Goal: Task Accomplishment & Management: Use online tool/utility

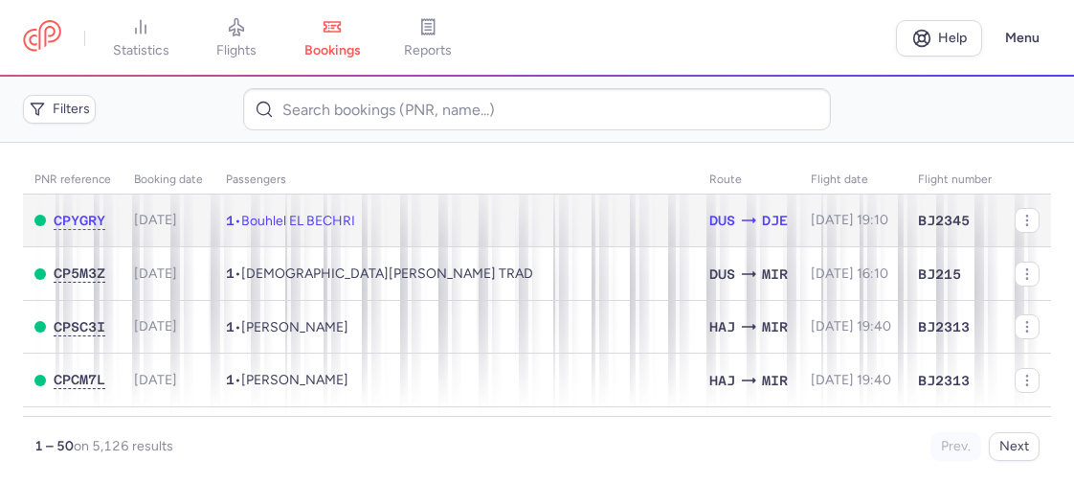
click at [402, 219] on td "1 • Bouhlel EL BECHRI" at bounding box center [457, 220] width 484 height 53
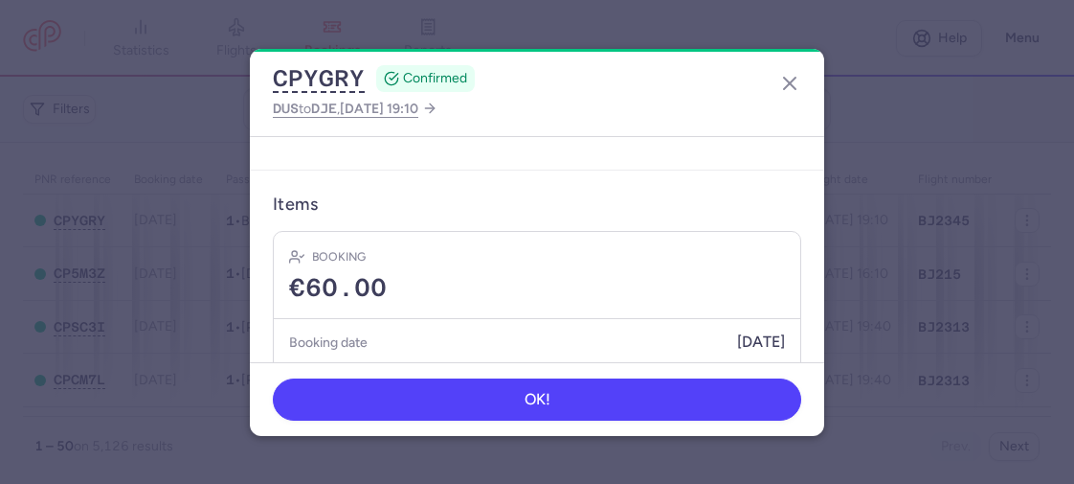
scroll to position [554, 0]
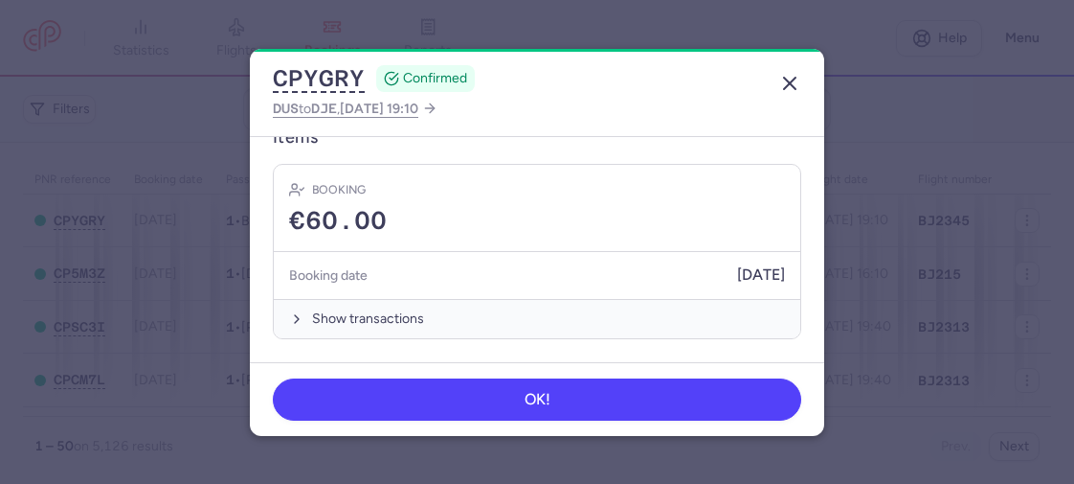
click at [792, 77] on icon "button" at bounding box center [790, 83] width 23 height 23
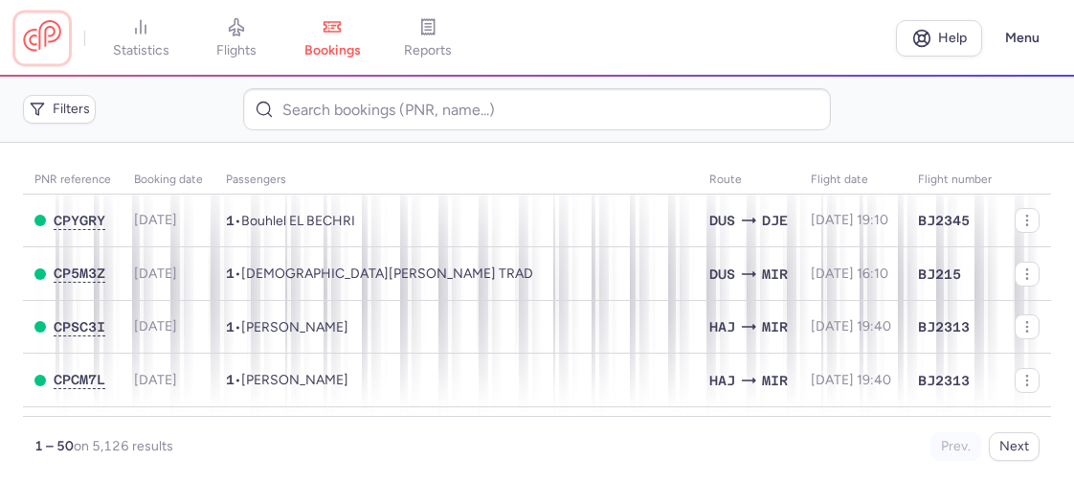
click at [48, 41] on link at bounding box center [42, 37] width 38 height 35
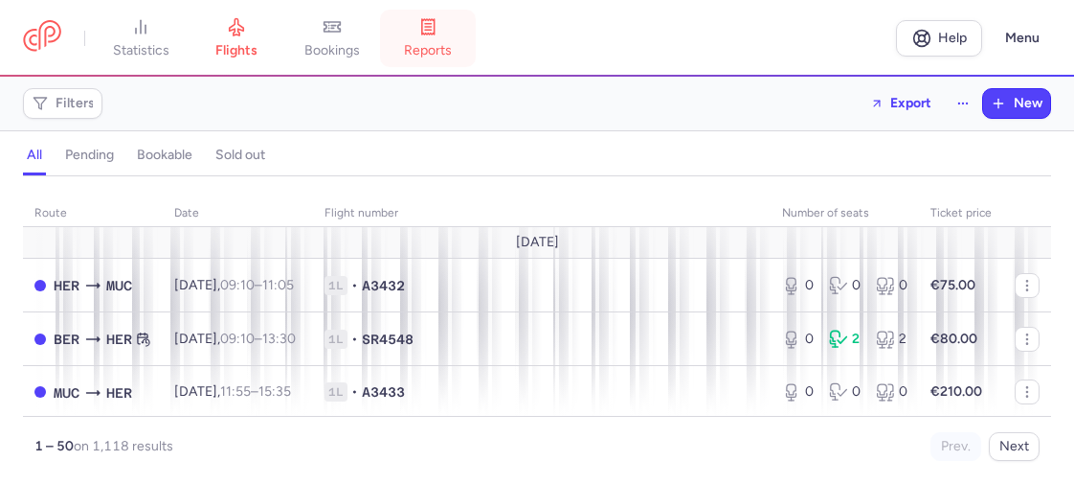
click at [387, 44] on link "reports" at bounding box center [428, 38] width 96 height 42
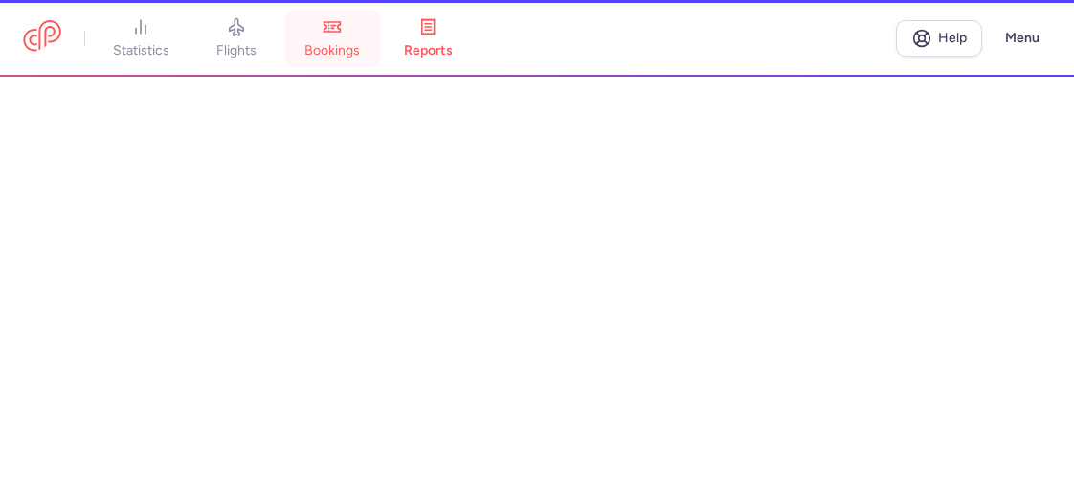
click at [329, 38] on link "bookings" at bounding box center [332, 38] width 96 height 42
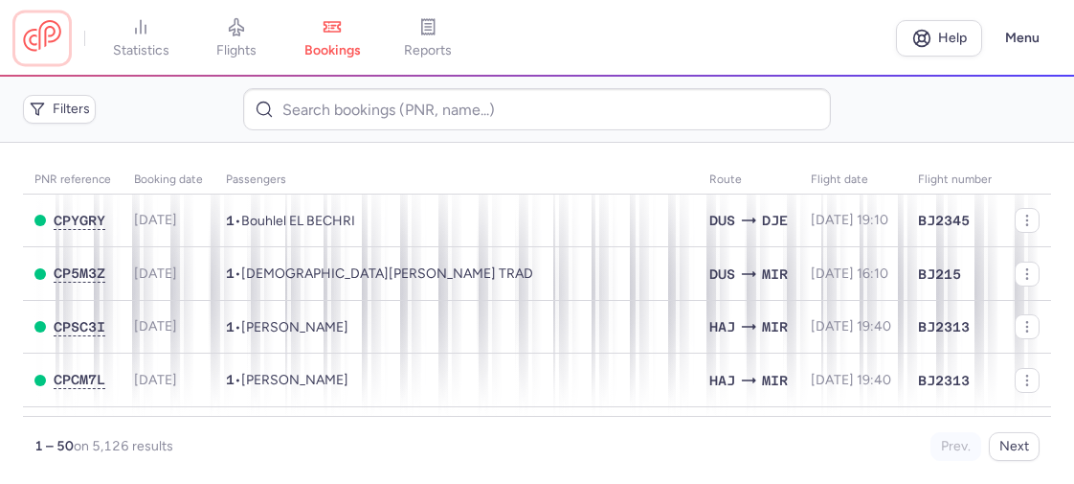
click at [33, 37] on link at bounding box center [42, 37] width 38 height 35
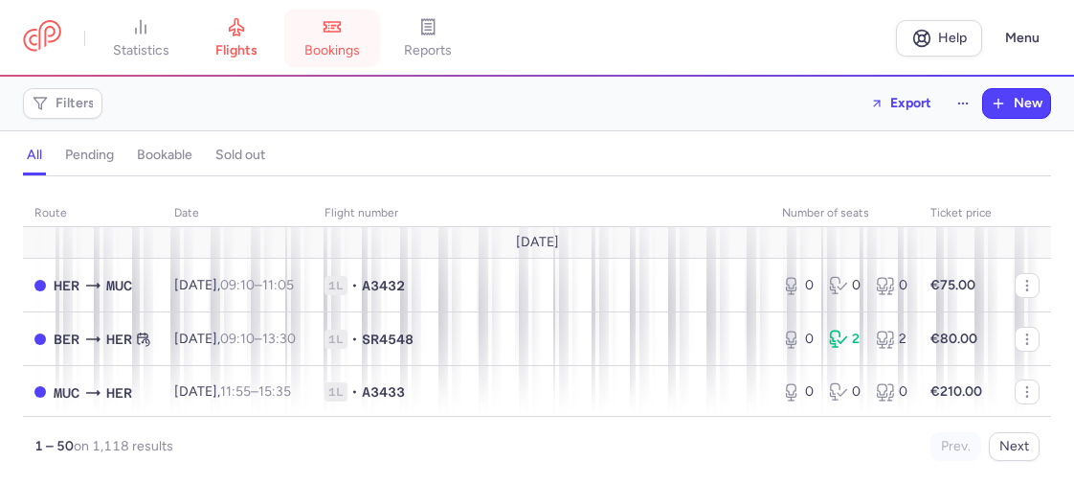
click at [338, 33] on icon at bounding box center [332, 26] width 19 height 19
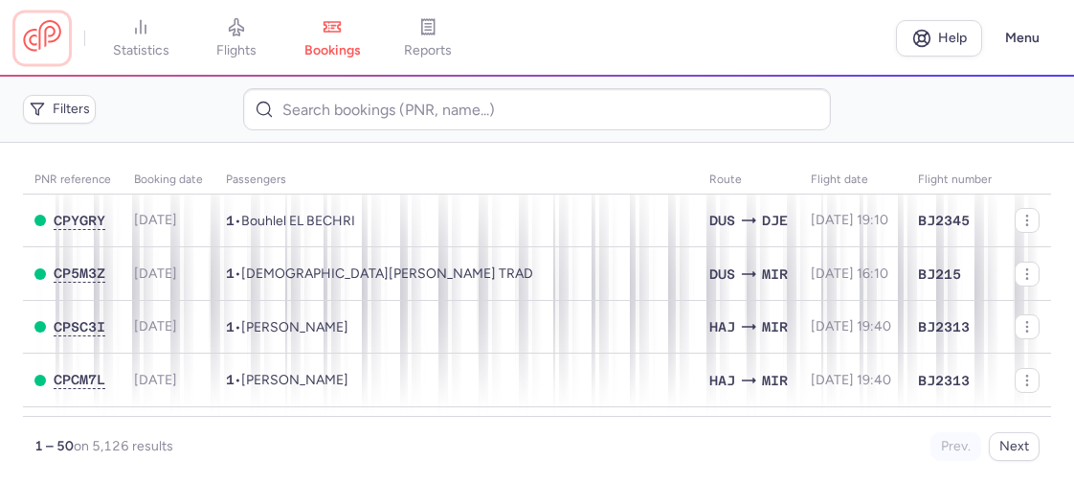
click at [54, 45] on link at bounding box center [42, 37] width 38 height 35
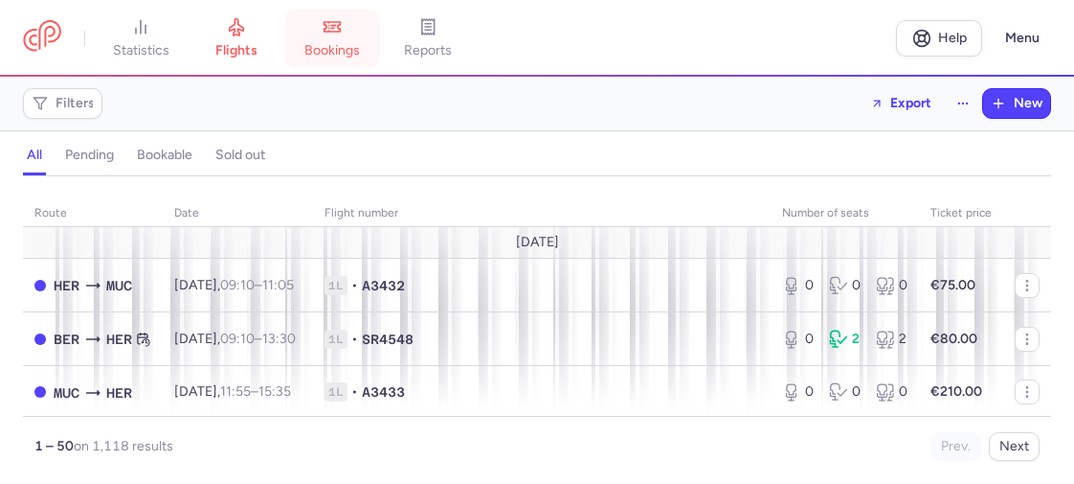
click at [330, 36] on link "bookings" at bounding box center [332, 38] width 96 height 42
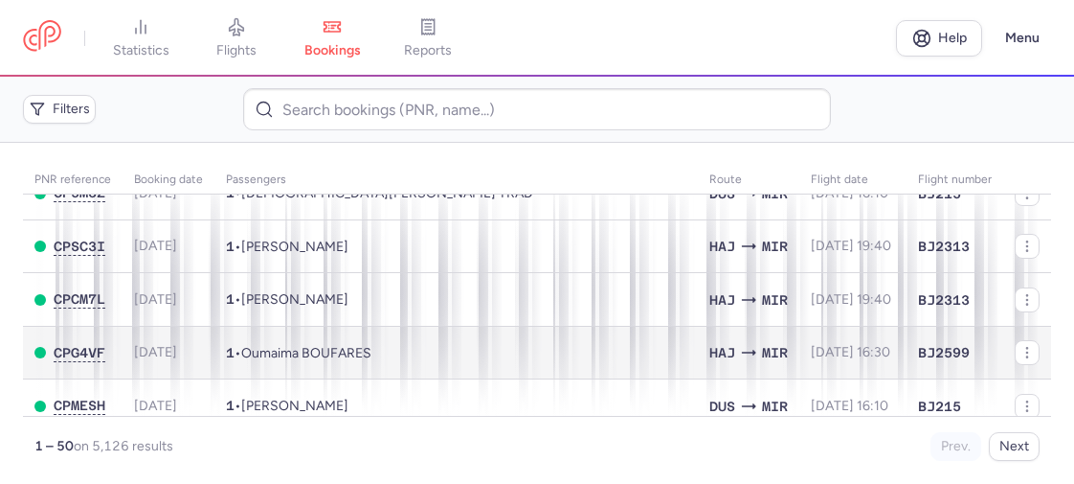
scroll to position [192, 0]
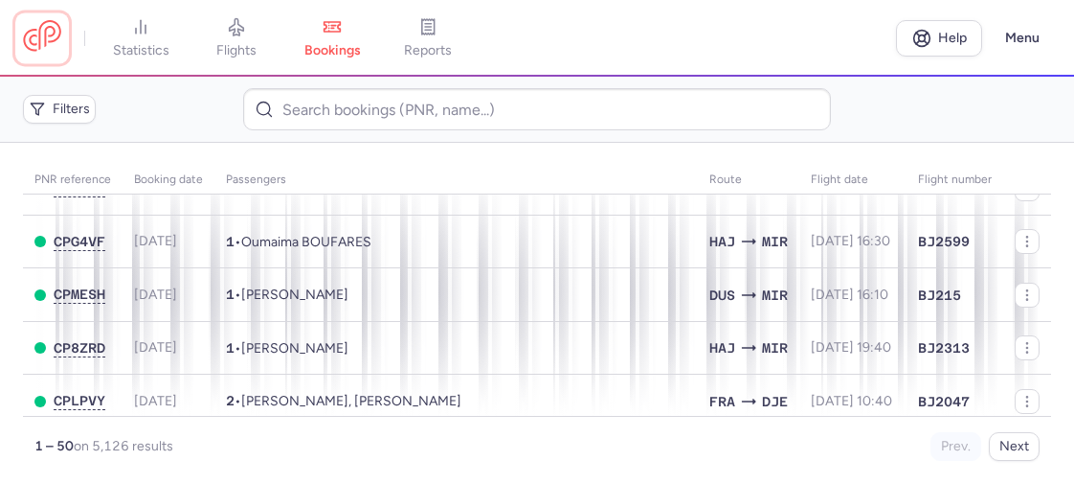
click at [47, 30] on link at bounding box center [42, 37] width 38 height 35
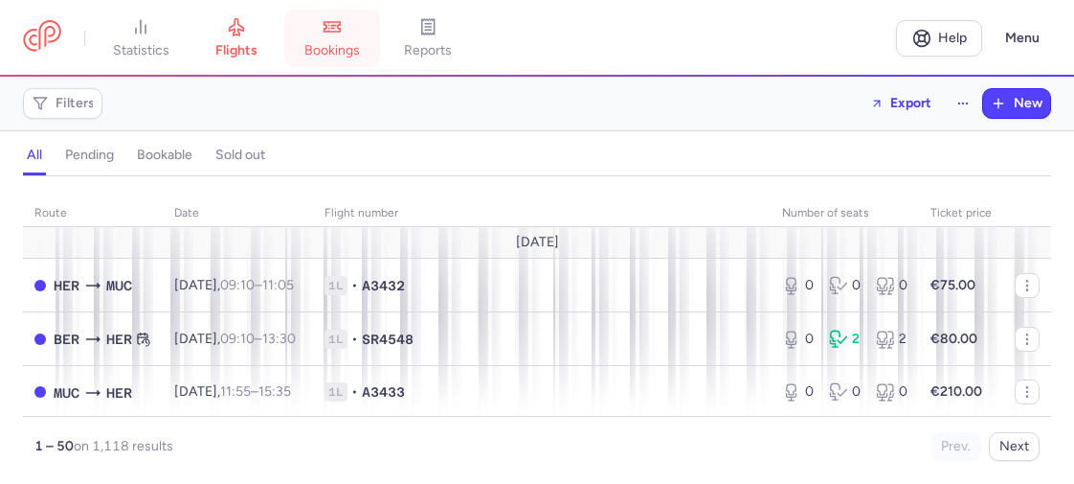
click at [339, 49] on span "bookings" at bounding box center [333, 50] width 56 height 17
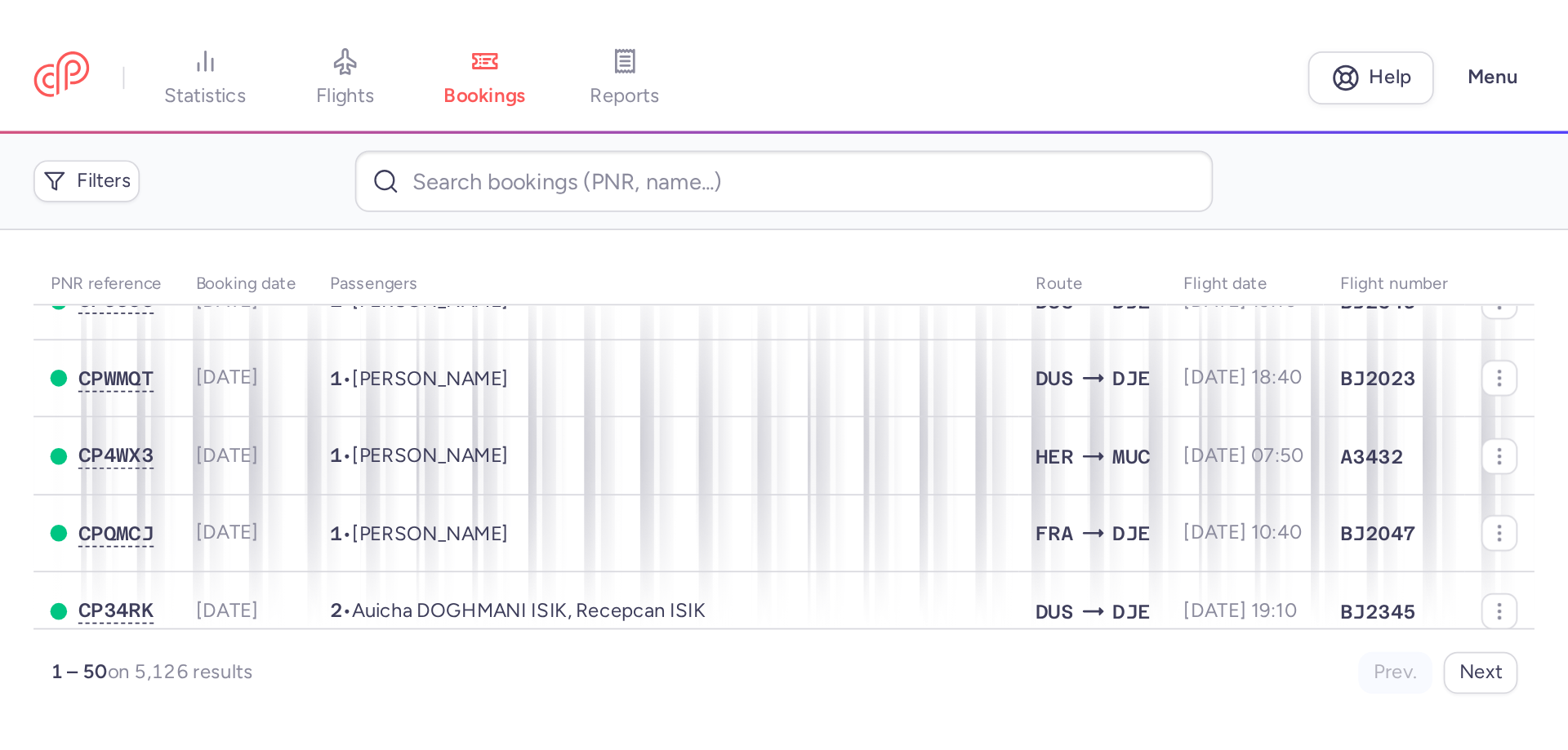
scroll to position [571, 0]
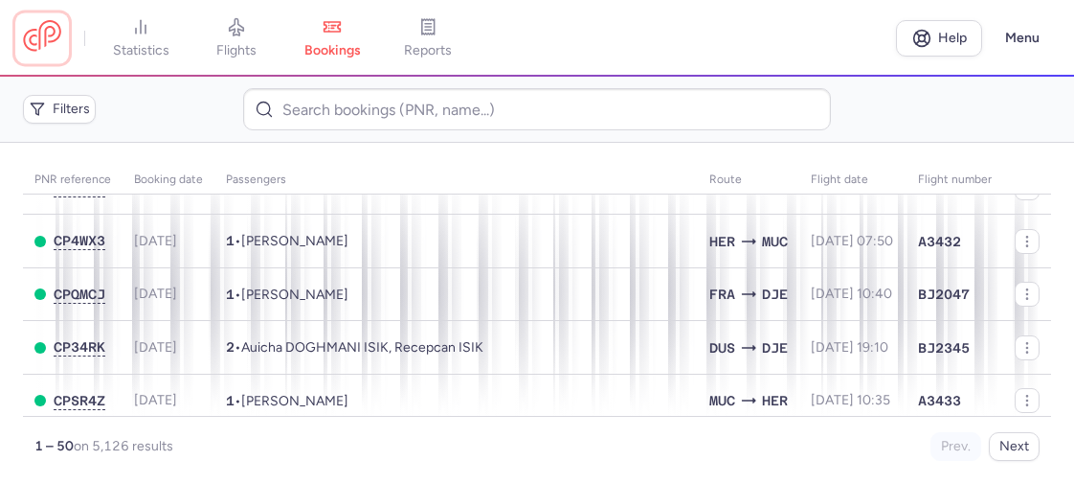
click at [36, 36] on link at bounding box center [42, 37] width 38 height 35
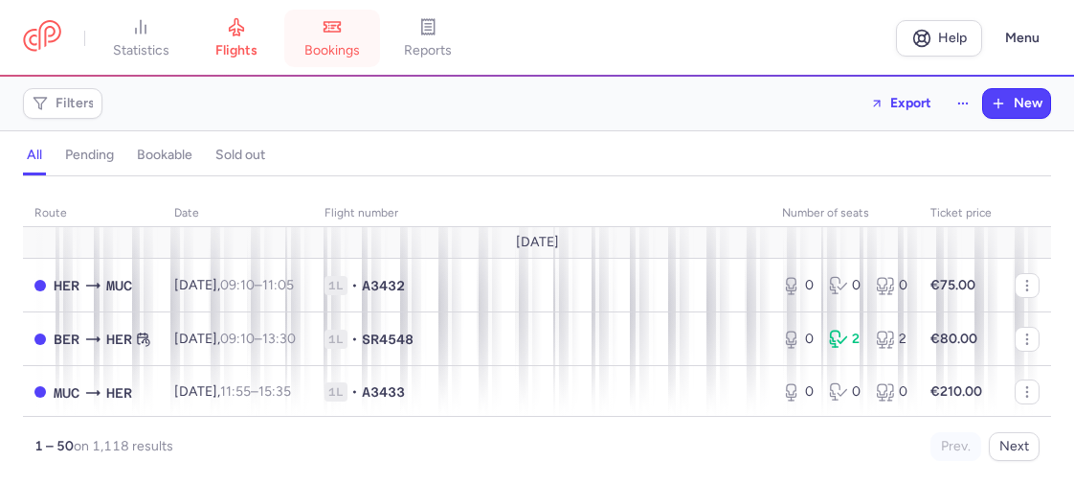
click at [305, 54] on link "bookings" at bounding box center [332, 38] width 96 height 42
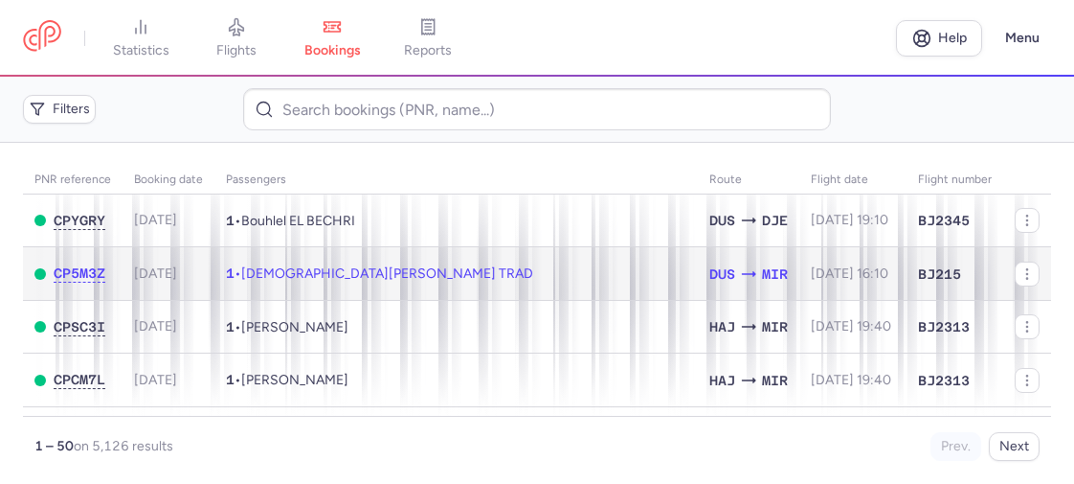
click at [325, 273] on span "[DEMOGRAPHIC_DATA][PERSON_NAME] TRAD" at bounding box center [387, 273] width 292 height 16
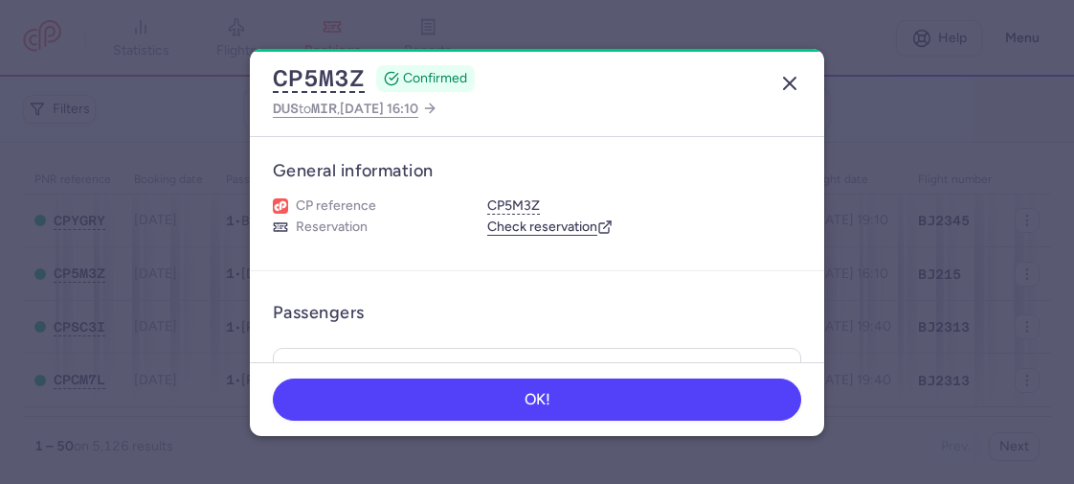
click at [780, 79] on icon "button" at bounding box center [790, 83] width 23 height 23
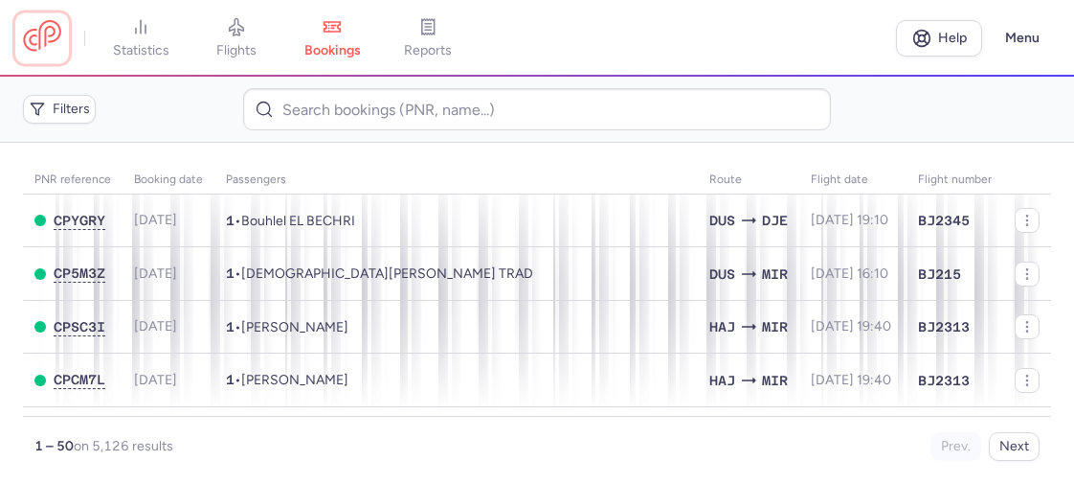
click at [45, 49] on link at bounding box center [42, 37] width 38 height 35
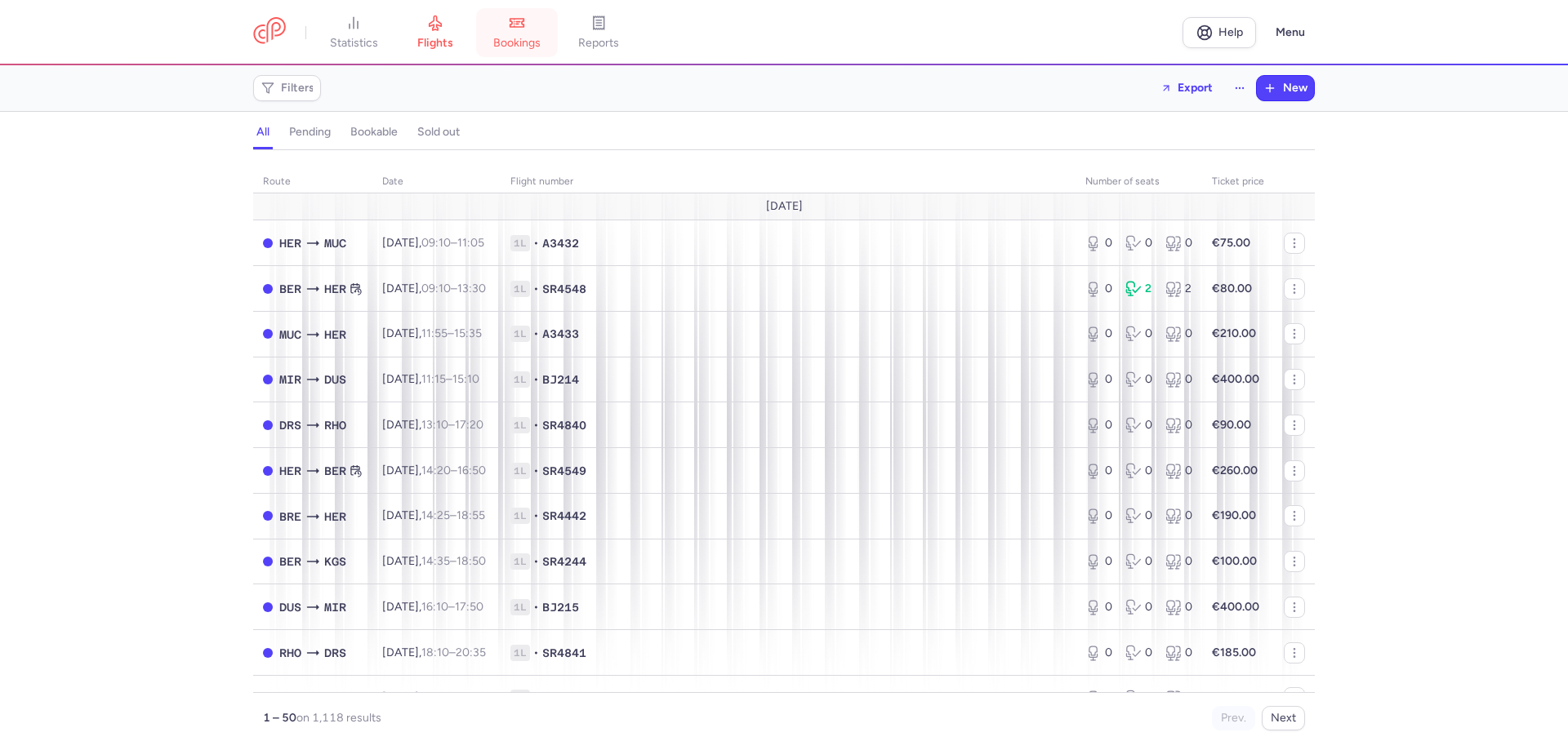
click at [523, 48] on span "bookings" at bounding box center [517, 43] width 48 height 14
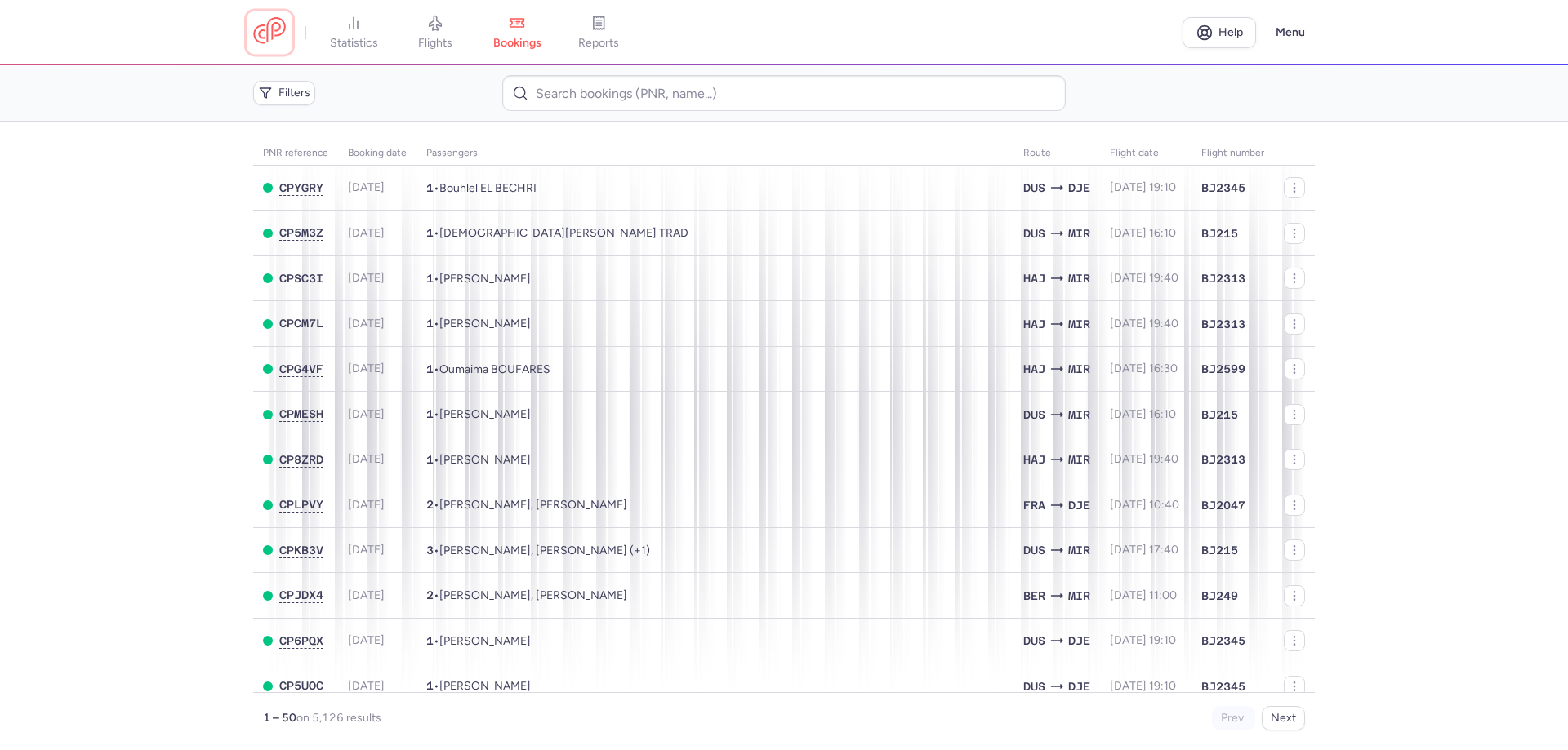
click at [257, 32] on link at bounding box center [269, 32] width 32 height 30
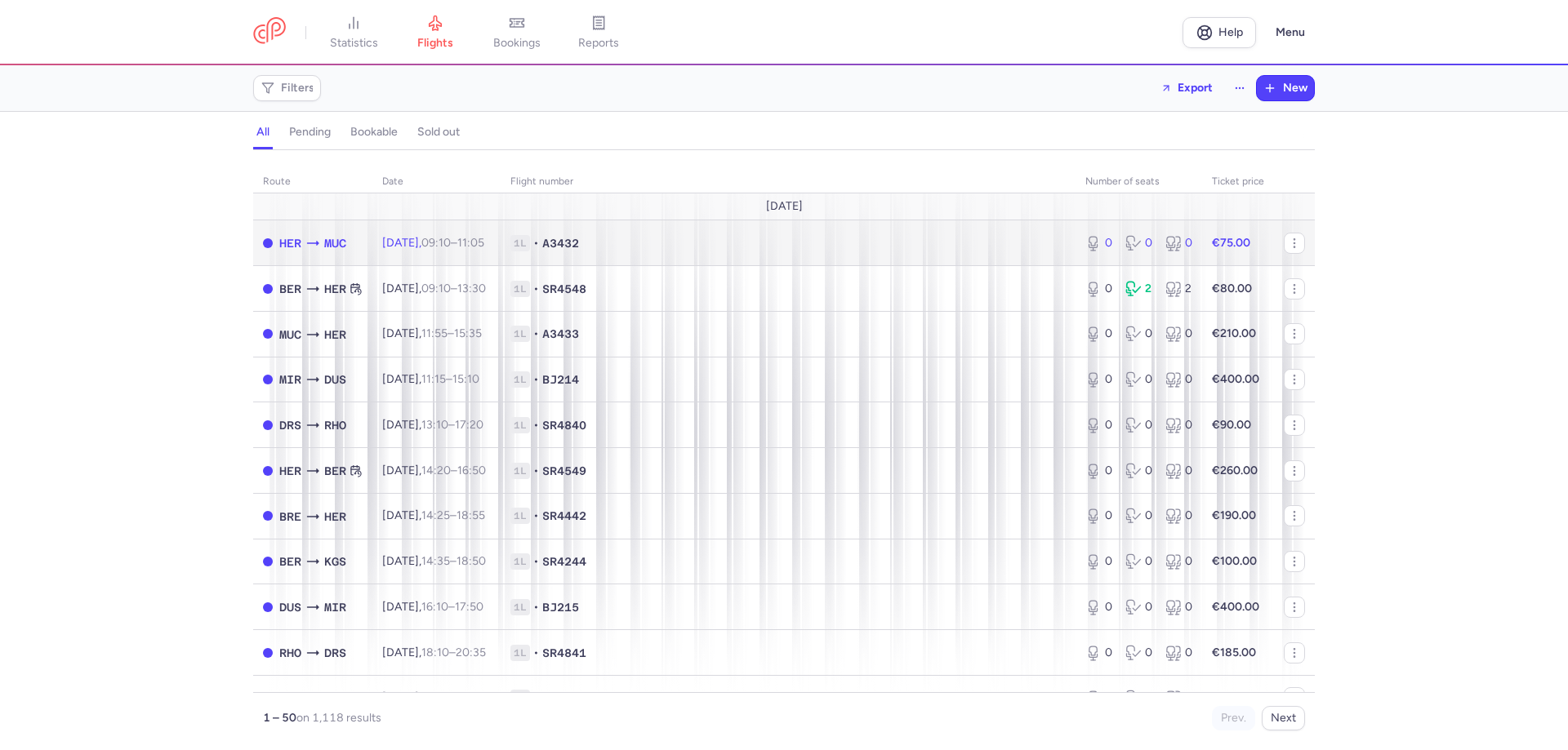
click at [441, 241] on span "[DATE] 09:10 – 11:05 +0" at bounding box center [433, 243] width 102 height 14
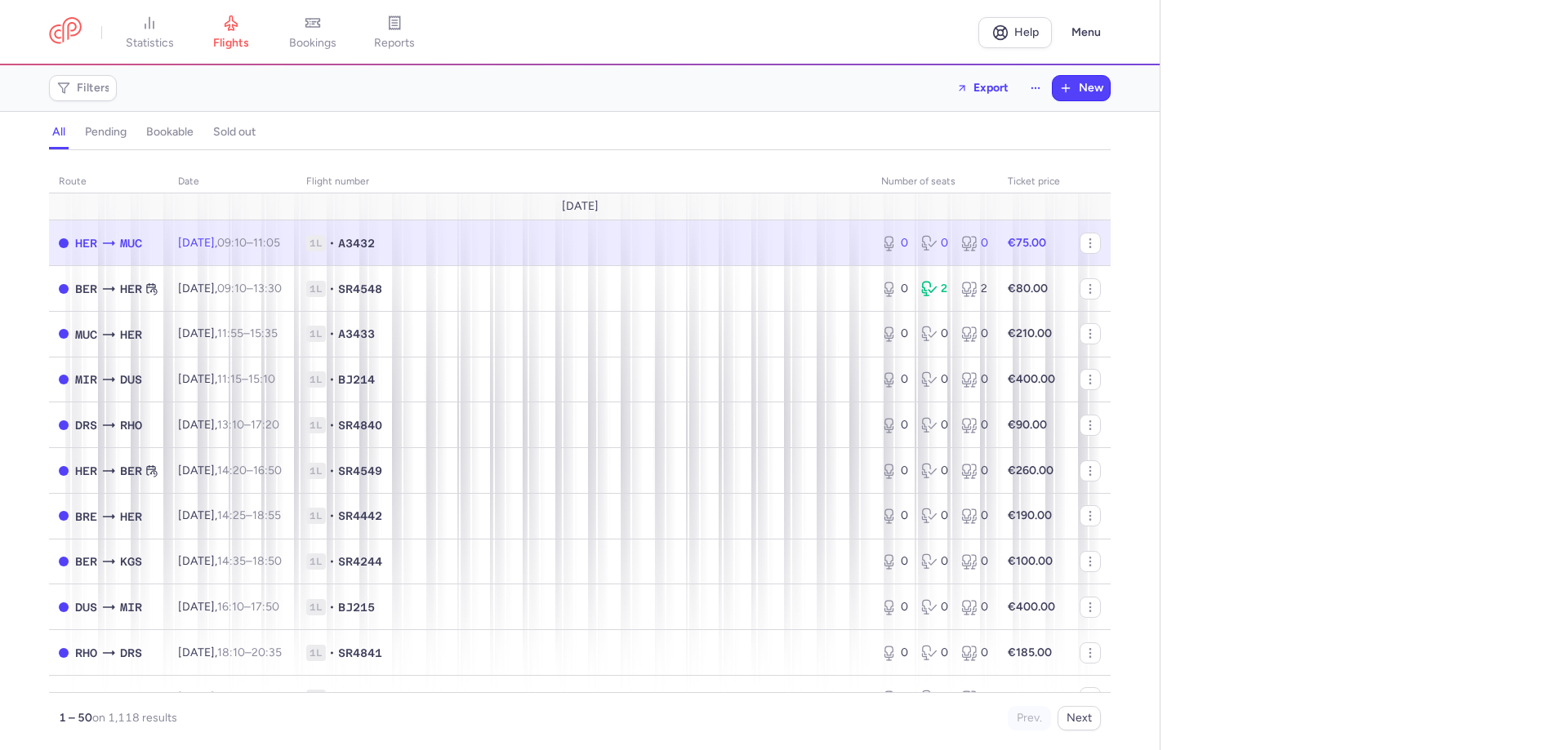
select select "days"
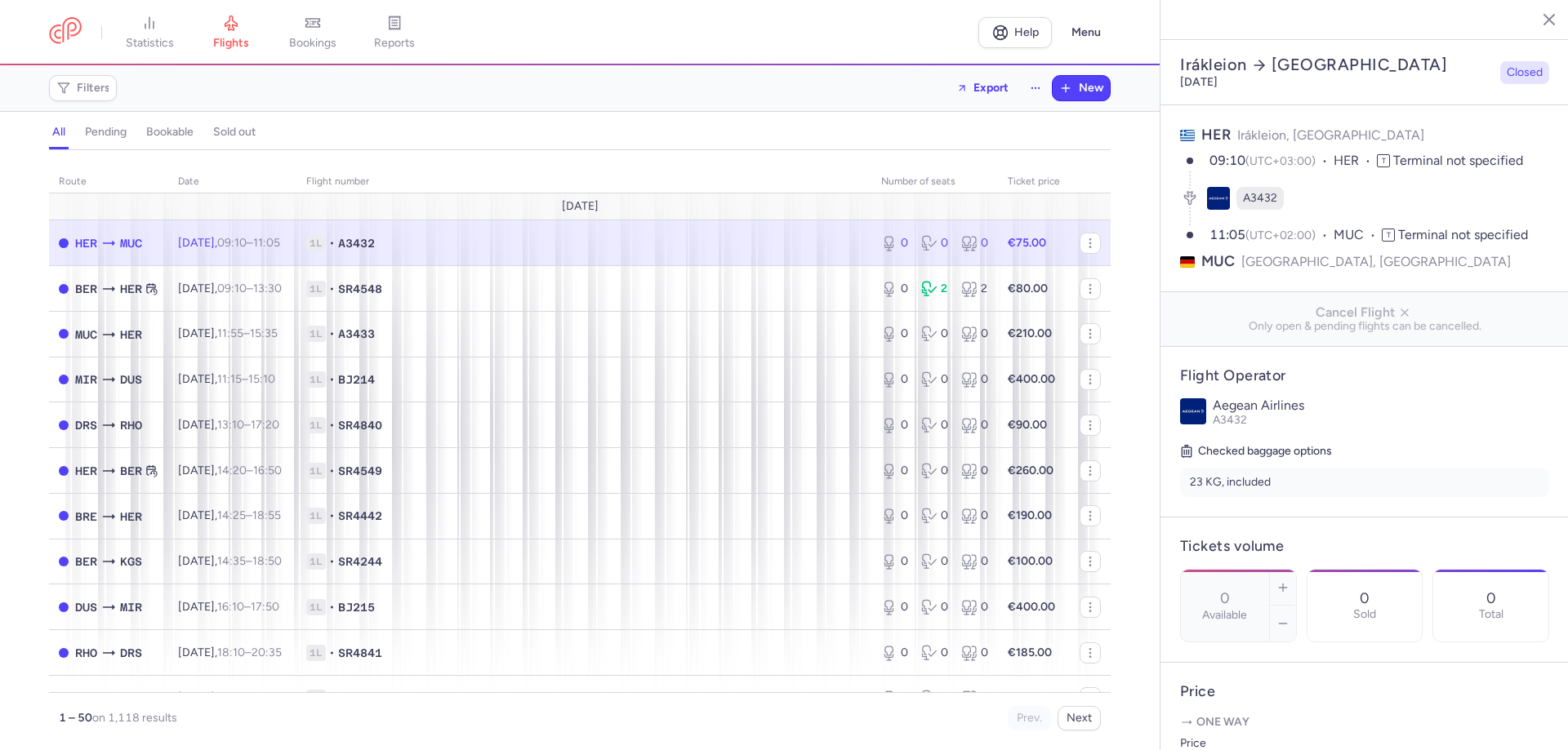
click at [916, 27] on button "button" at bounding box center [1536, 19] width 25 height 25
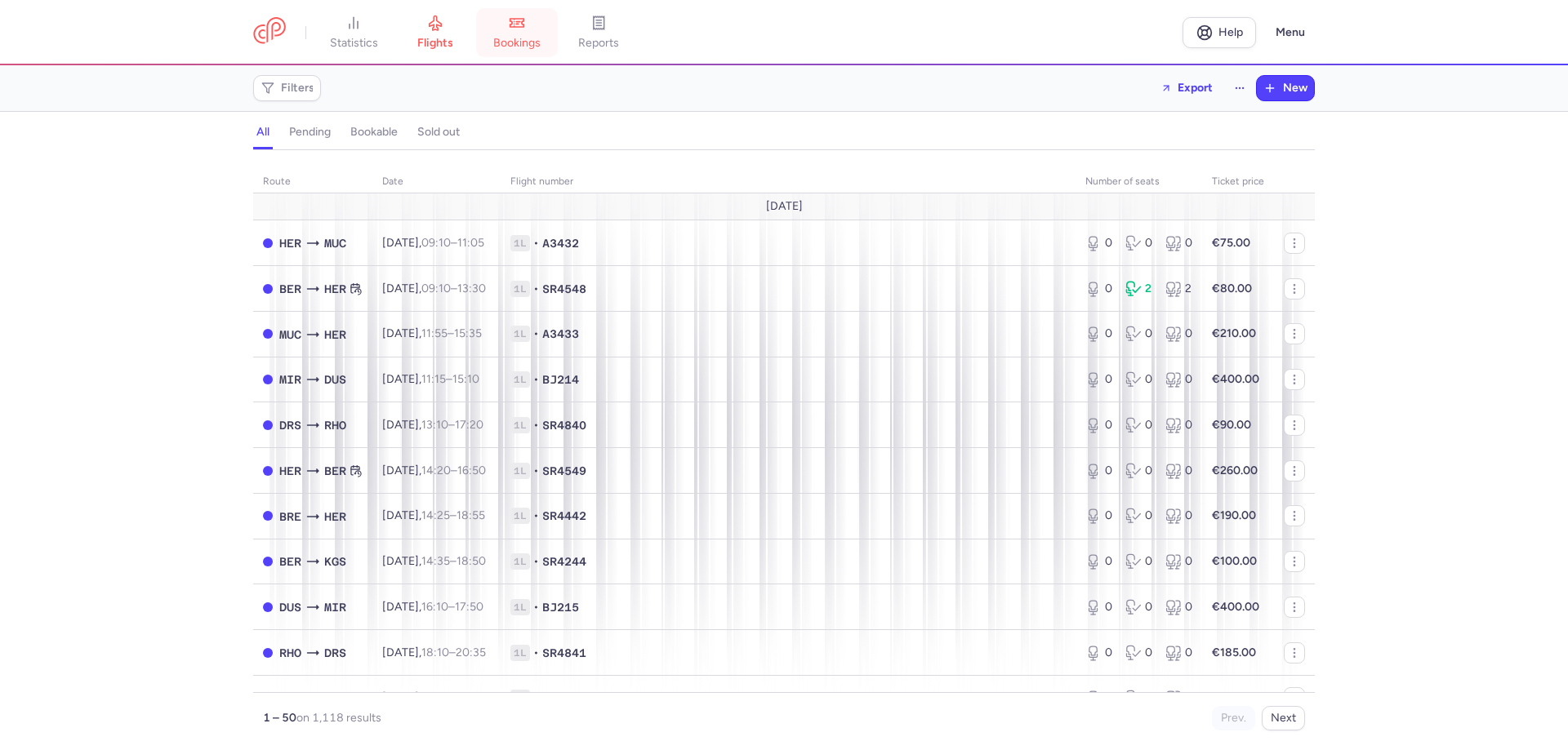
click at [549, 43] on link "bookings" at bounding box center [517, 32] width 82 height 36
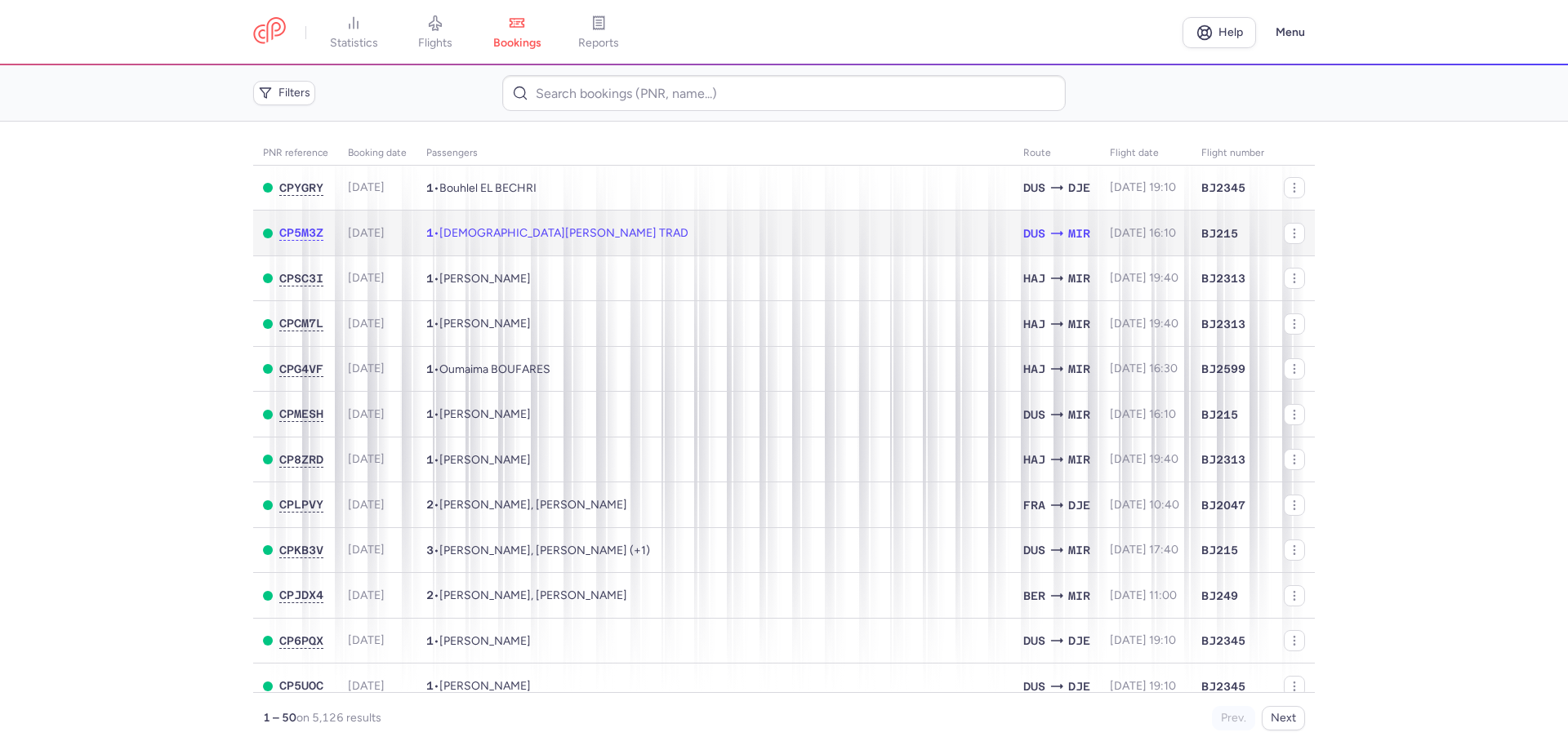
click at [469, 229] on span "[DEMOGRAPHIC_DATA][PERSON_NAME] TRAD" at bounding box center [564, 233] width 249 height 14
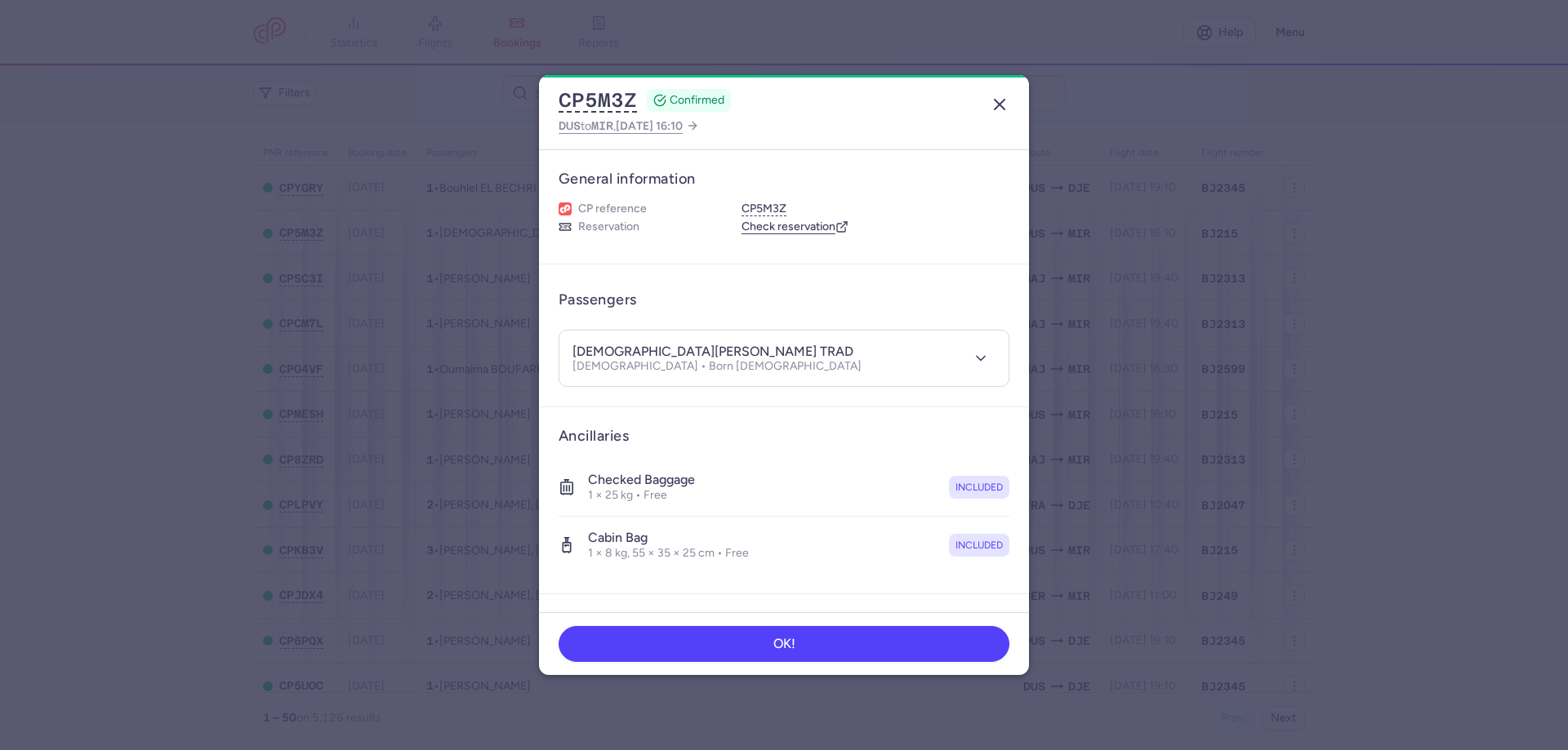
click at [916, 107] on line "button" at bounding box center [998, 104] width 9 height 9
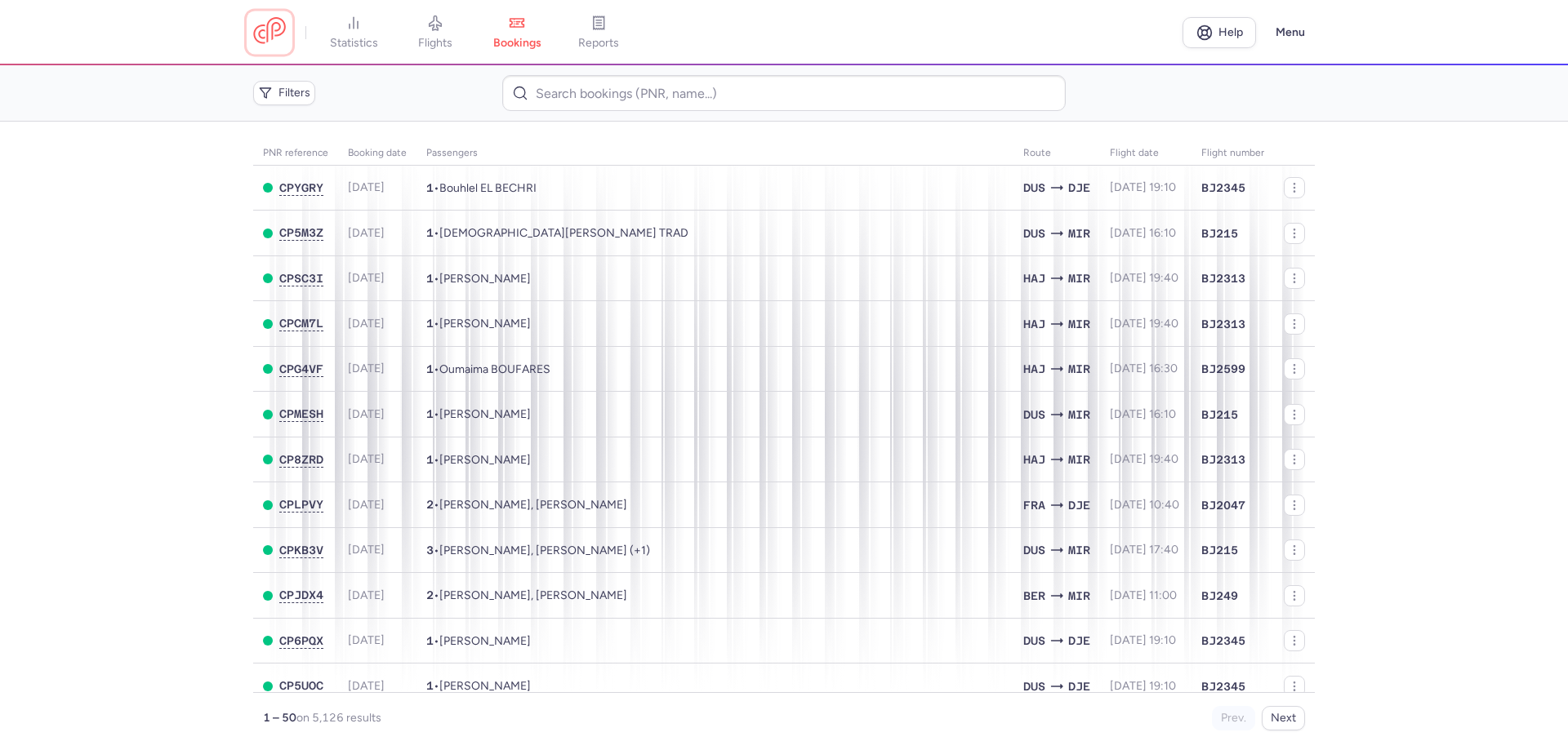
click at [260, 28] on link at bounding box center [269, 32] width 32 height 30
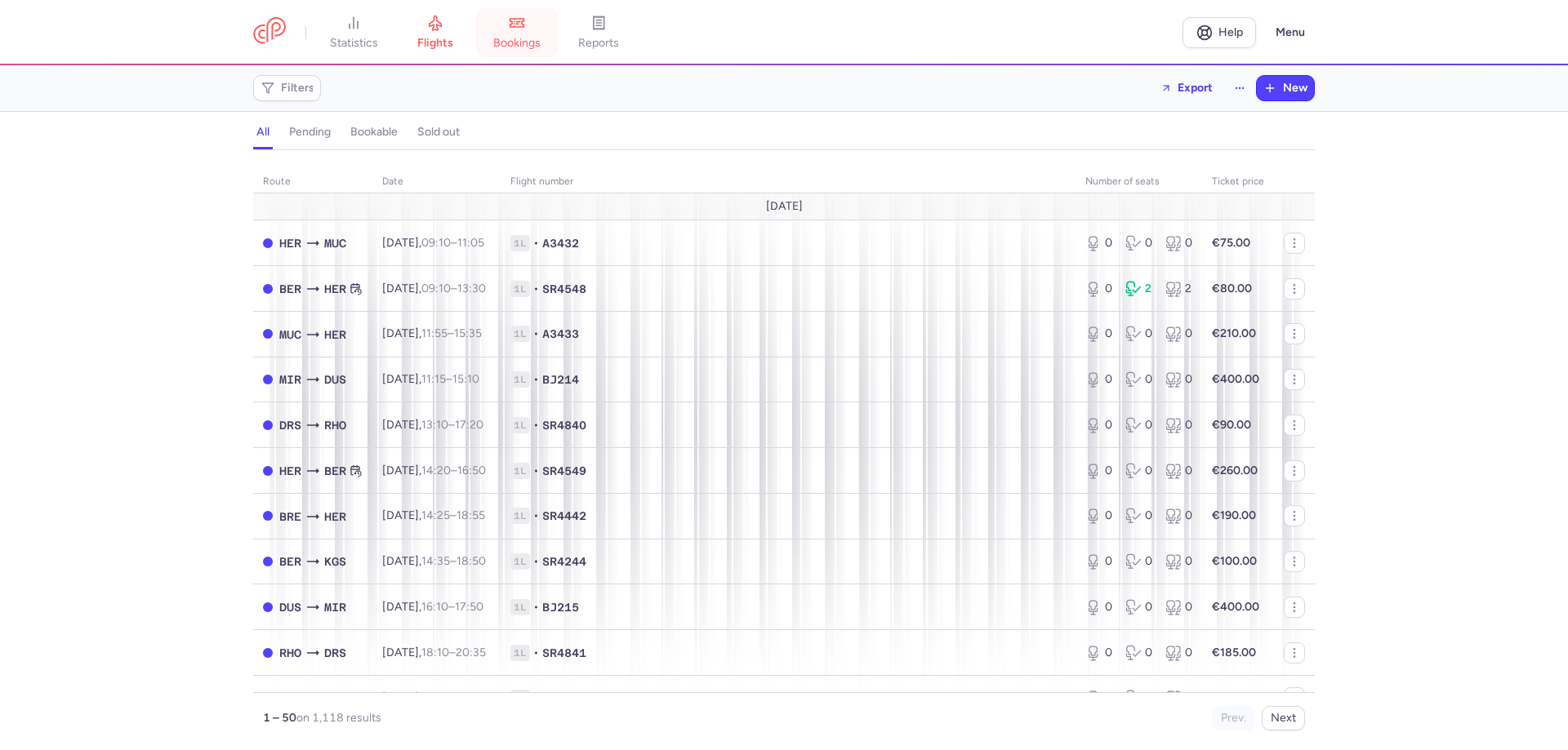
click at [518, 30] on icon at bounding box center [517, 22] width 16 height 16
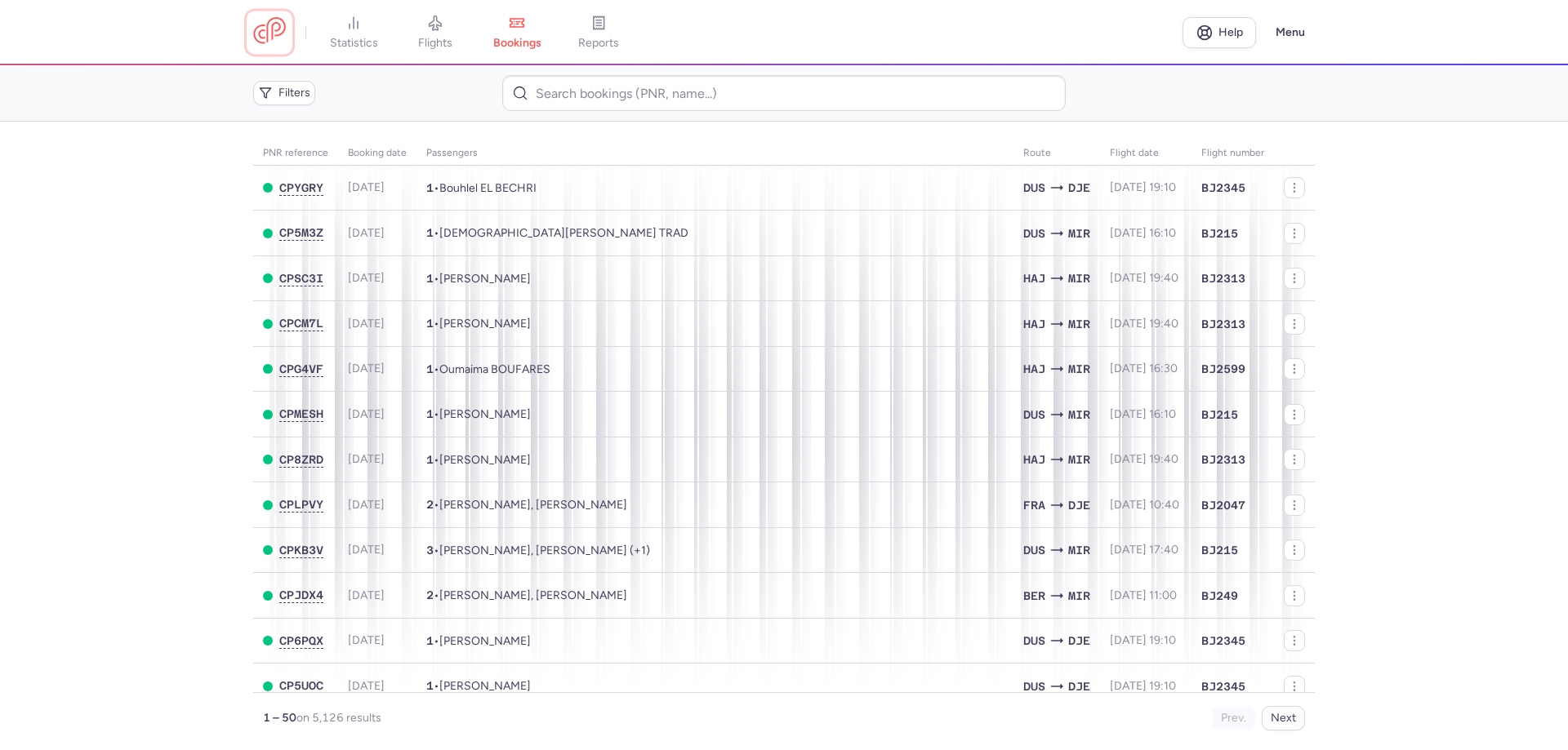
click at [280, 42] on link at bounding box center [269, 32] width 32 height 30
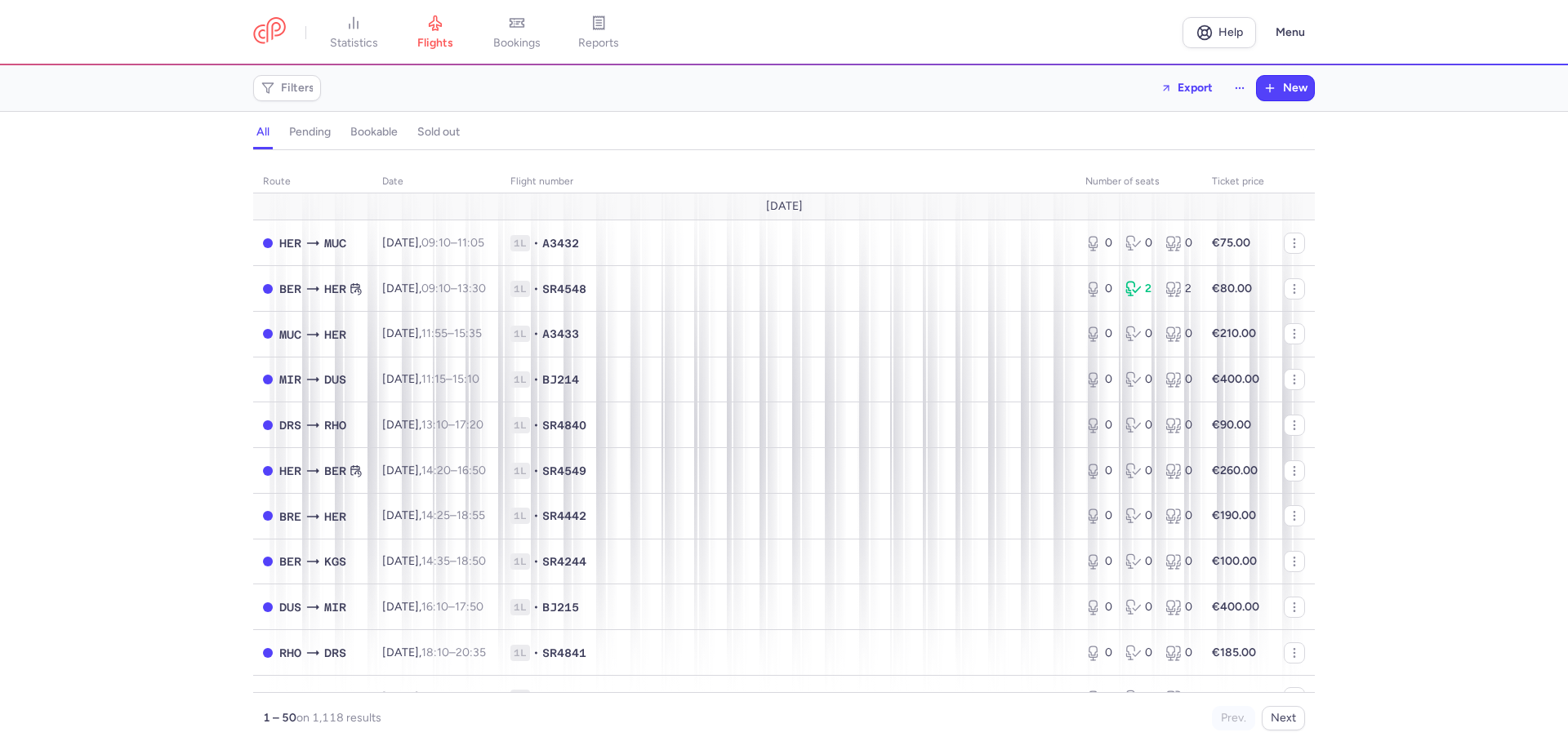
click at [535, 38] on span "bookings" at bounding box center [517, 43] width 48 height 14
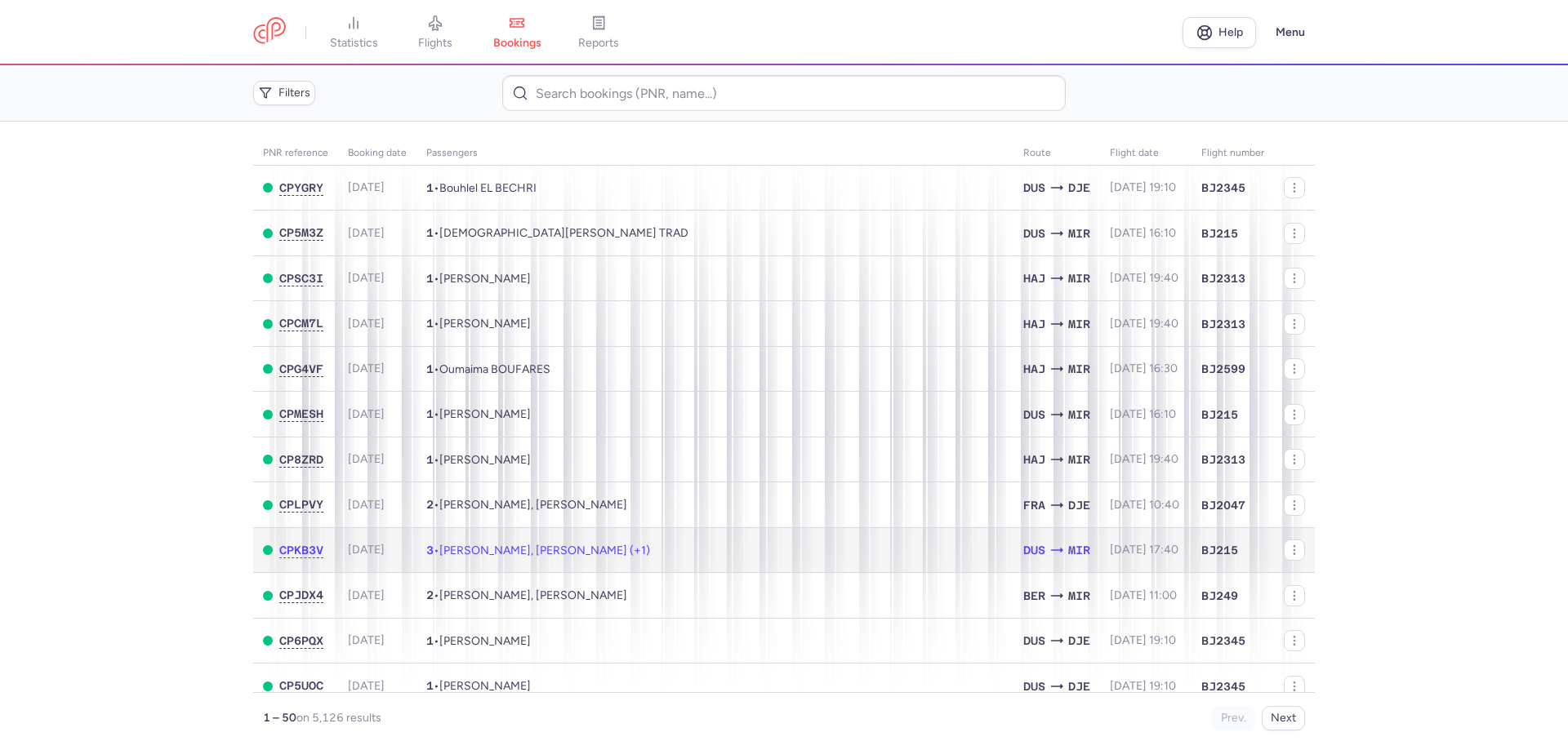
click at [567, 412] on span "[PERSON_NAME], [PERSON_NAME] (+1)" at bounding box center [544, 551] width 211 height 14
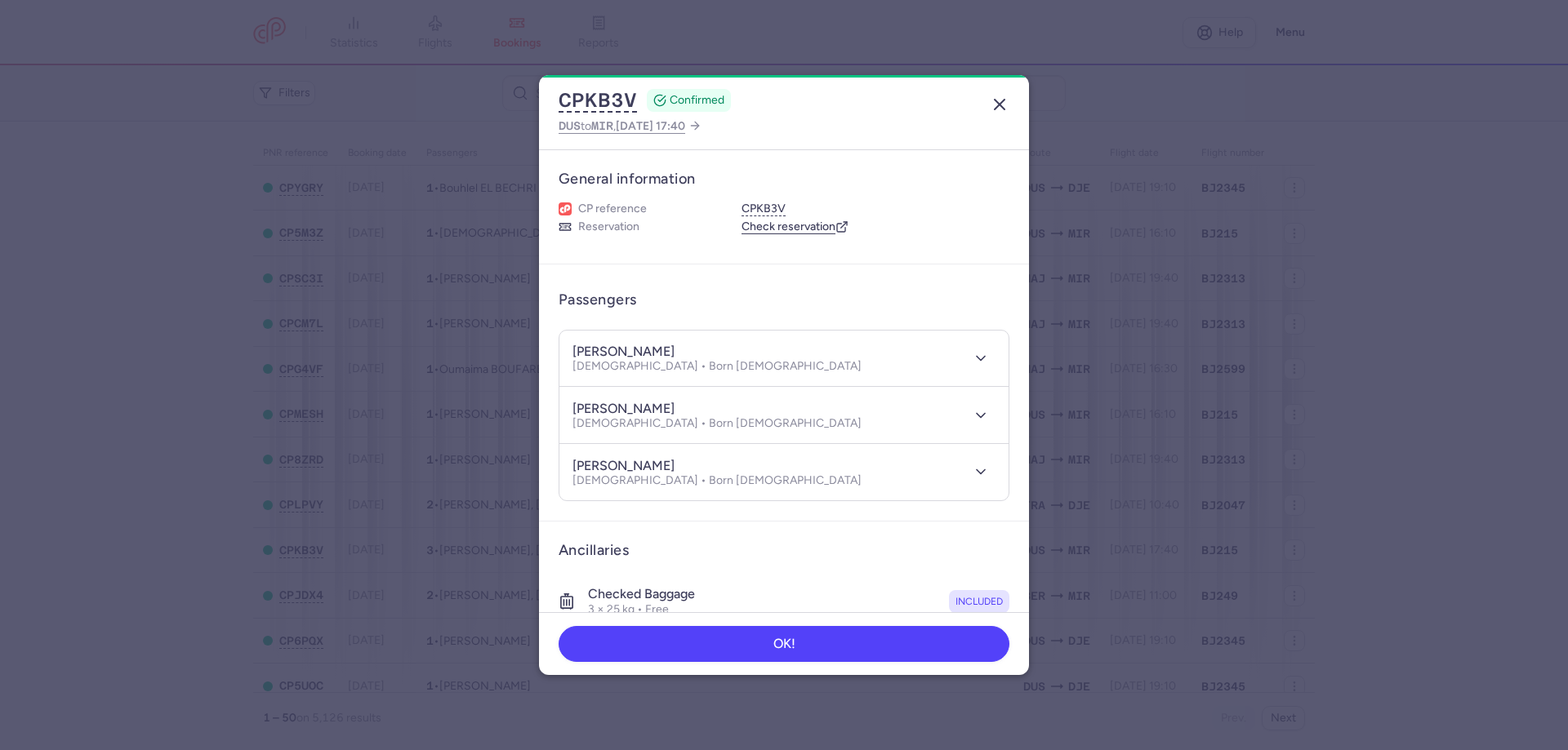
click at [916, 107] on line "button" at bounding box center [998, 104] width 9 height 9
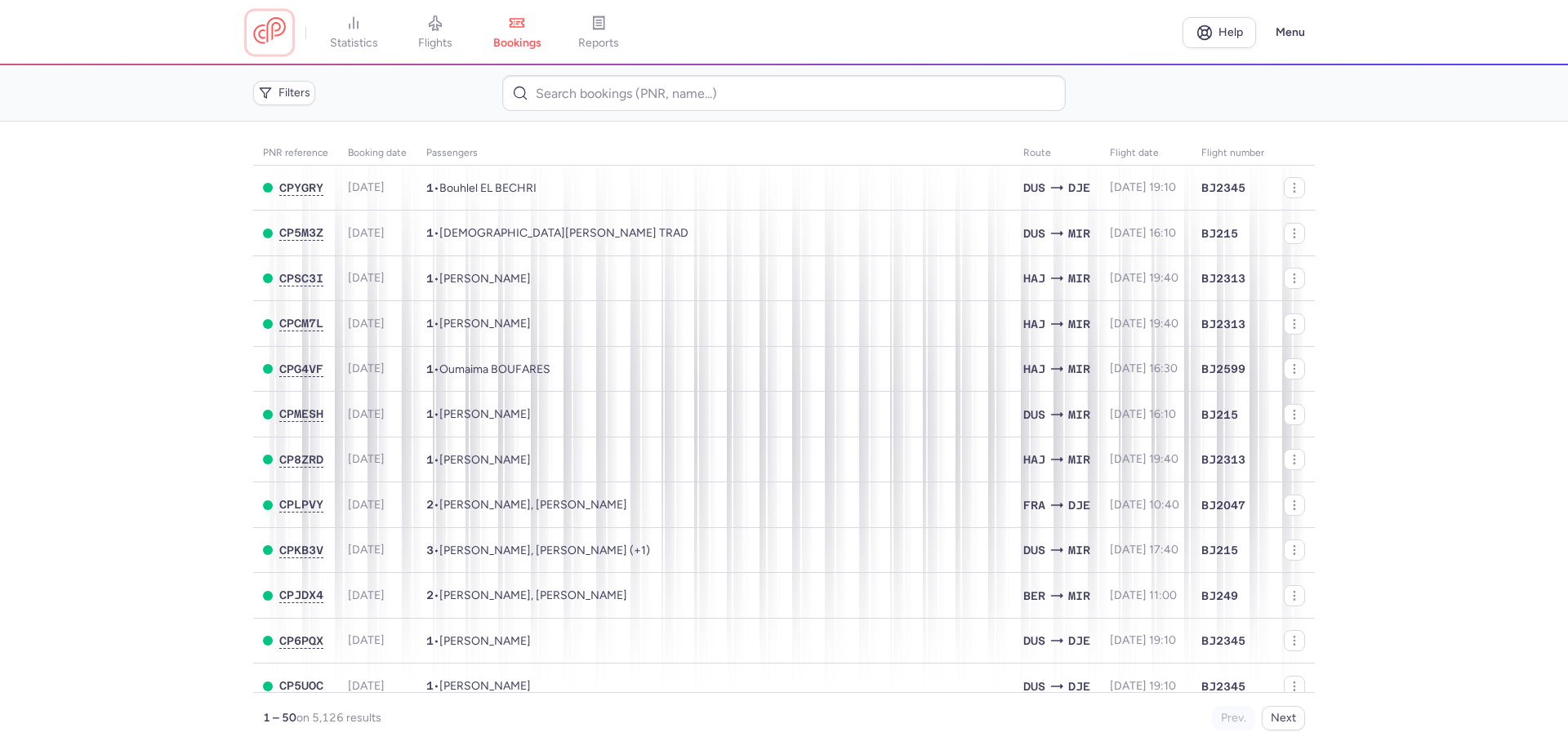
click at [277, 26] on link at bounding box center [269, 32] width 32 height 30
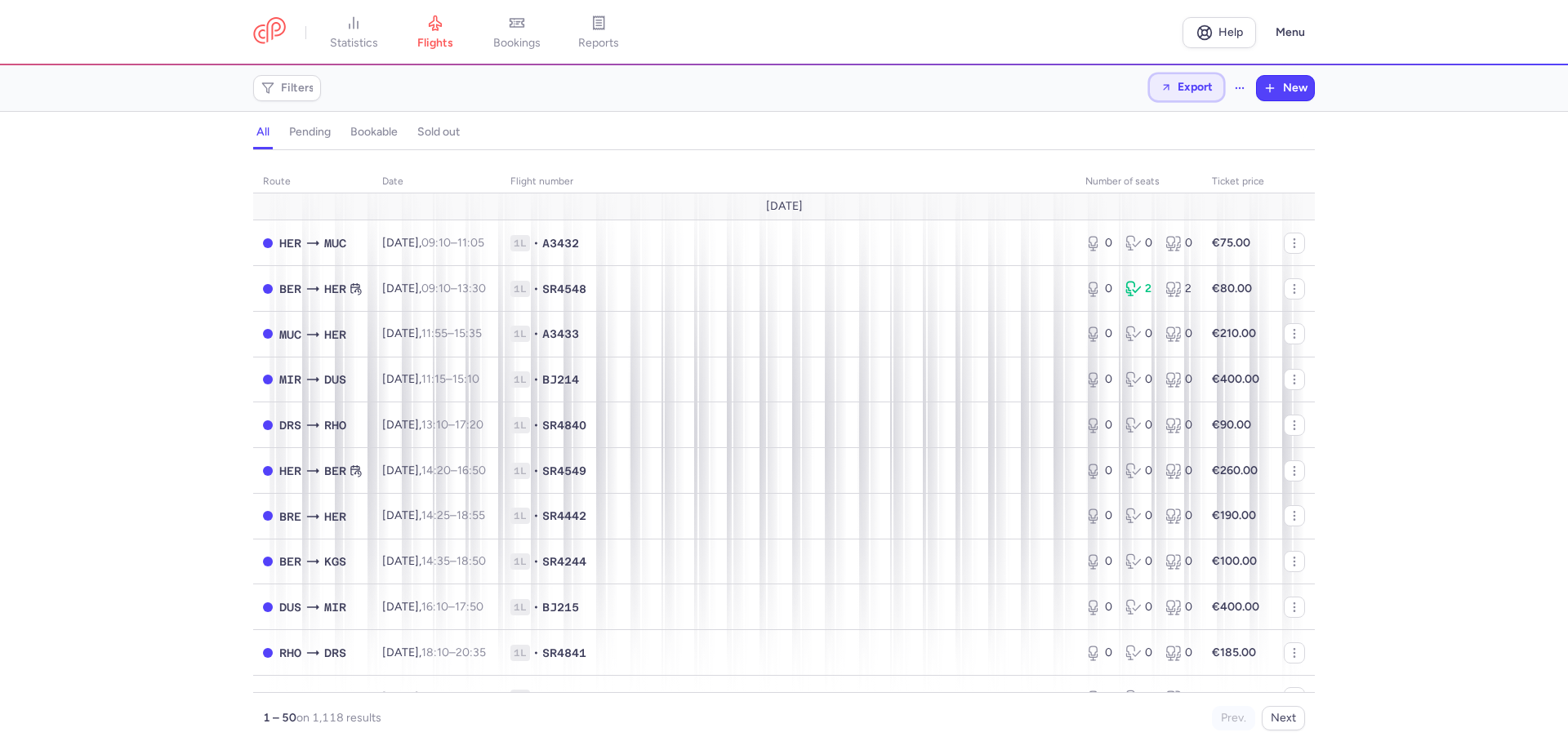
click at [916, 86] on span "Export" at bounding box center [1195, 87] width 35 height 12
click at [916, 125] on p "Export flights" at bounding box center [1103, 131] width 67 height 13
click at [523, 23] on icon at bounding box center [517, 22] width 16 height 16
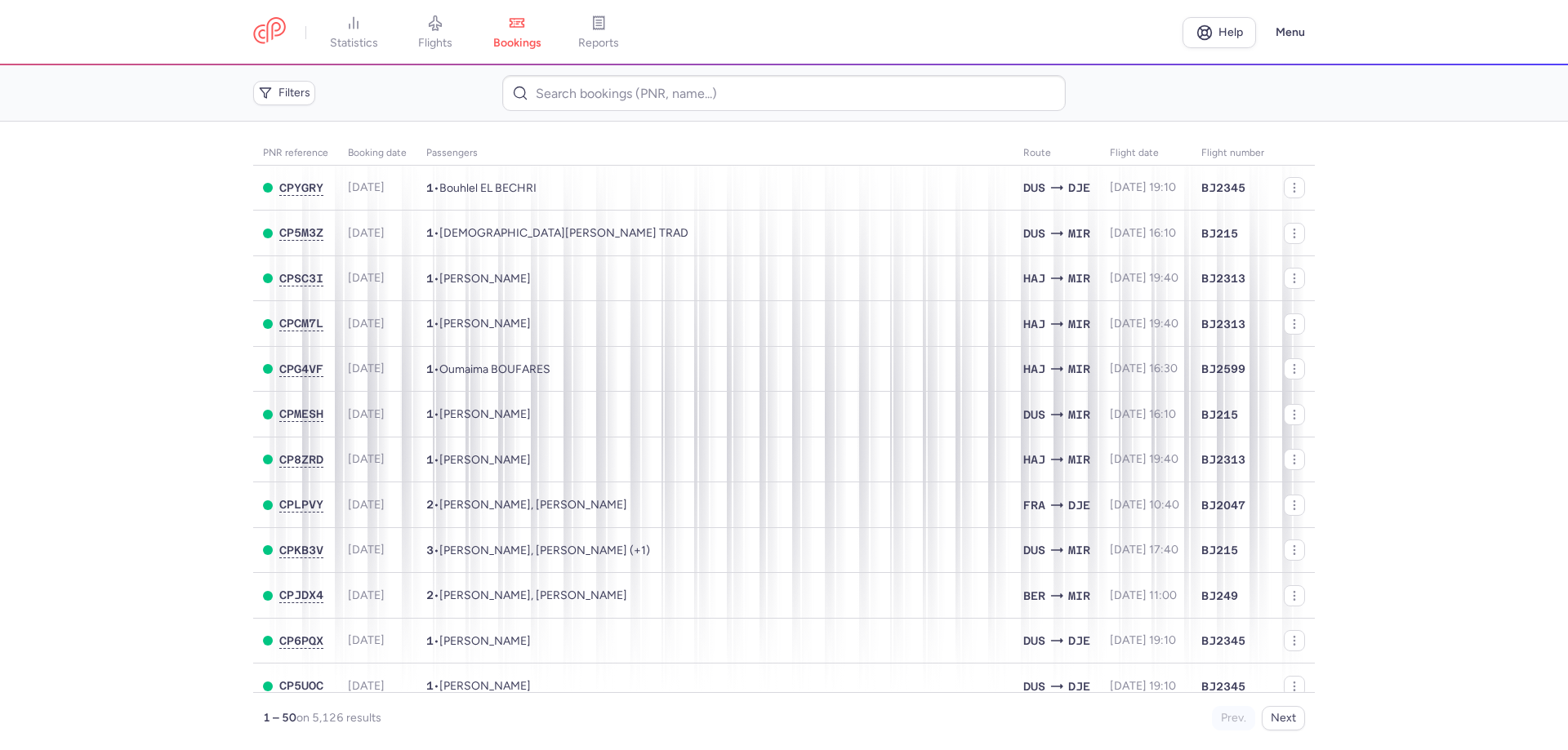
click at [84, 412] on main "PNR reference Booking date Passengers Route flight date Flight number CPYGRY [D…" at bounding box center [784, 436] width 1568 height 628
click at [286, 26] on link at bounding box center [269, 32] width 32 height 30
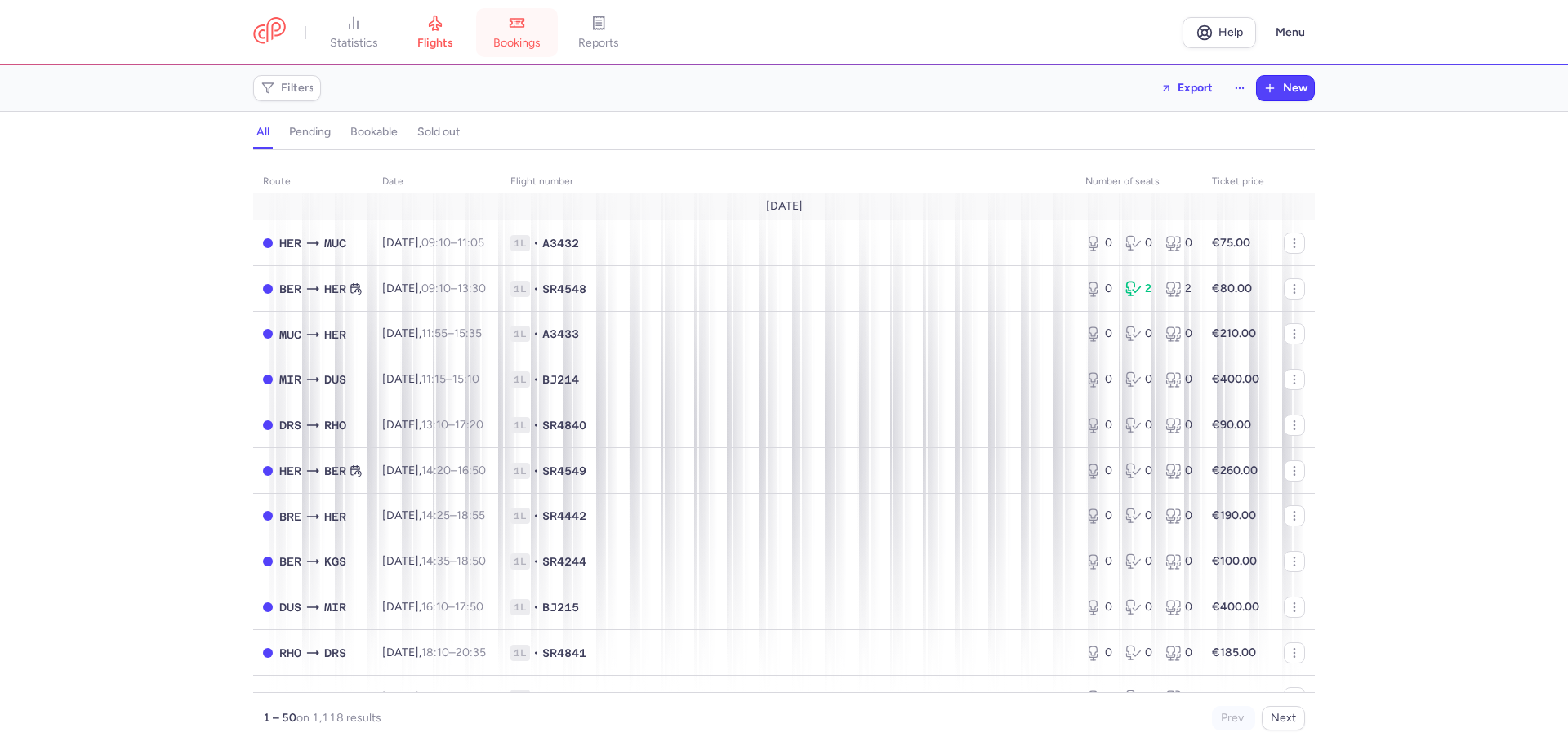
click at [525, 29] on icon at bounding box center [517, 22] width 16 height 16
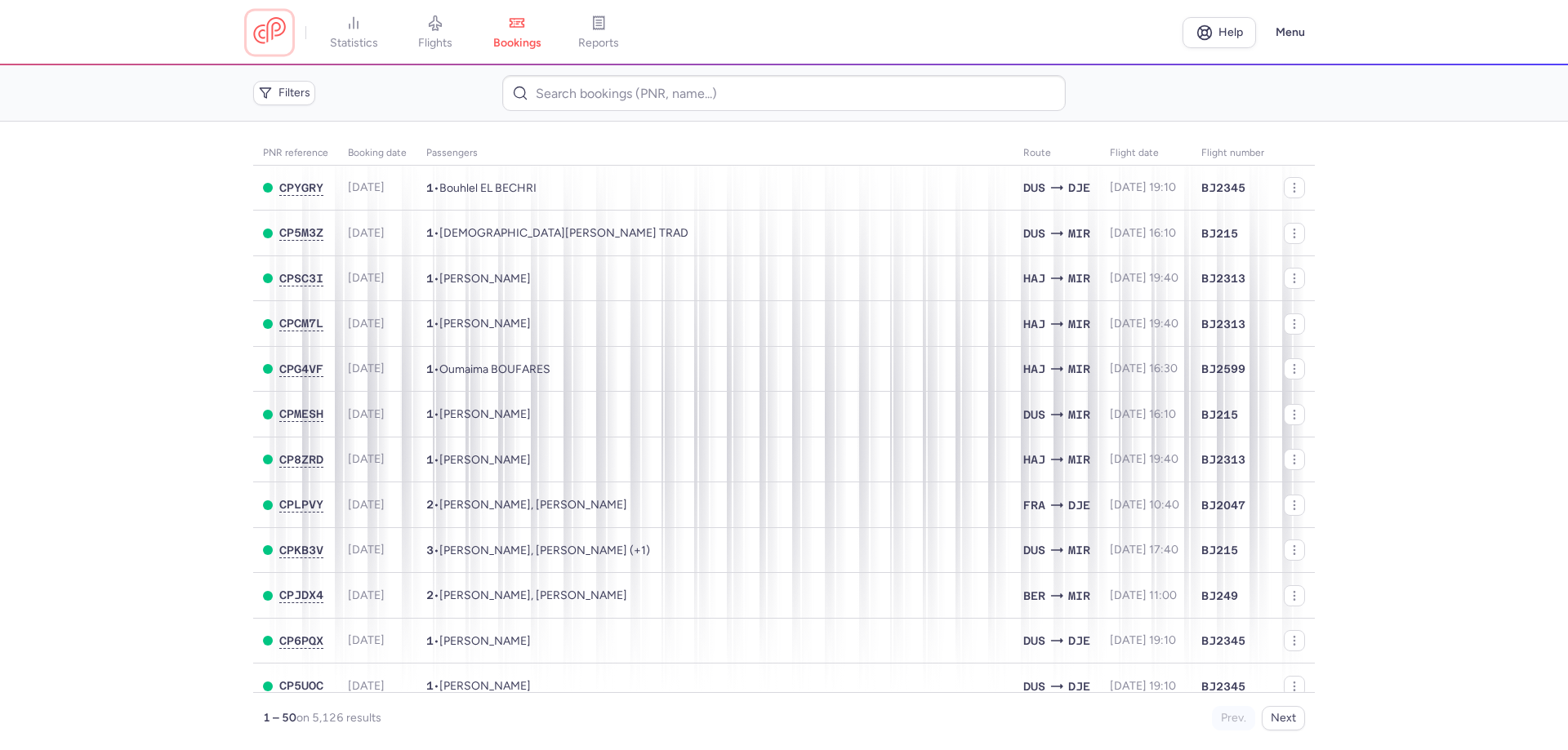
click at [260, 29] on link at bounding box center [269, 32] width 32 height 30
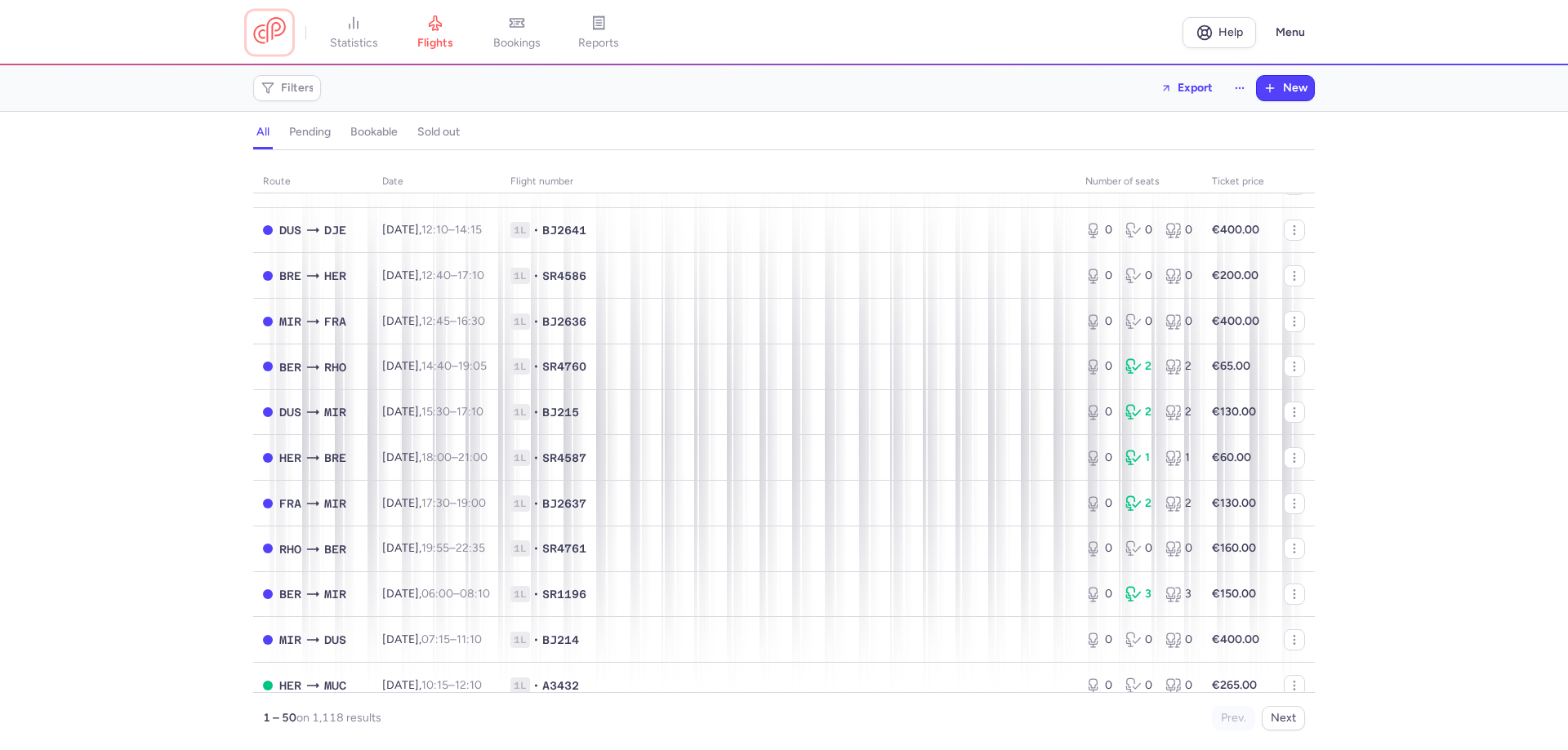
scroll to position [1803, 0]
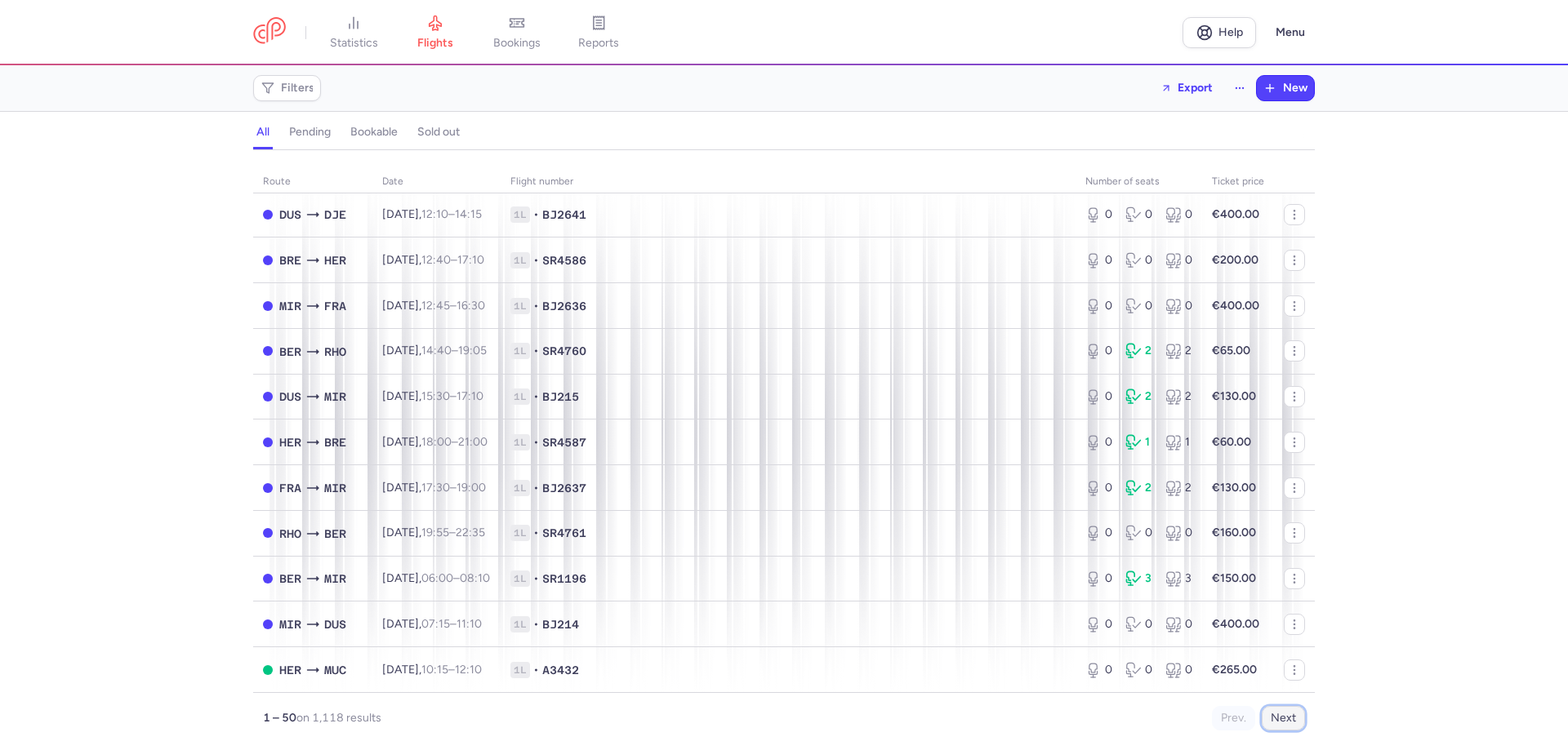
click at [916, 412] on button "Next" at bounding box center [1283, 718] width 43 height 25
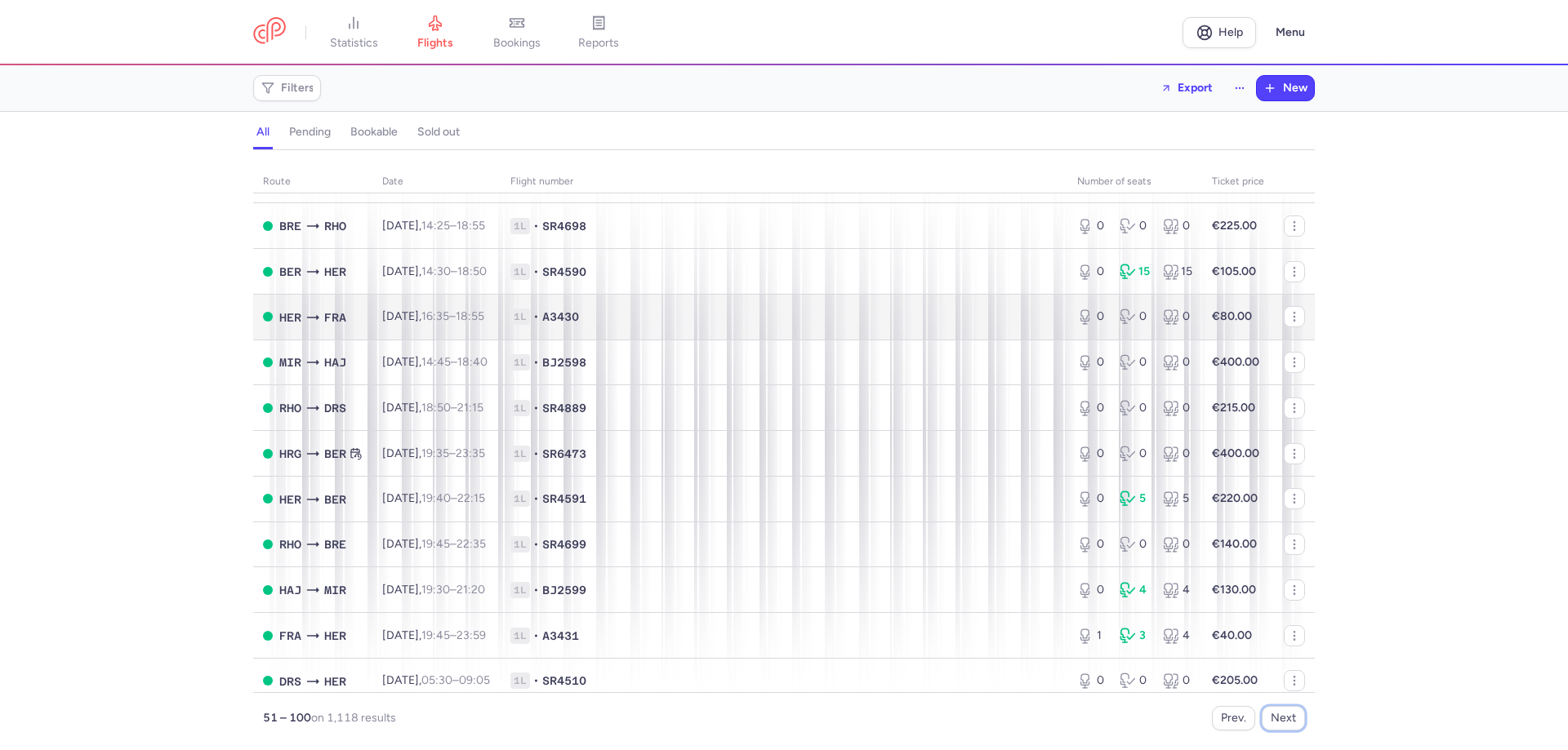
scroll to position [245, 0]
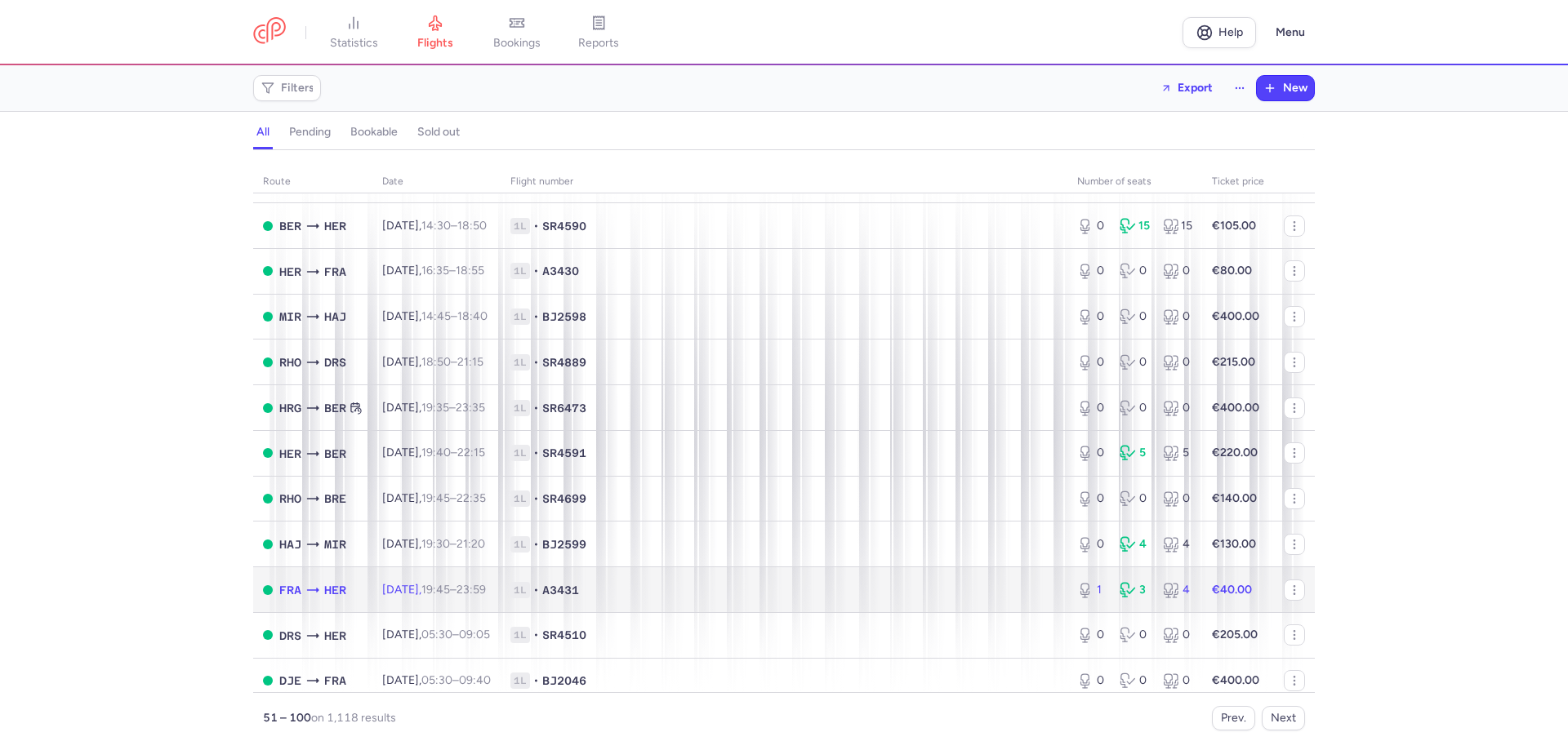
click at [475, 412] on span "19:45 – 23:59 +0" at bounding box center [454, 590] width 65 height 14
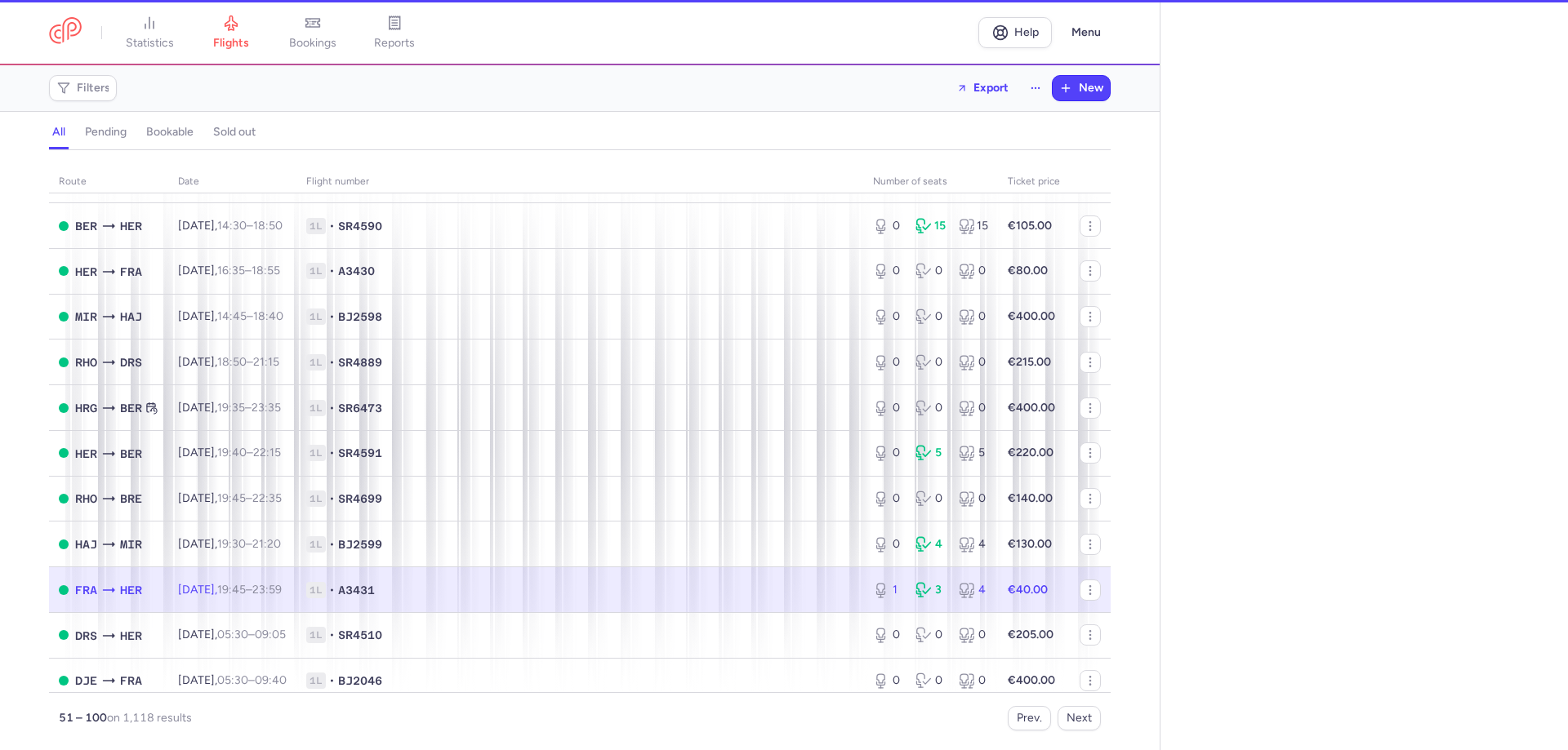
select select "days"
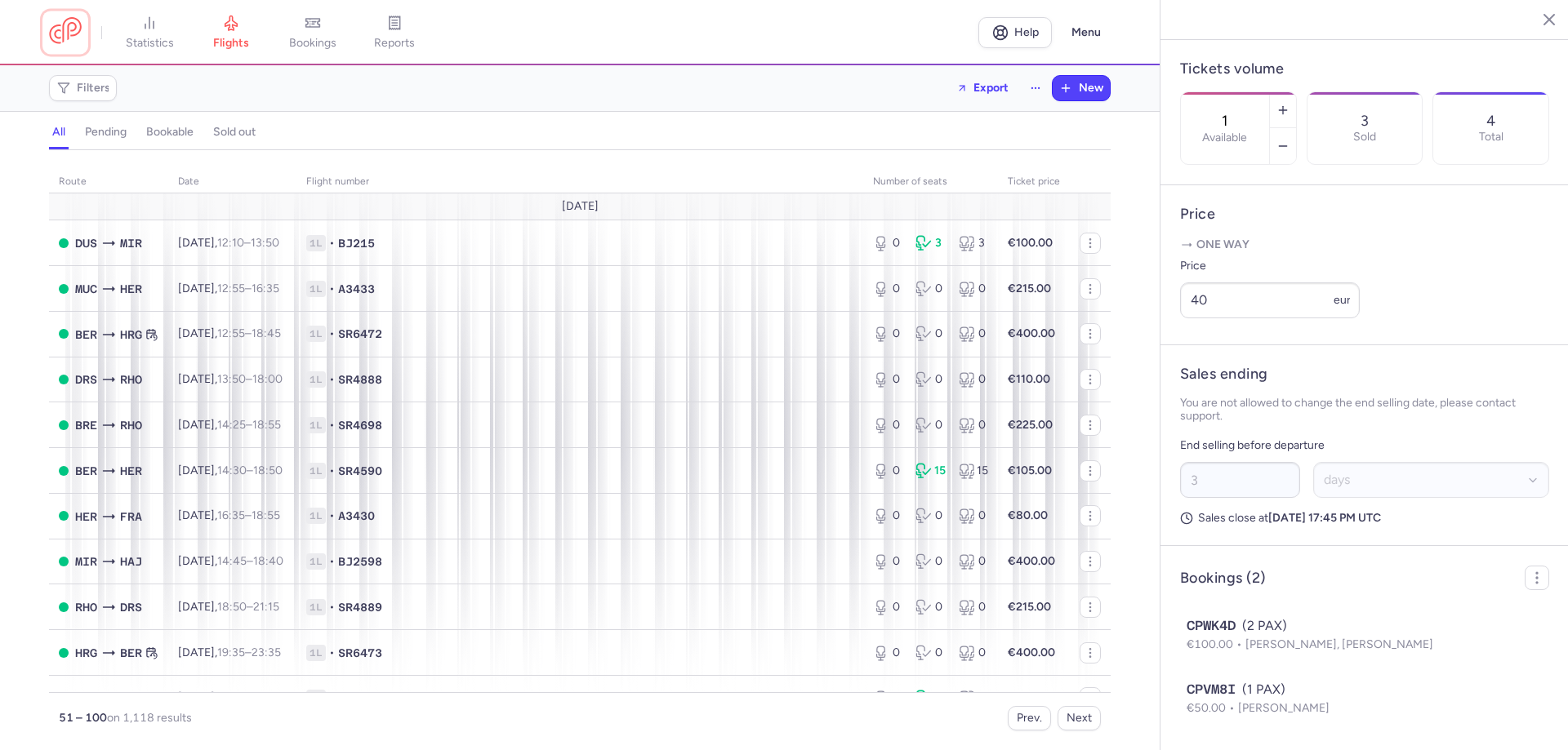
click at [70, 35] on link at bounding box center [65, 32] width 32 height 30
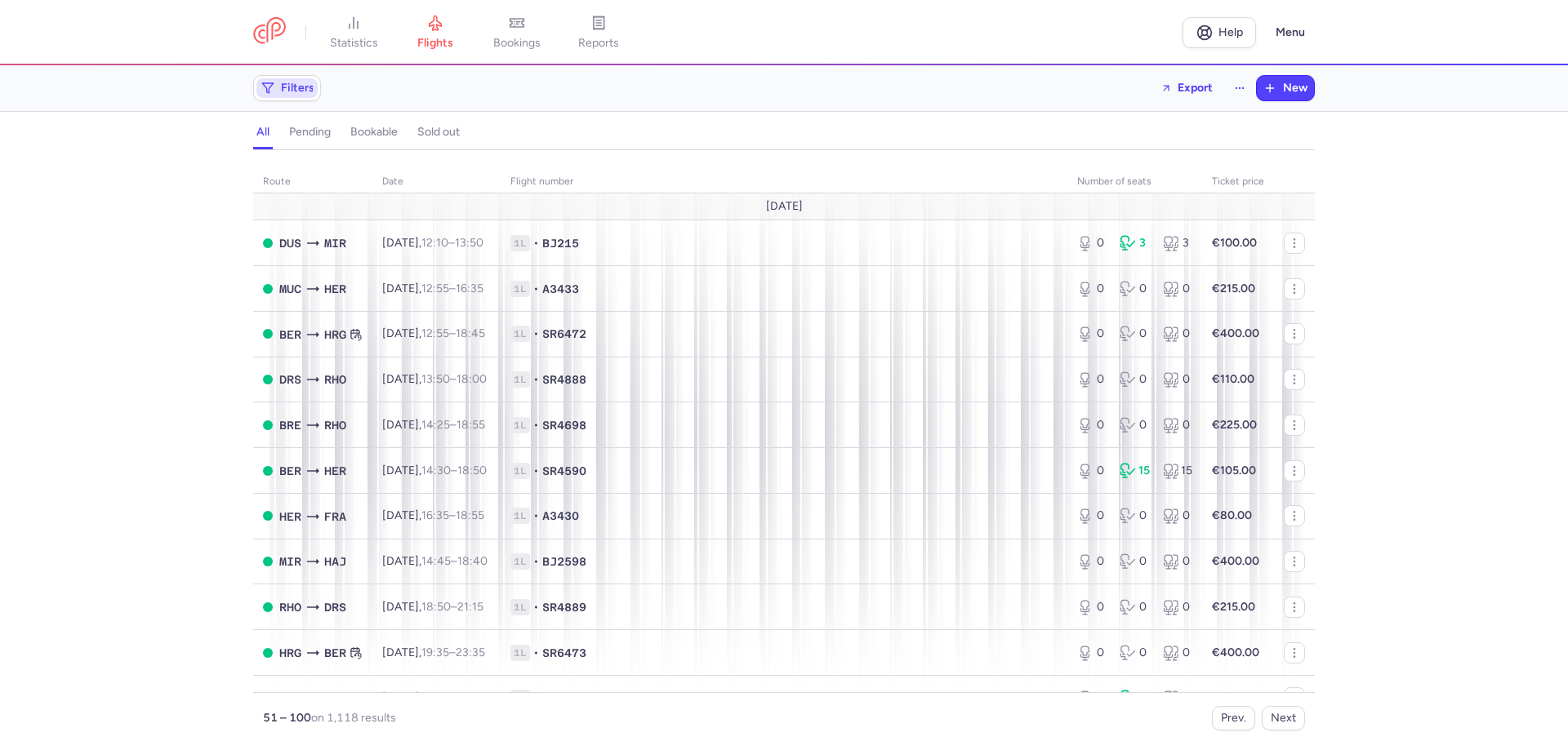
click at [301, 78] on button "Filters" at bounding box center [287, 88] width 67 height 25
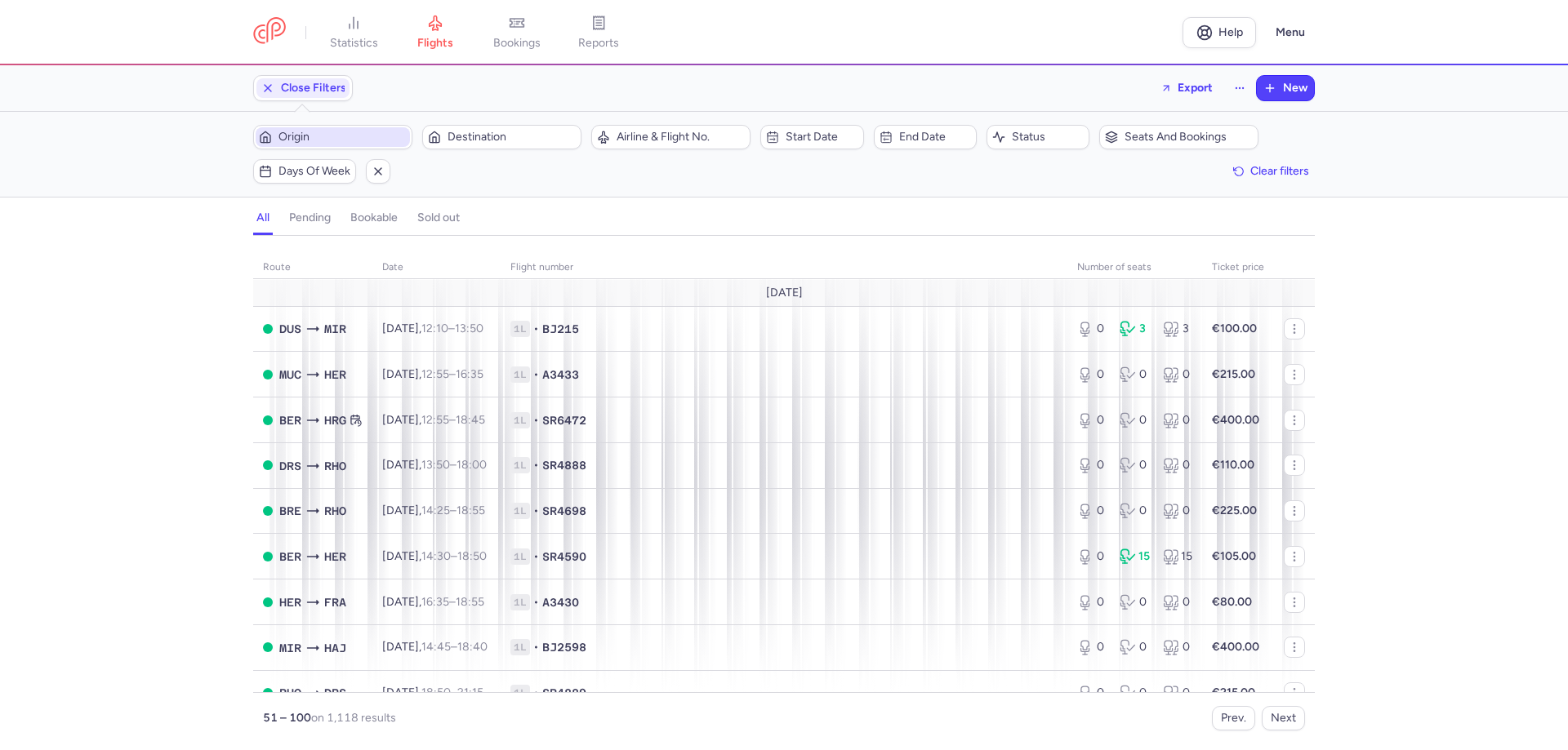
click at [322, 125] on button "Origin" at bounding box center [333, 137] width 159 height 25
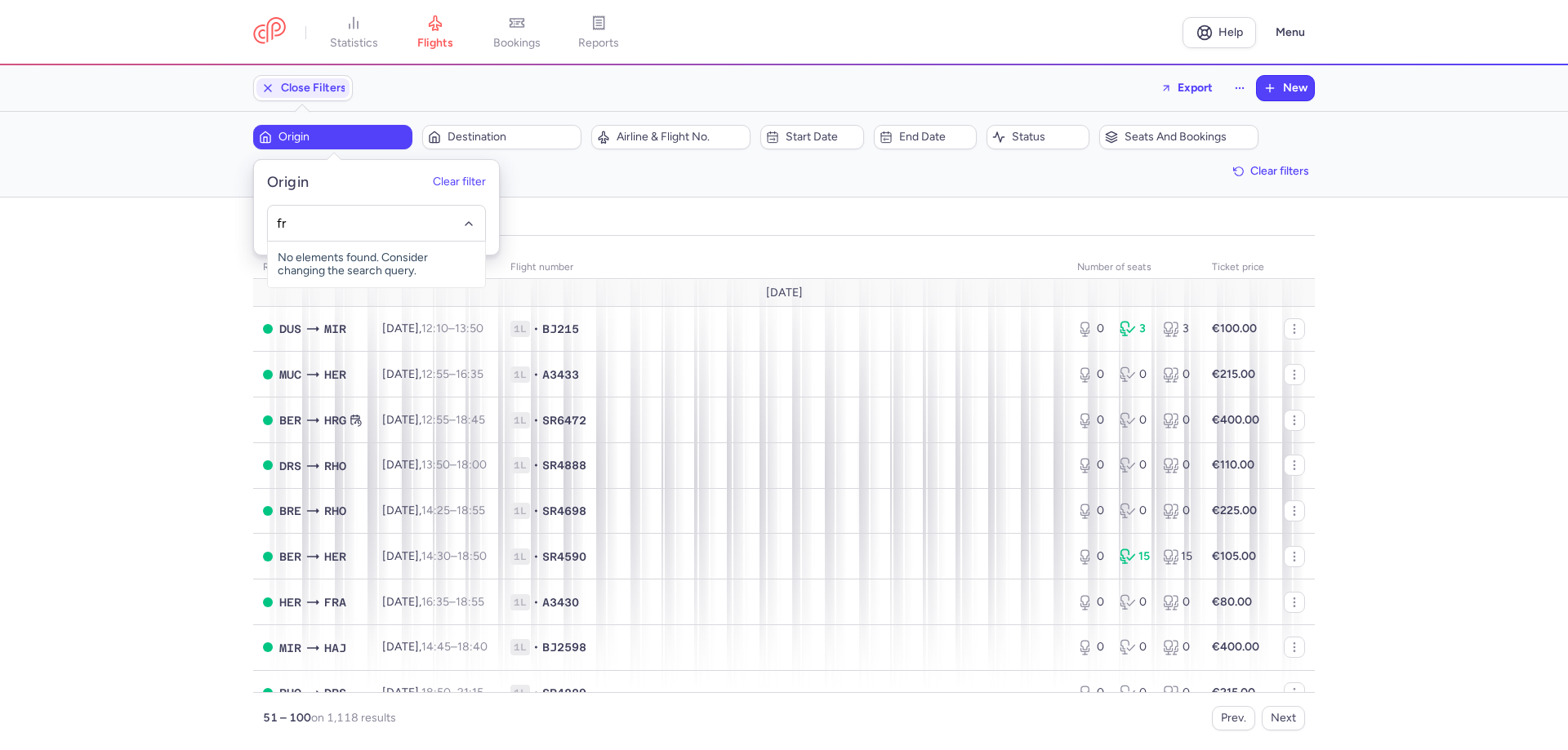
type input "fra"
click at [517, 30] on link "bookings" at bounding box center [517, 32] width 82 height 36
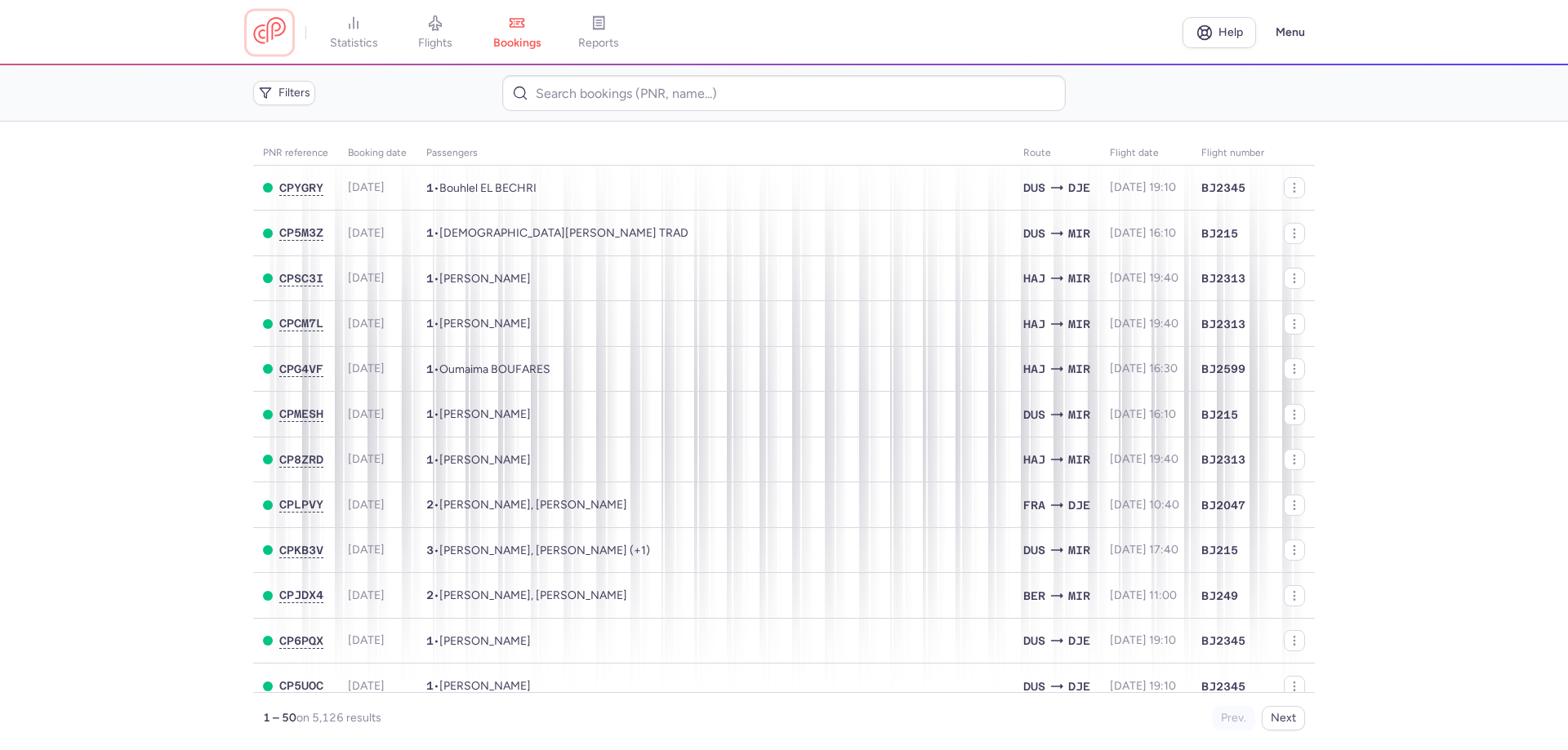
click at [279, 29] on link at bounding box center [269, 32] width 32 height 30
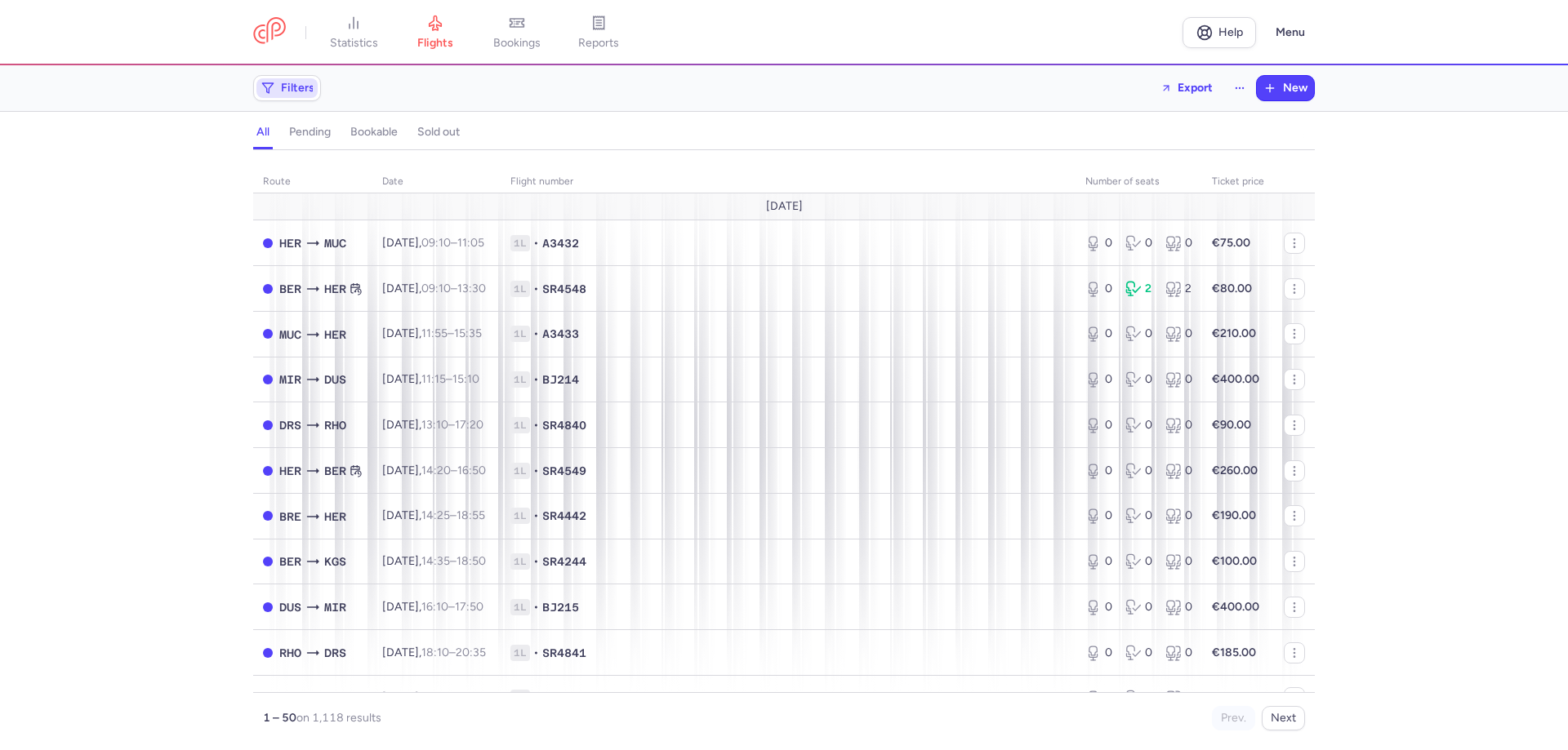
click at [287, 90] on span "Filters" at bounding box center [297, 88] width 33 height 13
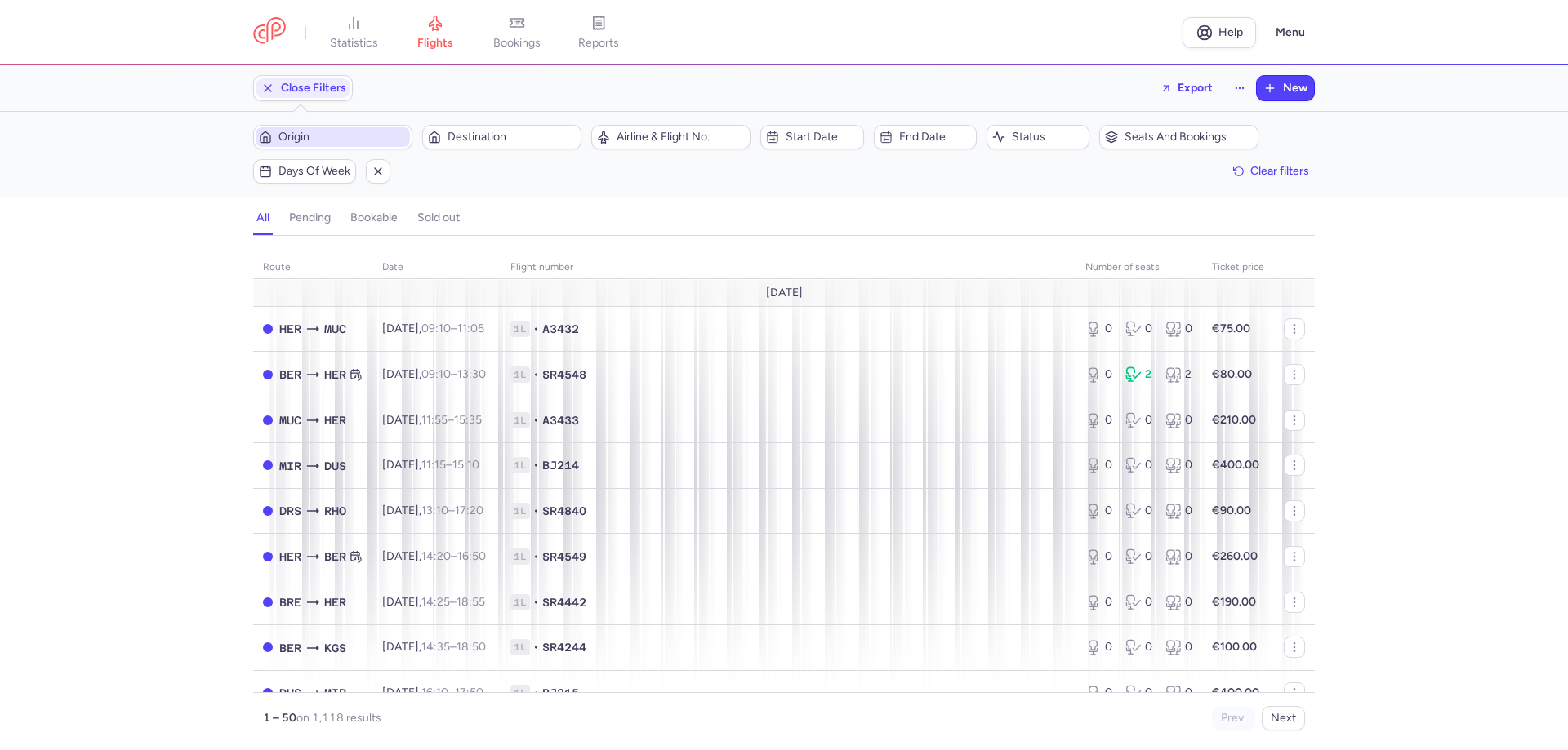
click at [340, 145] on span "Origin" at bounding box center [333, 136] width 154 height 20
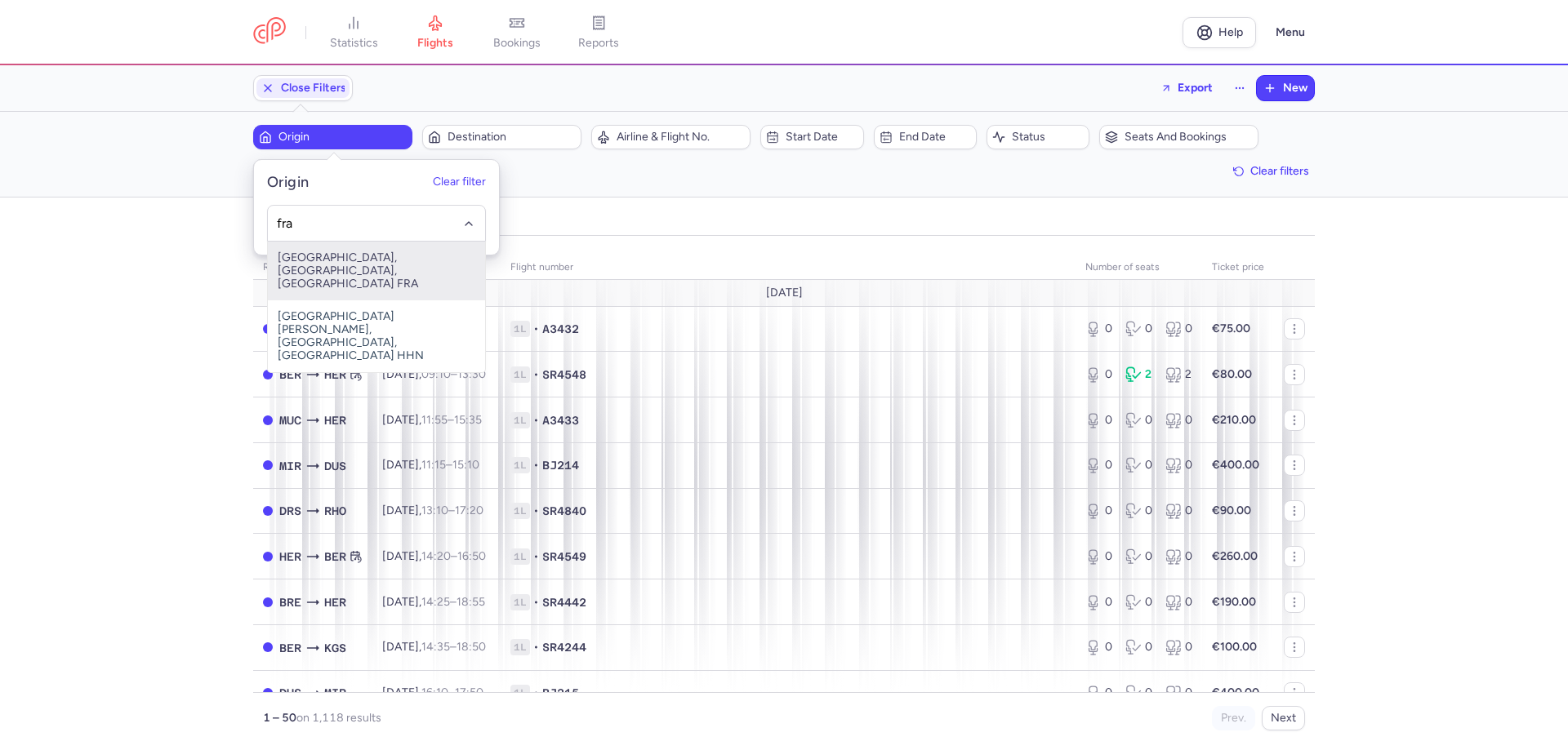
click at [345, 260] on span "[GEOGRAPHIC_DATA], [GEOGRAPHIC_DATA], [GEOGRAPHIC_DATA] FRA" at bounding box center [376, 270] width 217 height 59
type input "fra"
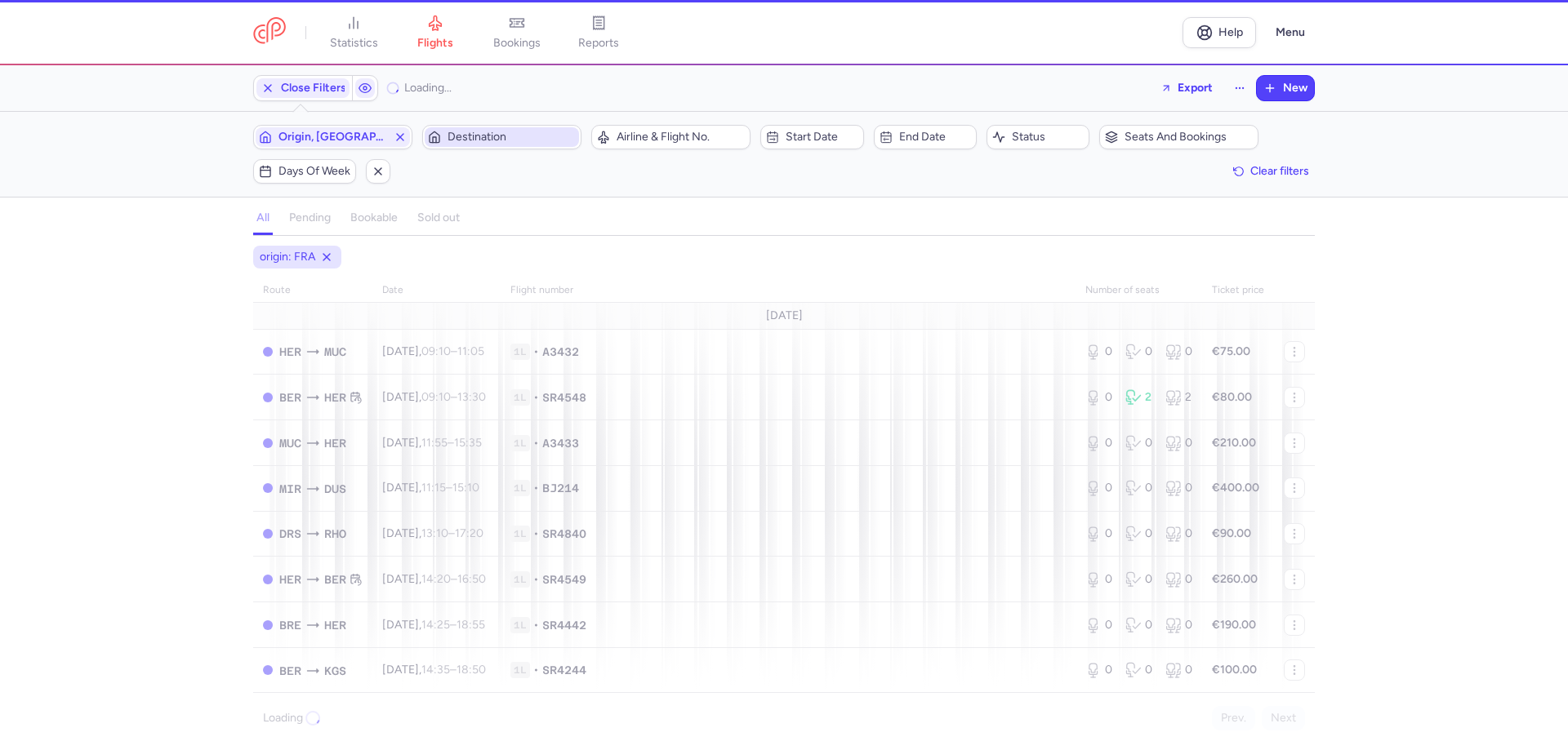
click at [477, 132] on span "Destination" at bounding box center [512, 136] width 128 height 13
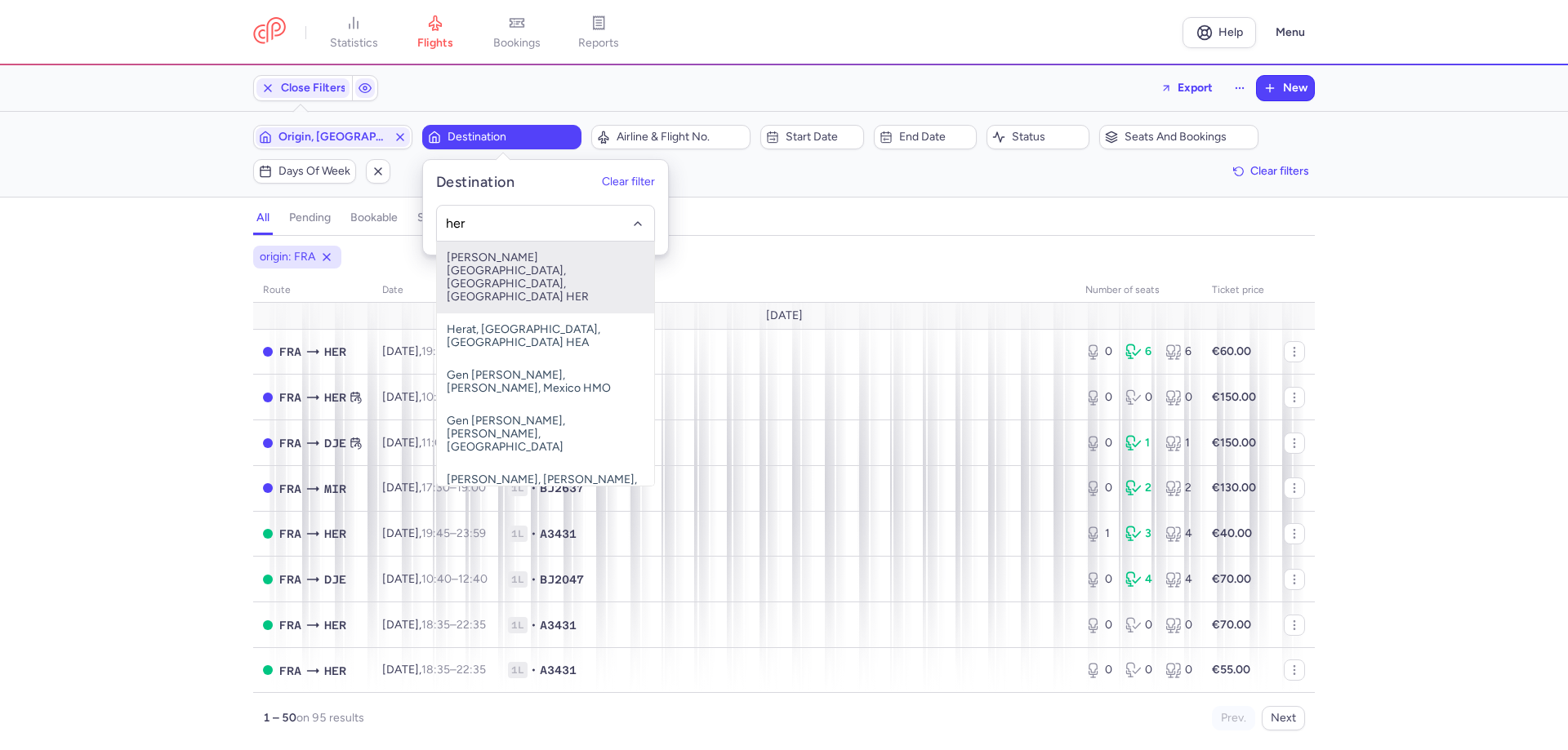
click at [477, 260] on span "[PERSON_NAME][GEOGRAPHIC_DATA], [GEOGRAPHIC_DATA], [GEOGRAPHIC_DATA] HER" at bounding box center [545, 277] width 217 height 72
type input "her"
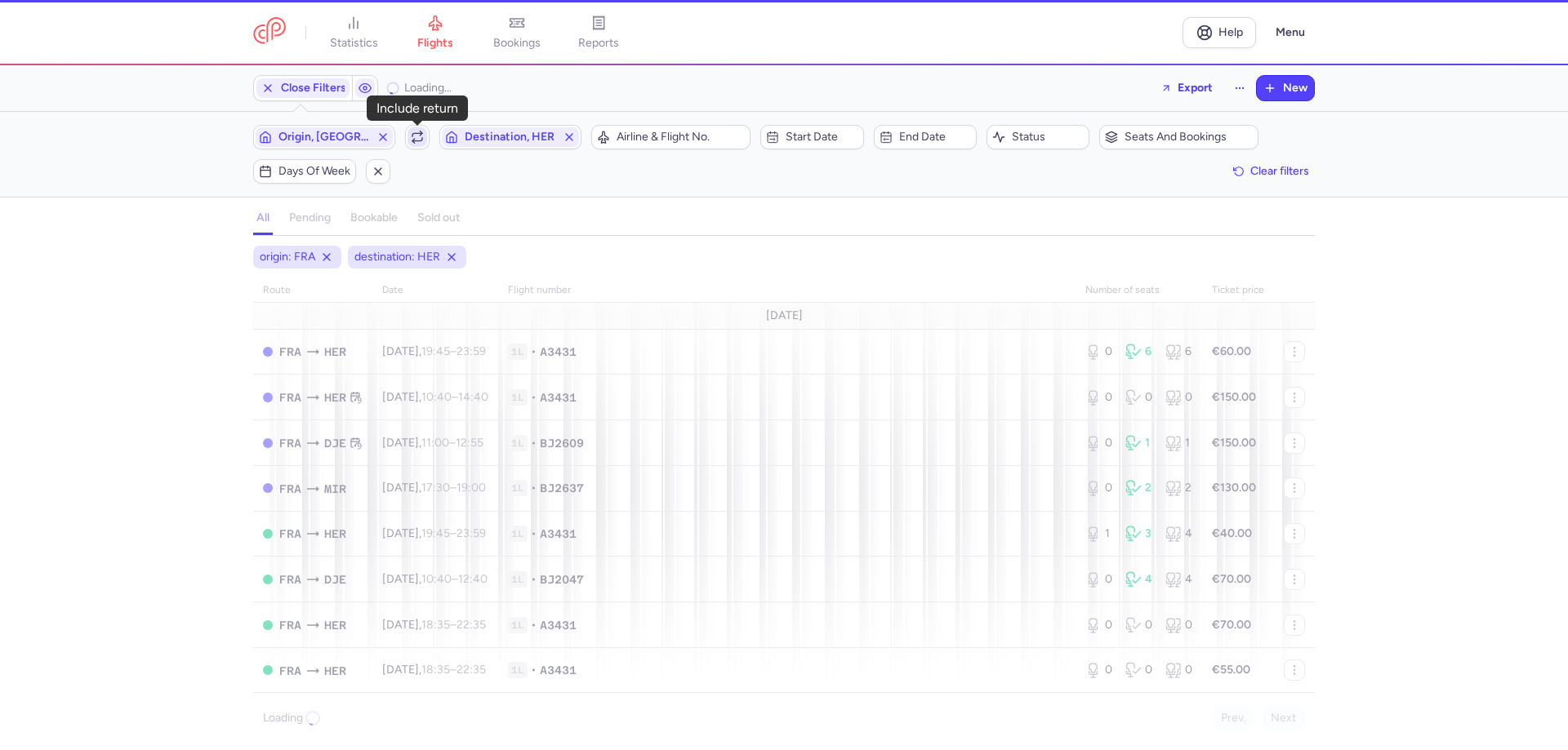
click at [419, 131] on icon "button" at bounding box center [417, 136] width 13 height 13
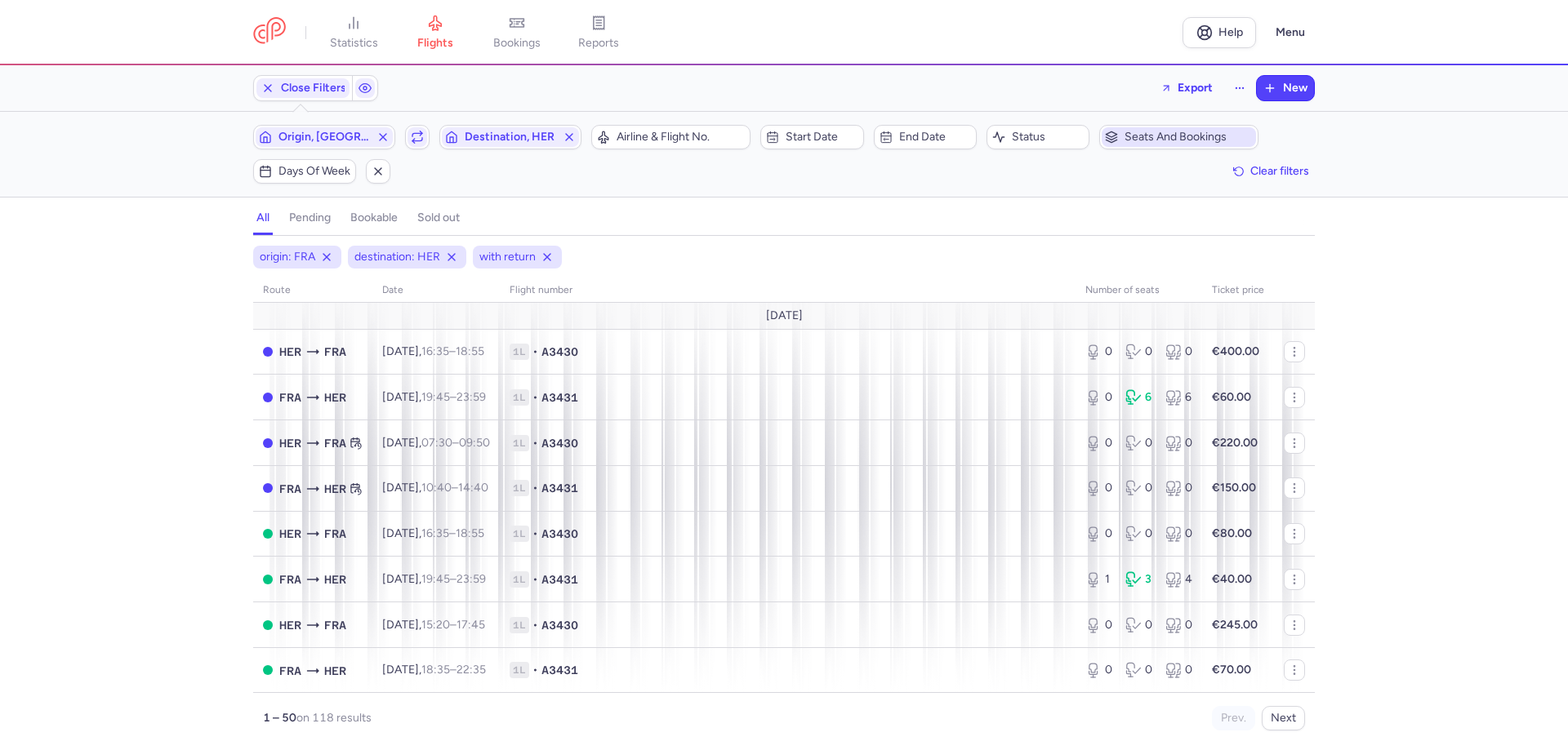
click at [916, 127] on span "Seats and bookings" at bounding box center [1178, 136] width 154 height 20
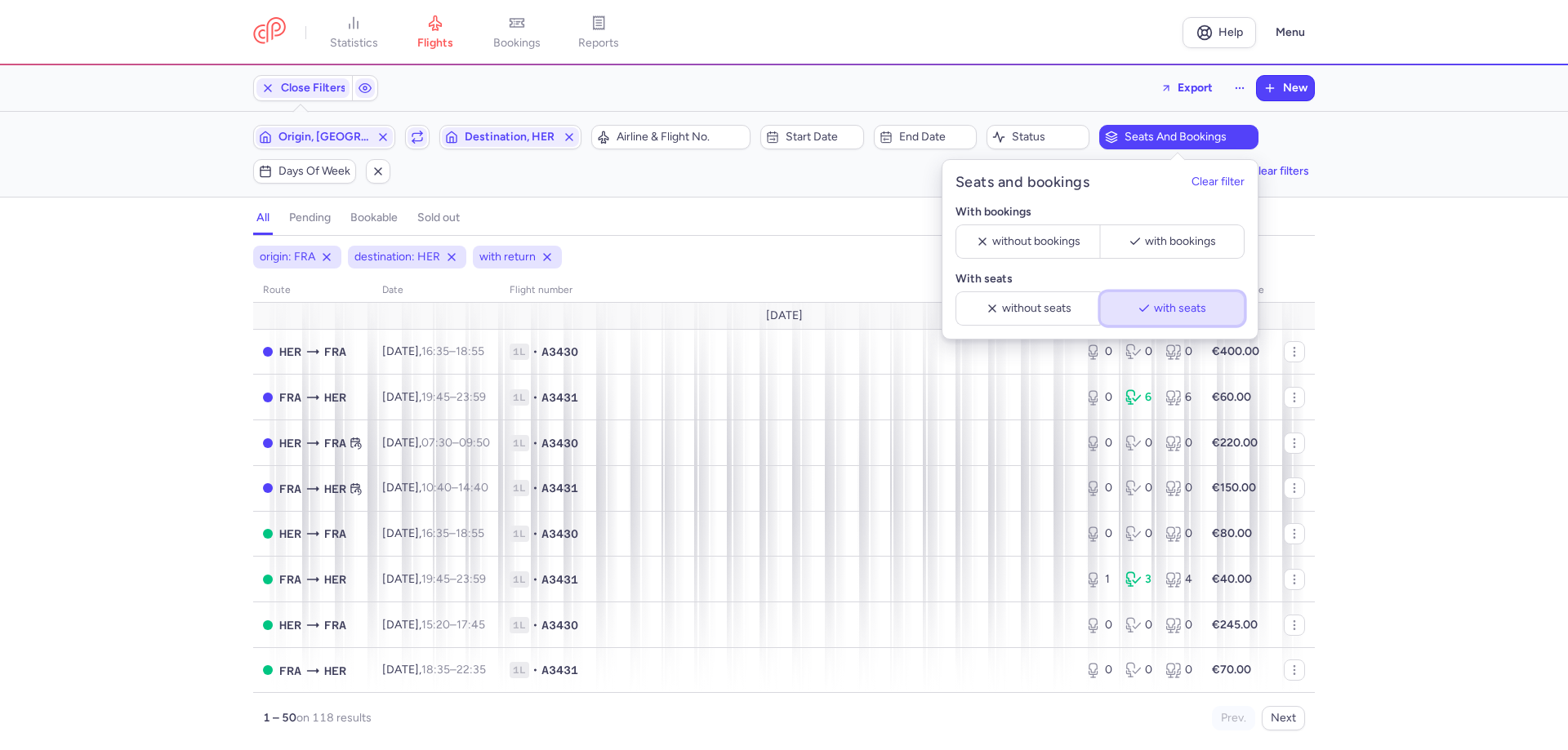
click at [916, 317] on button "with seats" at bounding box center [1172, 309] width 145 height 34
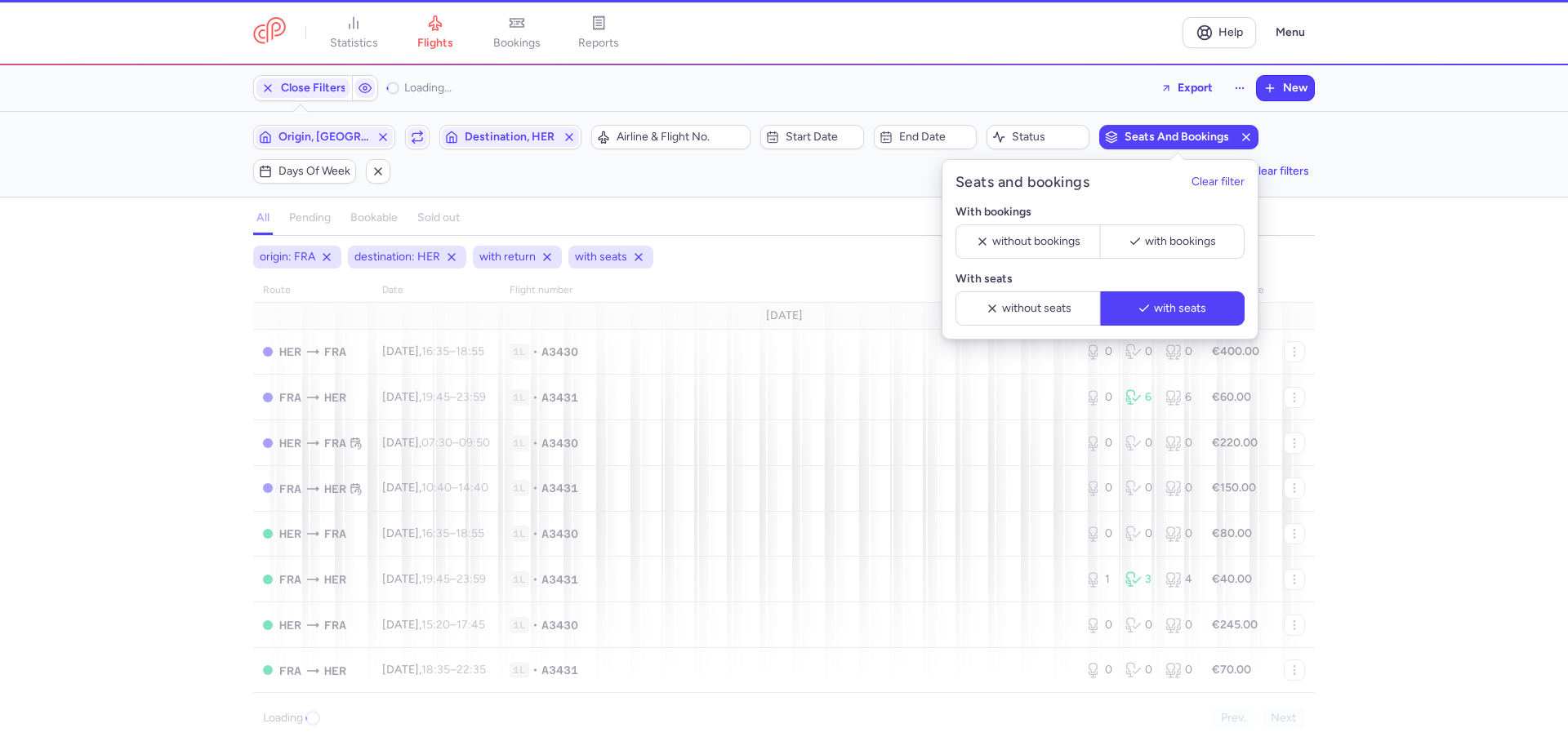
click at [6, 349] on div "origin: FRA destination: HER with return with seats route date Flight number nu…" at bounding box center [784, 498] width 1568 height 505
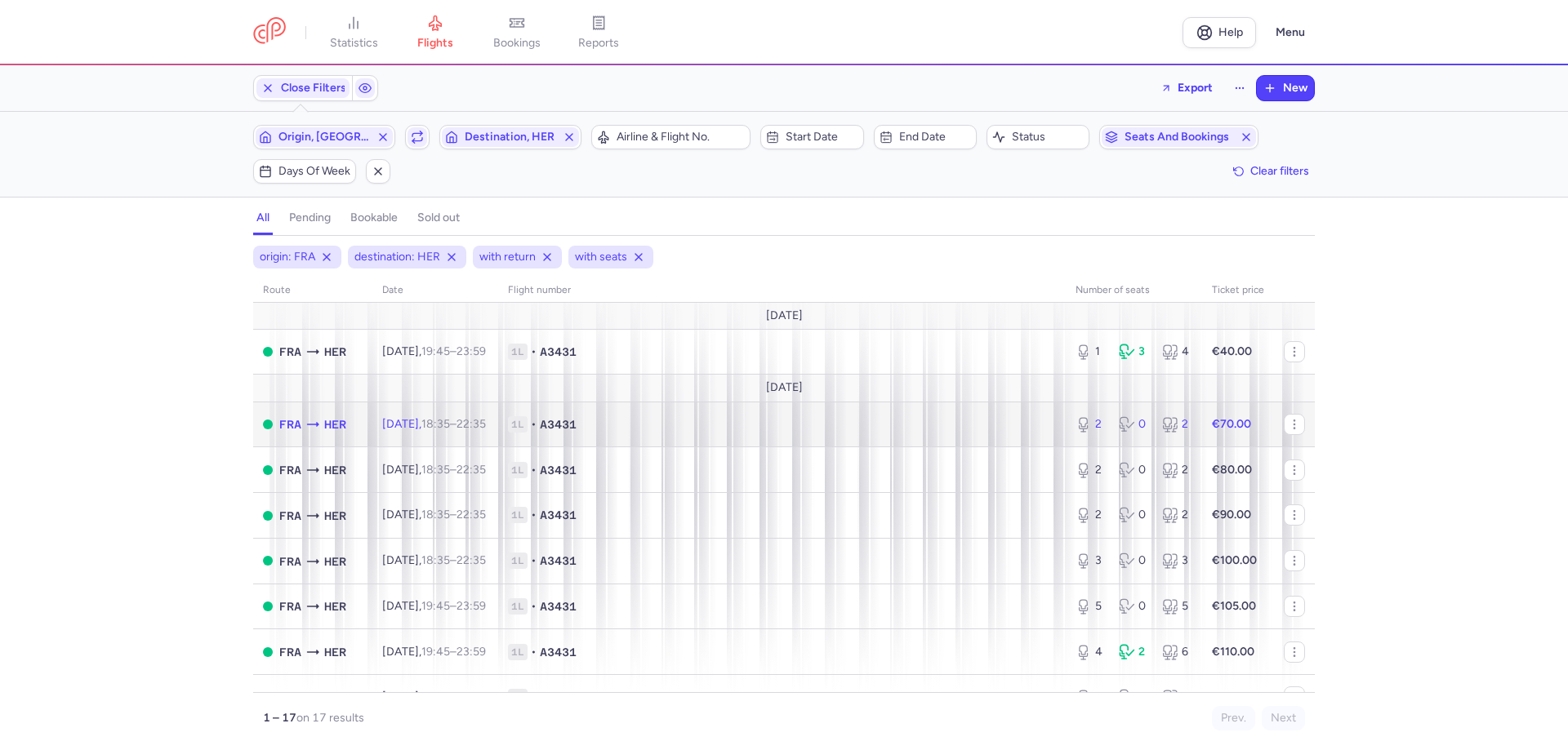
click at [432, 412] on span "[DATE] 18:35 – 22:35 +0" at bounding box center [434, 424] width 104 height 14
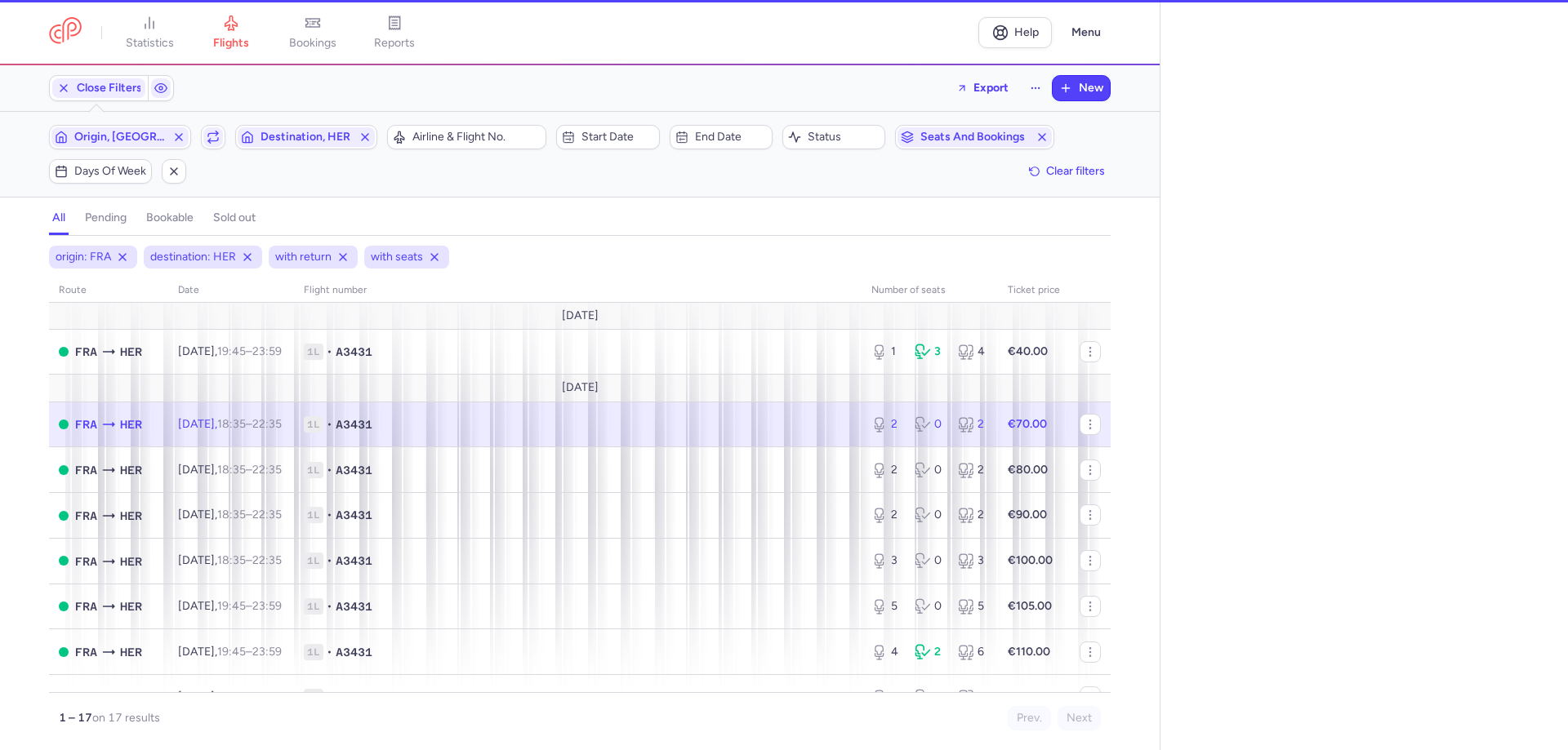
select select "days"
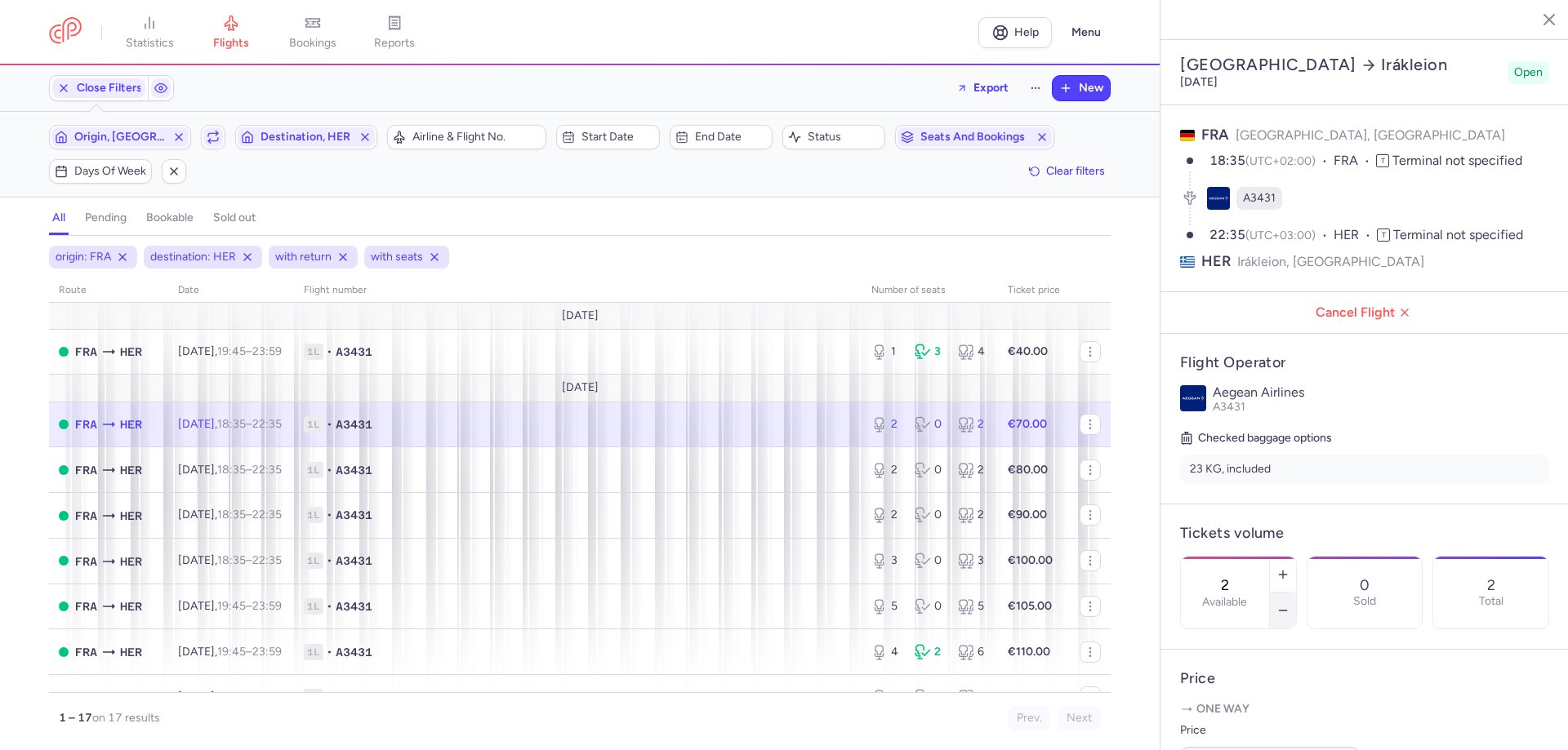
click at [916, 412] on button "button" at bounding box center [1282, 610] width 26 height 36
click at [916, 412] on span "Save changes" at bounding box center [1234, 718] width 81 height 14
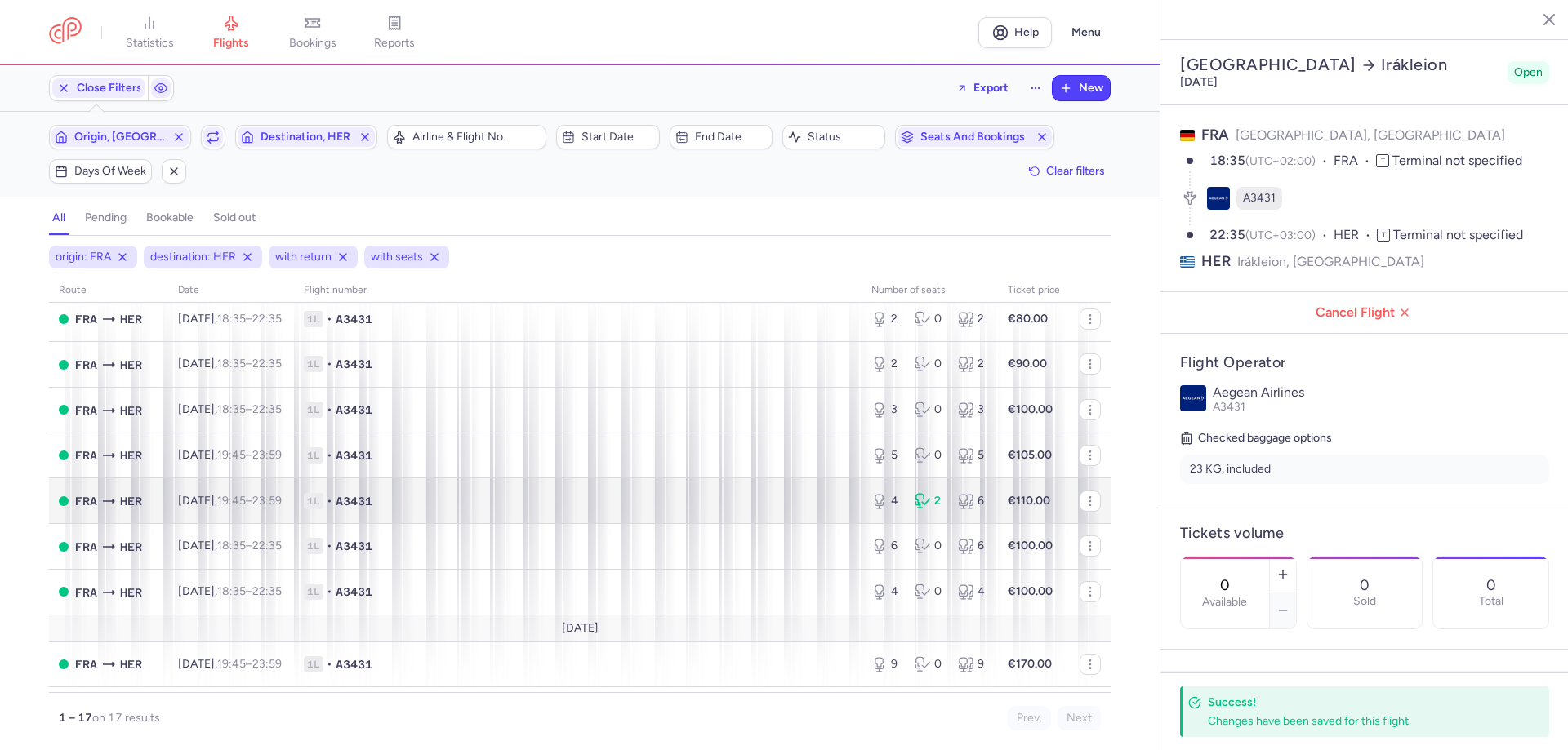
scroll to position [164, 0]
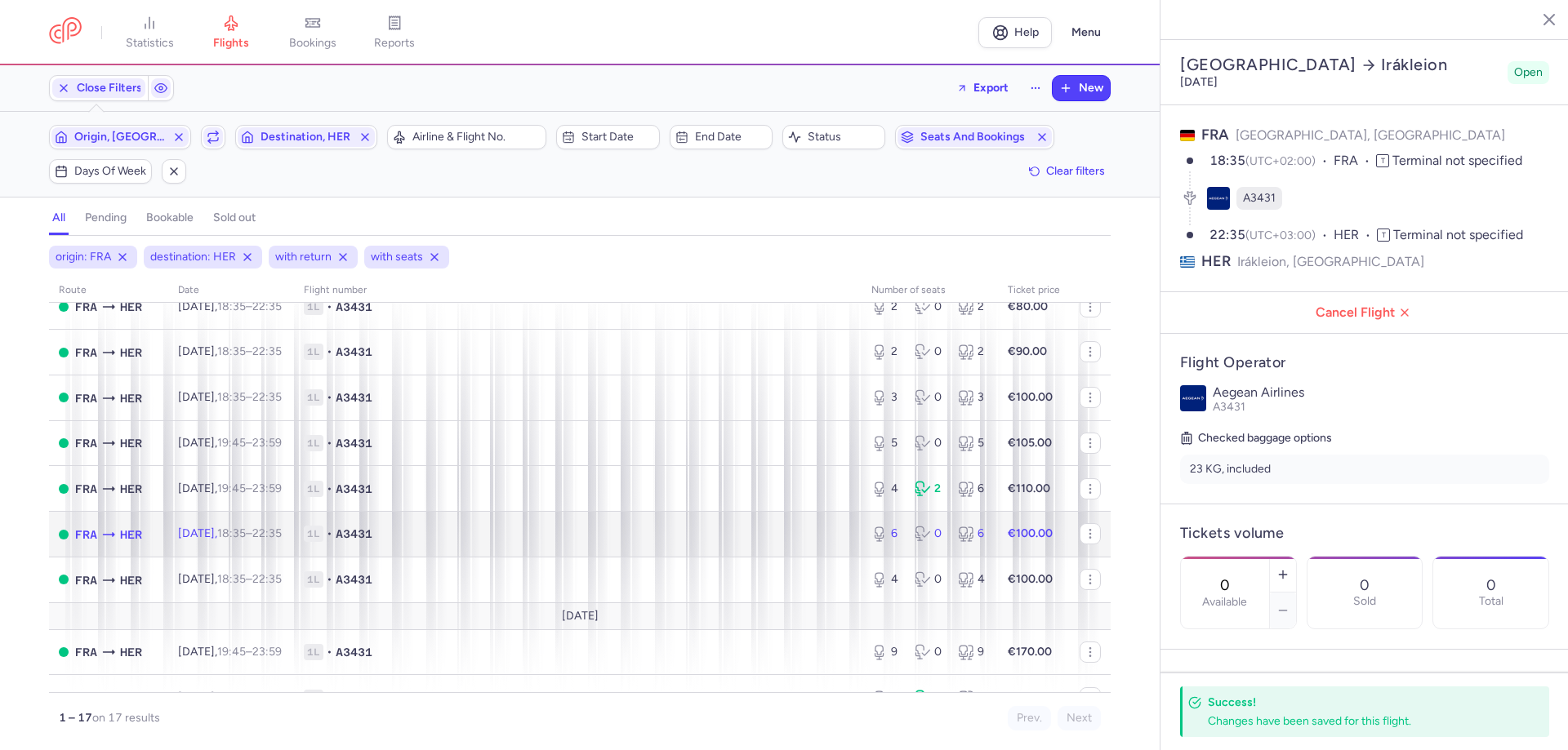
click at [333, 412] on span "•" at bounding box center [329, 534] width 6 height 16
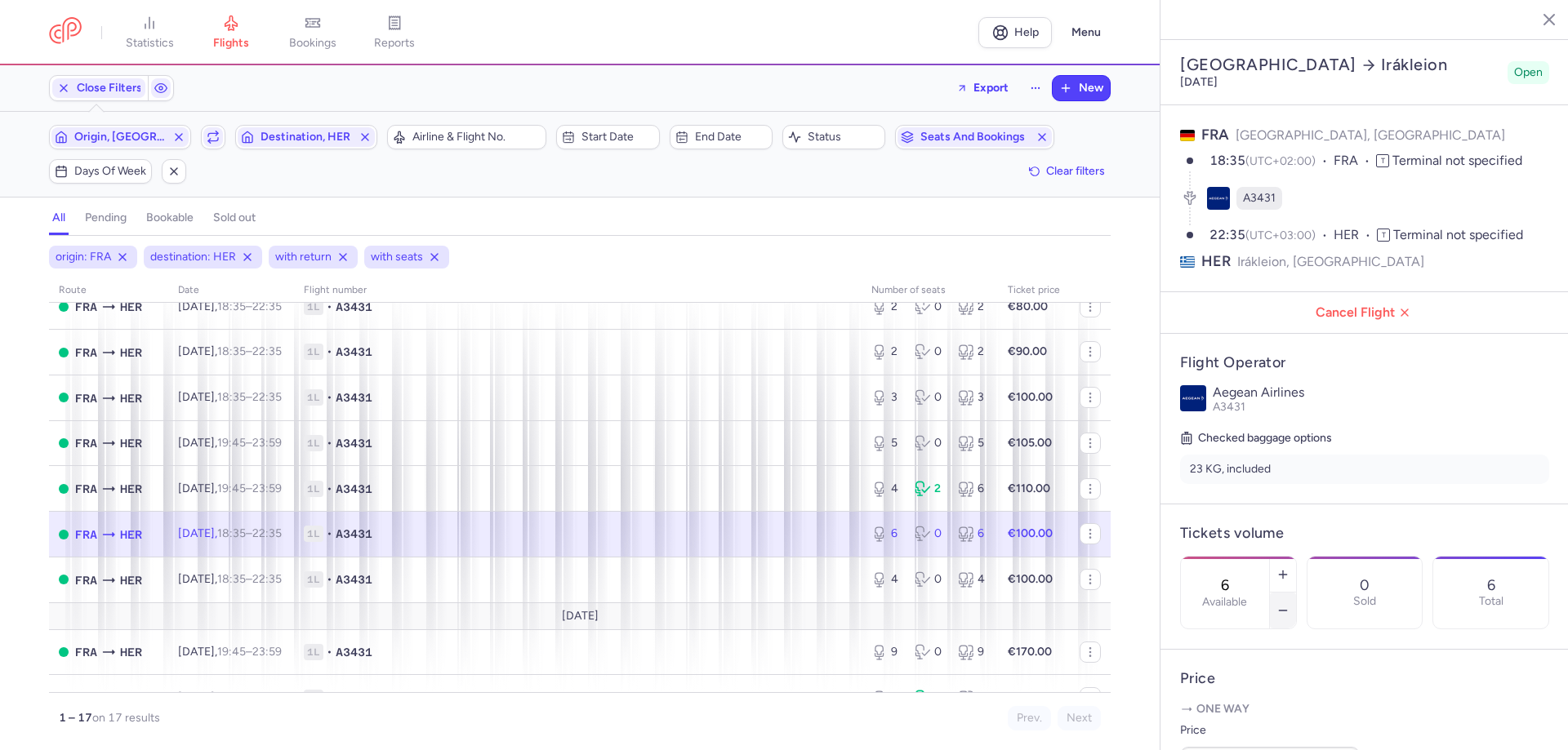
click at [916, 412] on icon "button" at bounding box center [1282, 610] width 13 height 13
click at [916, 412] on span "Save changes" at bounding box center [1234, 718] width 81 height 14
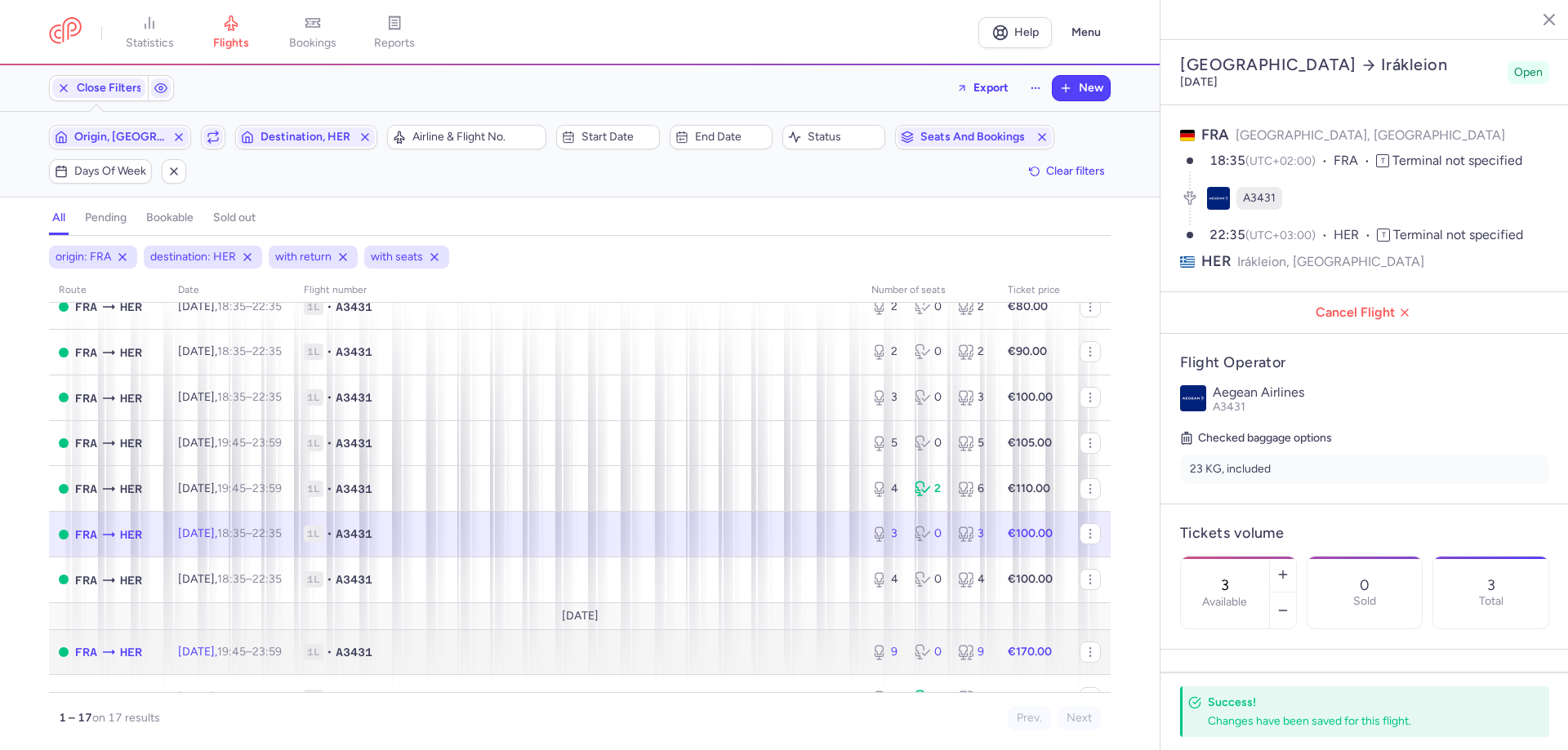
click at [366, 412] on span "1L • A3431" at bounding box center [577, 652] width 548 height 16
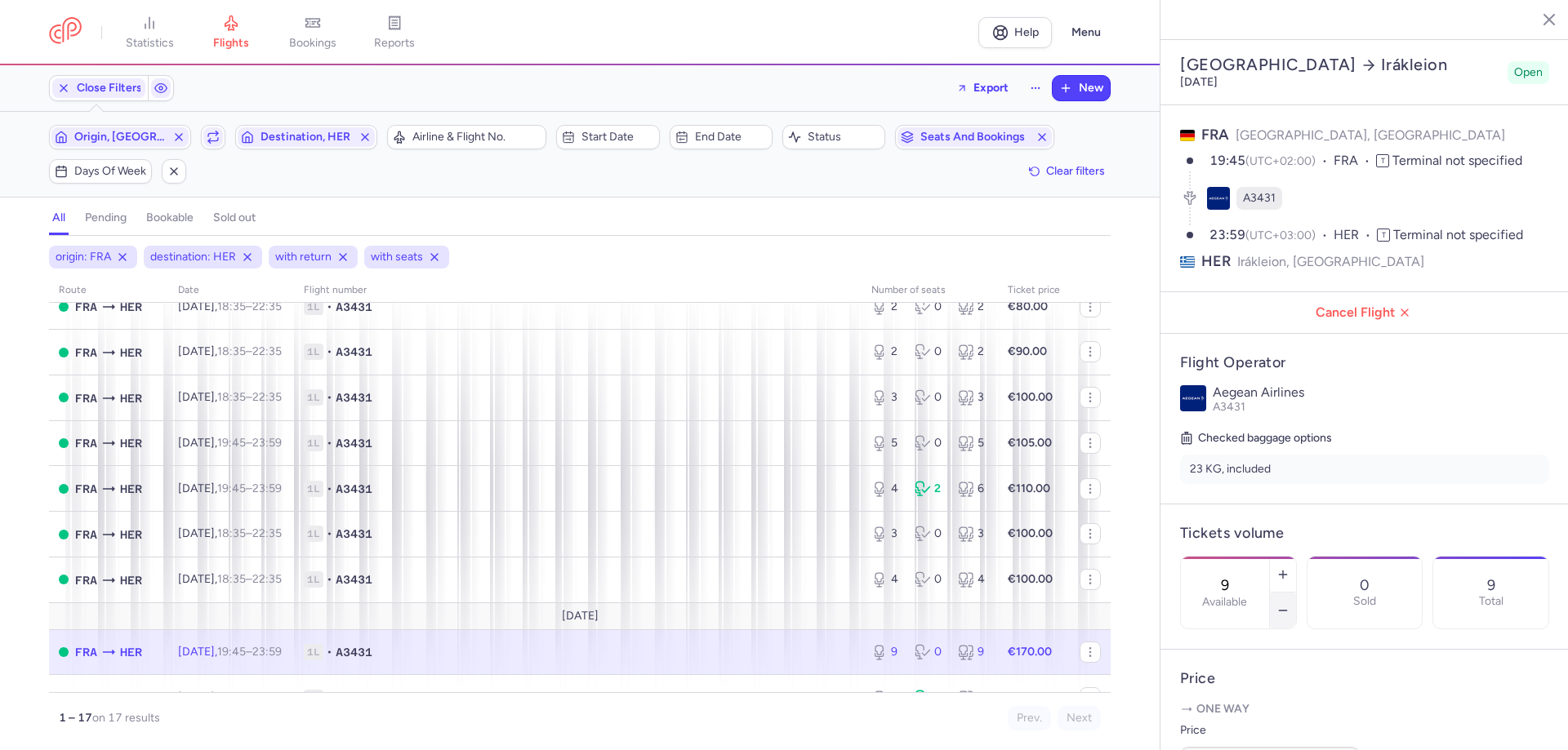
click at [916, 412] on icon "button" at bounding box center [1282, 610] width 13 height 13
type input "6"
click at [916, 412] on span "Save changes" at bounding box center [1234, 718] width 81 height 14
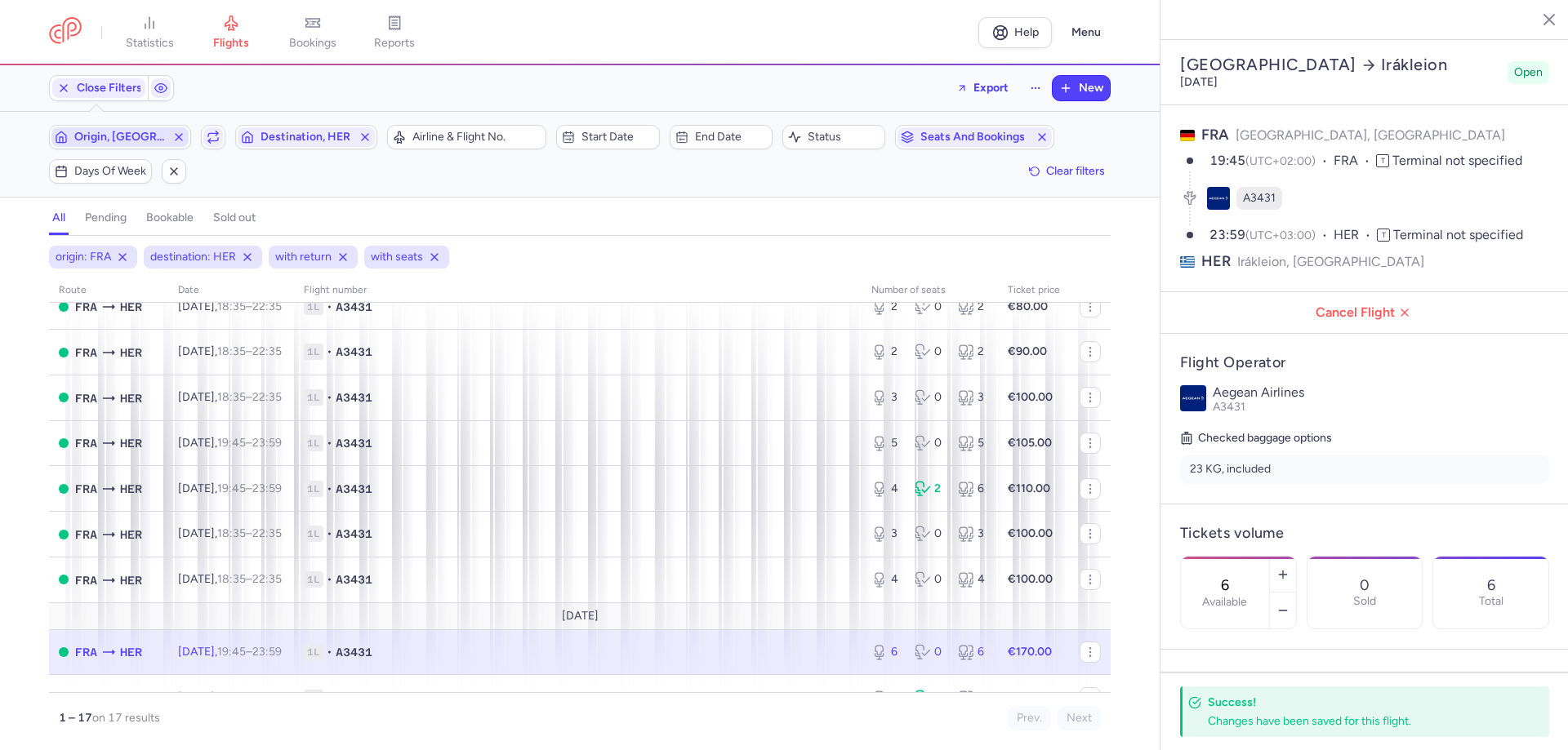
click at [126, 148] on button "Origin, [GEOGRAPHIC_DATA]" at bounding box center [119, 137] width 142 height 25
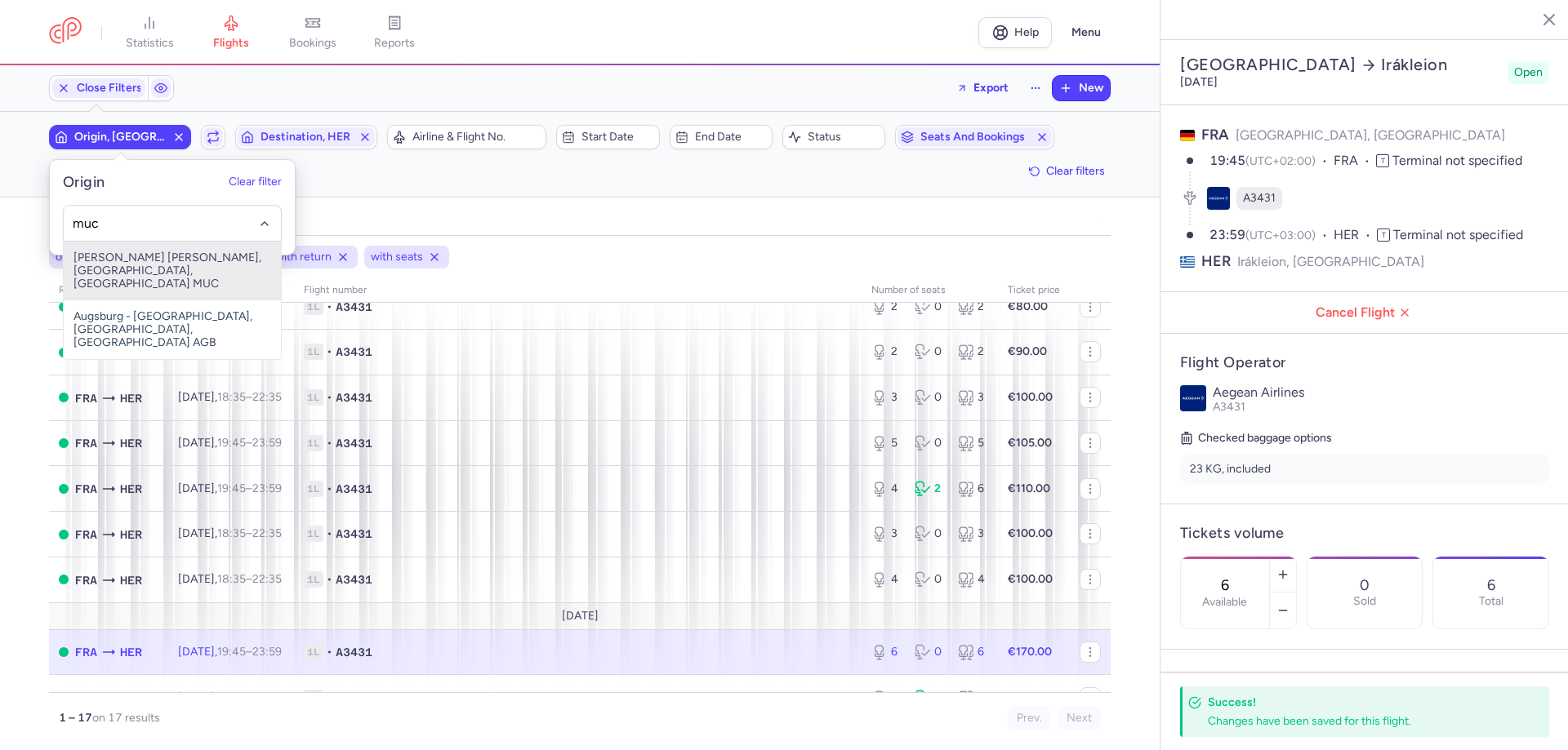
click at [137, 262] on span "[PERSON_NAME] [PERSON_NAME], [GEOGRAPHIC_DATA], [GEOGRAPHIC_DATA] MUC" at bounding box center [172, 270] width 217 height 59
type input "muc"
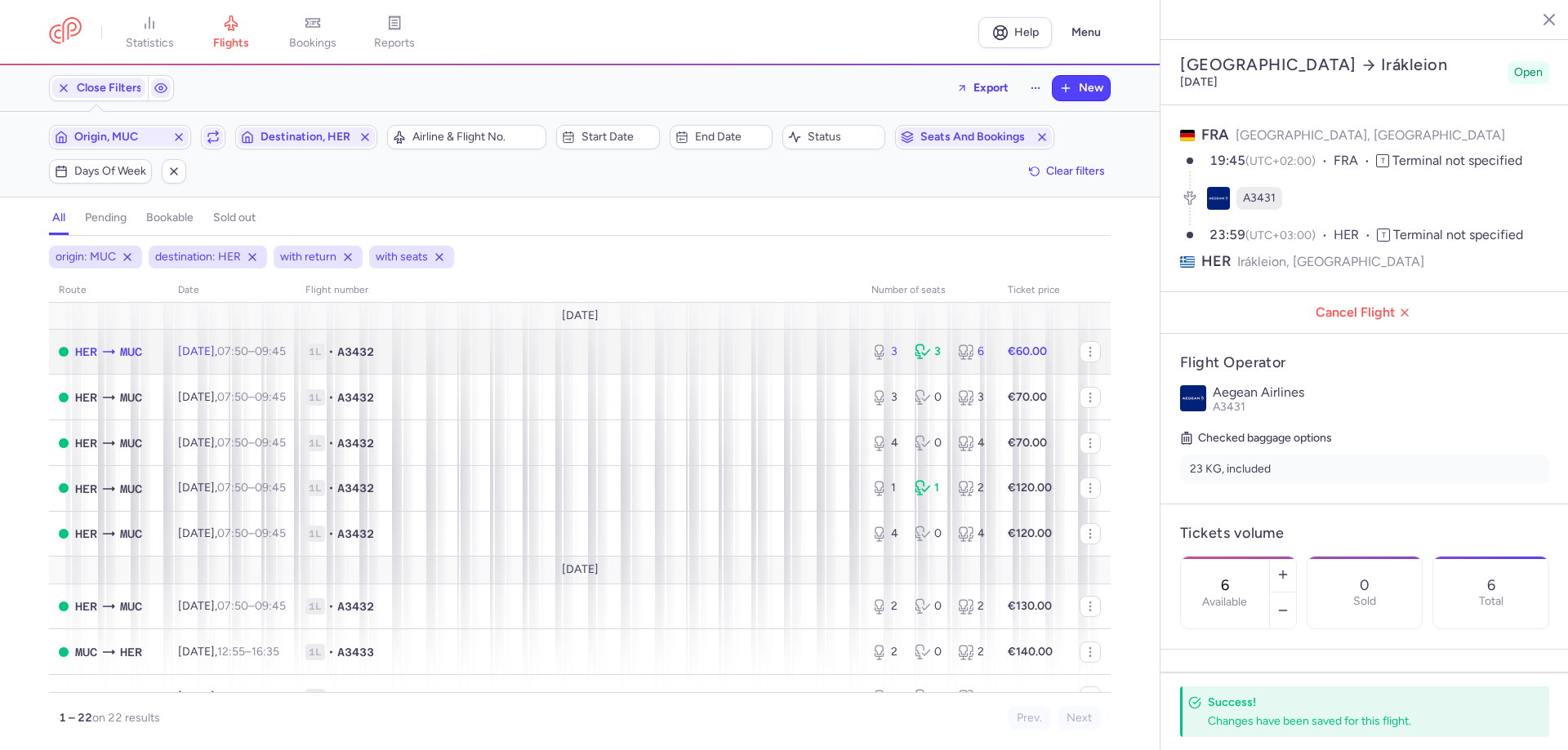
click at [374, 345] on span "A3432" at bounding box center [356, 351] width 37 height 16
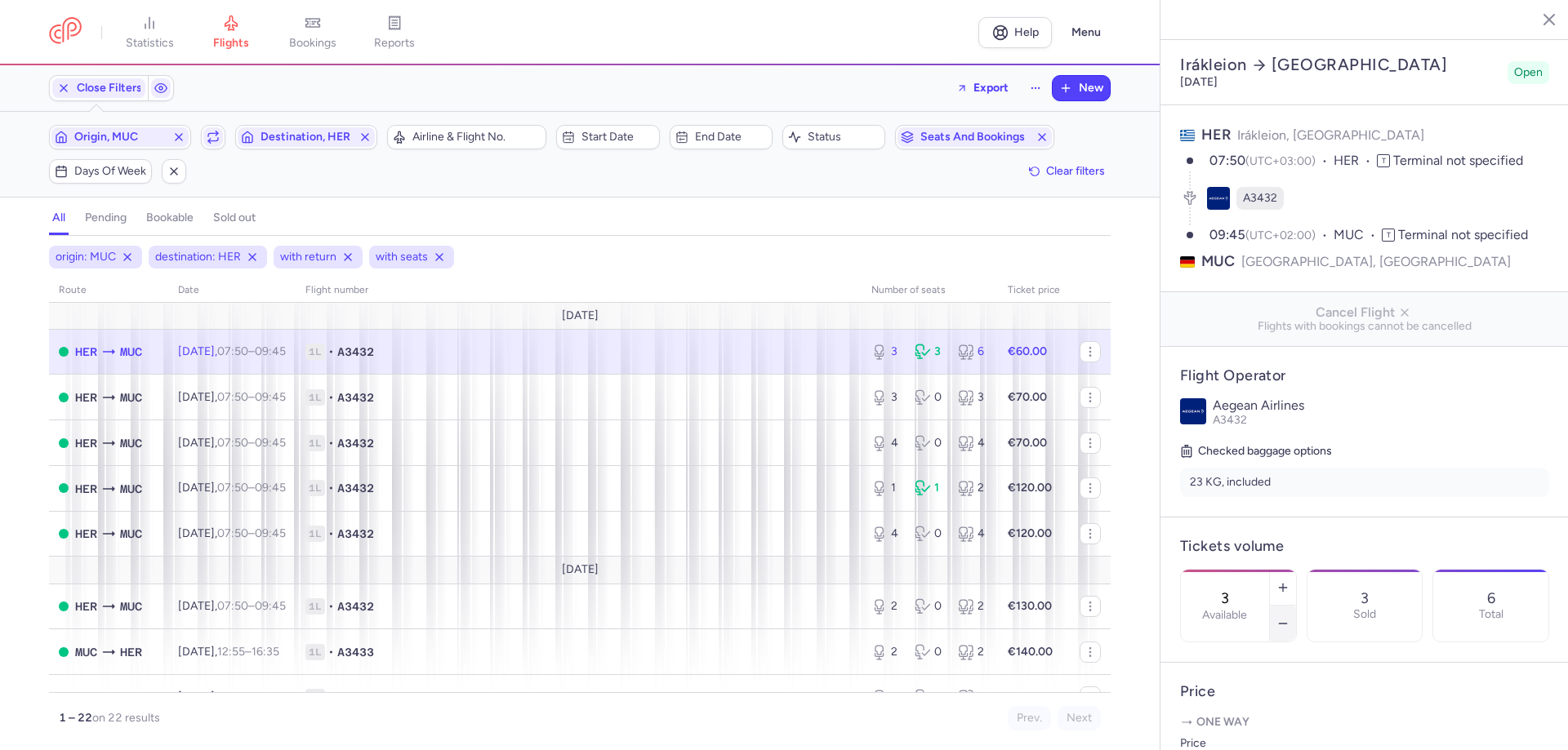
click at [916, 412] on line "button" at bounding box center [1282, 624] width 8 height 0
click at [916, 412] on span "Save changes" at bounding box center [1234, 718] width 81 height 14
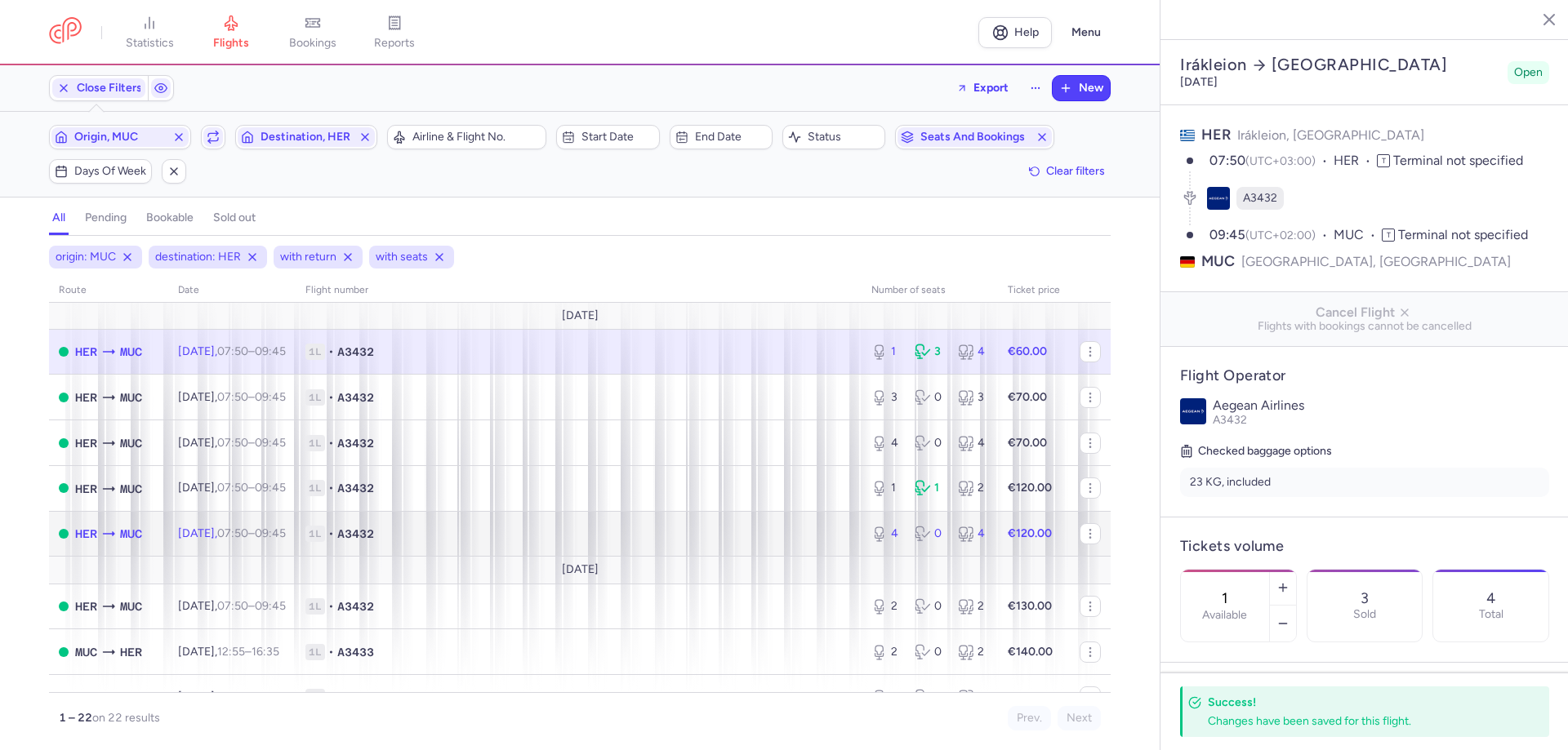
click at [286, 412] on time "09:45 +0" at bounding box center [270, 534] width 31 height 14
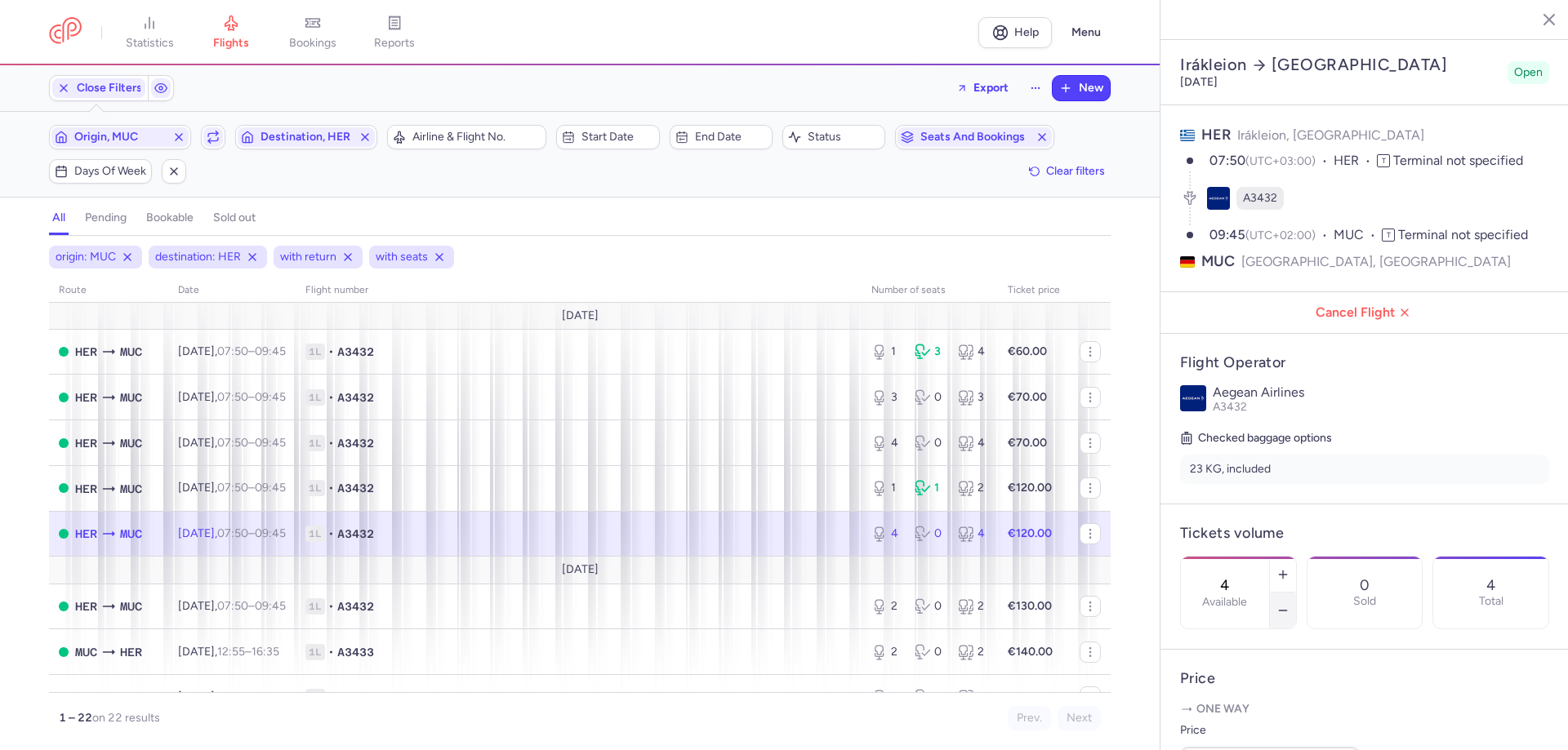
click at [916, 412] on button "button" at bounding box center [1282, 610] width 26 height 36
click at [916, 412] on button "Save changes" at bounding box center [1234, 718] width 108 height 36
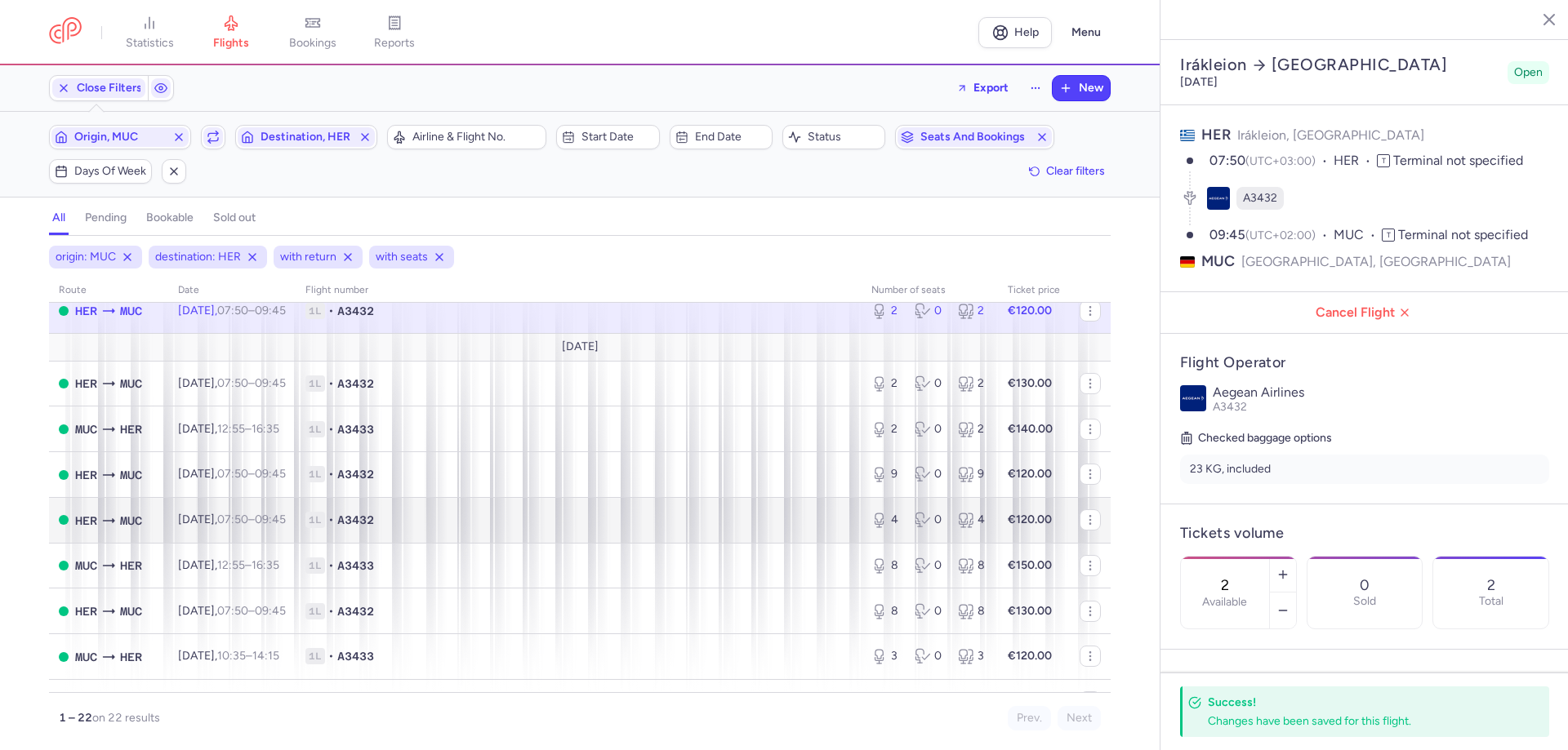
scroll to position [245, 0]
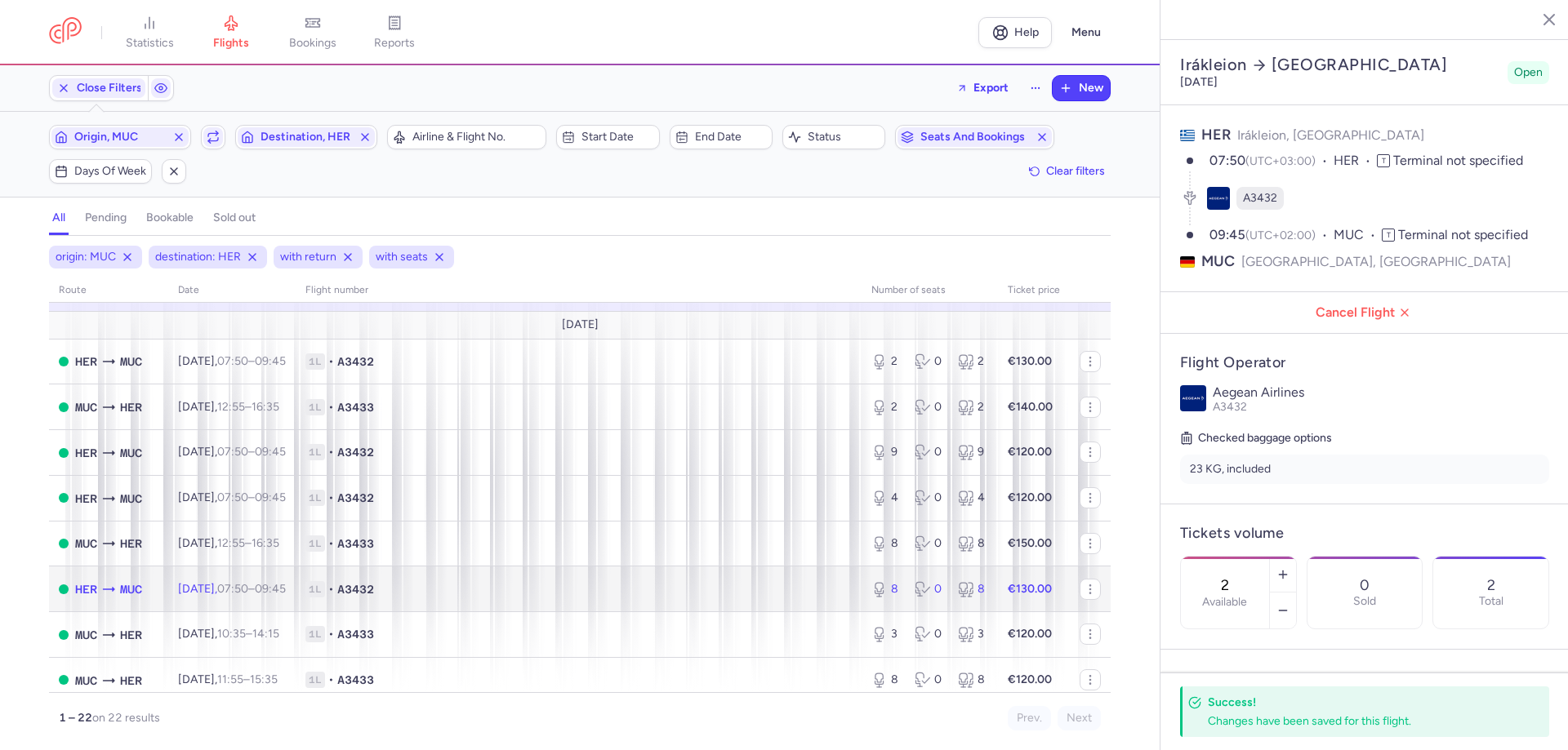
click at [286, 412] on time "09:45 +0" at bounding box center [270, 589] width 31 height 14
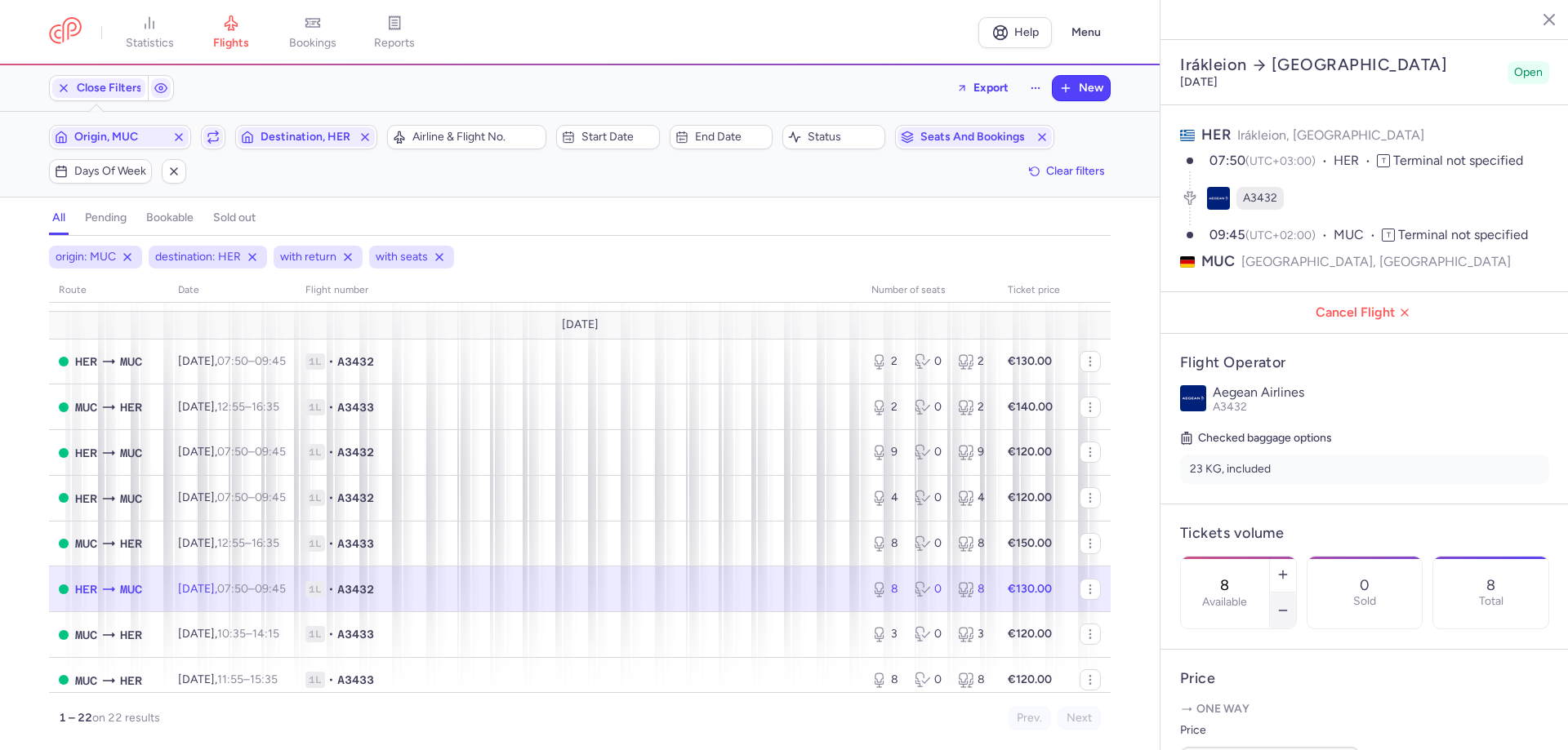
click at [916, 412] on button "button" at bounding box center [1282, 610] width 26 height 36
click at [916, 412] on icon "button" at bounding box center [1282, 610] width 13 height 13
click at [916, 412] on span "Save changes" at bounding box center [1234, 718] width 81 height 14
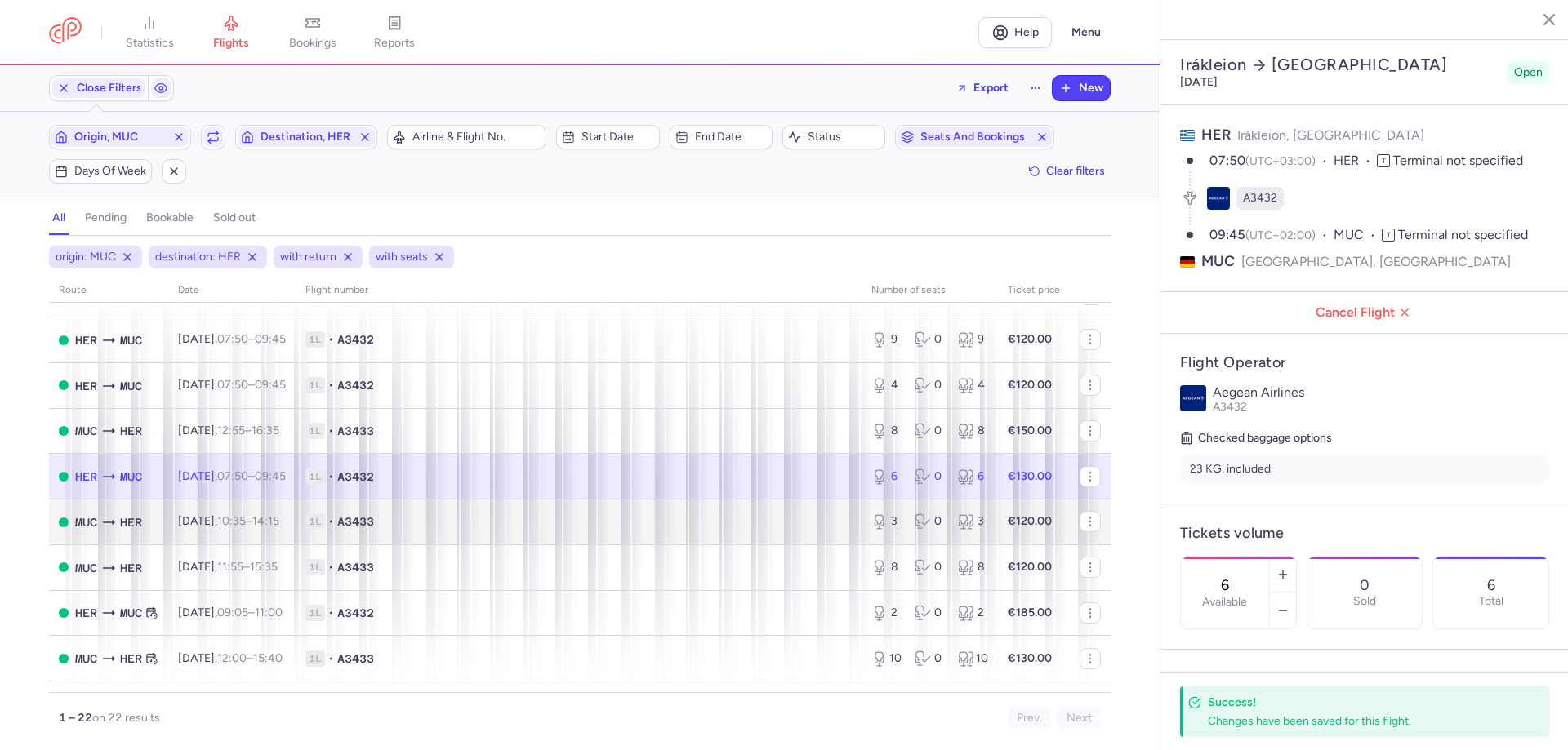
scroll to position [408, 0]
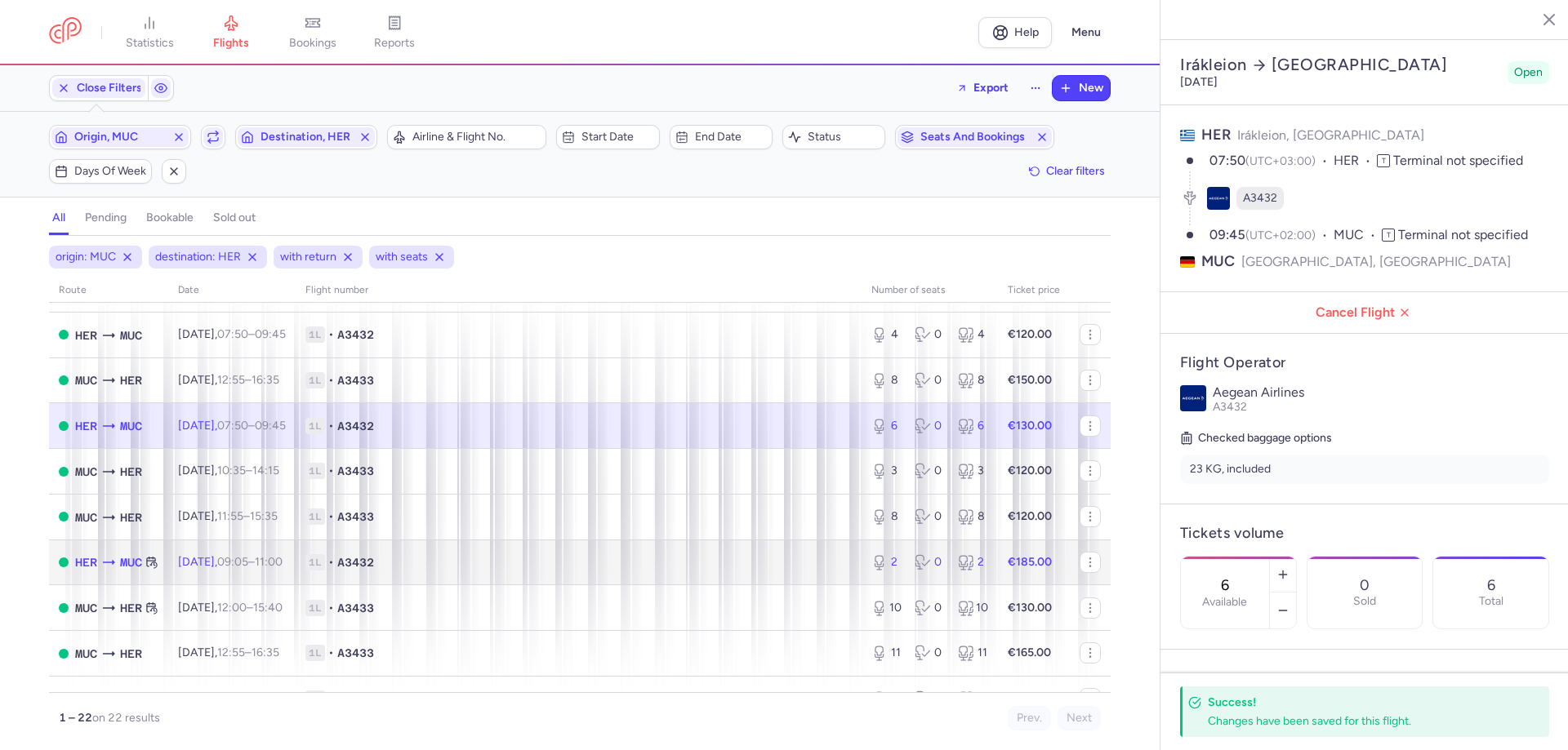
click at [296, 412] on td "[DATE] 09:05 – 11:00 +0" at bounding box center [231, 562] width 127 height 46
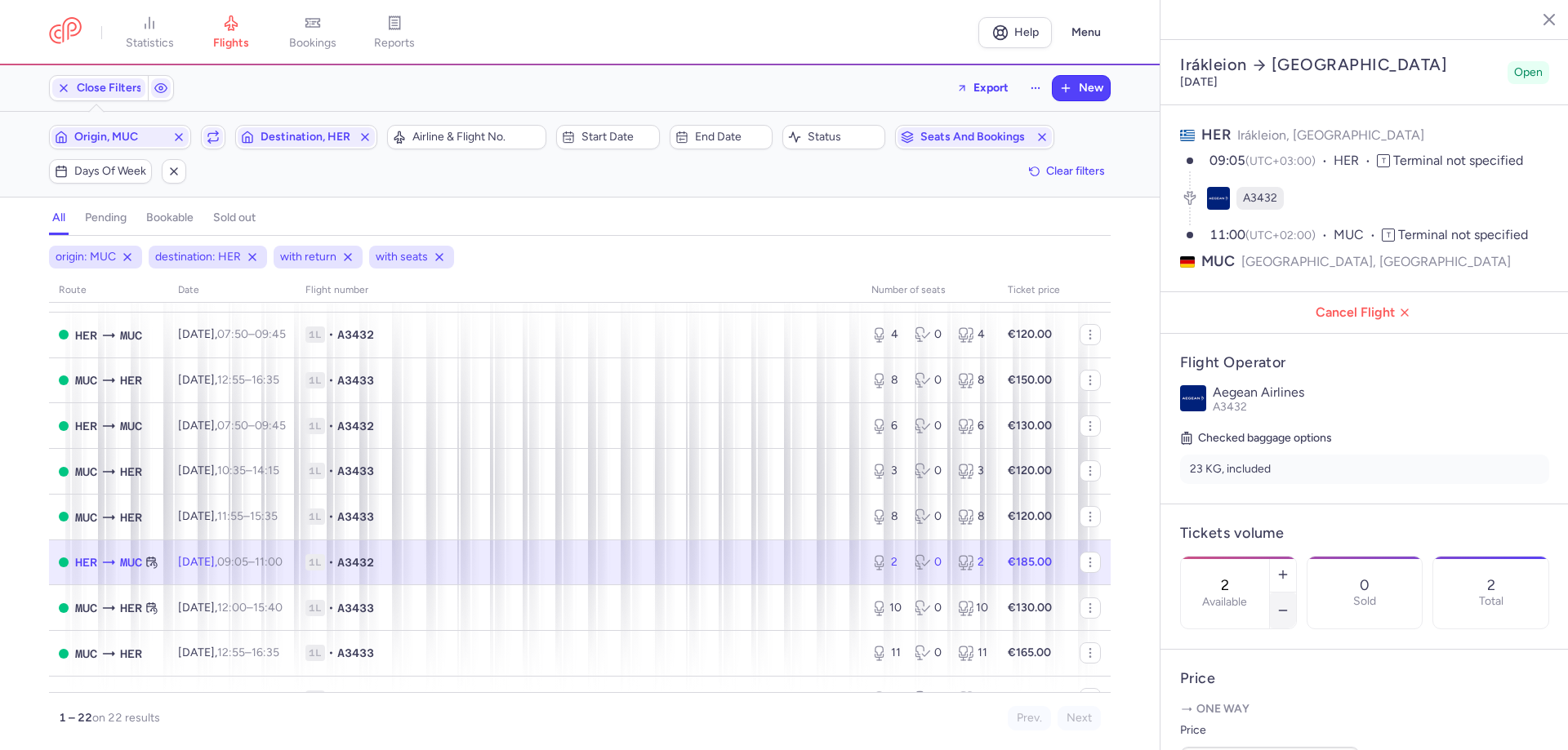
click at [916, 412] on icon "button" at bounding box center [1282, 610] width 13 height 13
type input "1"
click at [916, 412] on span "Save changes" at bounding box center [1234, 718] width 81 height 14
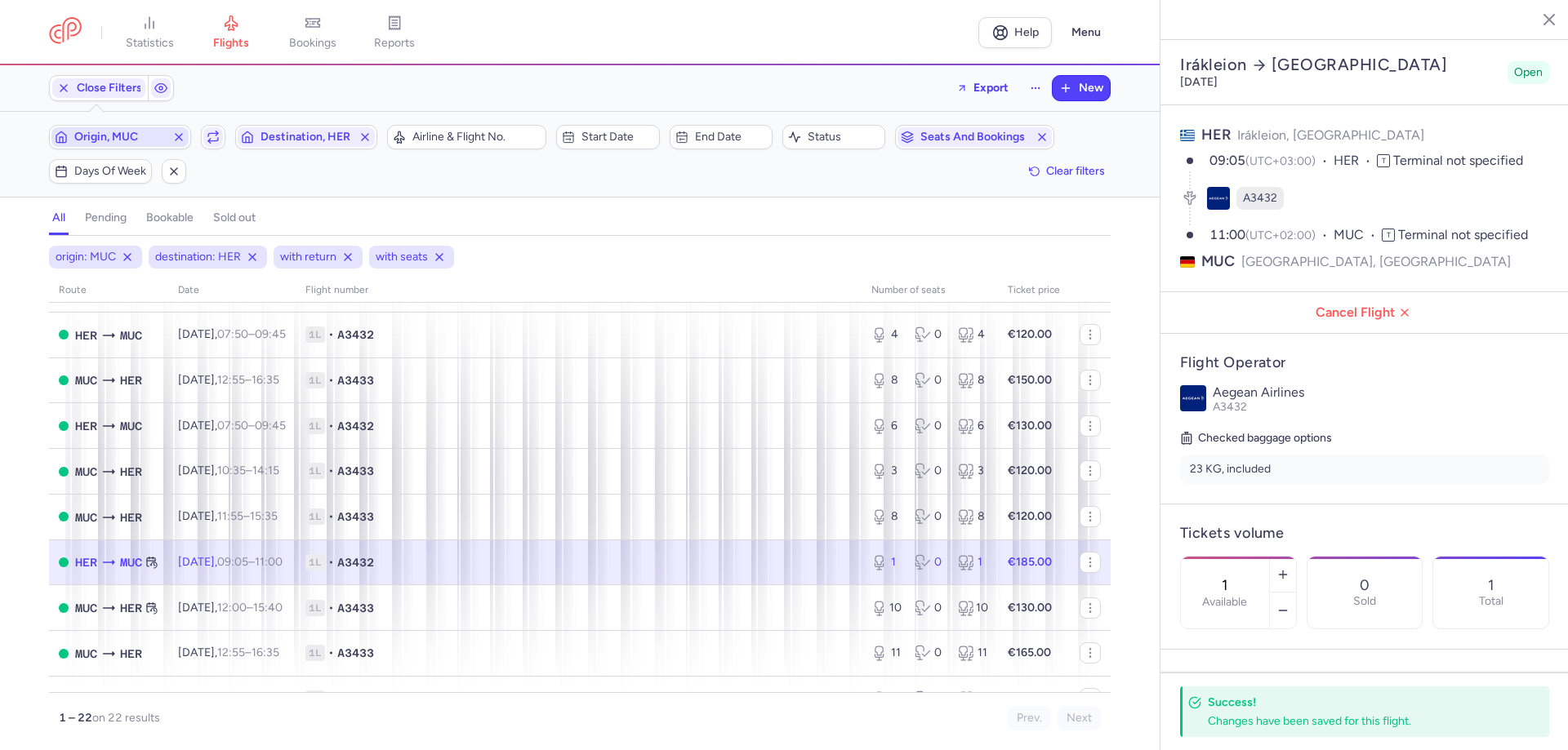
click at [136, 139] on span "Origin, MUC" at bounding box center [119, 136] width 91 height 13
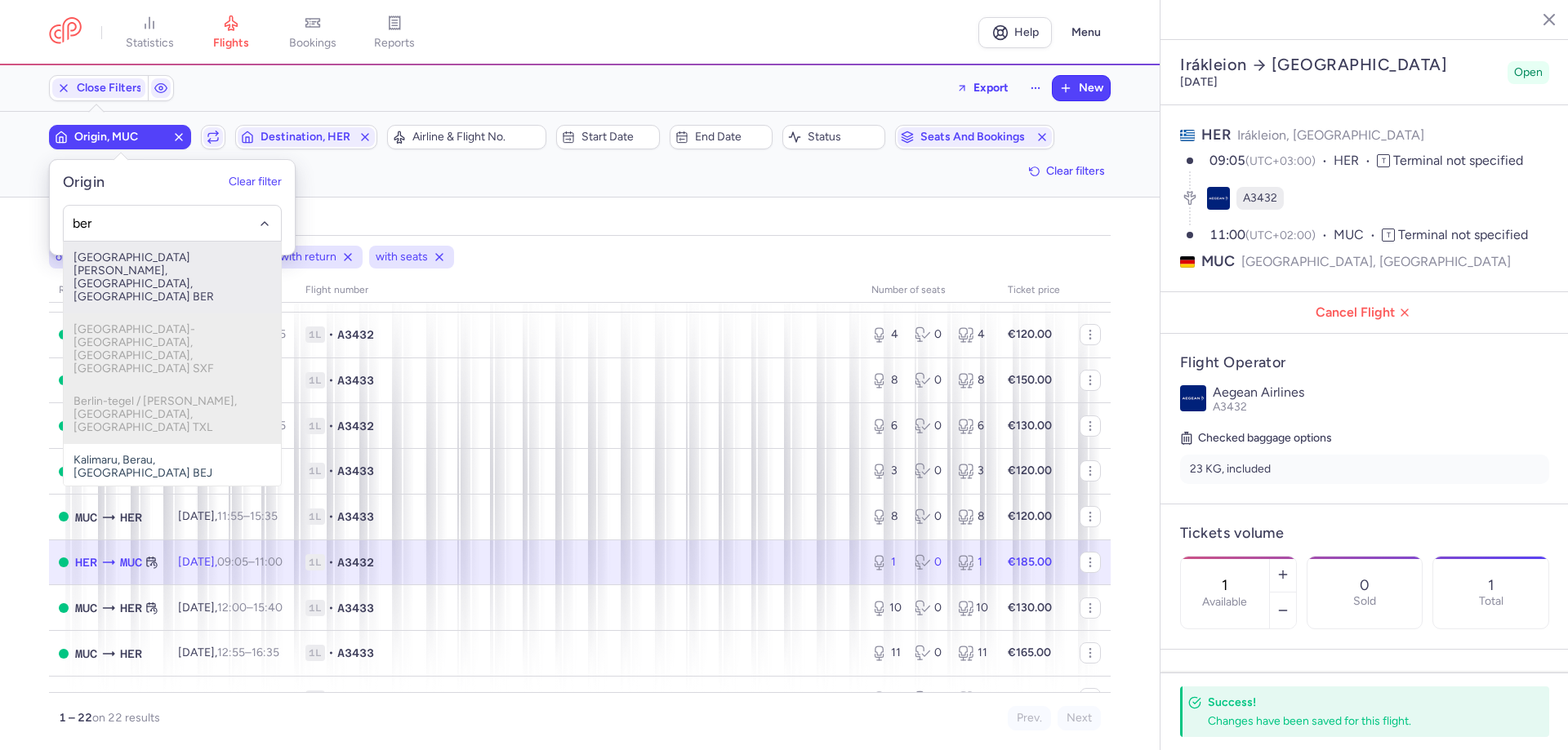
click at [125, 268] on span "[GEOGRAPHIC_DATA][PERSON_NAME], [GEOGRAPHIC_DATA], [GEOGRAPHIC_DATA] BER" at bounding box center [172, 277] width 217 height 72
type input "ber"
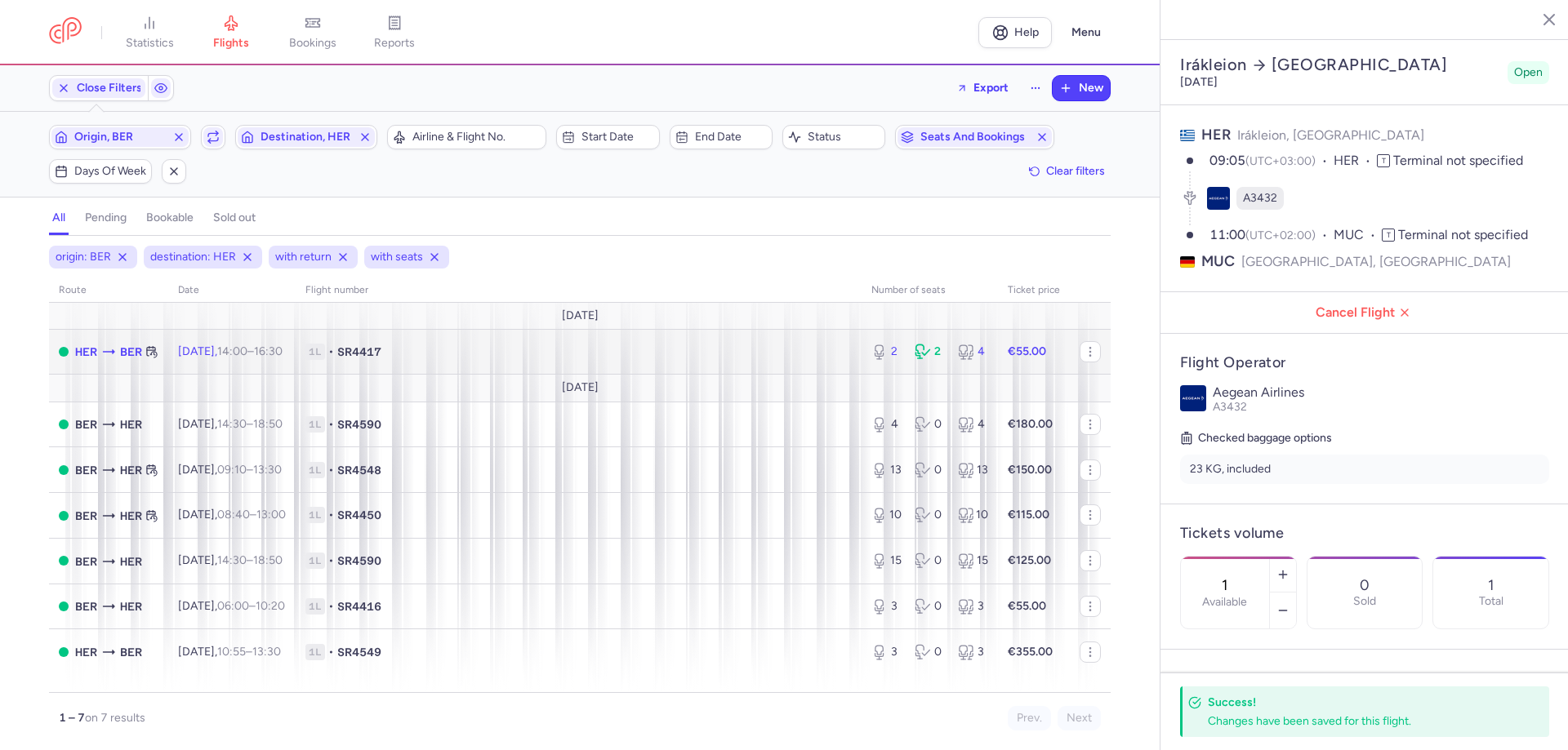
click at [599, 358] on span "1L • SR4417" at bounding box center [578, 351] width 547 height 16
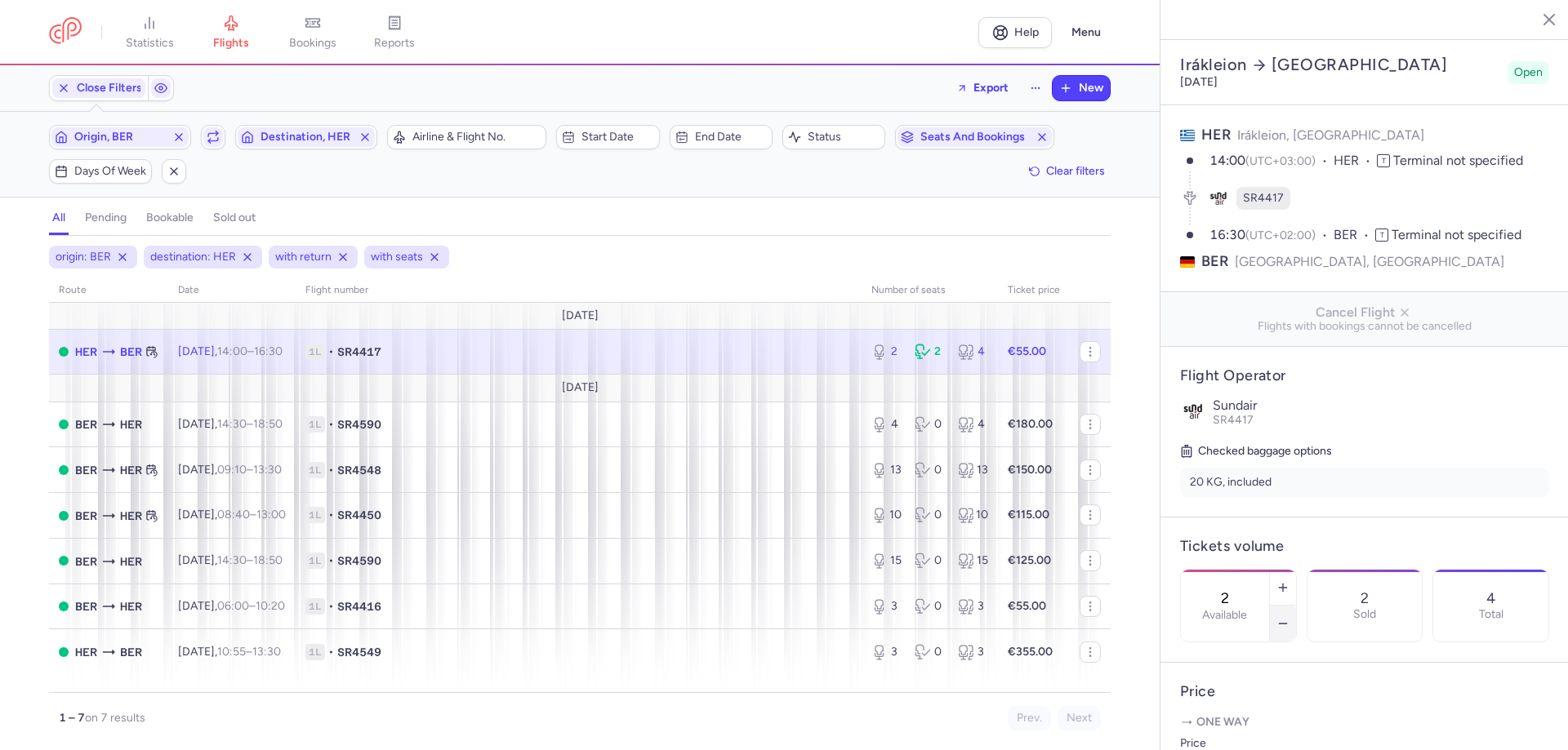
click at [916, 412] on icon "button" at bounding box center [1282, 623] width 13 height 13
drag, startPoint x: 1231, startPoint y: 709, endPoint x: 1220, endPoint y: 712, distance: 11.4
click at [916, 412] on button "Save changes" at bounding box center [1234, 718] width 108 height 36
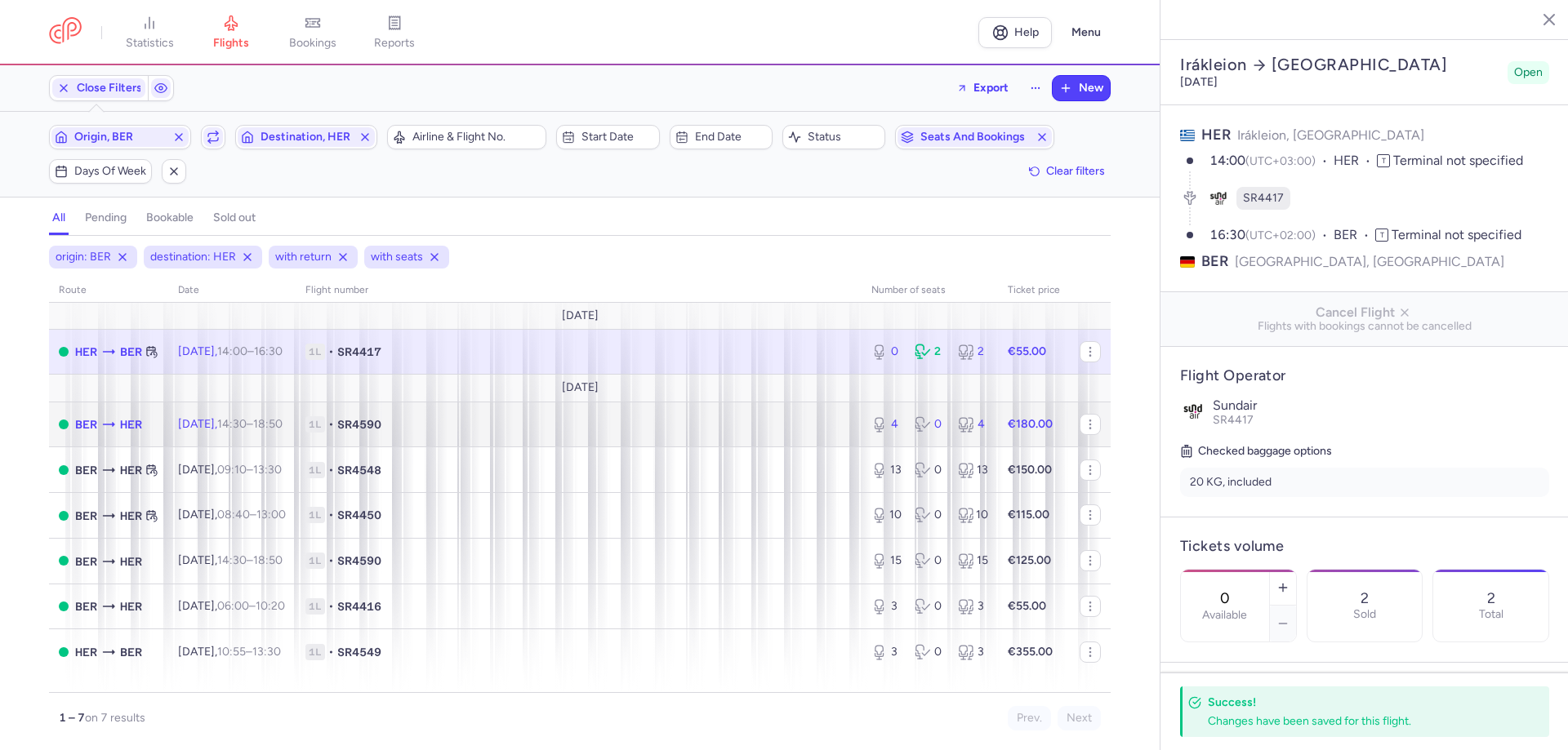
click at [237, 412] on span "[DATE] 14:30 – 18:50 +0" at bounding box center [230, 424] width 105 height 14
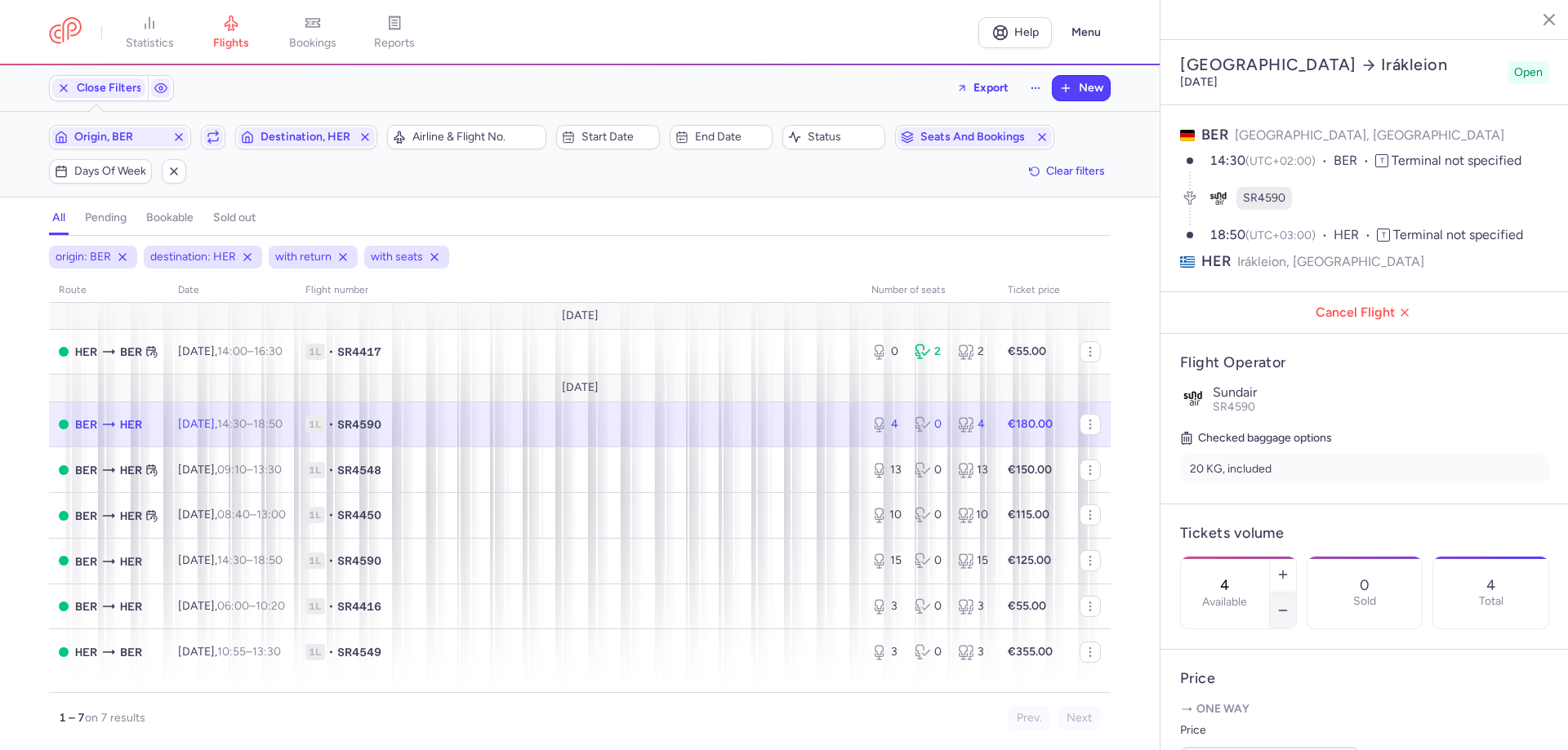
click at [916, 412] on icon "button" at bounding box center [1282, 610] width 13 height 13
click at [916, 412] on span "Save changes" at bounding box center [1234, 718] width 81 height 14
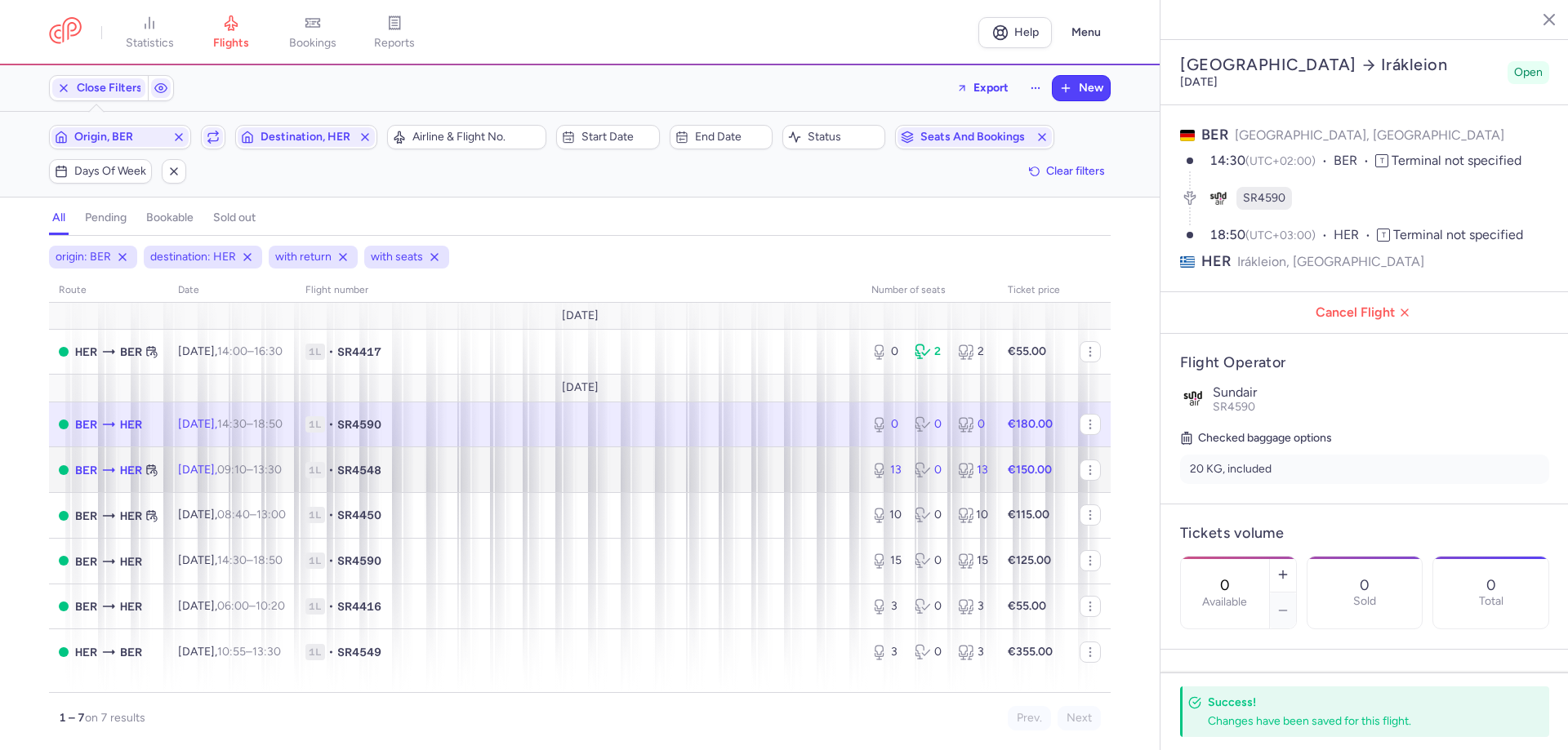
click at [296, 412] on td "[DATE] 09:10 – 13:30 +0" at bounding box center [231, 470] width 127 height 46
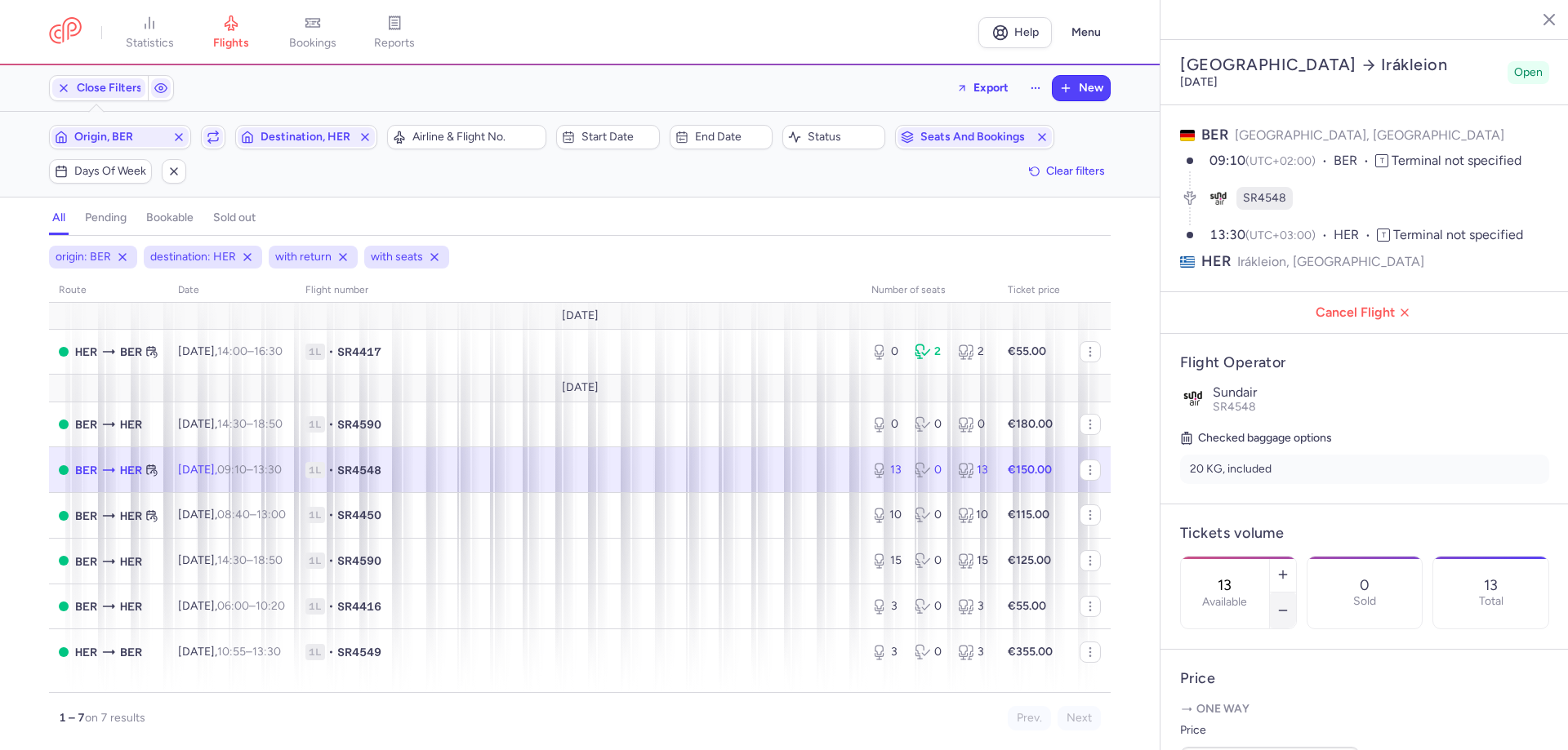
click at [916, 412] on icon "button" at bounding box center [1282, 610] width 13 height 13
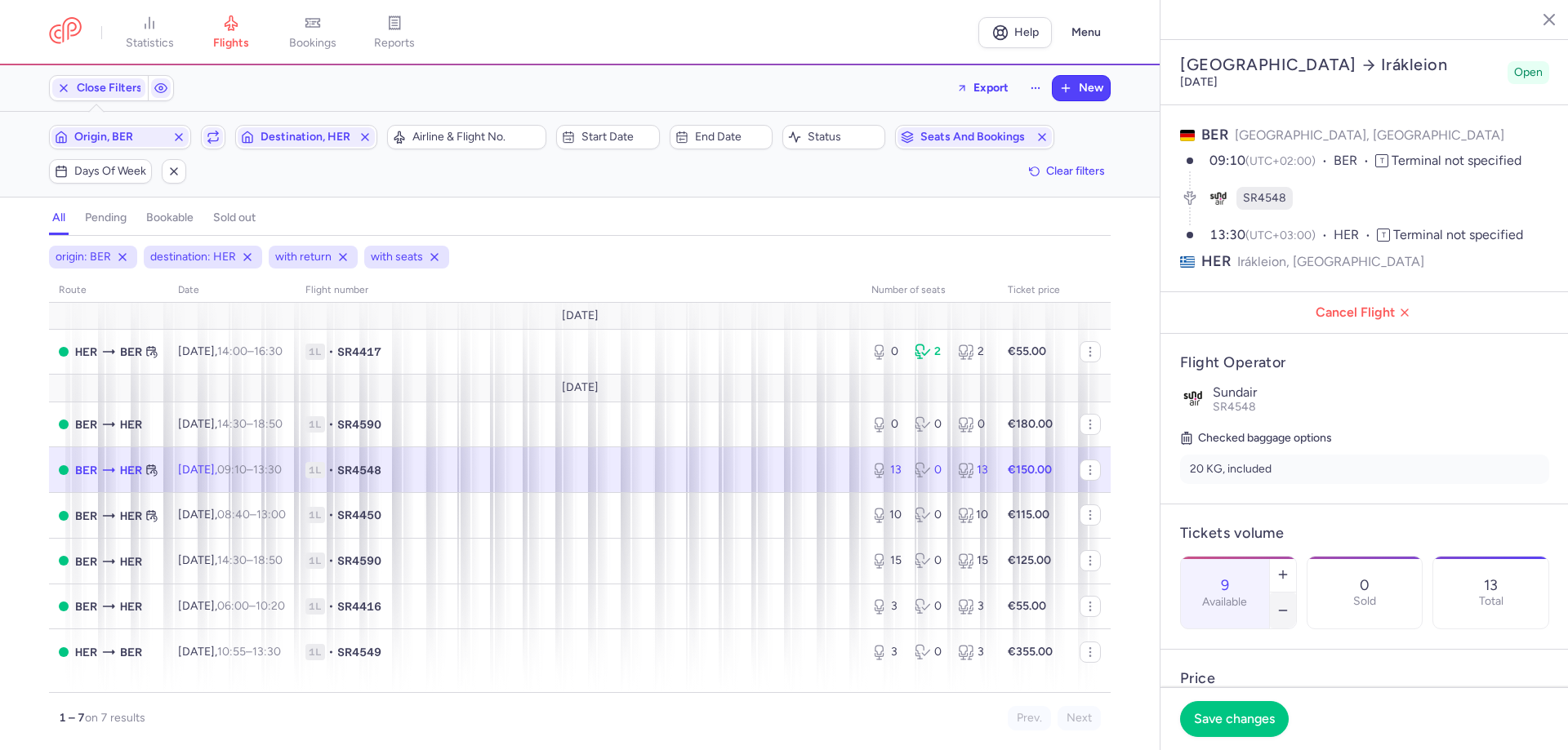
type input "8"
click at [916, 412] on span "Save changes" at bounding box center [1234, 718] width 81 height 14
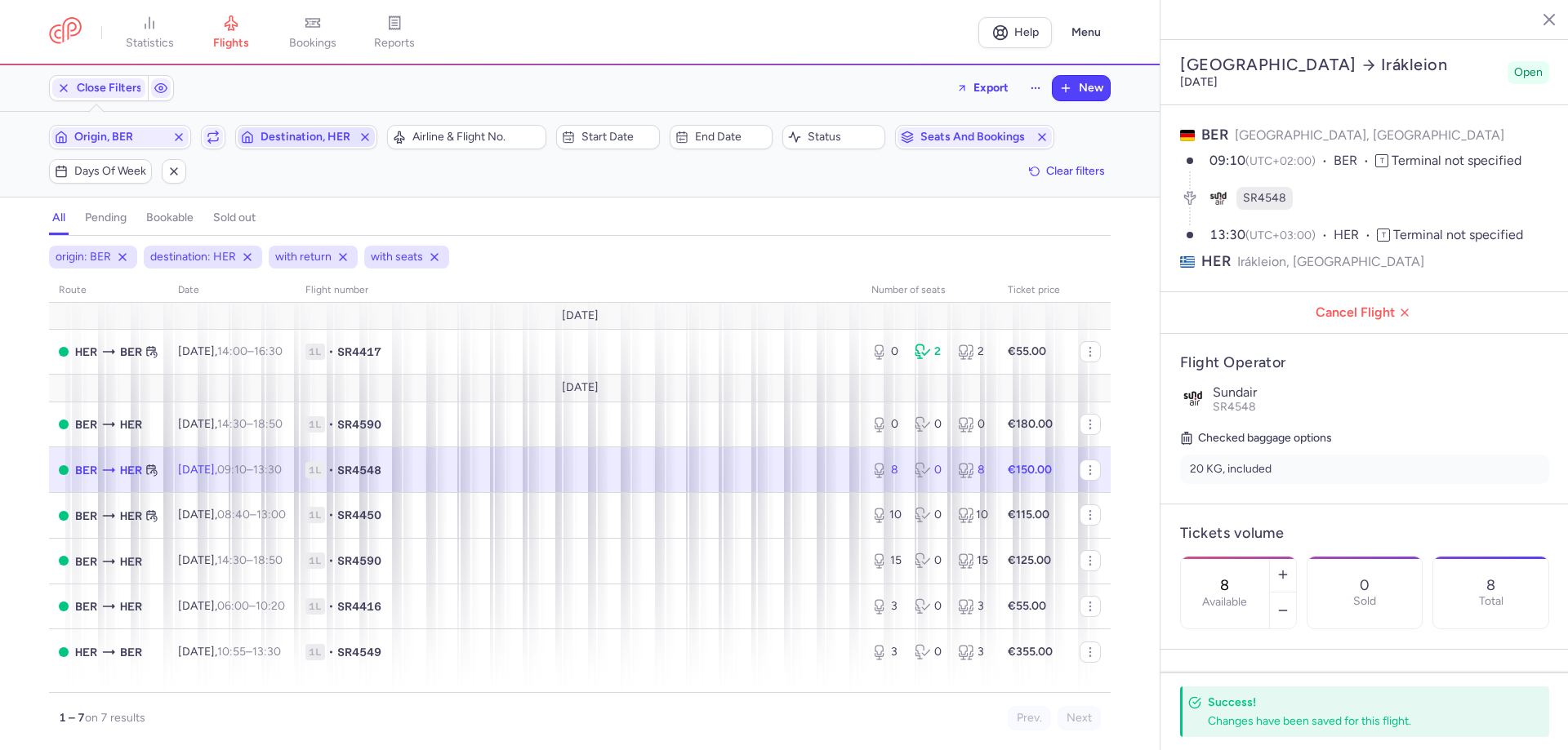
click at [280, 135] on span "Destination, HER" at bounding box center [305, 136] width 91 height 13
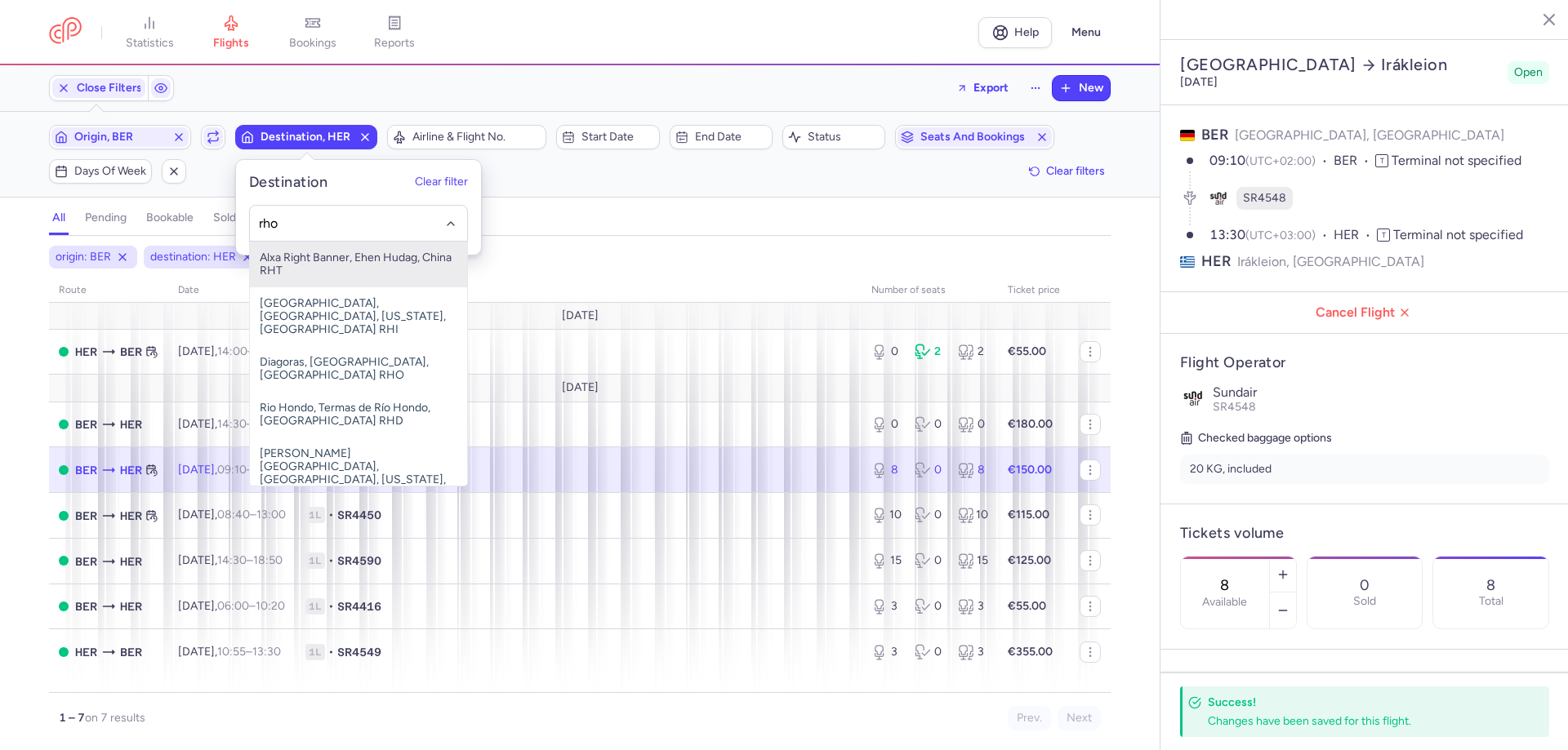
click at [315, 265] on span "Alxa Right Banner, Ehen Hudag, China RHT" at bounding box center [358, 264] width 217 height 46
type input "rho"
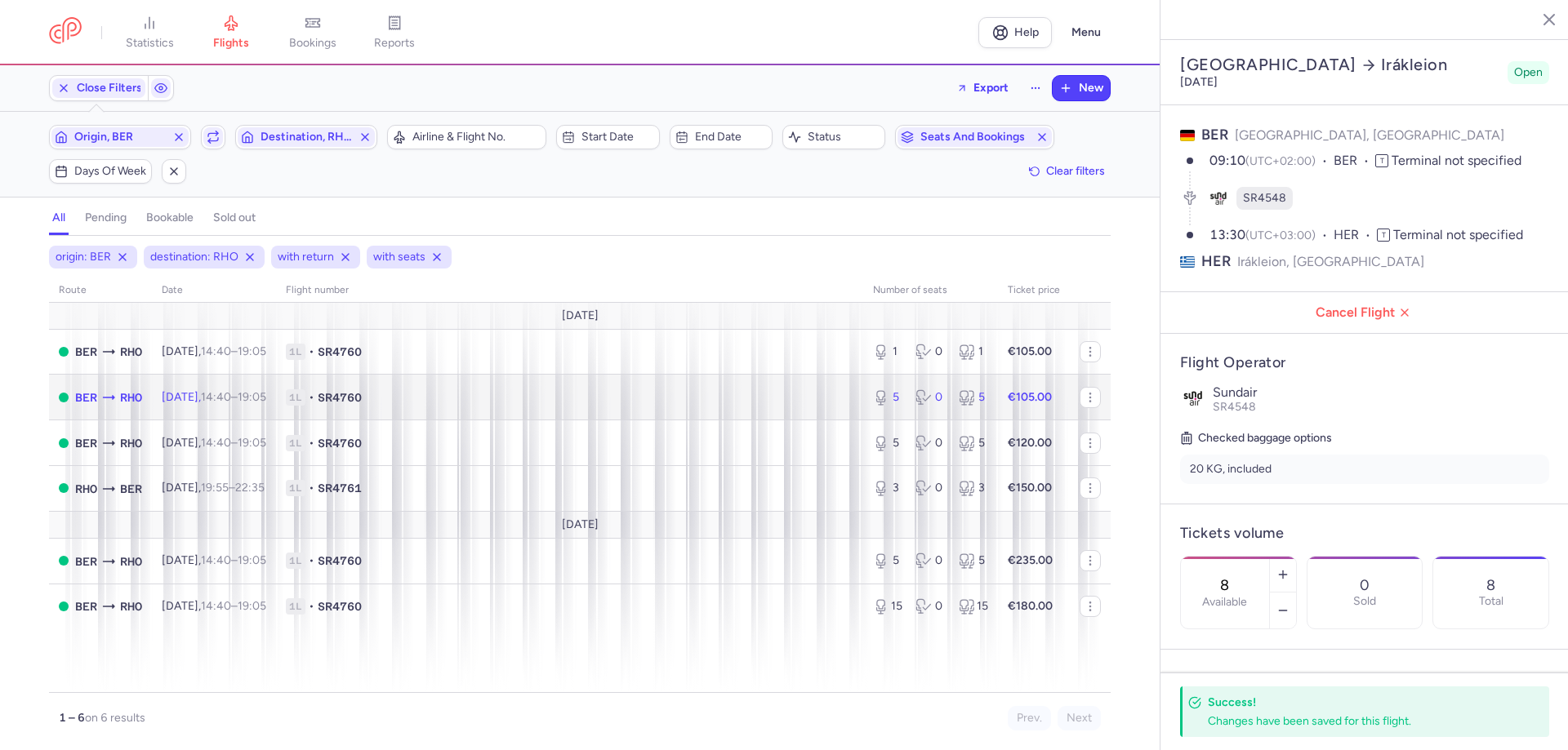
click at [438, 395] on span "1L • SR4760" at bounding box center [570, 397] width 568 height 16
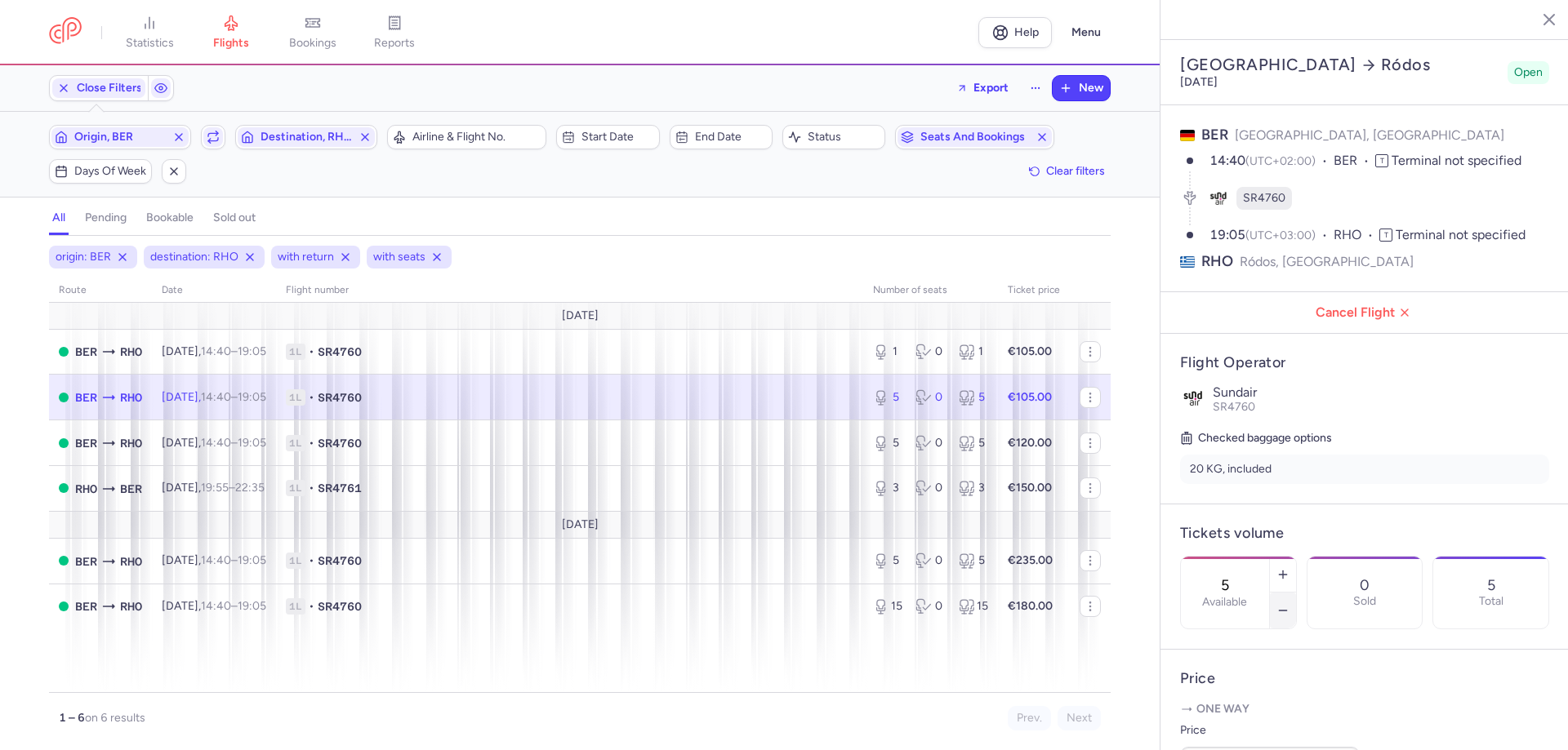
click at [916, 412] on button "button" at bounding box center [1282, 610] width 26 height 36
type input "2"
click at [916, 412] on span "Save changes" at bounding box center [1234, 718] width 81 height 14
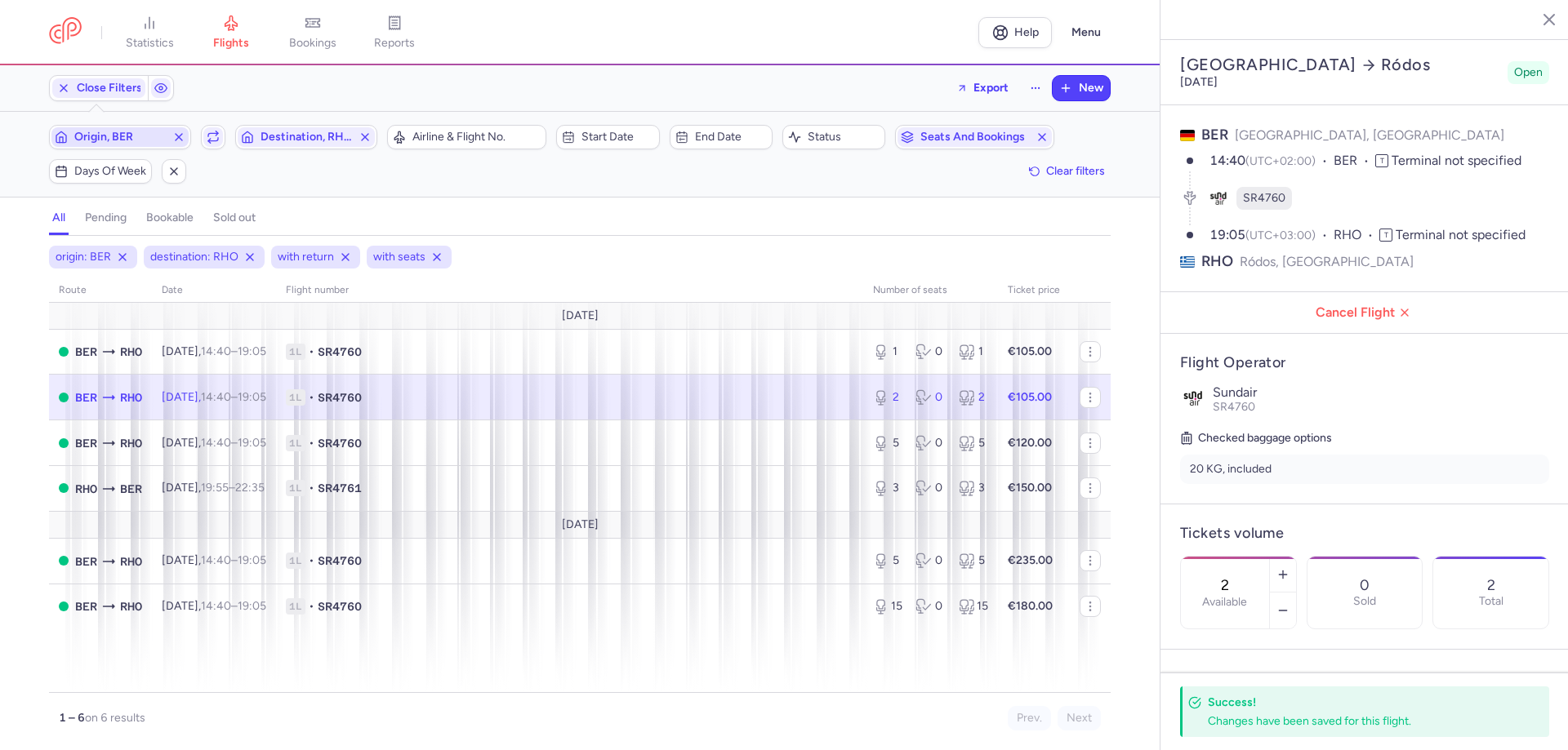
click at [119, 133] on span "Origin, BER" at bounding box center [119, 136] width 91 height 13
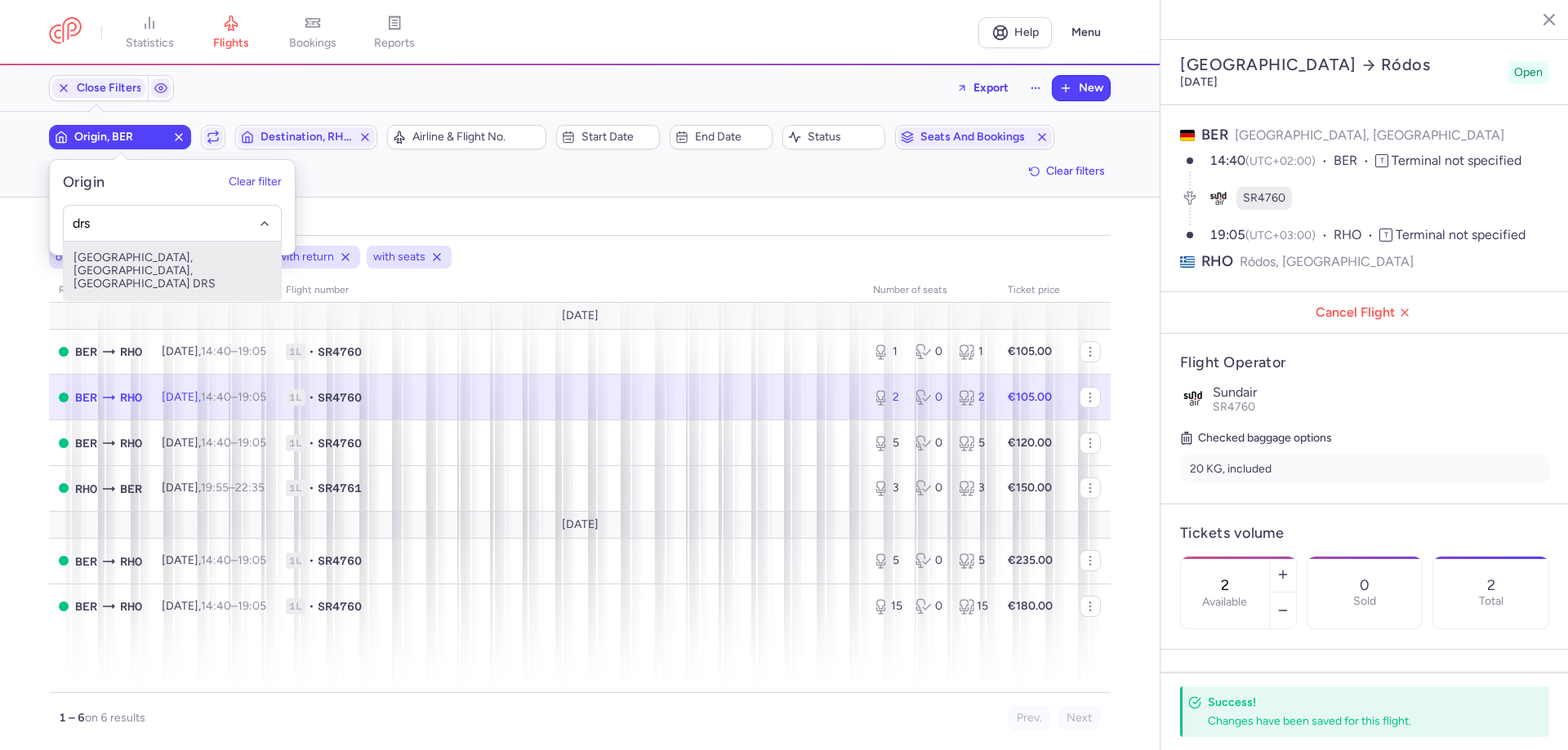
click at [117, 263] on span "[GEOGRAPHIC_DATA], [GEOGRAPHIC_DATA], [GEOGRAPHIC_DATA] DRS" at bounding box center [172, 270] width 217 height 59
type input "drs"
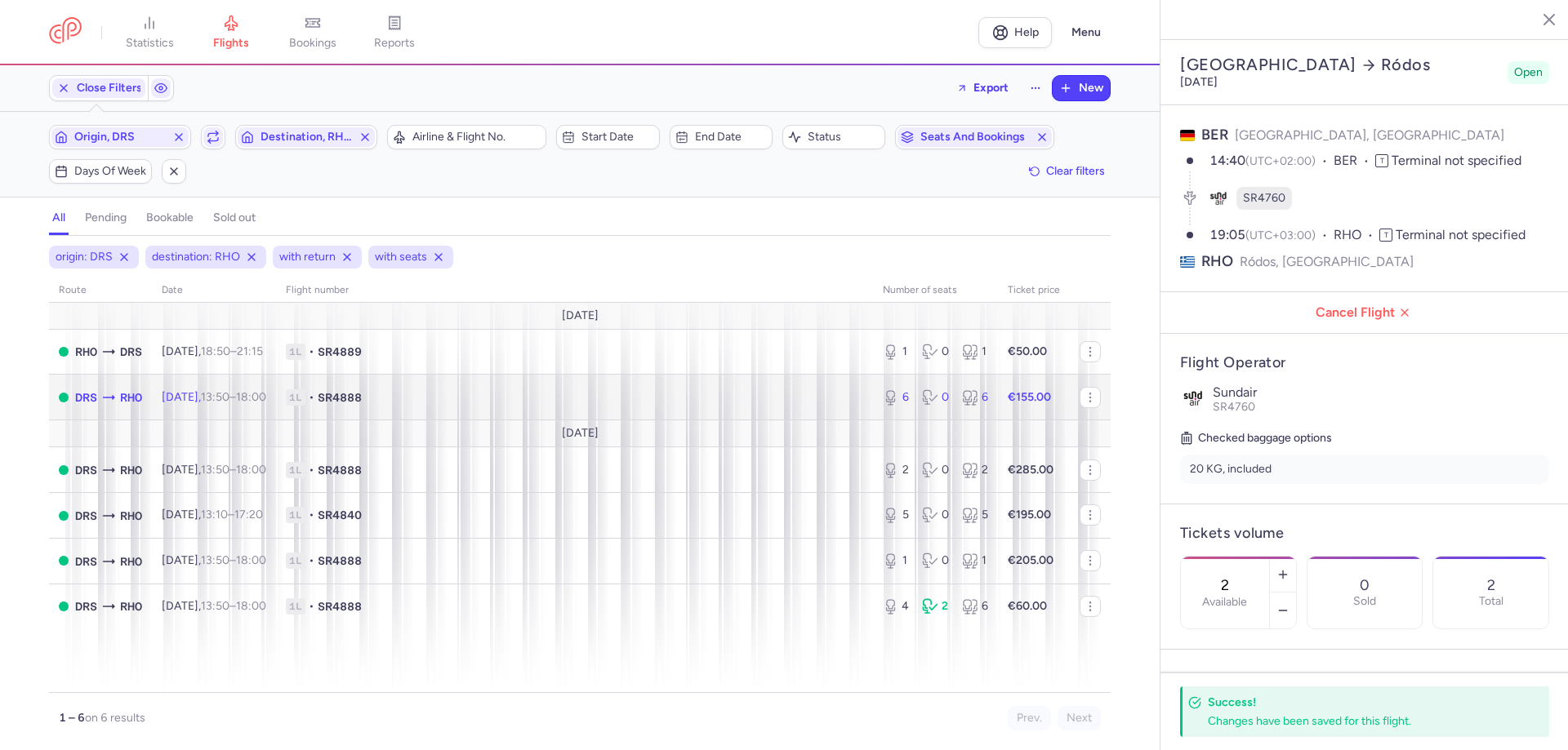
click at [272, 406] on td "[DATE] 13:50 – 18:00 +0" at bounding box center [214, 398] width 124 height 46
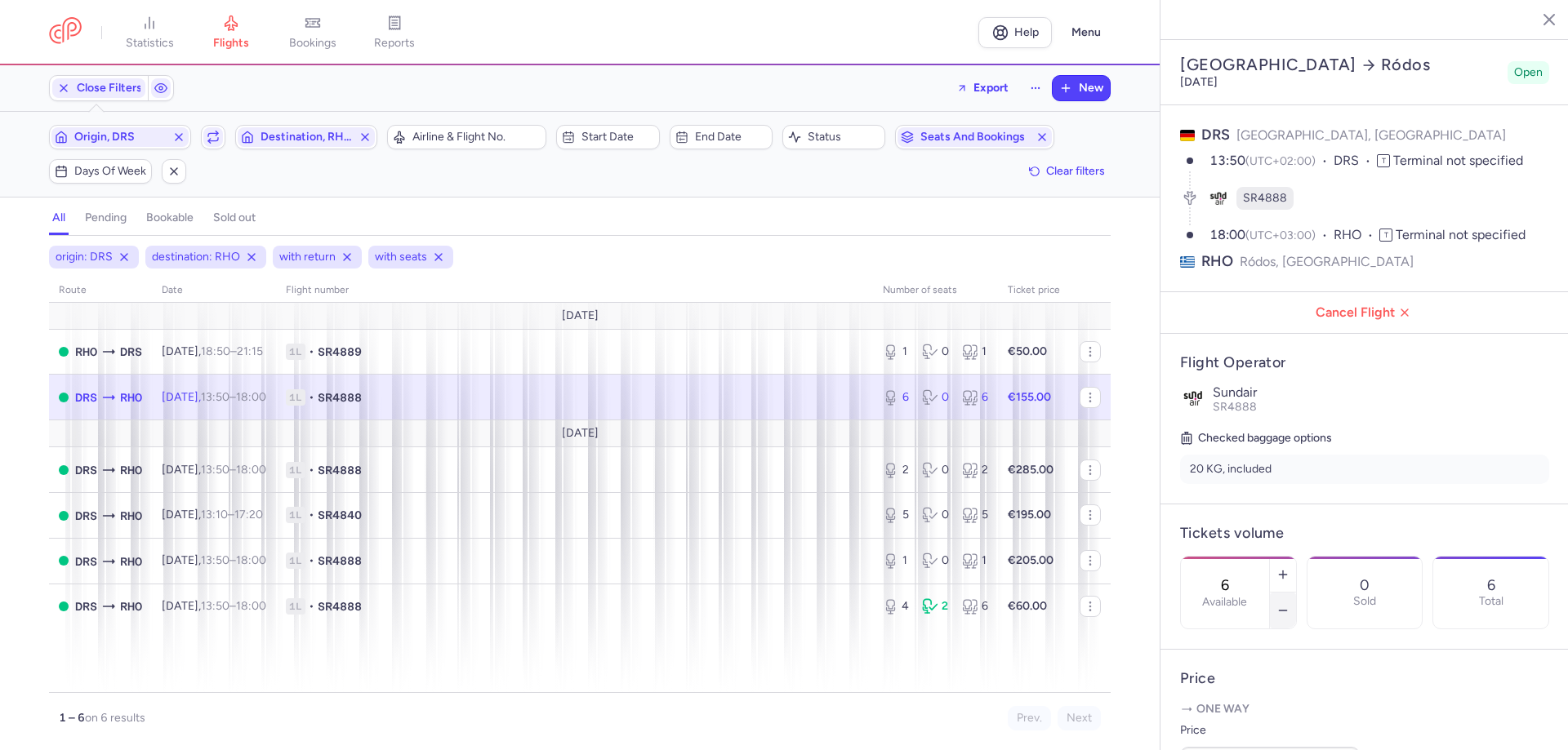
click at [916, 412] on icon "button" at bounding box center [1282, 610] width 13 height 13
click at [916, 412] on span "Save changes" at bounding box center [1234, 718] width 81 height 14
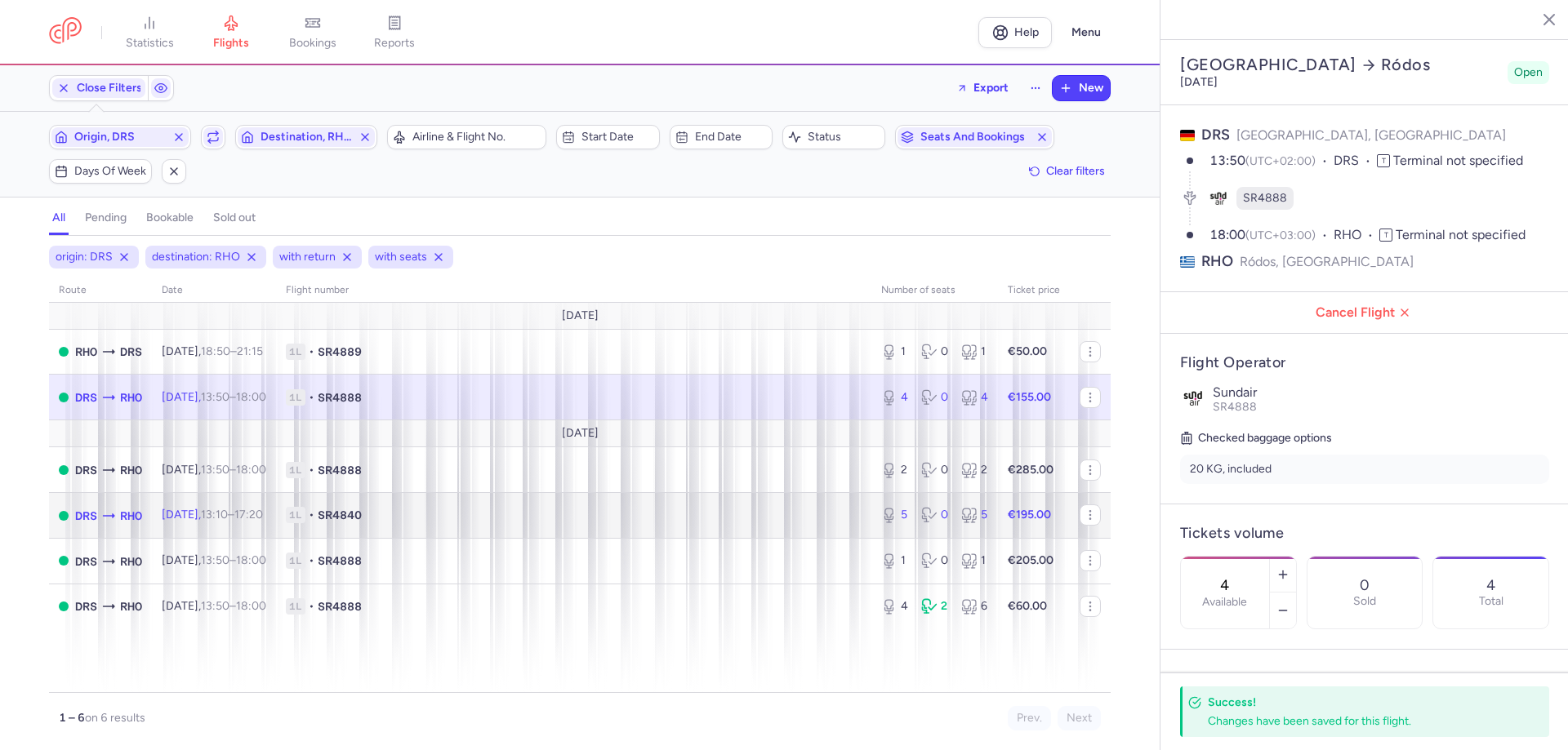
click at [350, 412] on span "SR4840" at bounding box center [340, 515] width 44 height 16
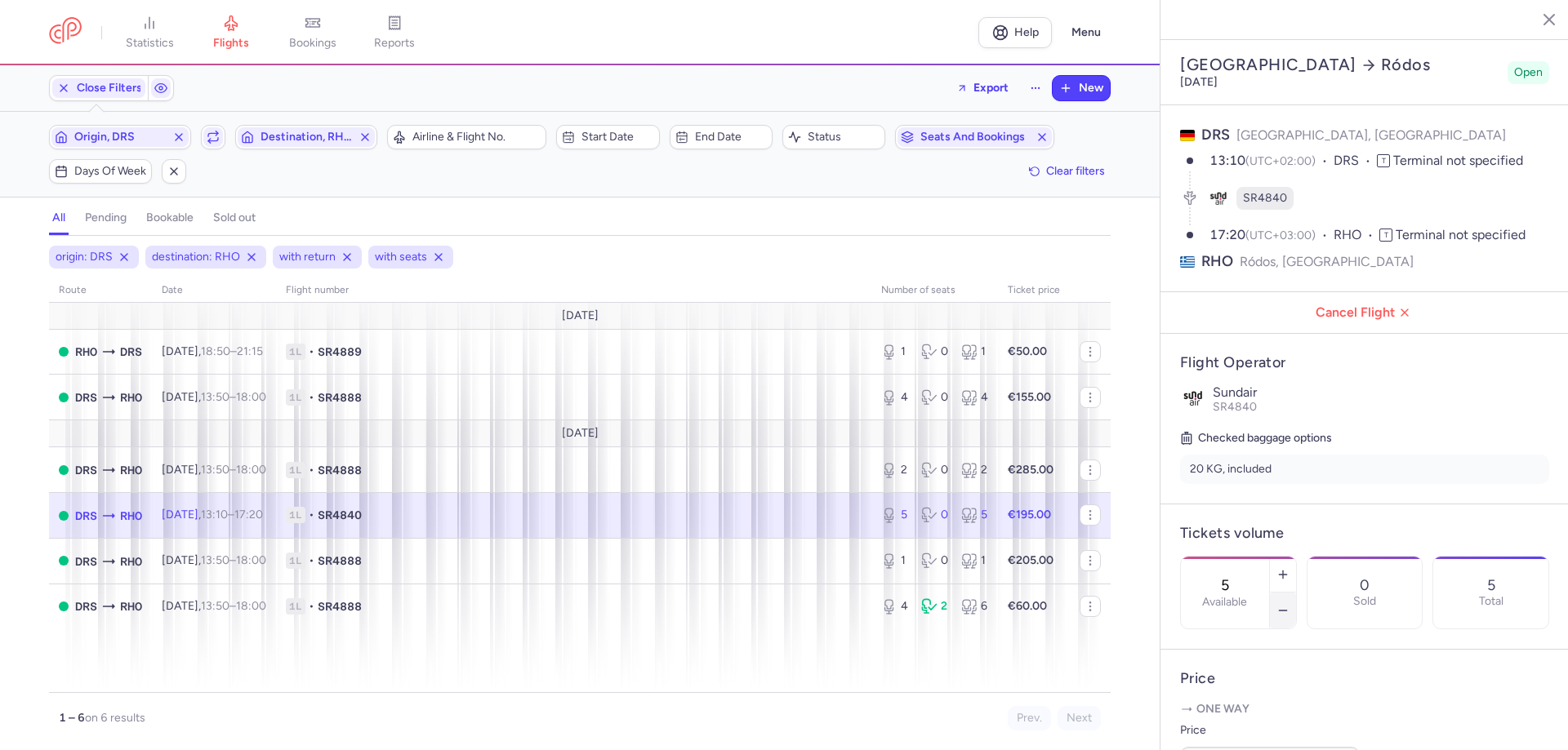
click at [916, 412] on icon "button" at bounding box center [1282, 610] width 13 height 13
type input "3"
click at [916, 412] on span "Save changes" at bounding box center [1234, 718] width 81 height 14
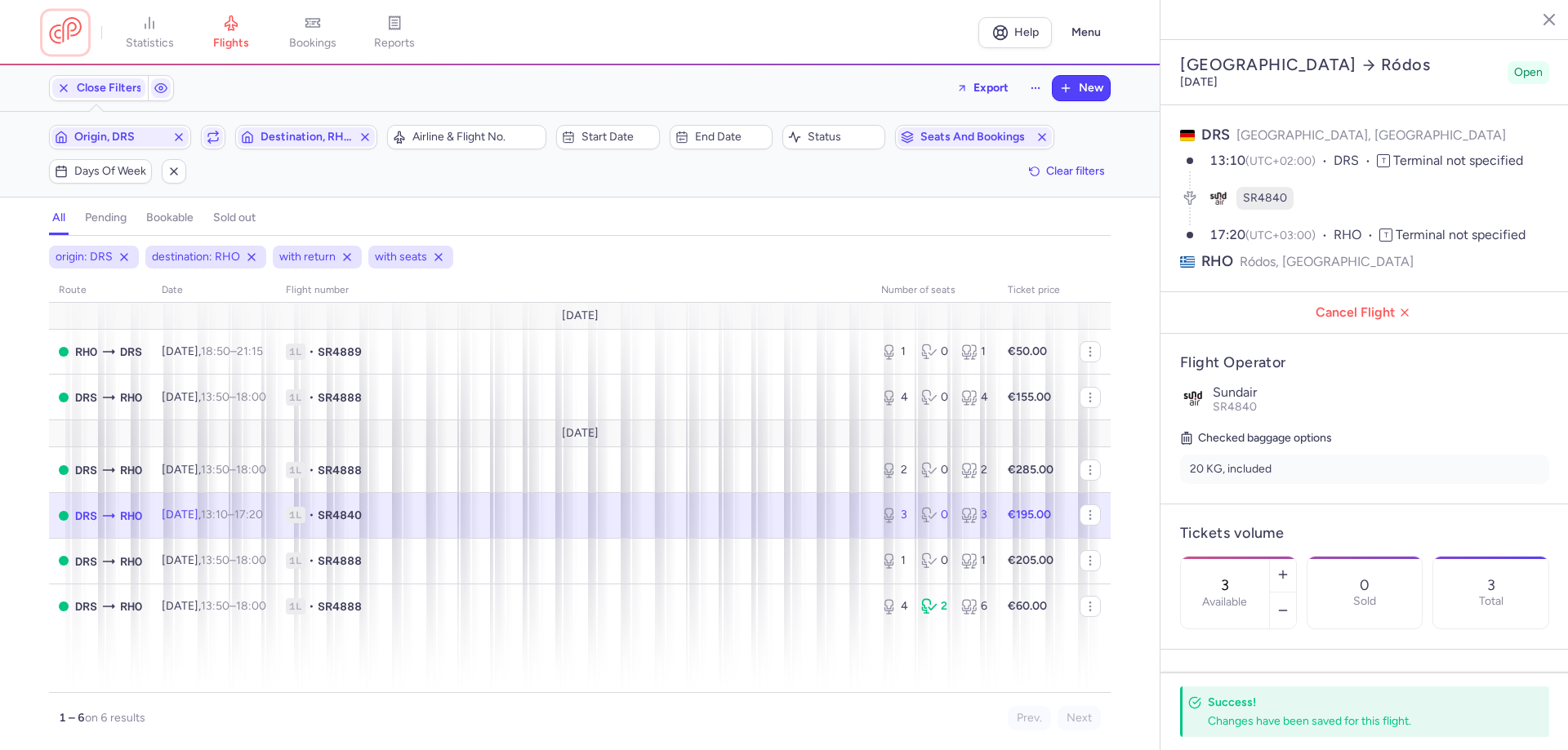
click at [68, 25] on link at bounding box center [65, 32] width 32 height 30
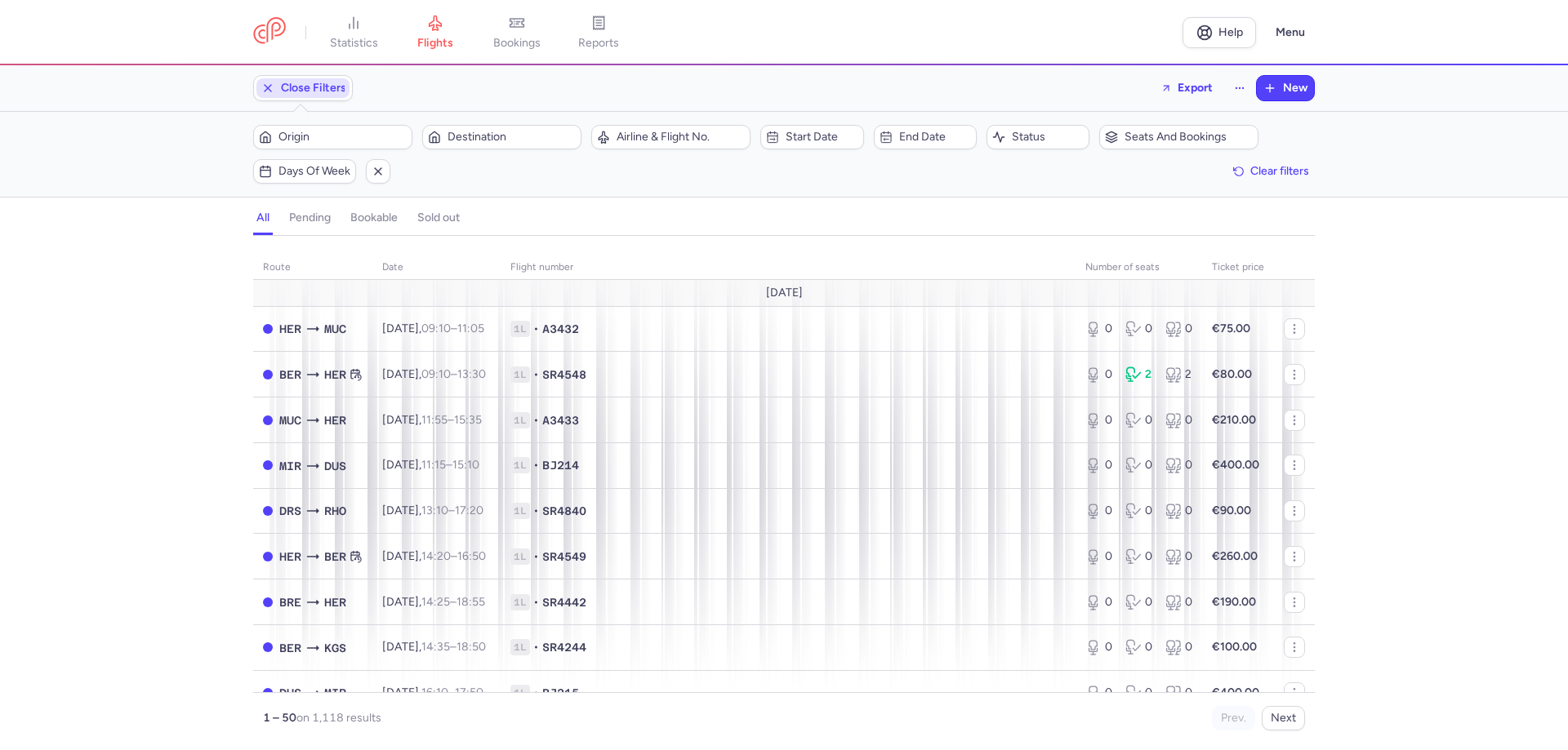
click at [265, 89] on icon "button" at bounding box center [267, 88] width 13 height 13
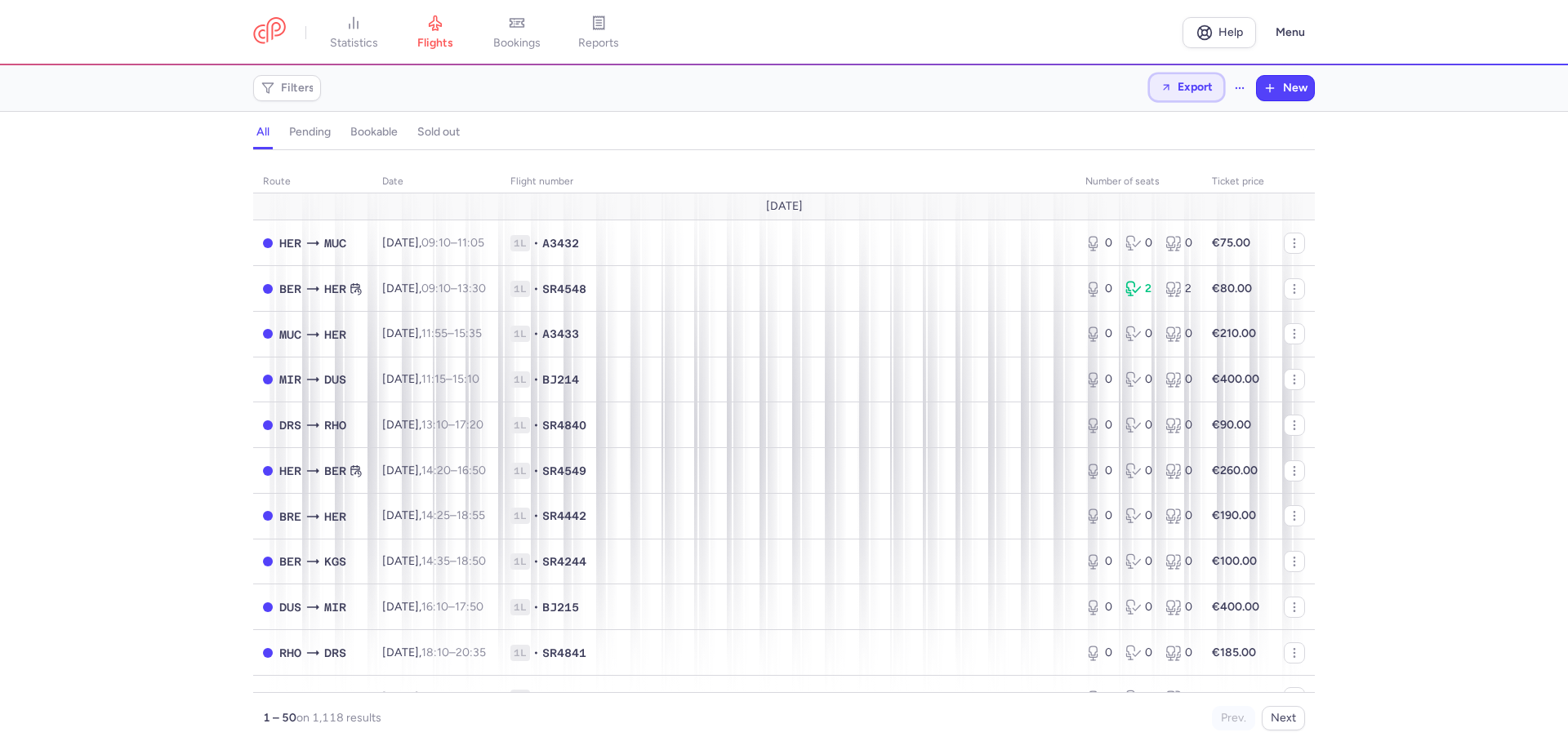
click at [916, 87] on span "Export" at bounding box center [1195, 87] width 35 height 12
click at [916, 135] on p "Export flights" at bounding box center [1103, 131] width 67 height 13
click at [170, 412] on div "route date Flight number number of seats Ticket price [DATE] HER MUC [DATE] 09:…" at bounding box center [784, 455] width 1568 height 590
click at [533, 32] on link "bookings" at bounding box center [517, 32] width 82 height 36
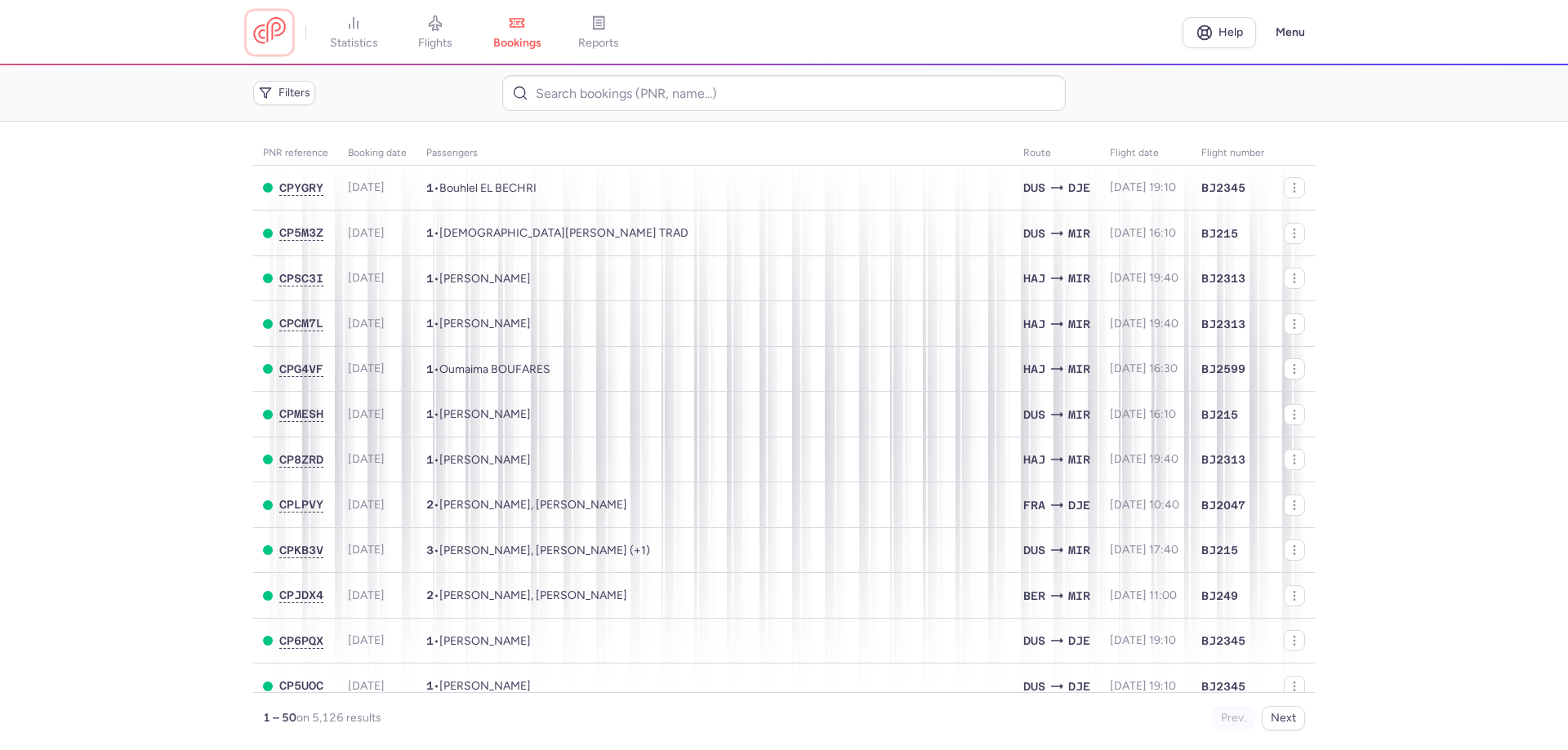
click at [280, 27] on link at bounding box center [269, 32] width 32 height 30
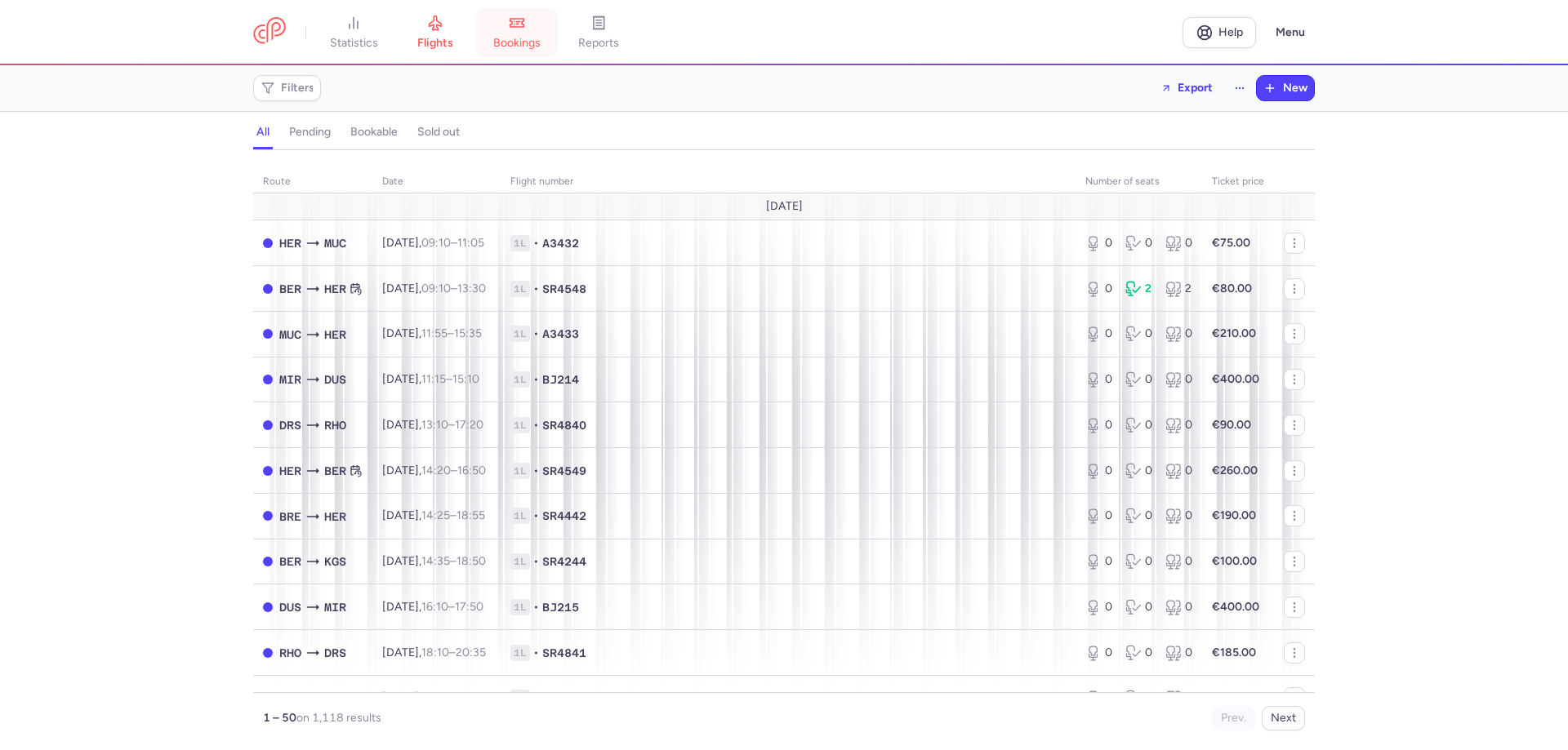
click at [525, 29] on icon at bounding box center [517, 22] width 16 height 16
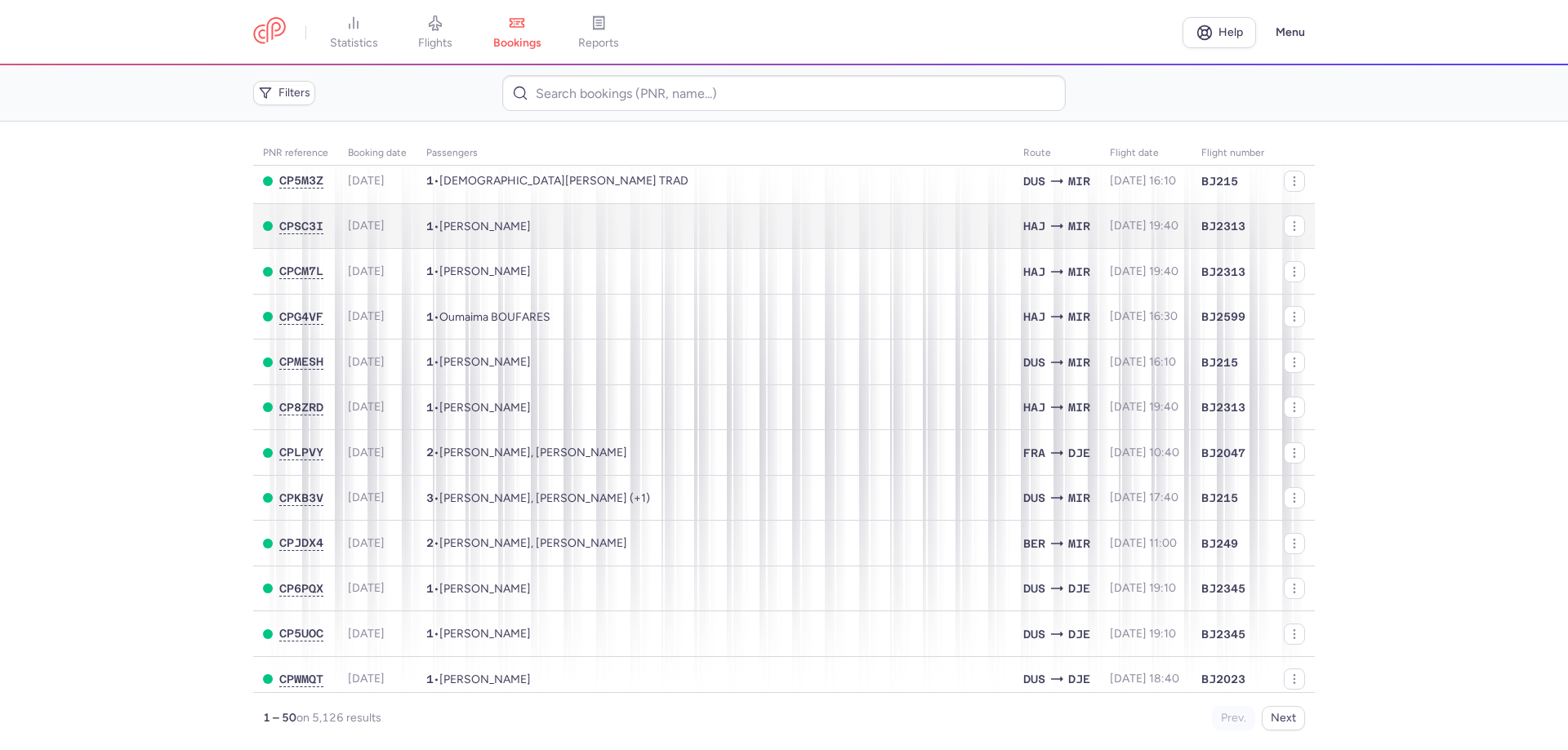
scroll to position [82, 0]
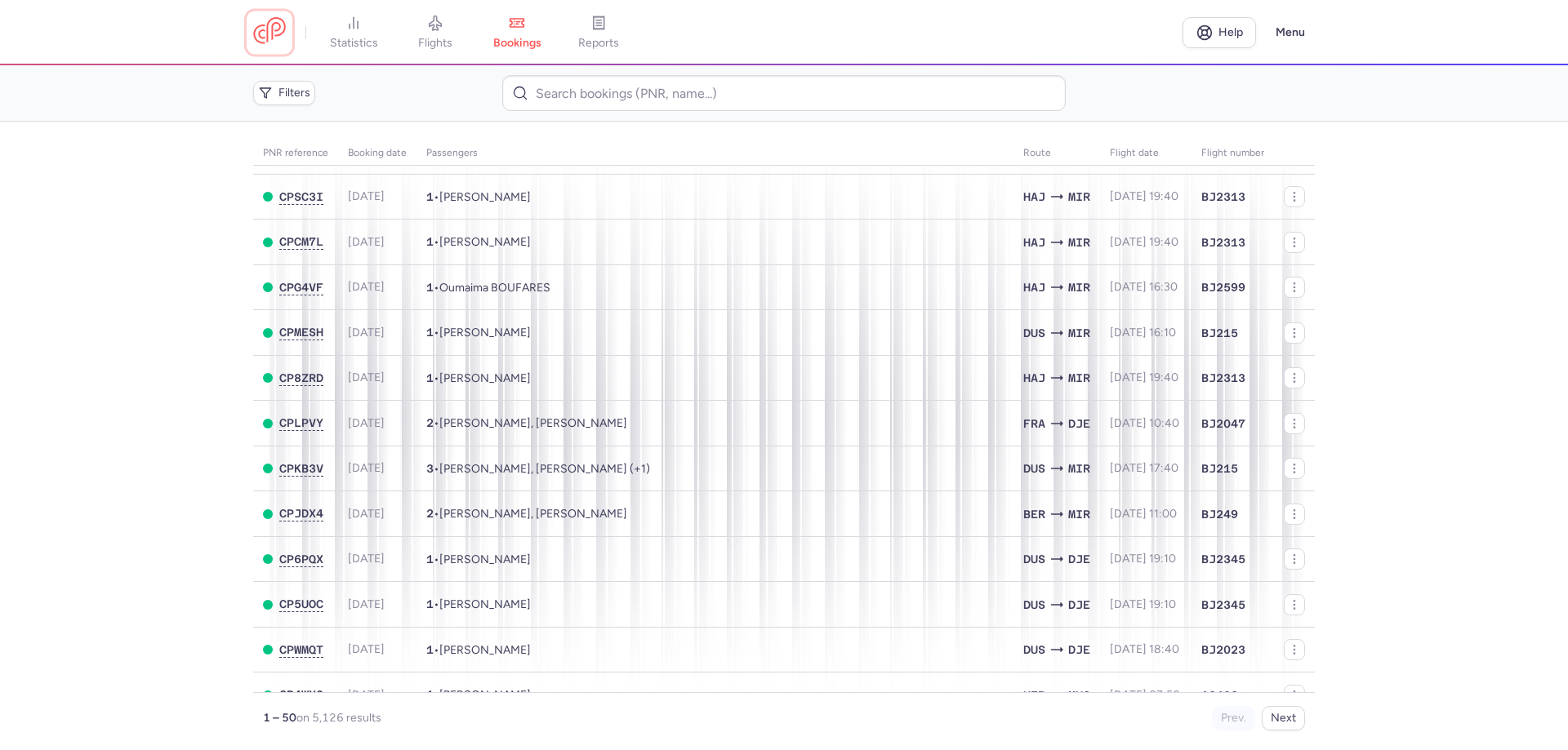
click at [254, 32] on link at bounding box center [269, 32] width 32 height 30
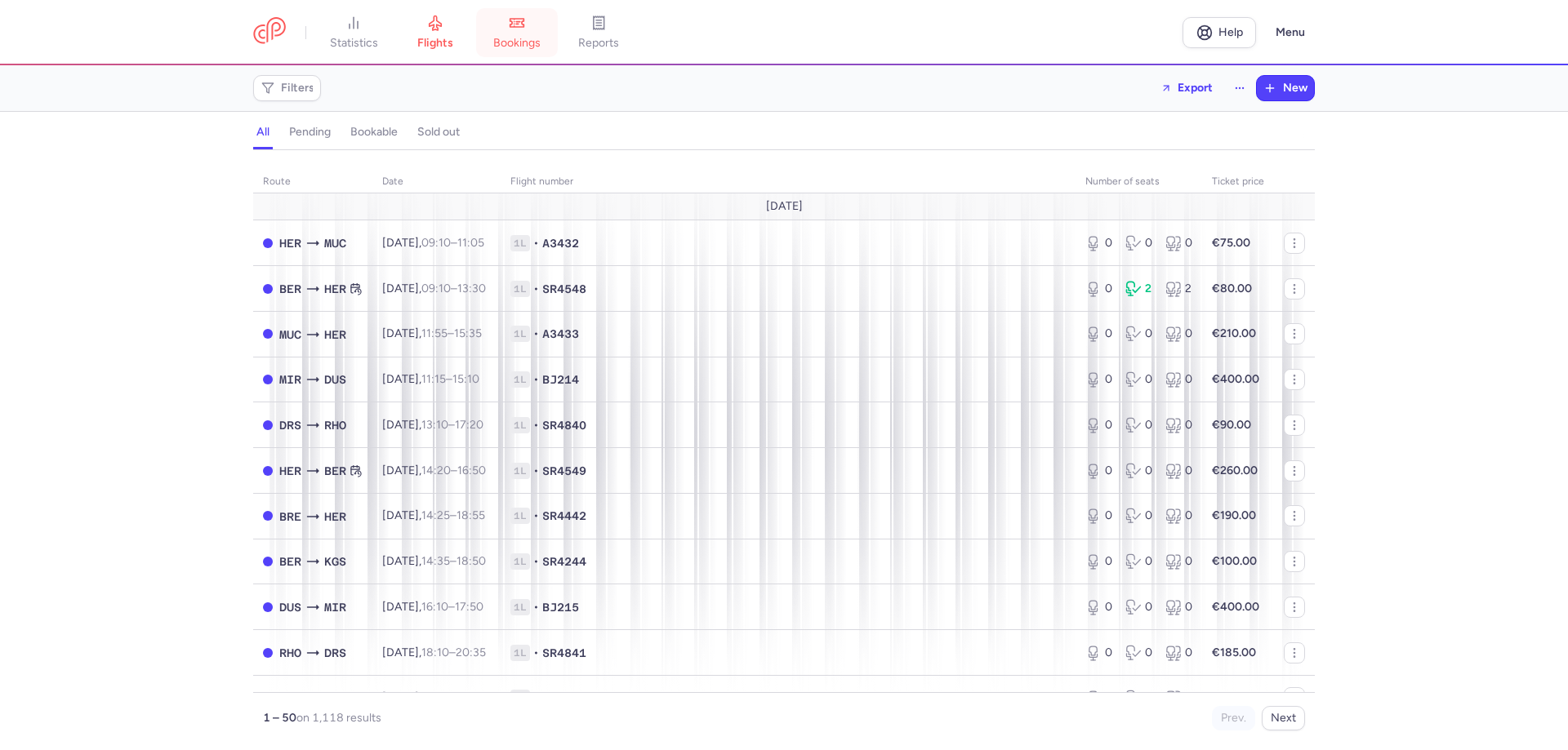
click at [546, 33] on link "bookings" at bounding box center [517, 32] width 82 height 36
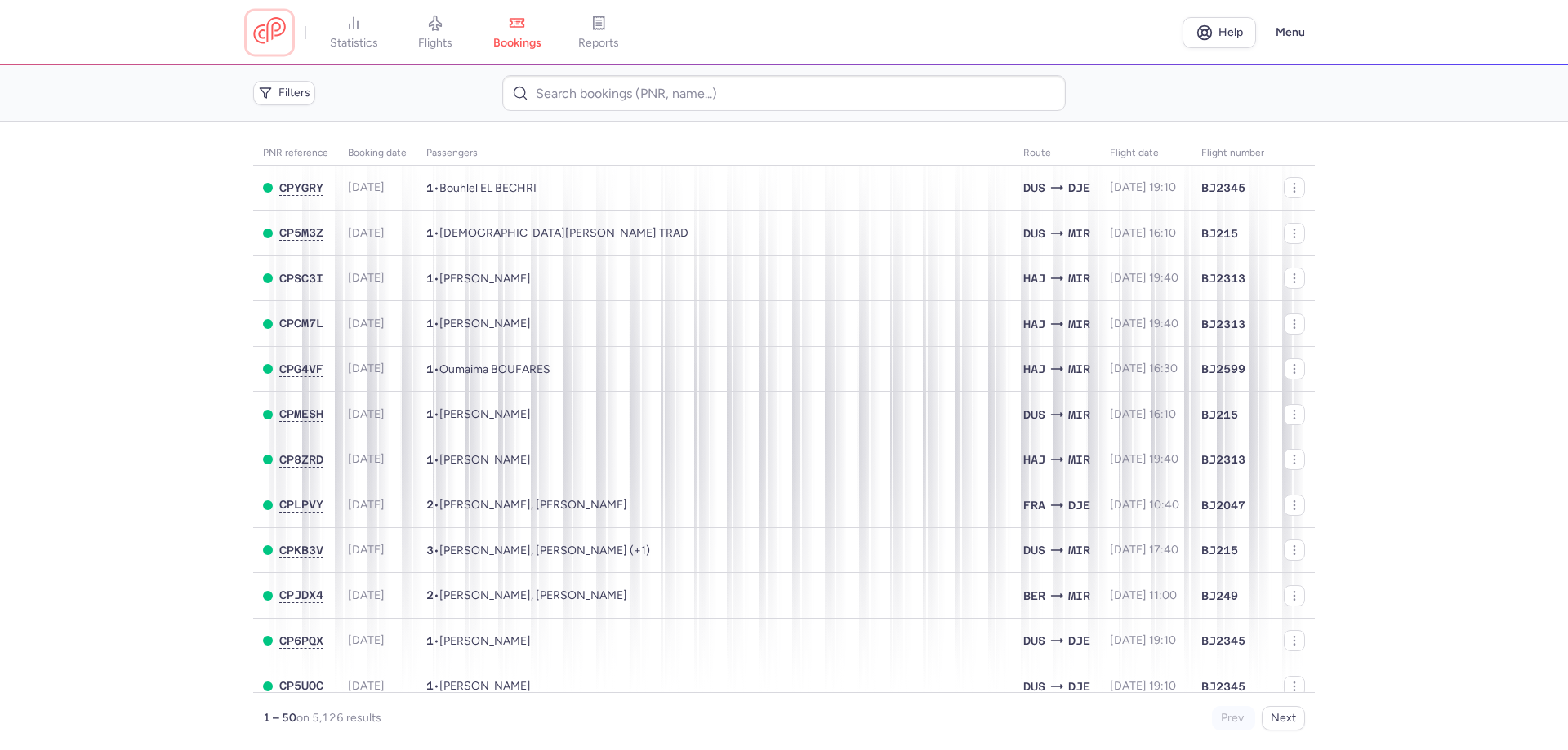
click at [274, 48] on link at bounding box center [269, 32] width 32 height 30
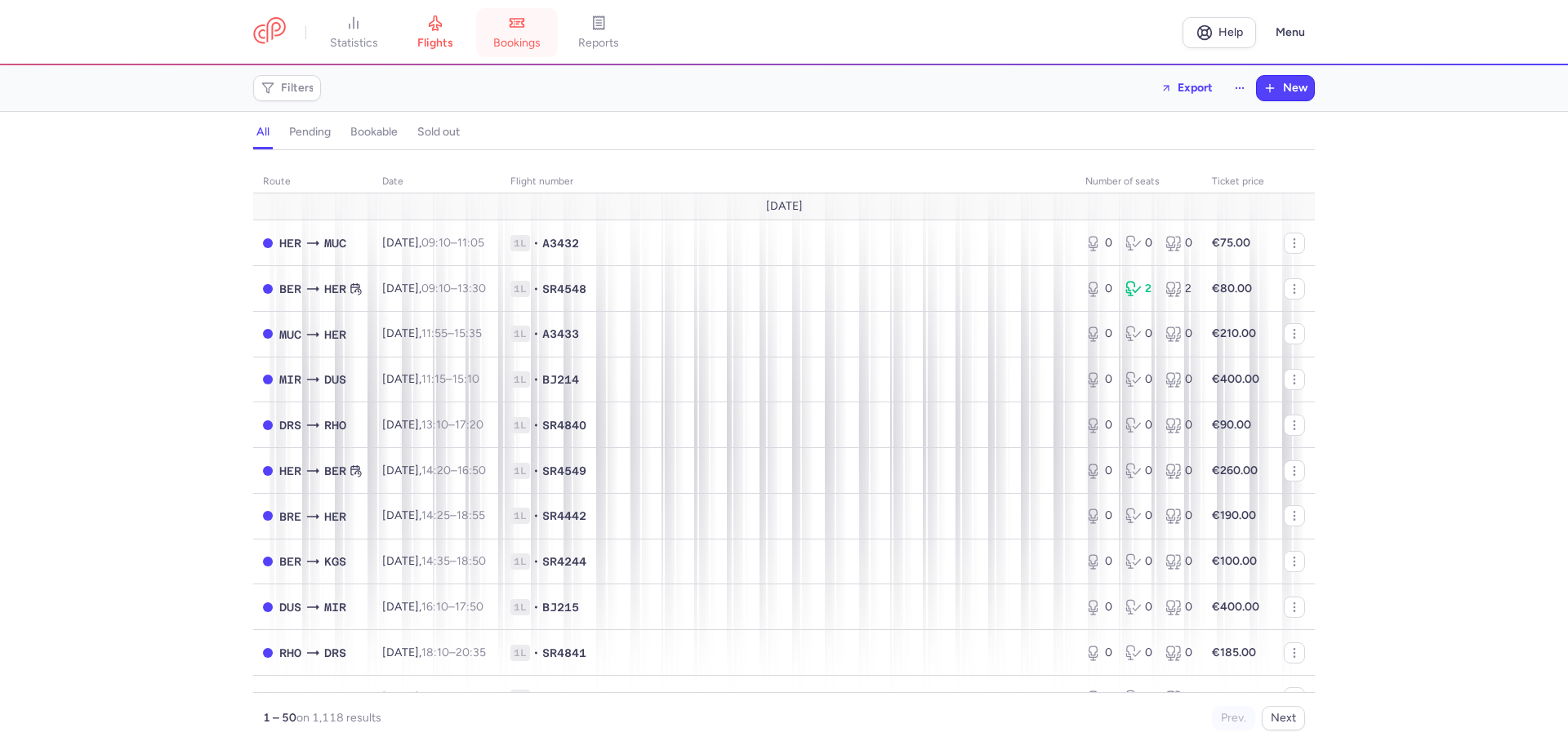
click at [518, 30] on icon at bounding box center [517, 22] width 16 height 16
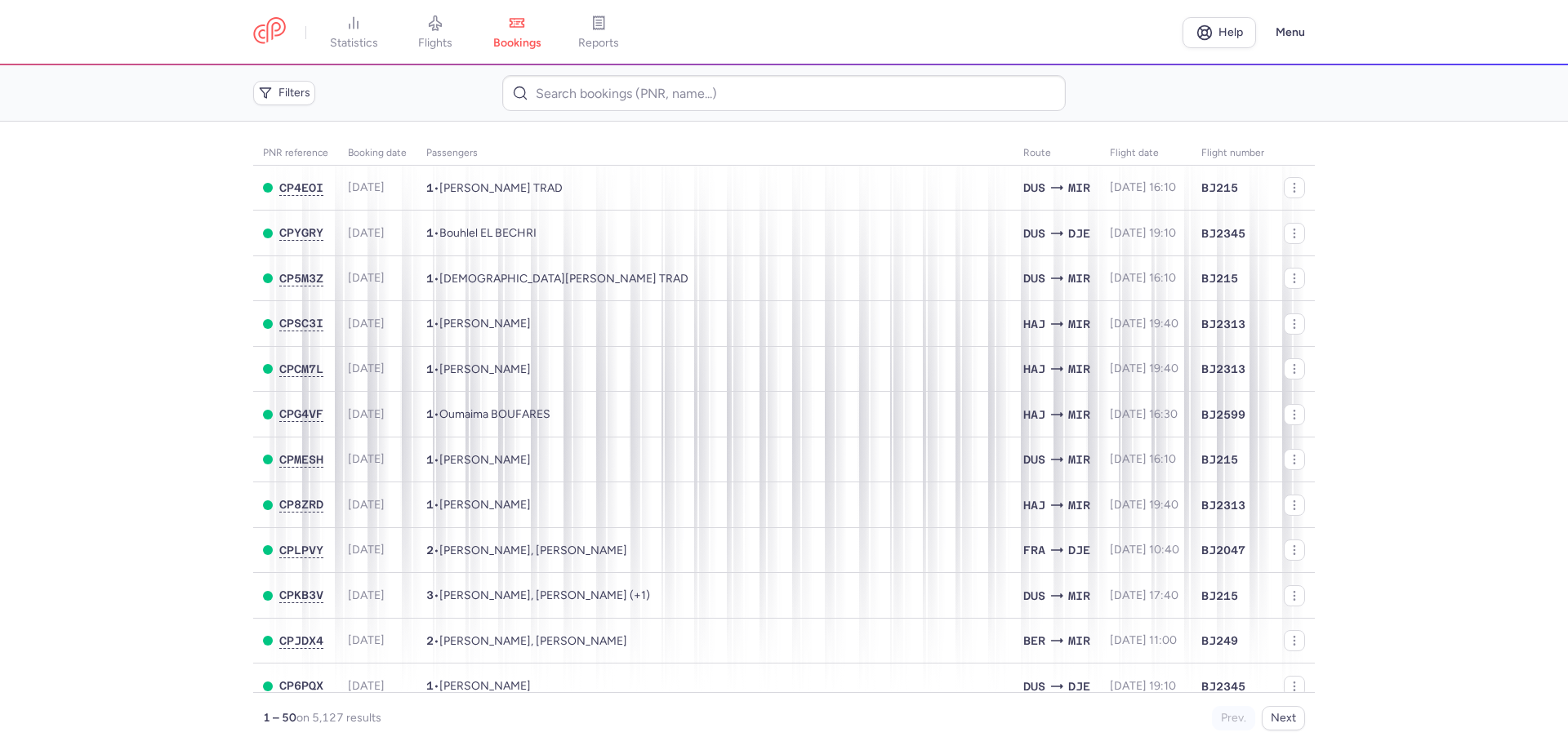
click at [299, 32] on nav "statistics flights bookings reports" at bounding box center [718, 32] width 929 height 36
click at [255, 48] on link at bounding box center [269, 32] width 32 height 30
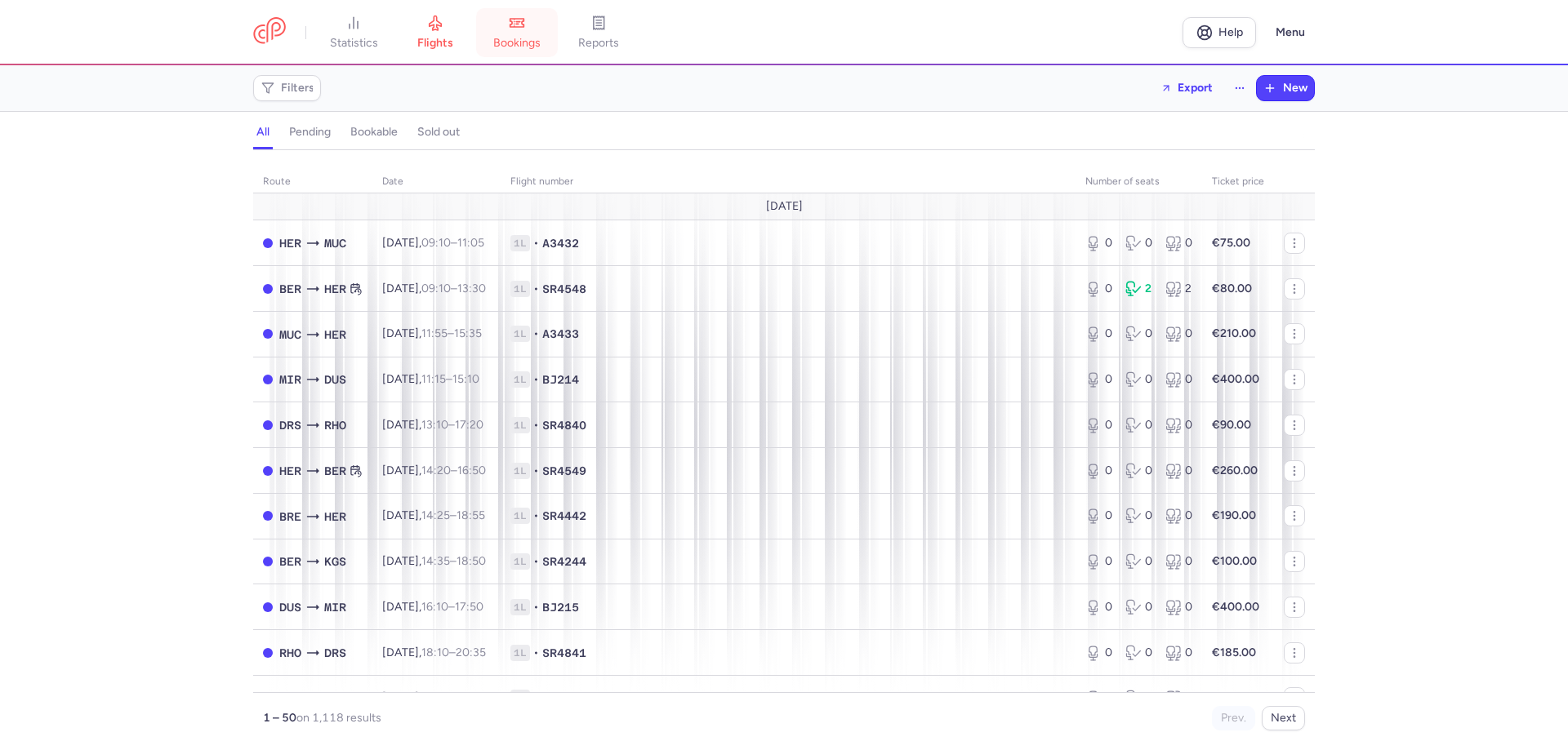
click at [525, 30] on icon at bounding box center [517, 22] width 16 height 16
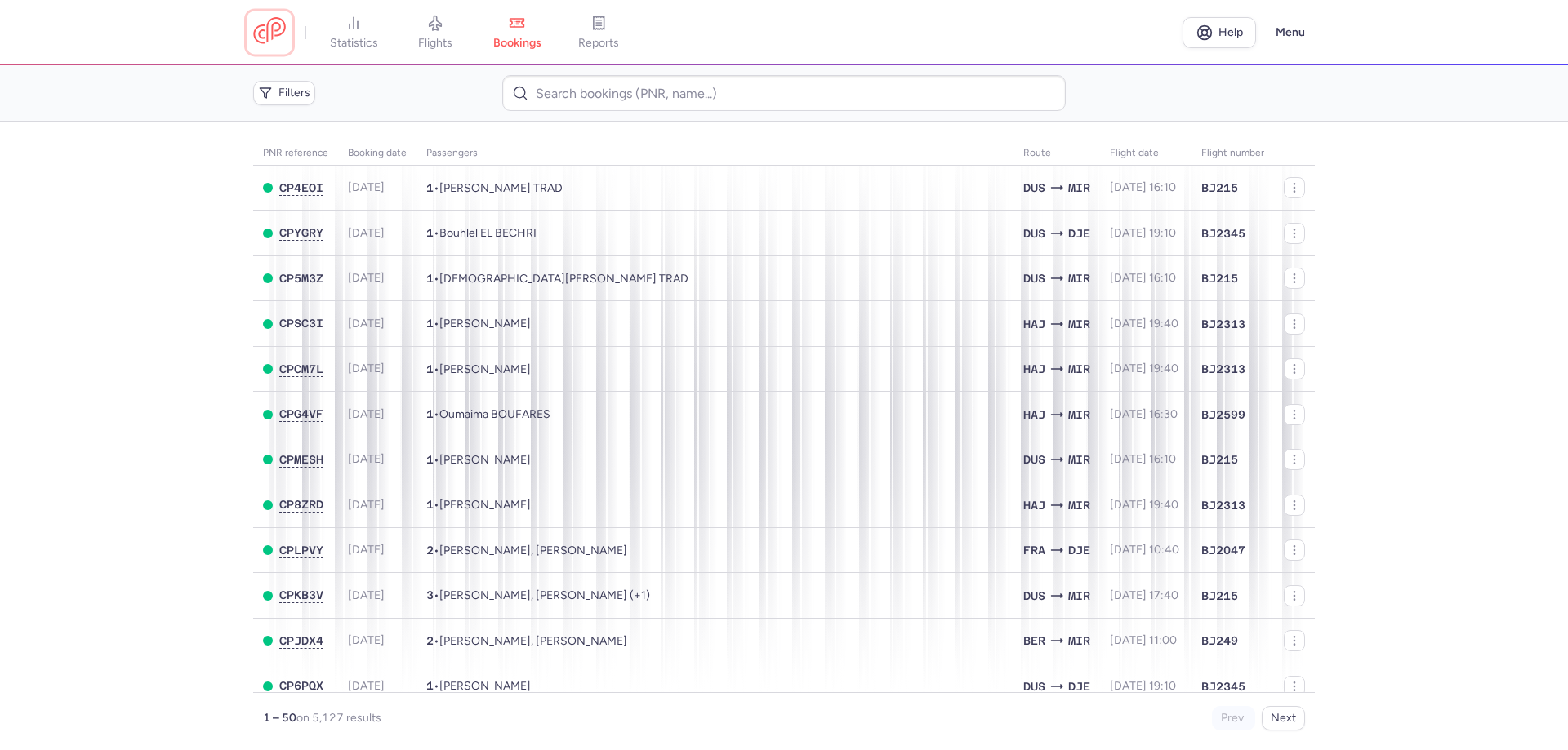
click at [273, 33] on link at bounding box center [269, 32] width 32 height 30
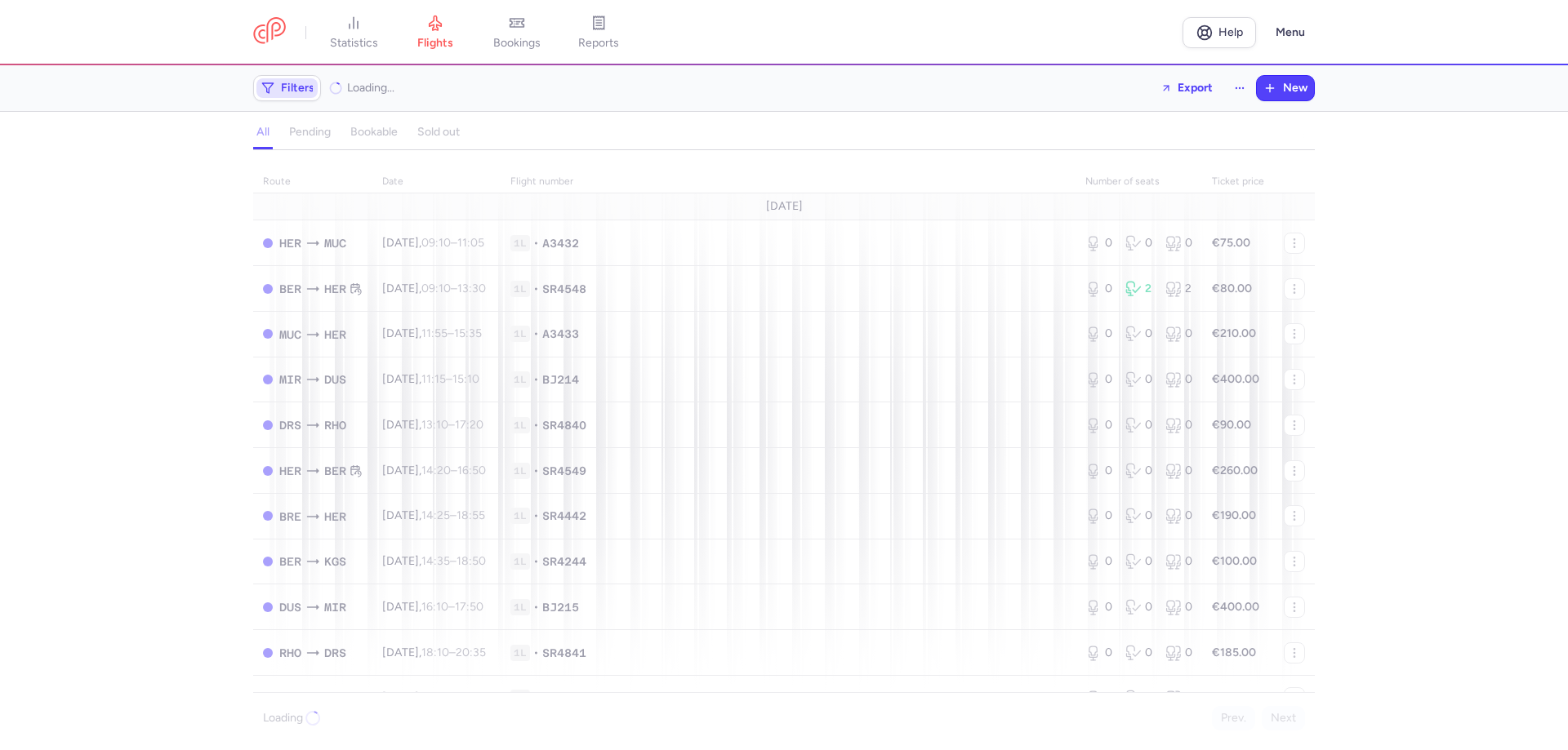
click at [294, 91] on span "Filters" at bounding box center [297, 88] width 33 height 13
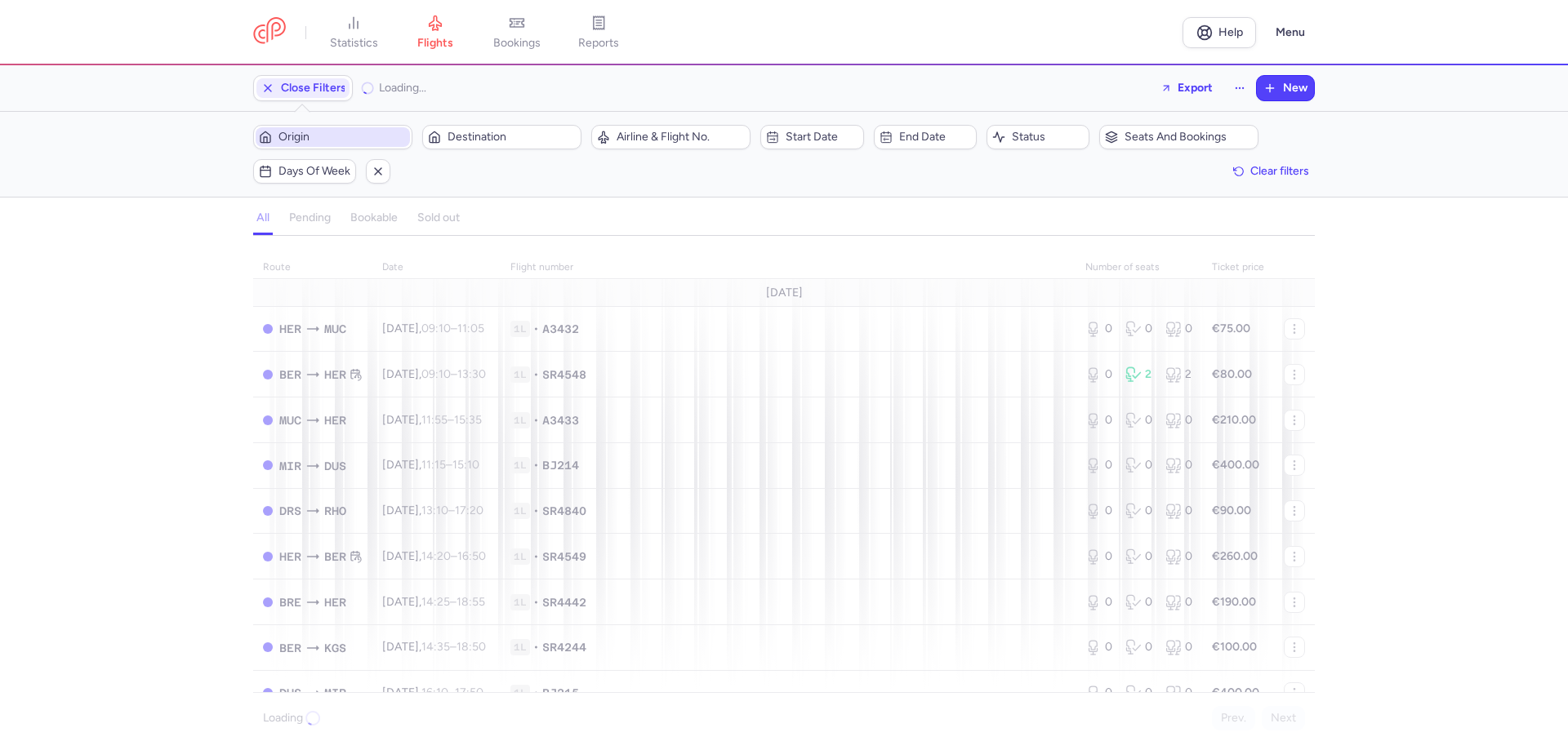
click at [333, 132] on span "Origin" at bounding box center [343, 136] width 128 height 13
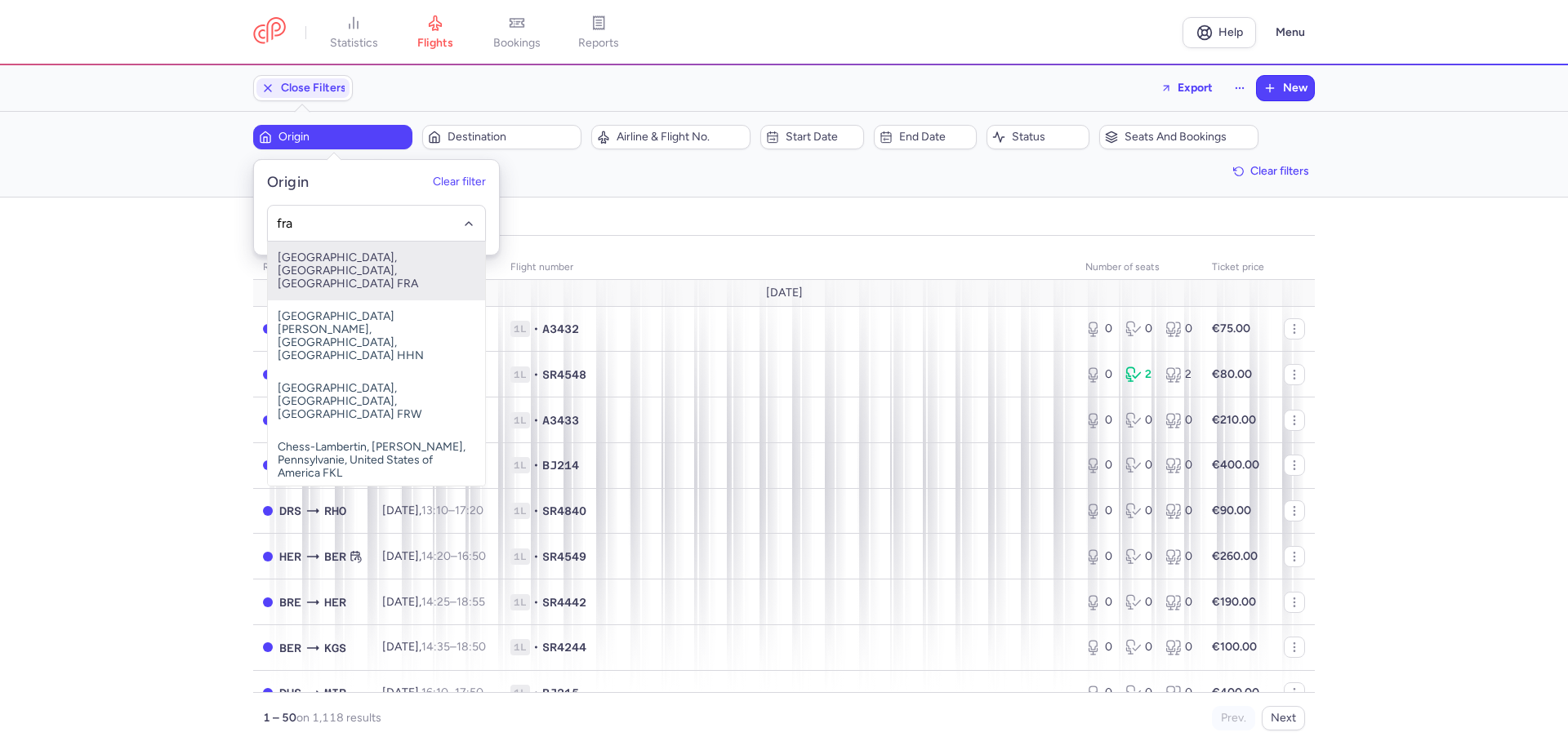
click at [378, 261] on span "[GEOGRAPHIC_DATA], [GEOGRAPHIC_DATA], [GEOGRAPHIC_DATA] FRA" at bounding box center [376, 270] width 217 height 59
type input "fra"
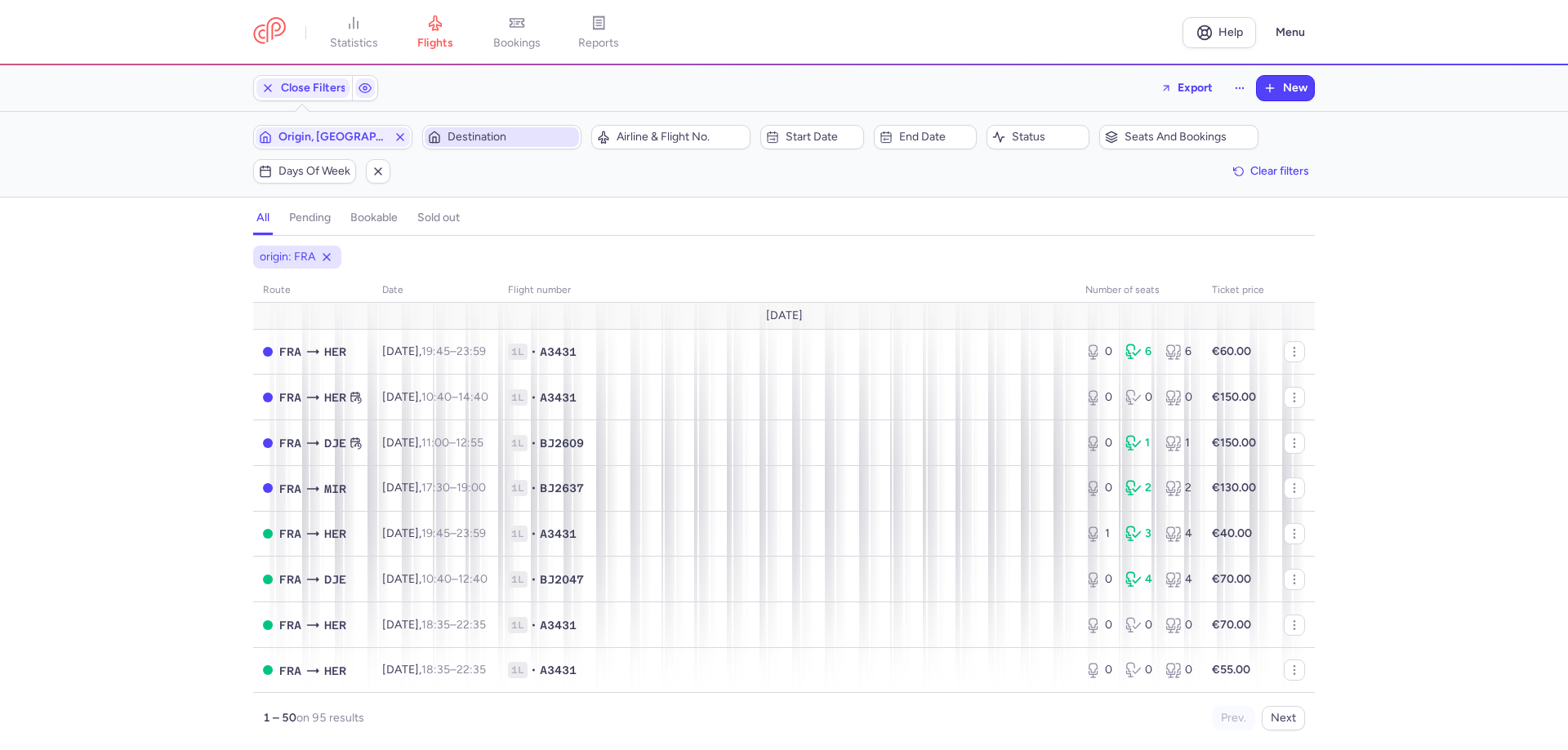
click at [492, 136] on span "Destination" at bounding box center [512, 136] width 128 height 13
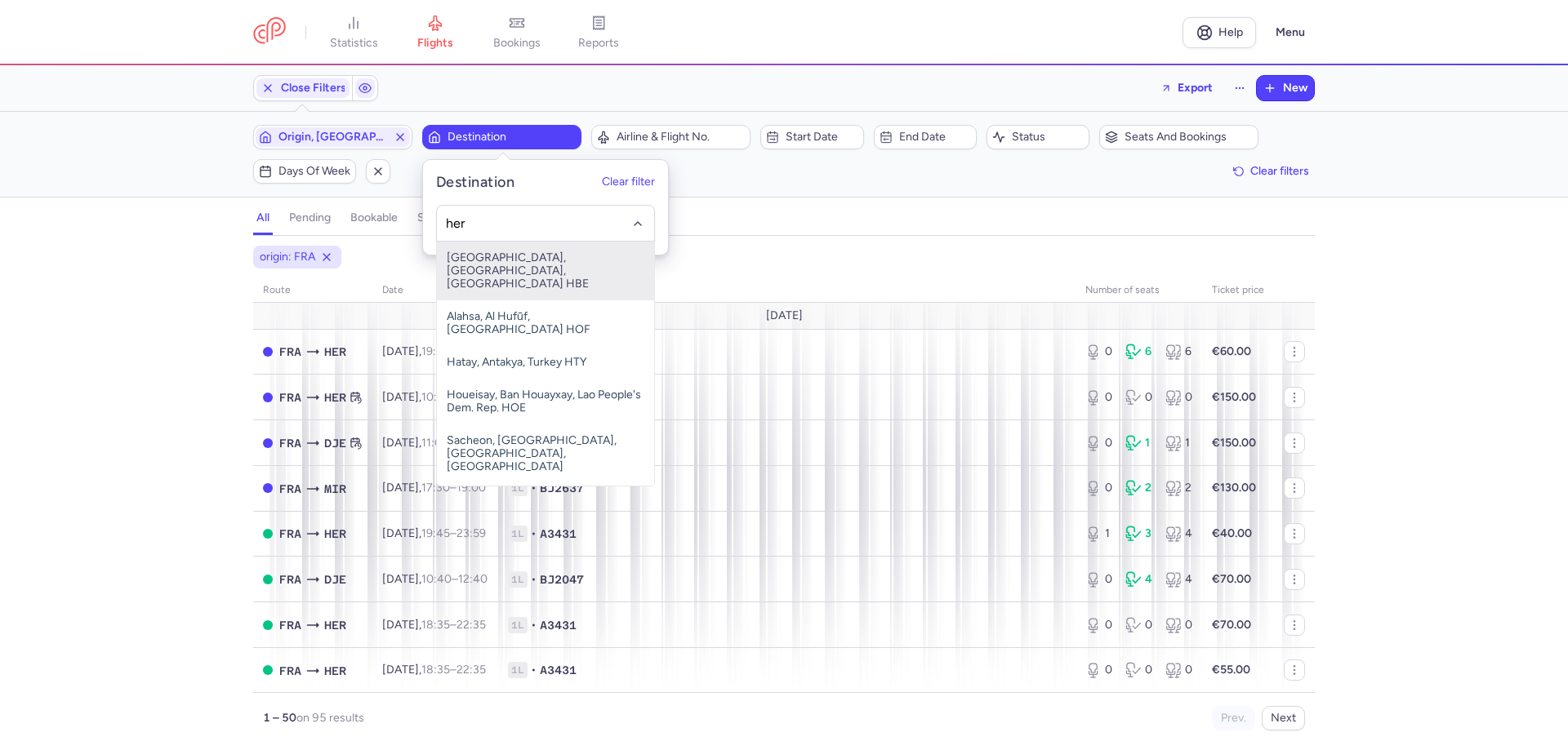
click at [473, 251] on span "[GEOGRAPHIC_DATA], [GEOGRAPHIC_DATA], [GEOGRAPHIC_DATA] HBE" at bounding box center [545, 270] width 217 height 59
type input "her"
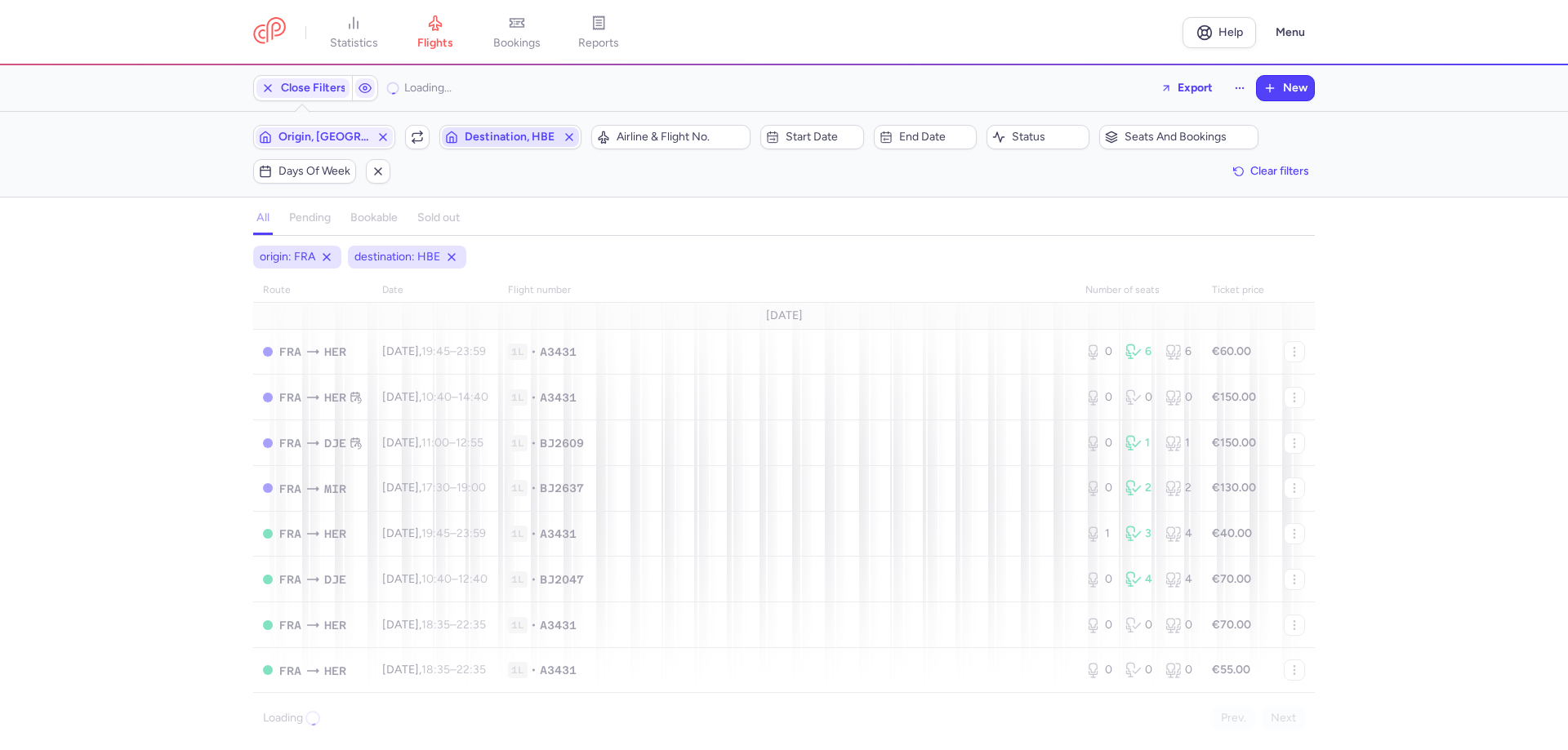
click at [500, 142] on span "Destination, HBE" at bounding box center [510, 136] width 91 height 13
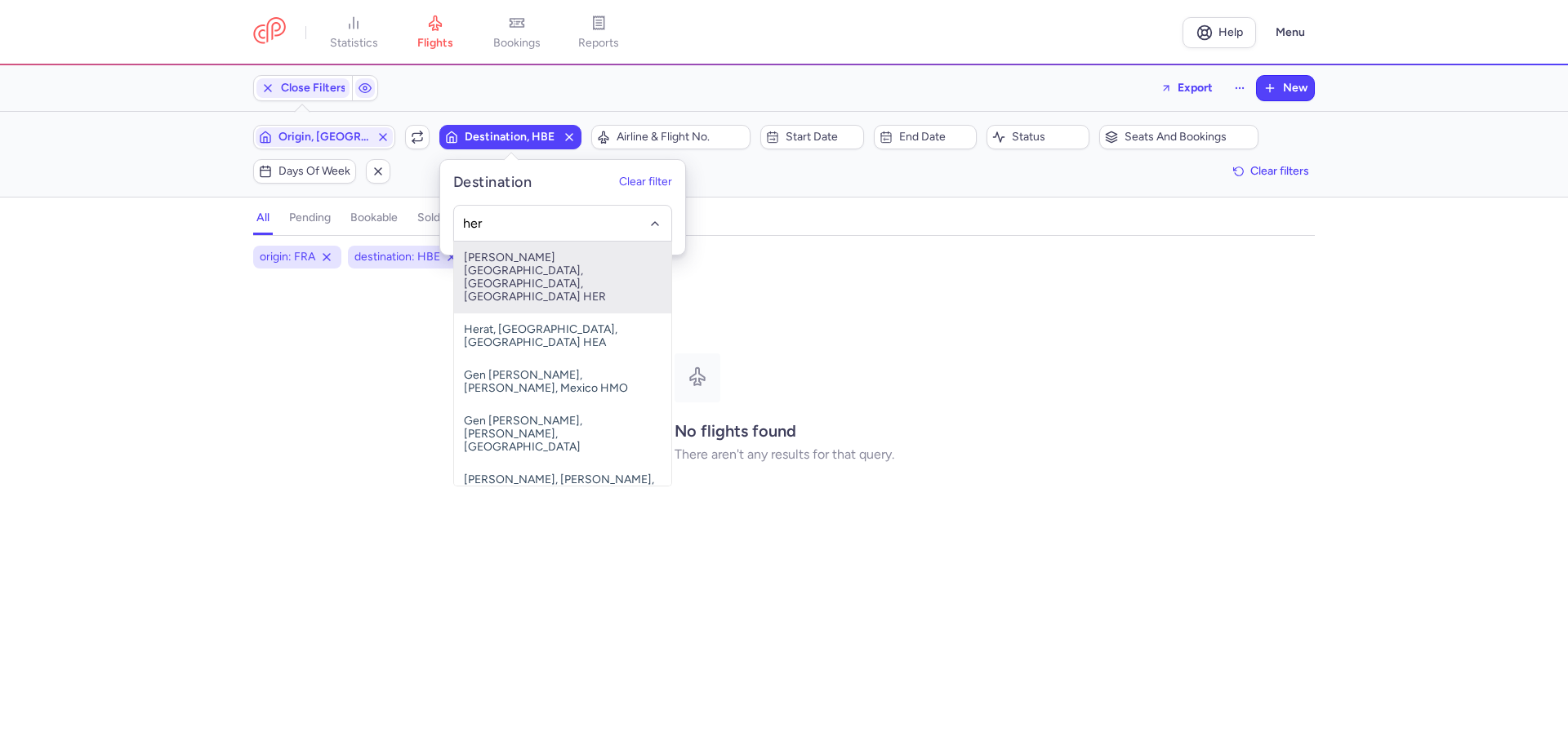
click at [494, 260] on span "[PERSON_NAME][GEOGRAPHIC_DATA], [GEOGRAPHIC_DATA], [GEOGRAPHIC_DATA] HER" at bounding box center [562, 277] width 217 height 72
type input "her"
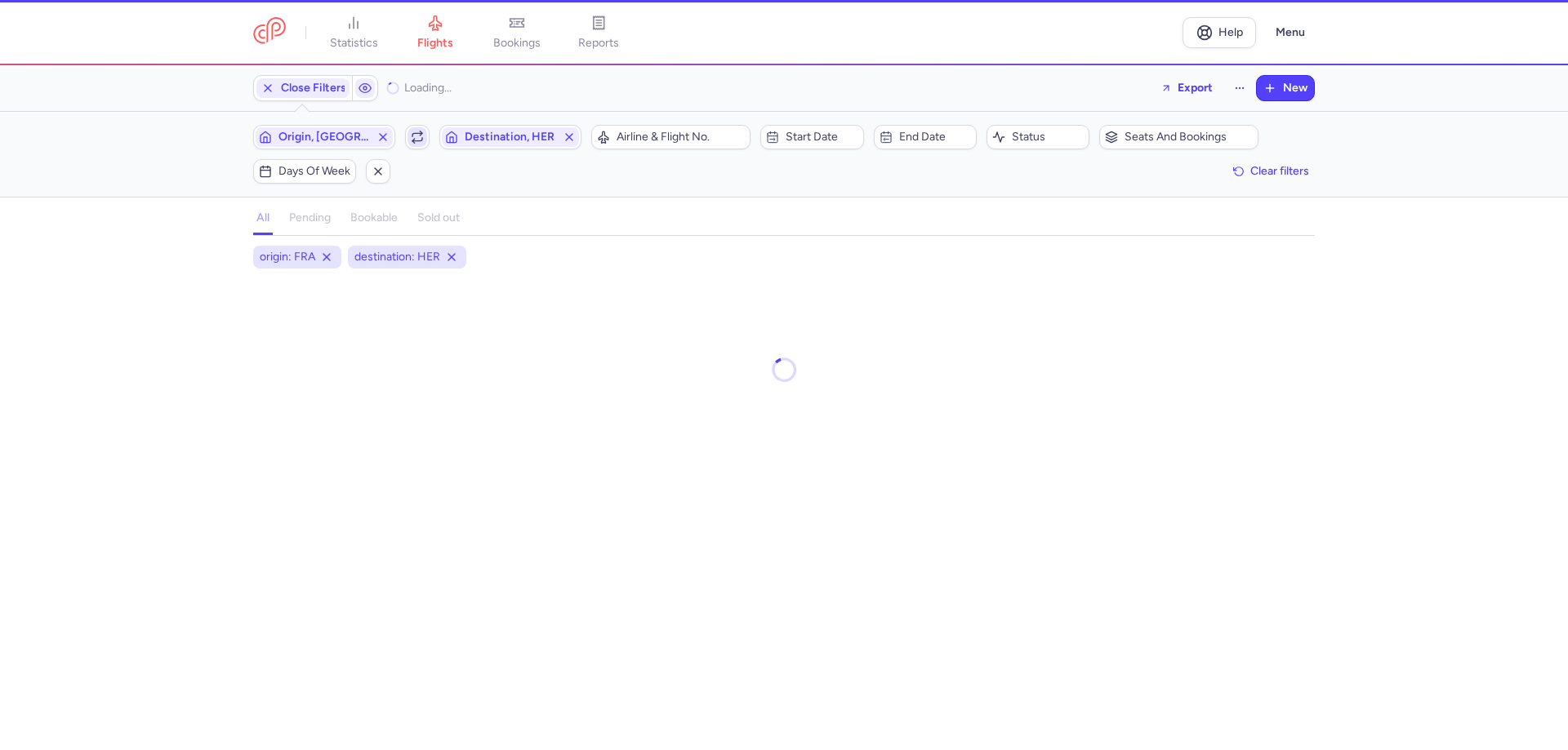
click at [418, 142] on icon "button" at bounding box center [417, 136] width 13 height 13
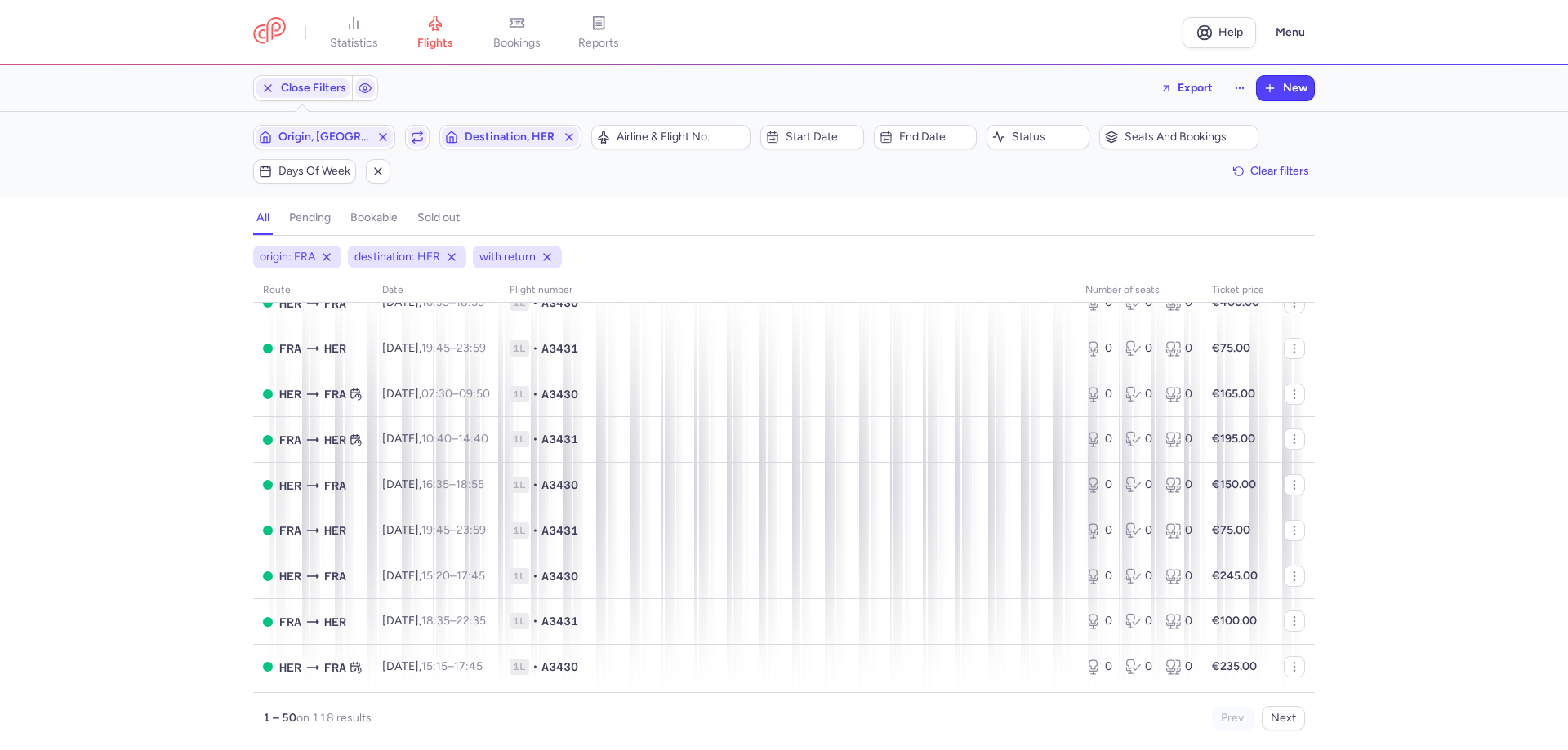
scroll to position [1938, 0]
click at [916, 412] on button "Next" at bounding box center [1283, 718] width 43 height 25
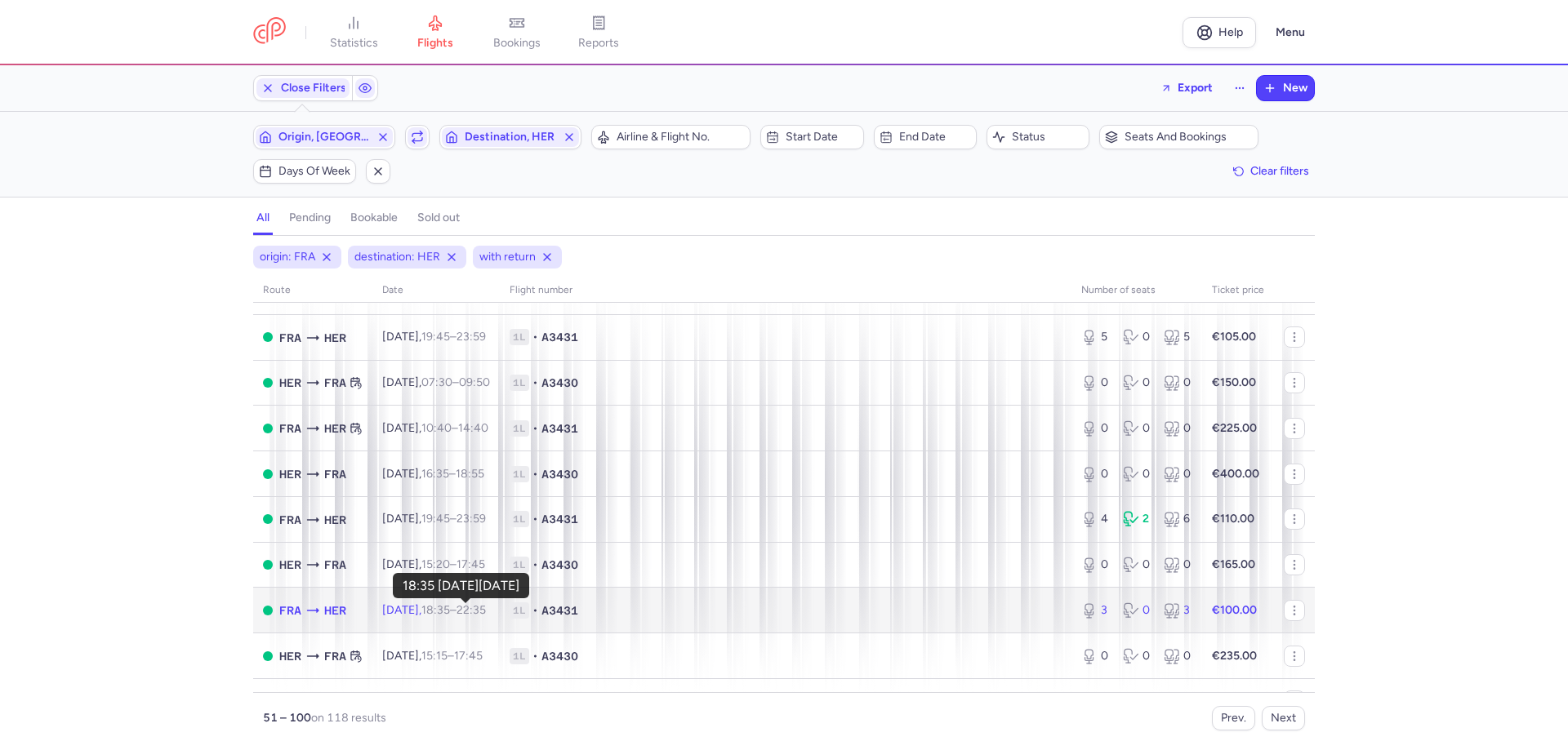
click at [450, 412] on time "18:35" at bounding box center [436, 610] width 29 height 14
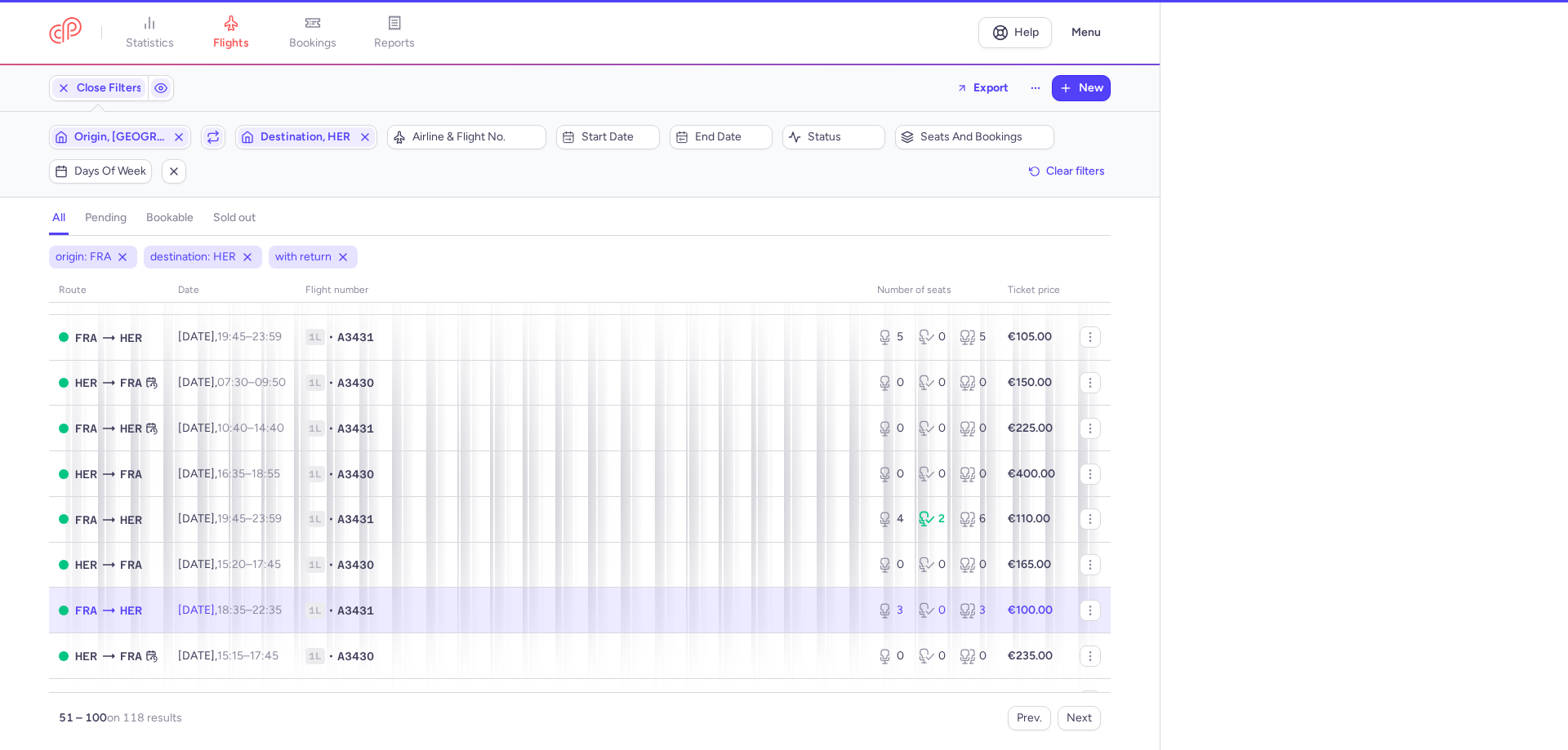
select select "days"
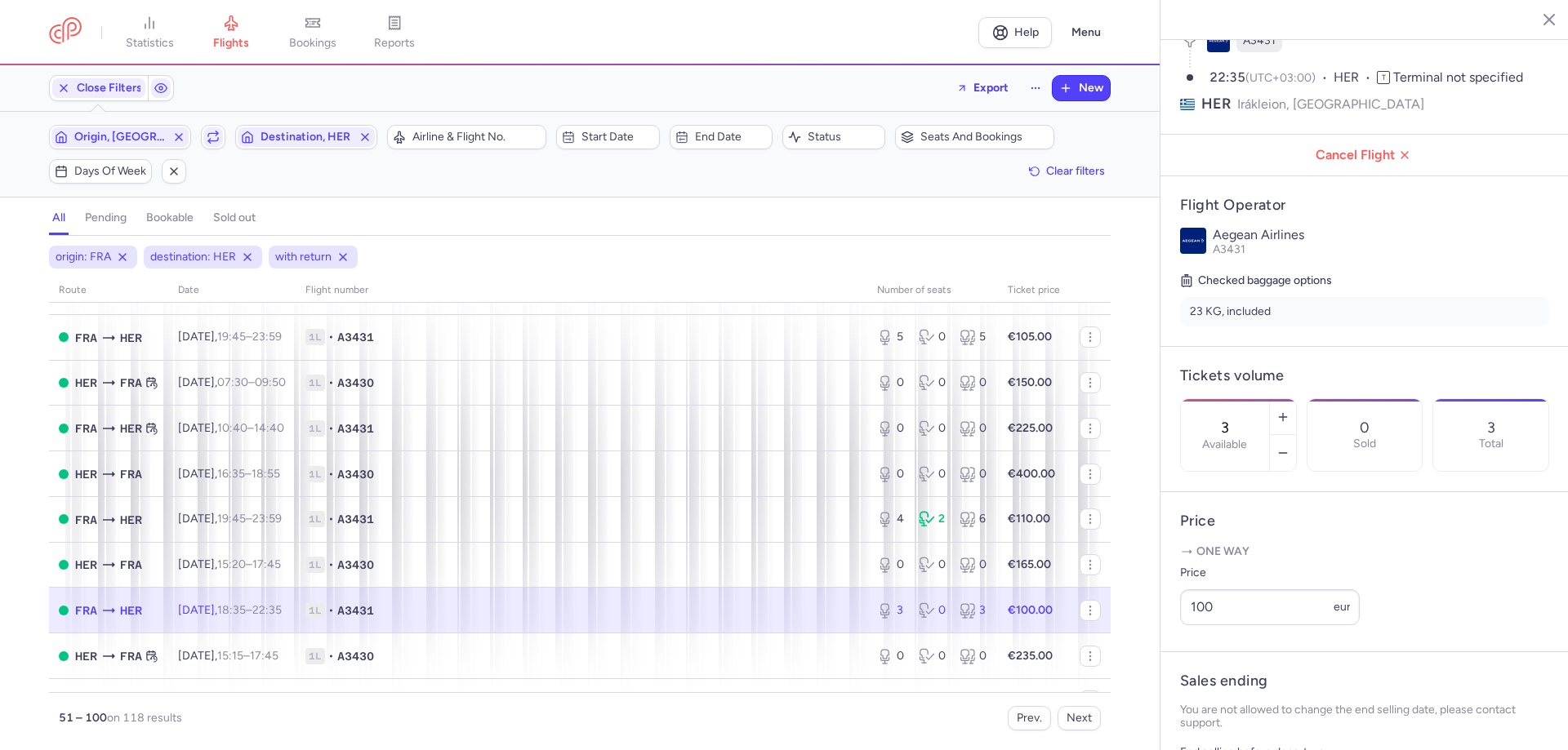
scroll to position [164, 0]
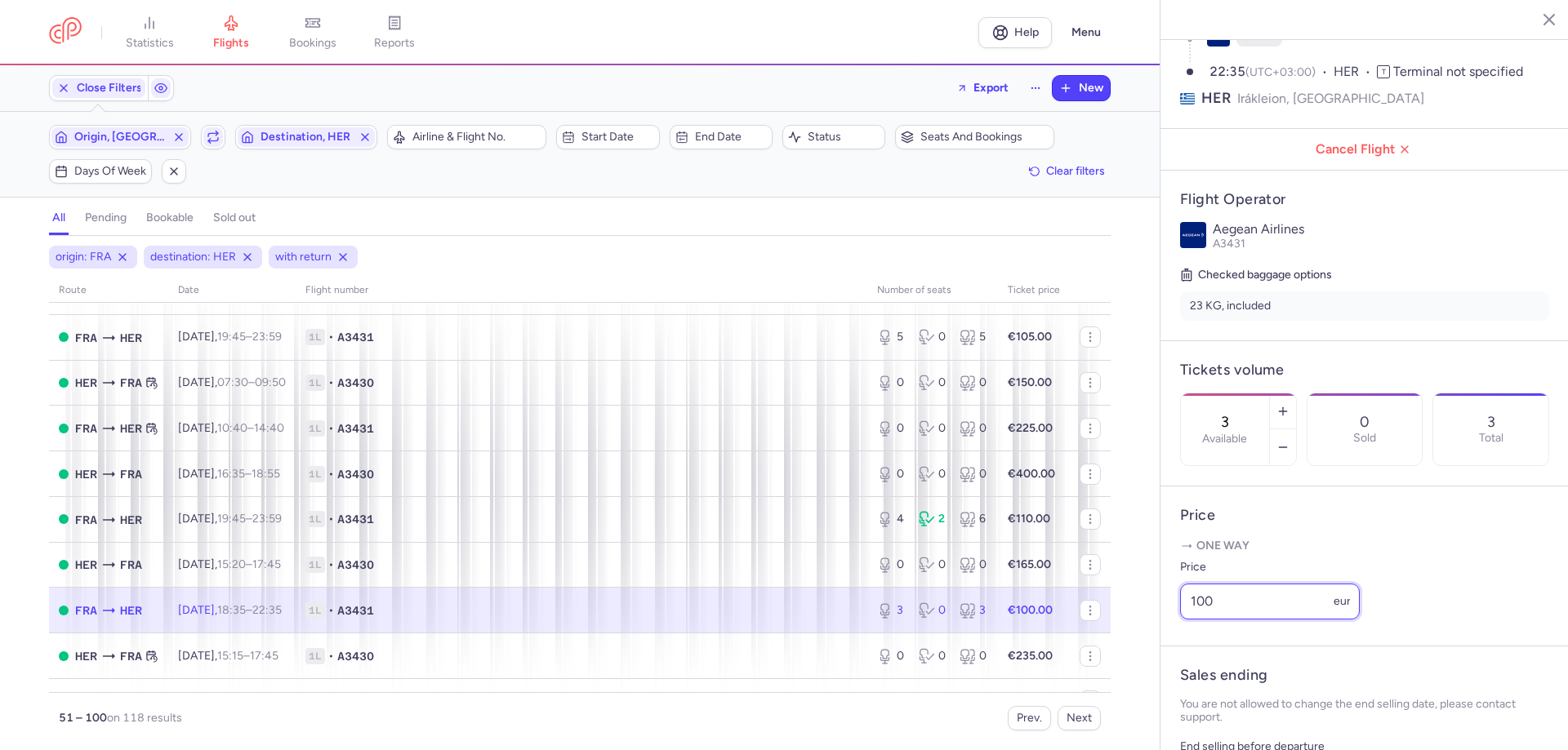
drag, startPoint x: 1145, startPoint y: 661, endPoint x: 1110, endPoint y: 661, distance: 35.0
click at [916, 412] on div "statistics flights bookings reports Help Menu Close Filters Export New Filters …" at bounding box center [784, 375] width 1568 height 750
type input "110"
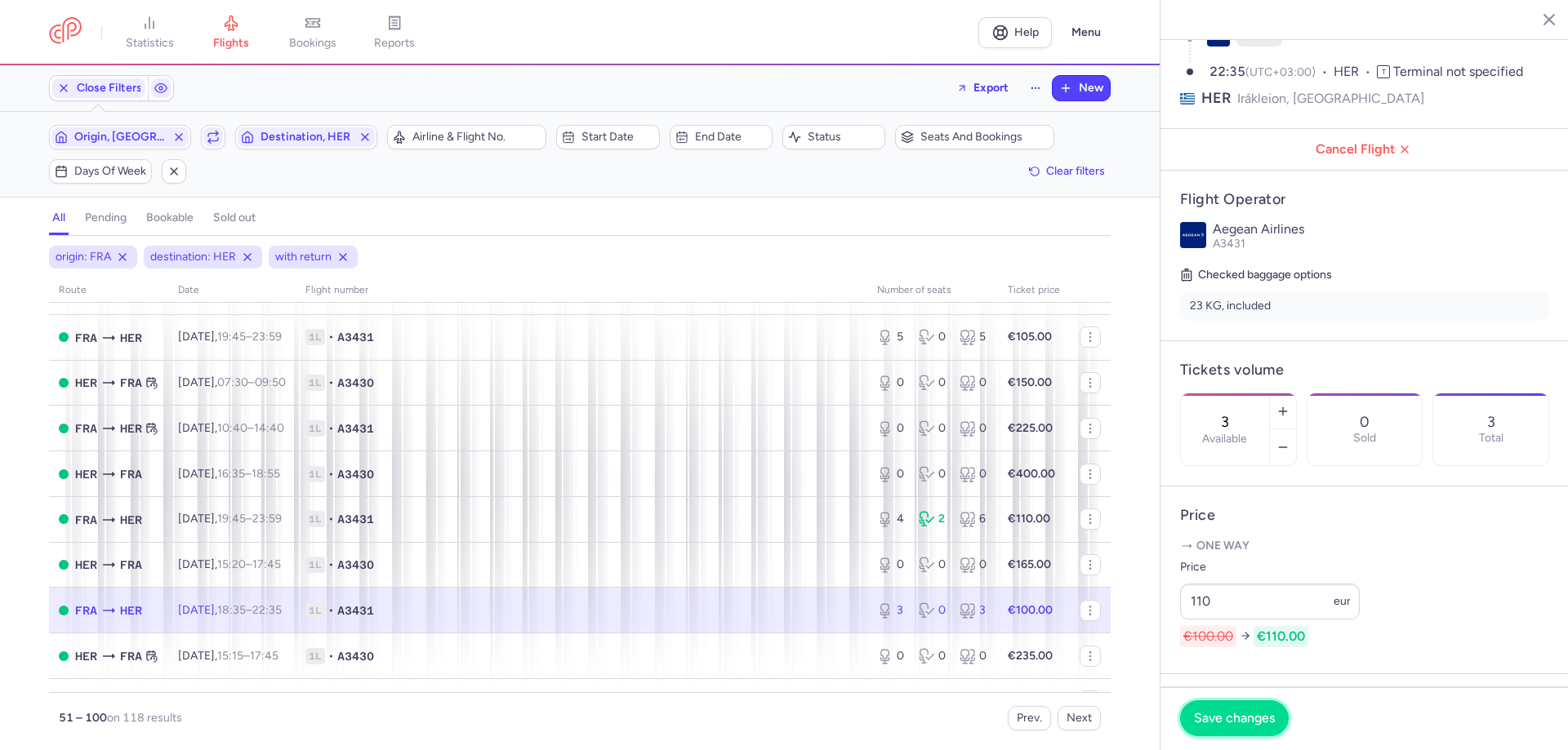
click at [916, 412] on span "Save changes" at bounding box center [1234, 718] width 81 height 14
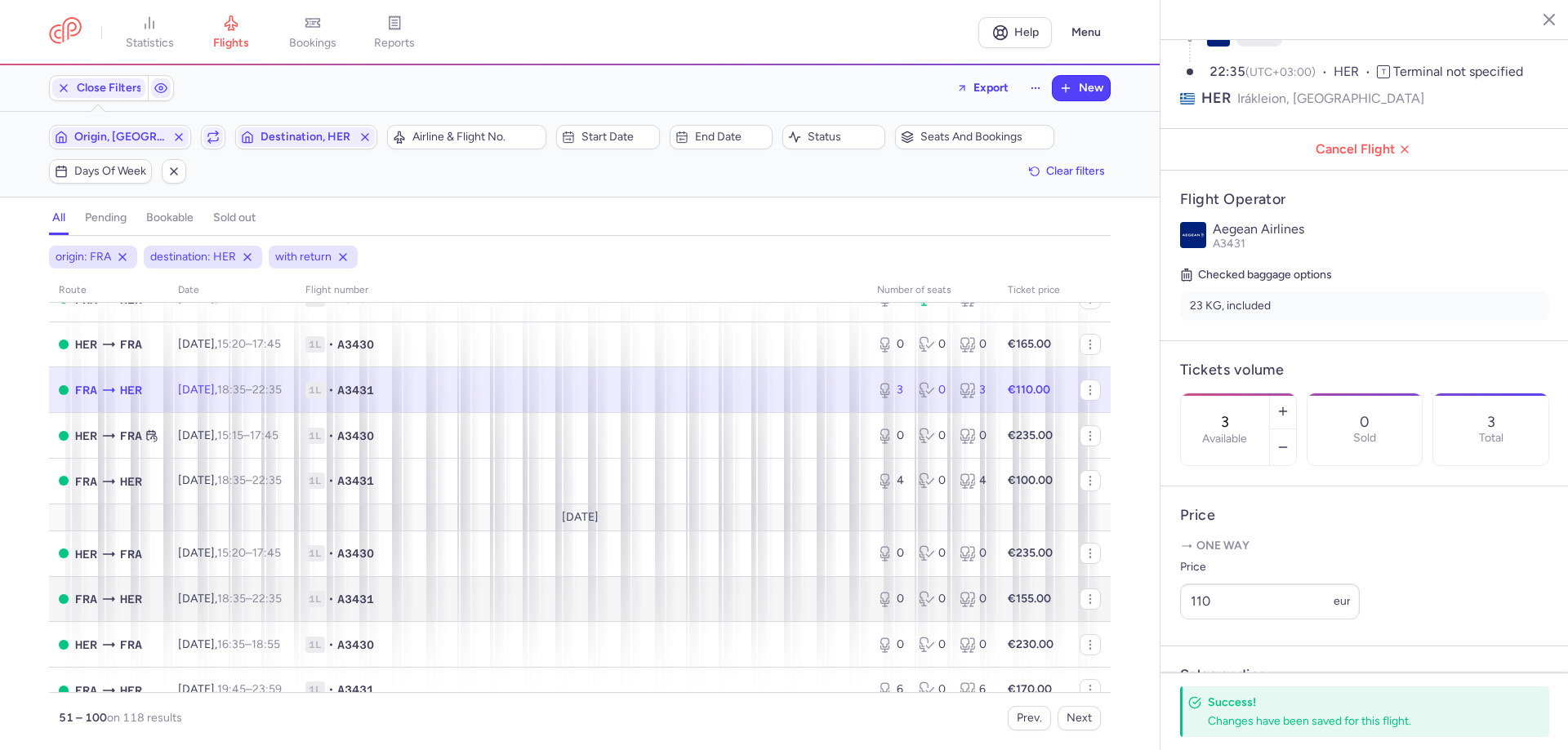
scroll to position [1306, 0]
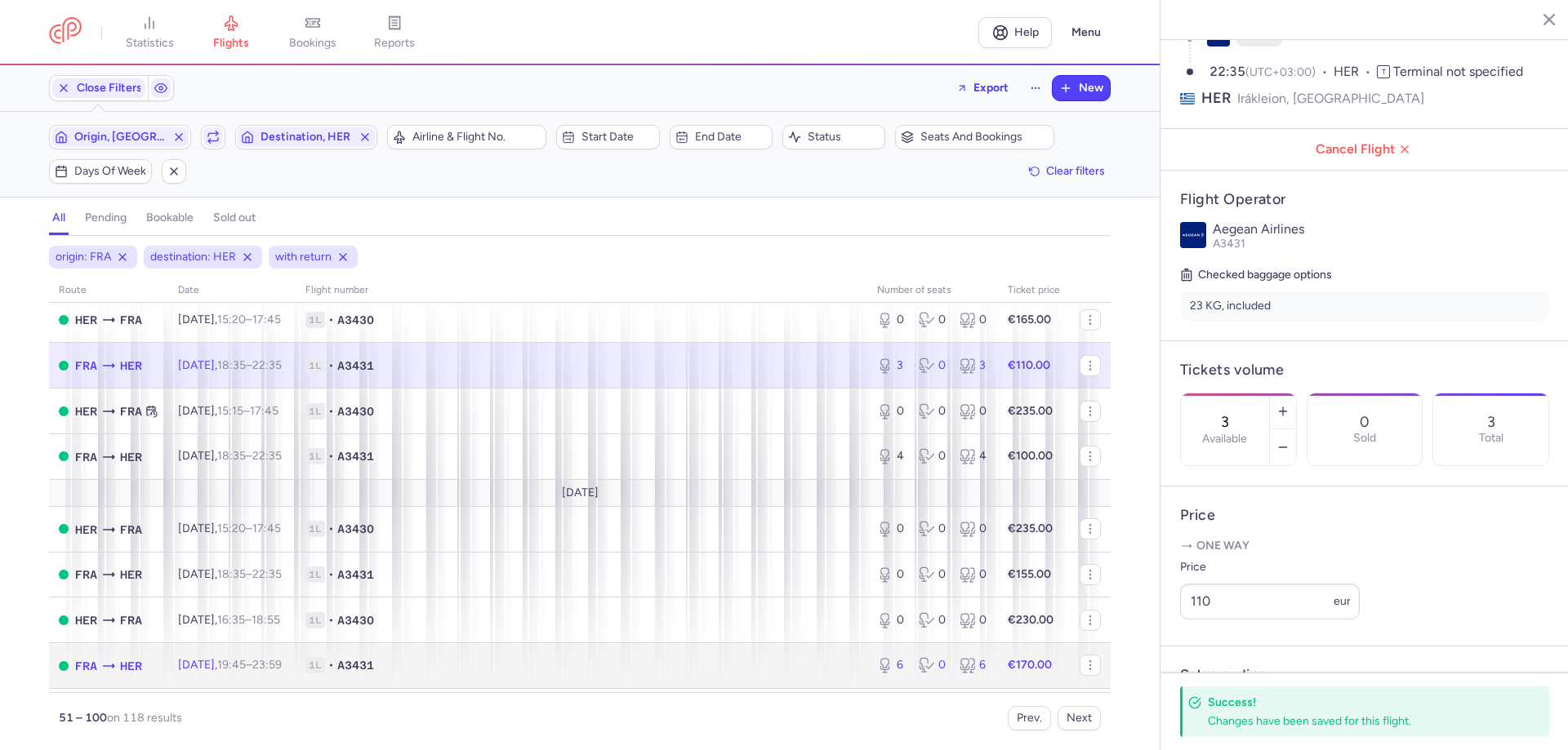
click at [331, 412] on td "1L • A3431" at bounding box center [581, 666] width 571 height 46
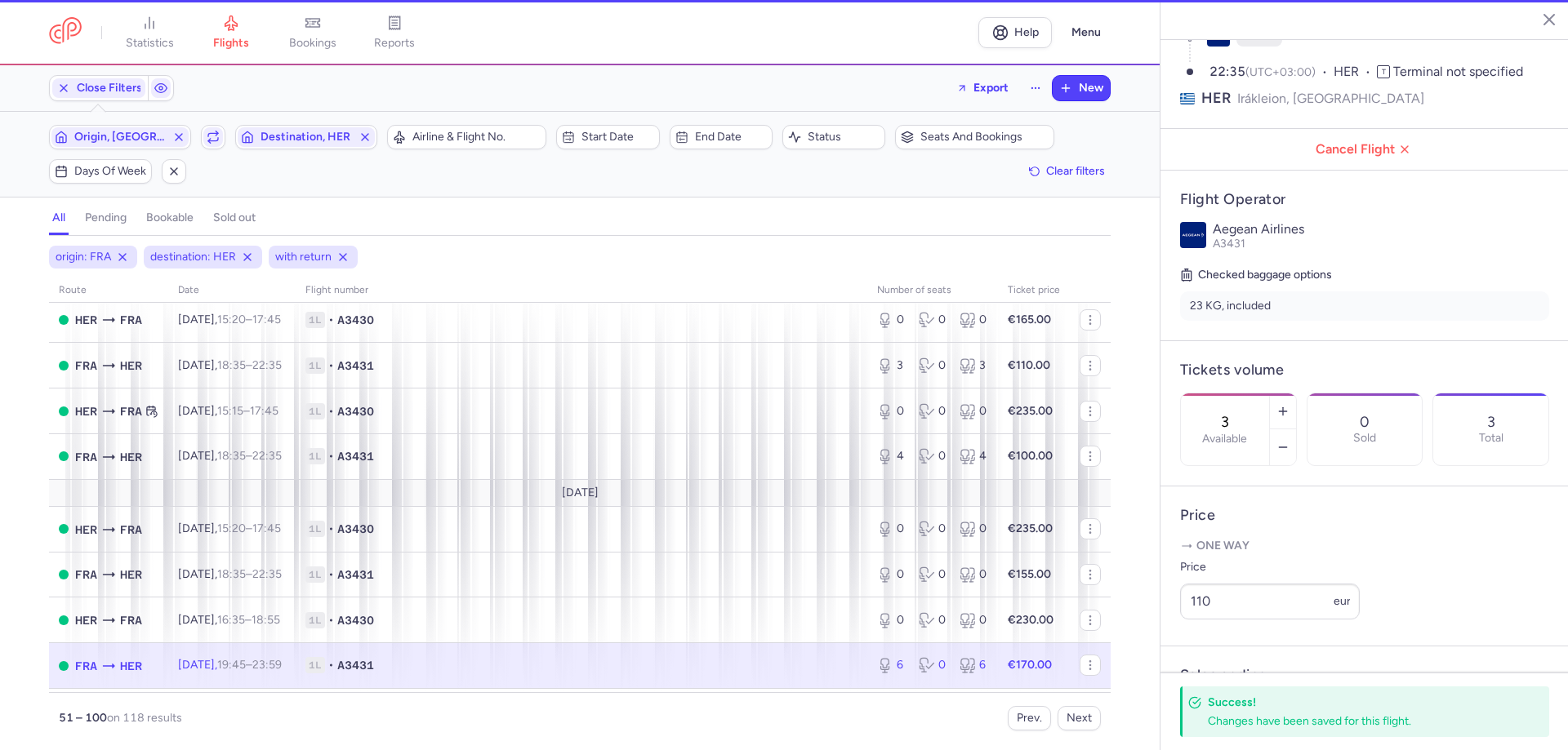
type input "6"
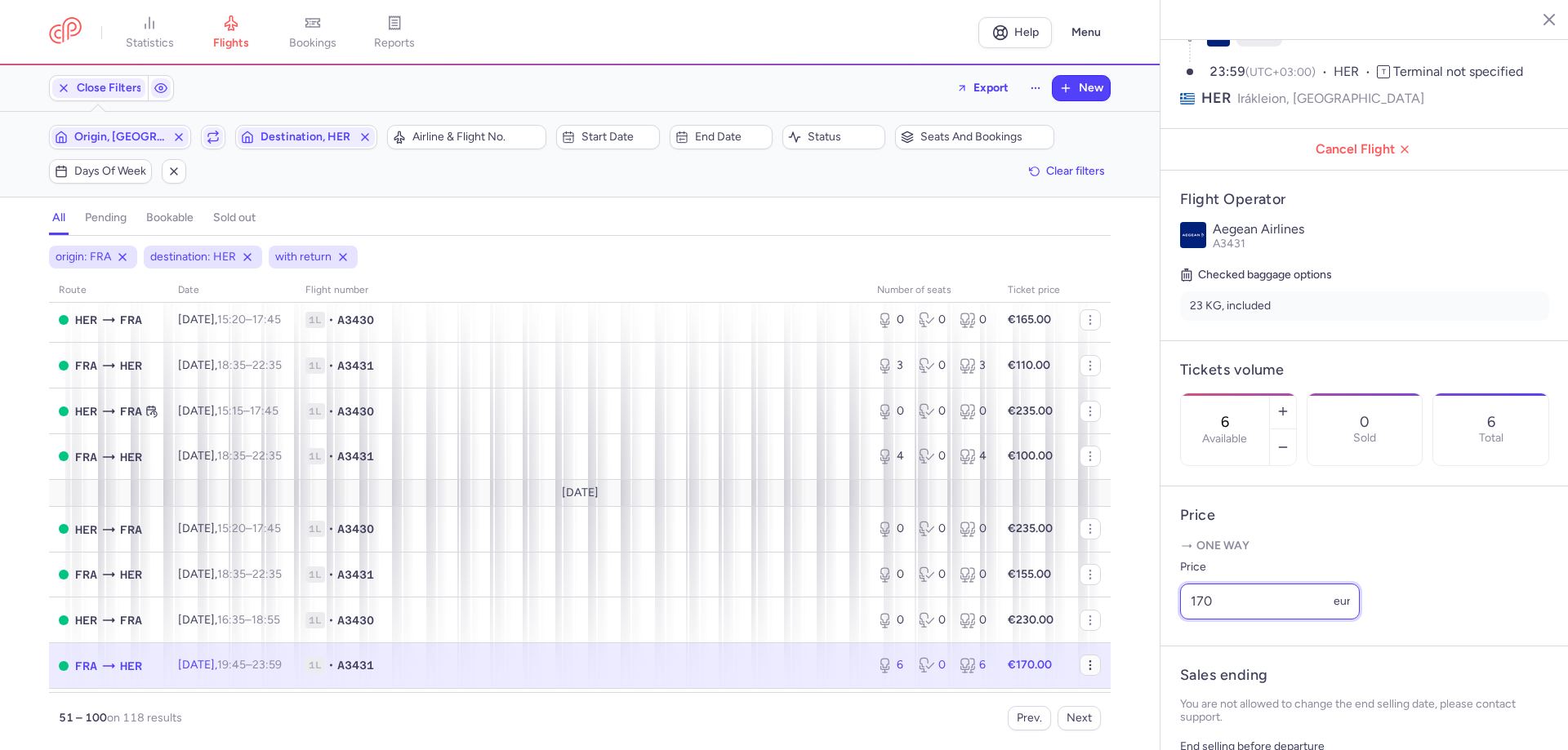
drag, startPoint x: 1266, startPoint y: 647, endPoint x: 1079, endPoint y: 657, distance: 187.3
click at [916, 412] on div "statistics flights bookings reports Help Menu Close Filters Export New Filters …" at bounding box center [784, 375] width 1568 height 750
type input "190"
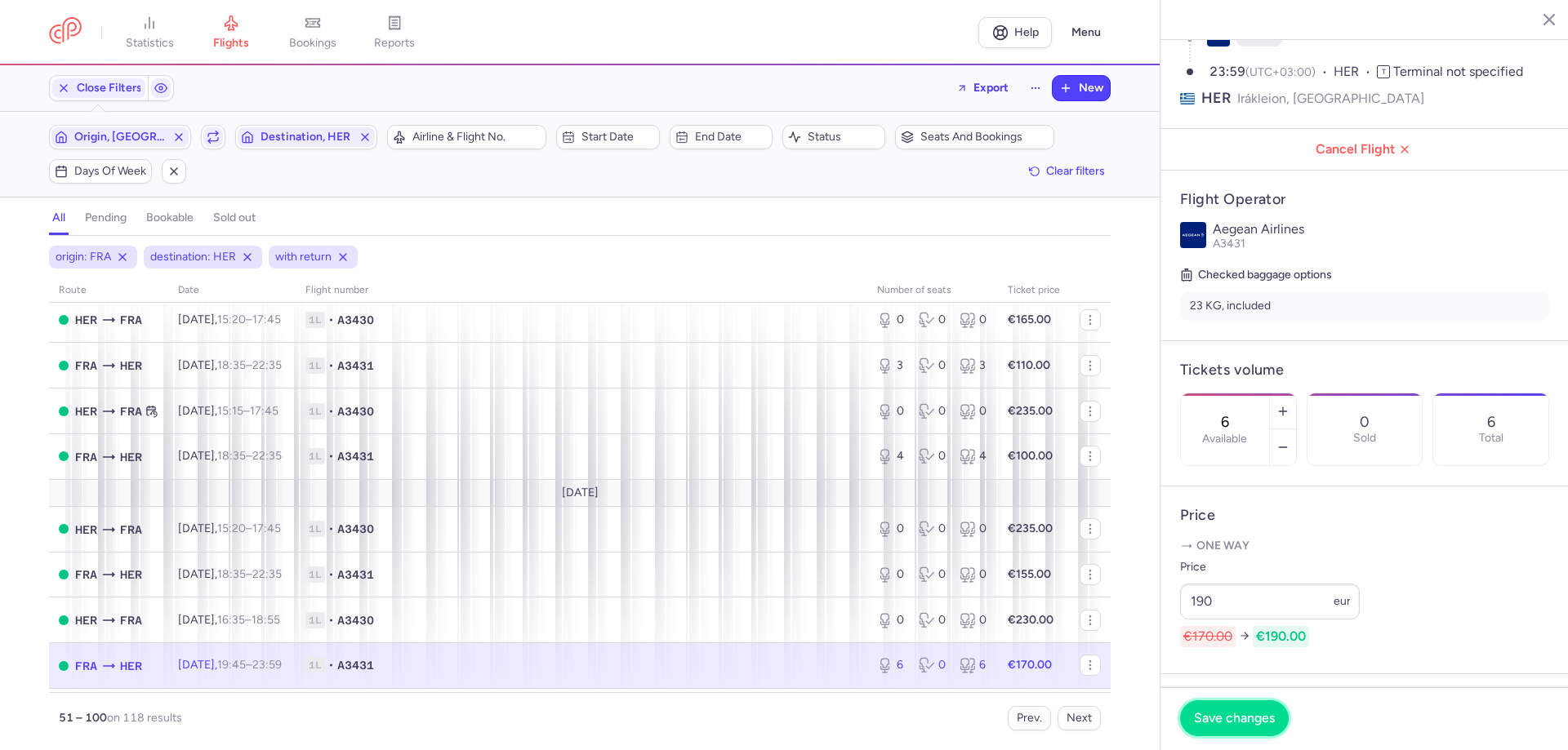
click at [916, 412] on button "Save changes" at bounding box center [1234, 718] width 108 height 36
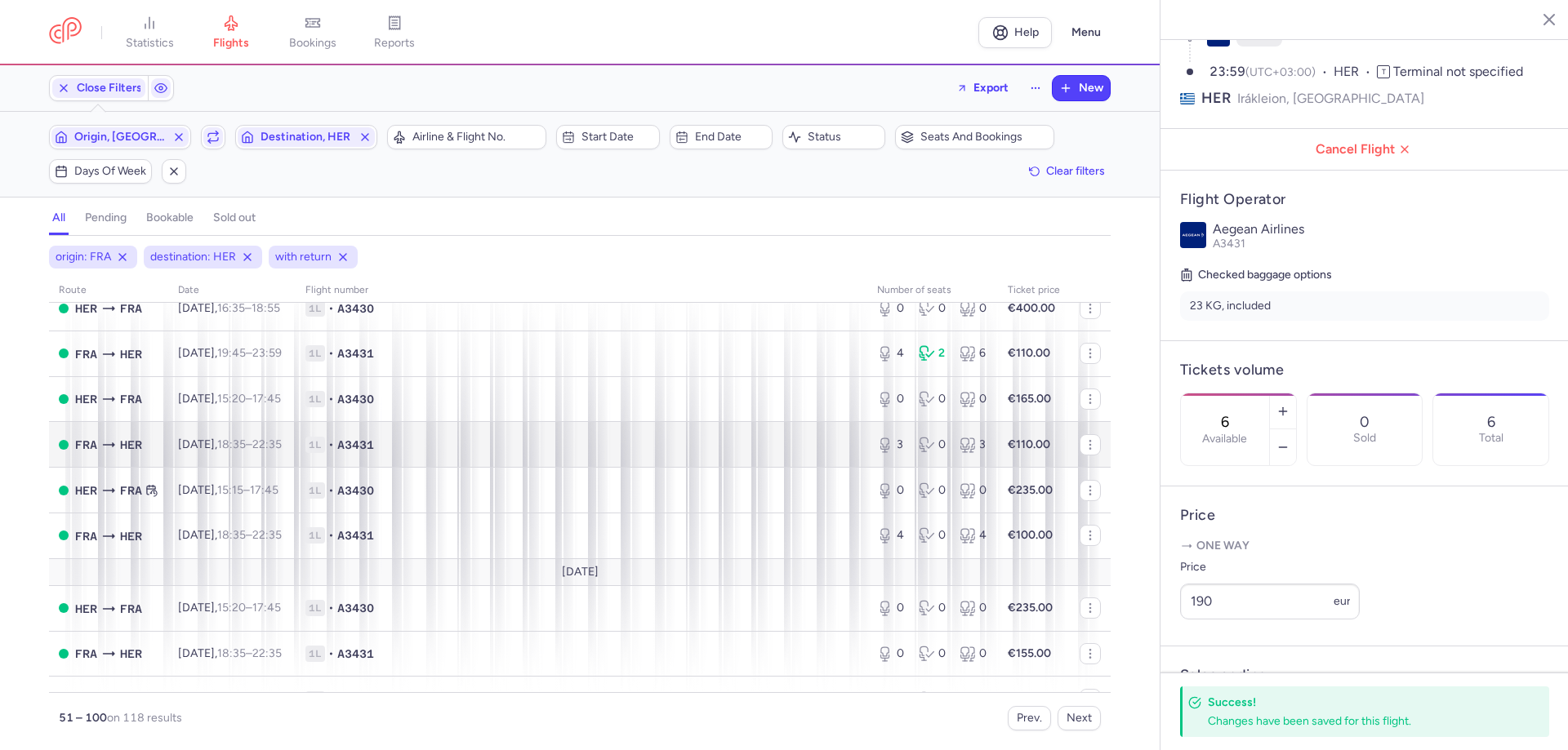
scroll to position [1224, 0]
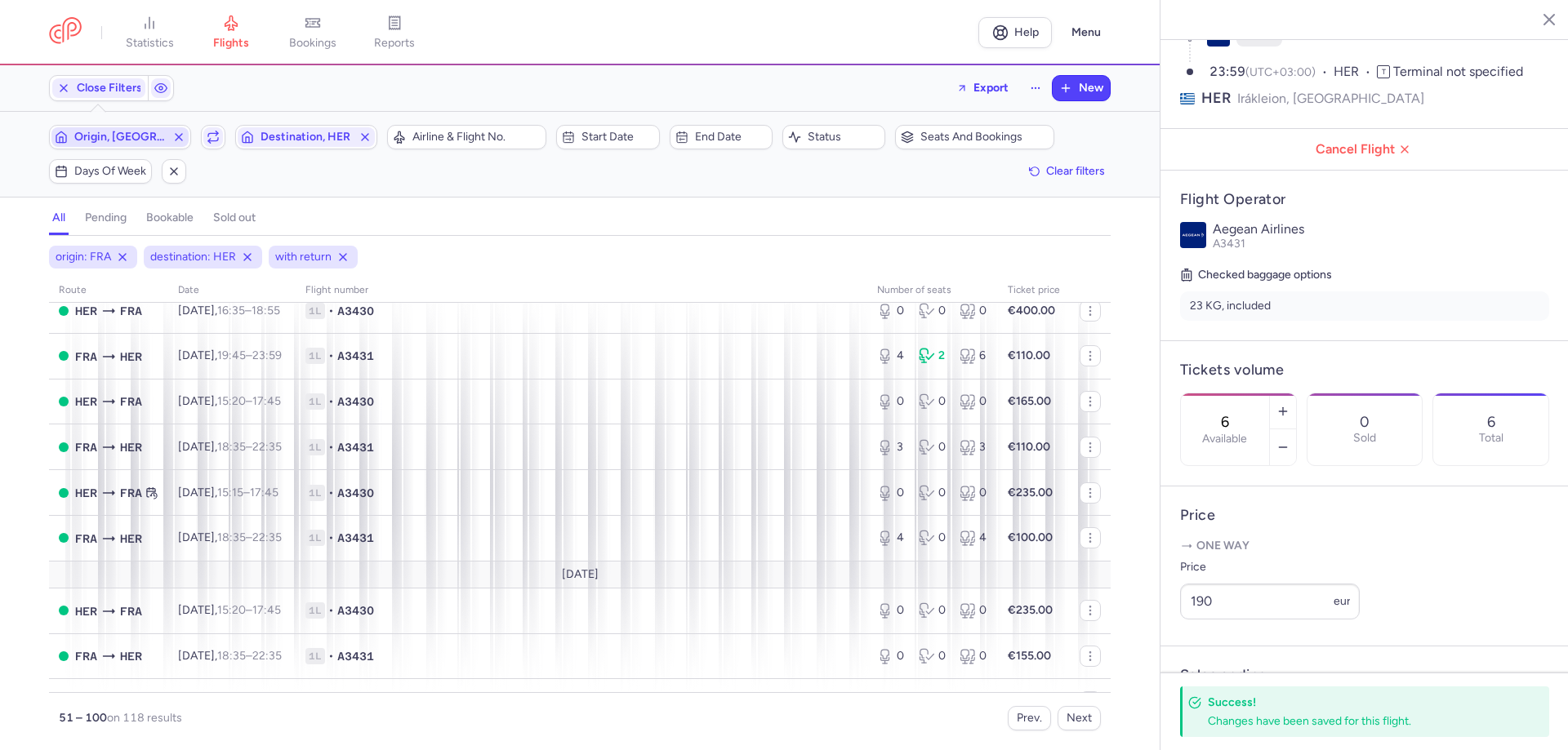
click at [141, 147] on span "Origin, [GEOGRAPHIC_DATA]" at bounding box center [119, 136] width 137 height 20
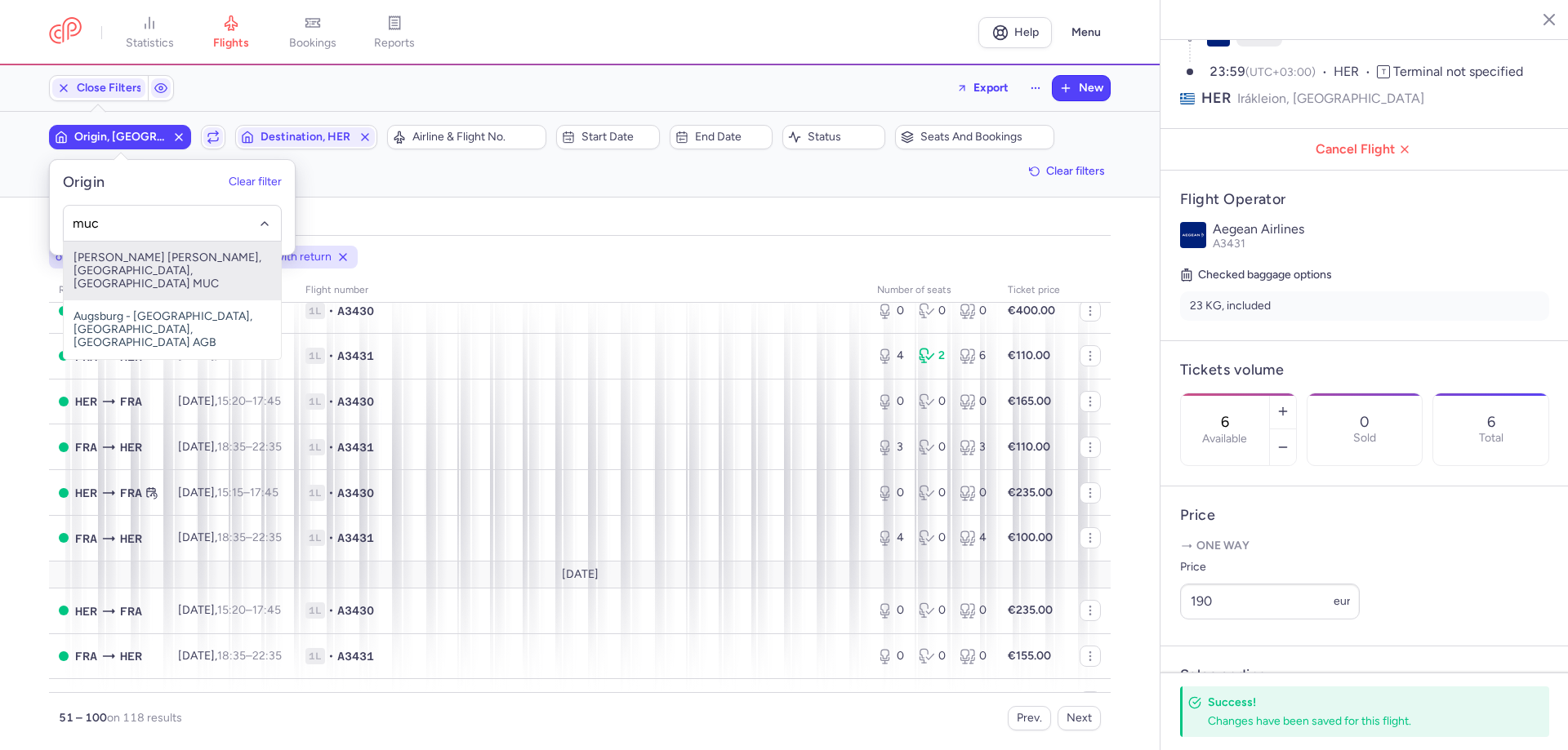
click at [151, 260] on span "[PERSON_NAME] [PERSON_NAME], [GEOGRAPHIC_DATA], [GEOGRAPHIC_DATA] MUC" at bounding box center [172, 270] width 217 height 59
type input "muc"
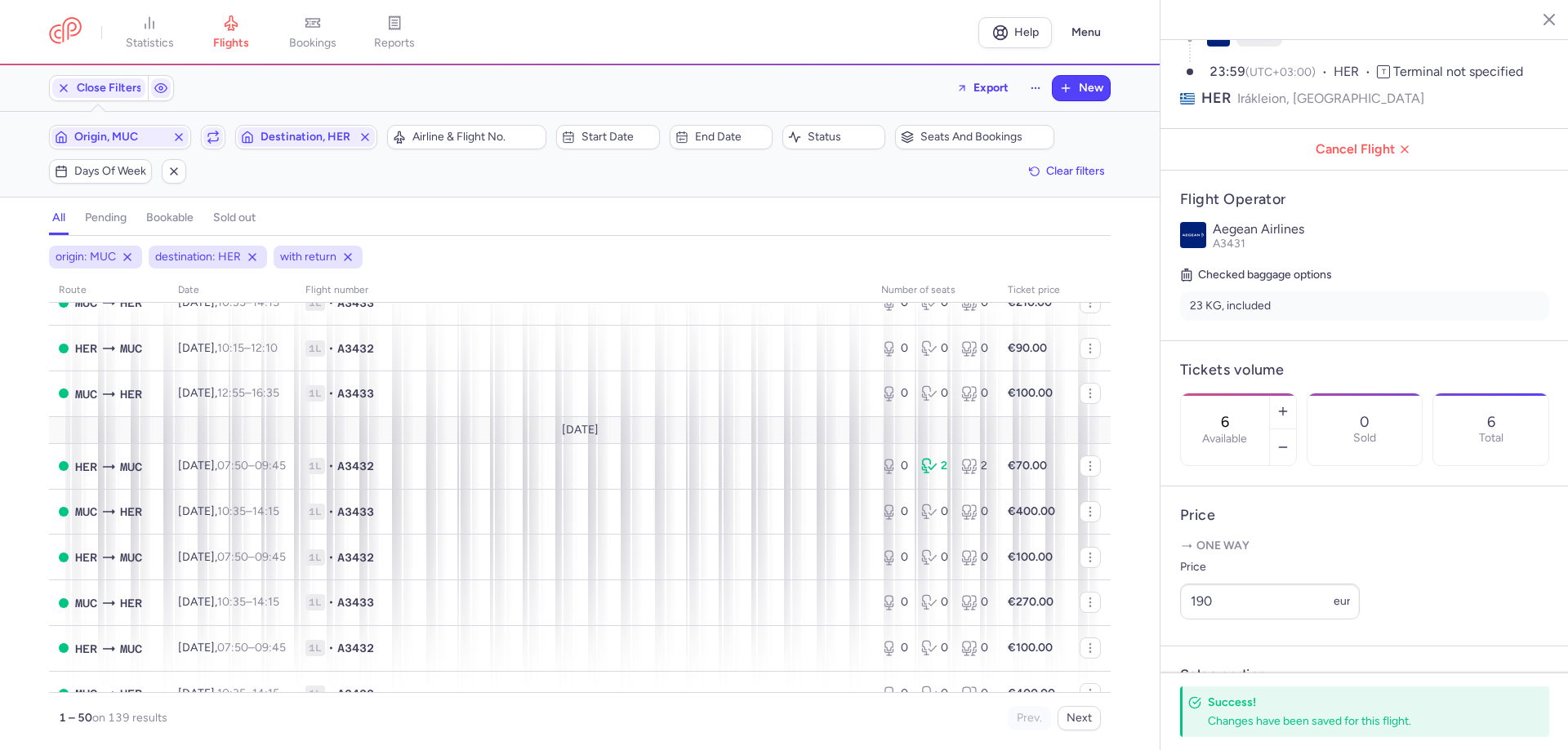
scroll to position [1938, 0]
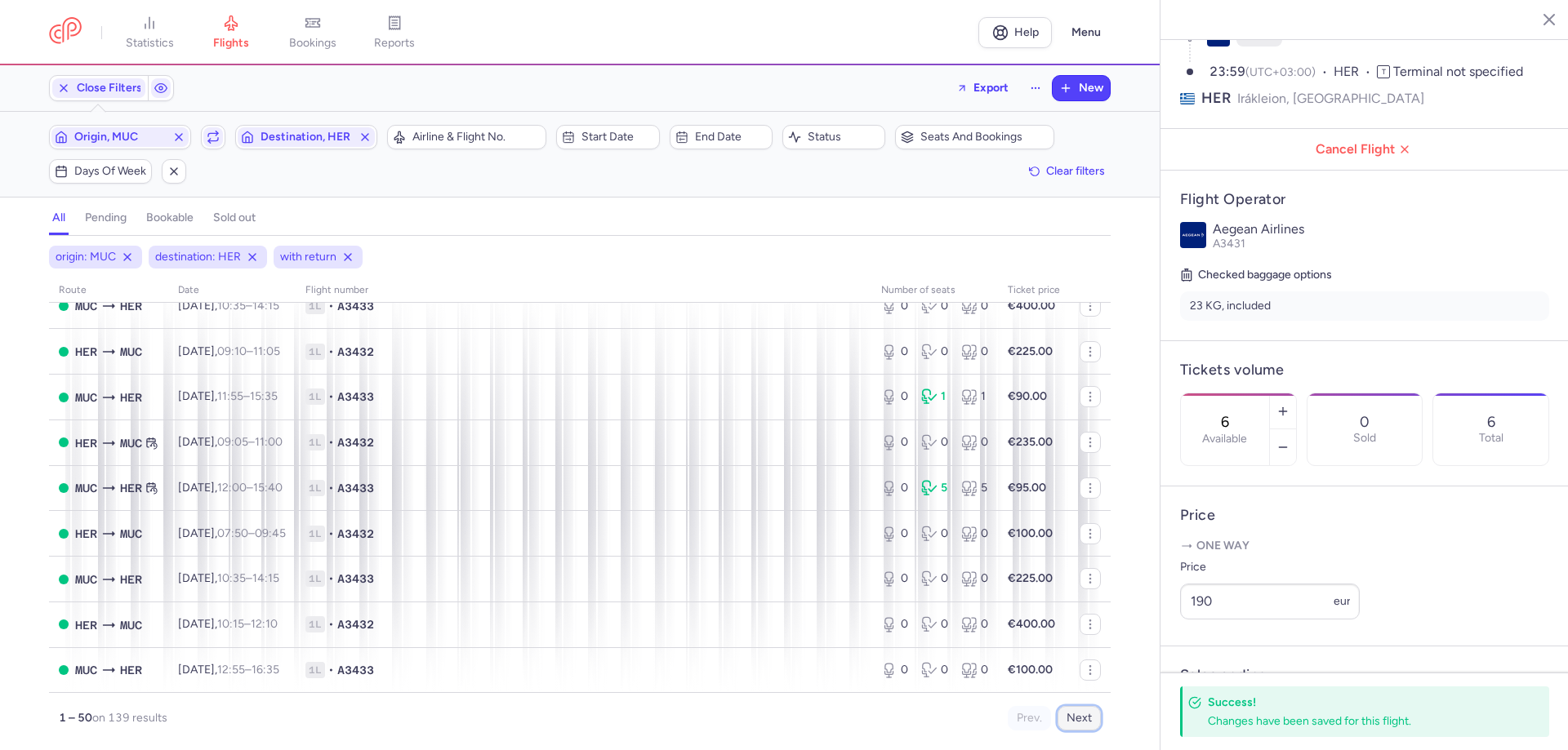
click at [916, 412] on button "Next" at bounding box center [1079, 718] width 43 height 25
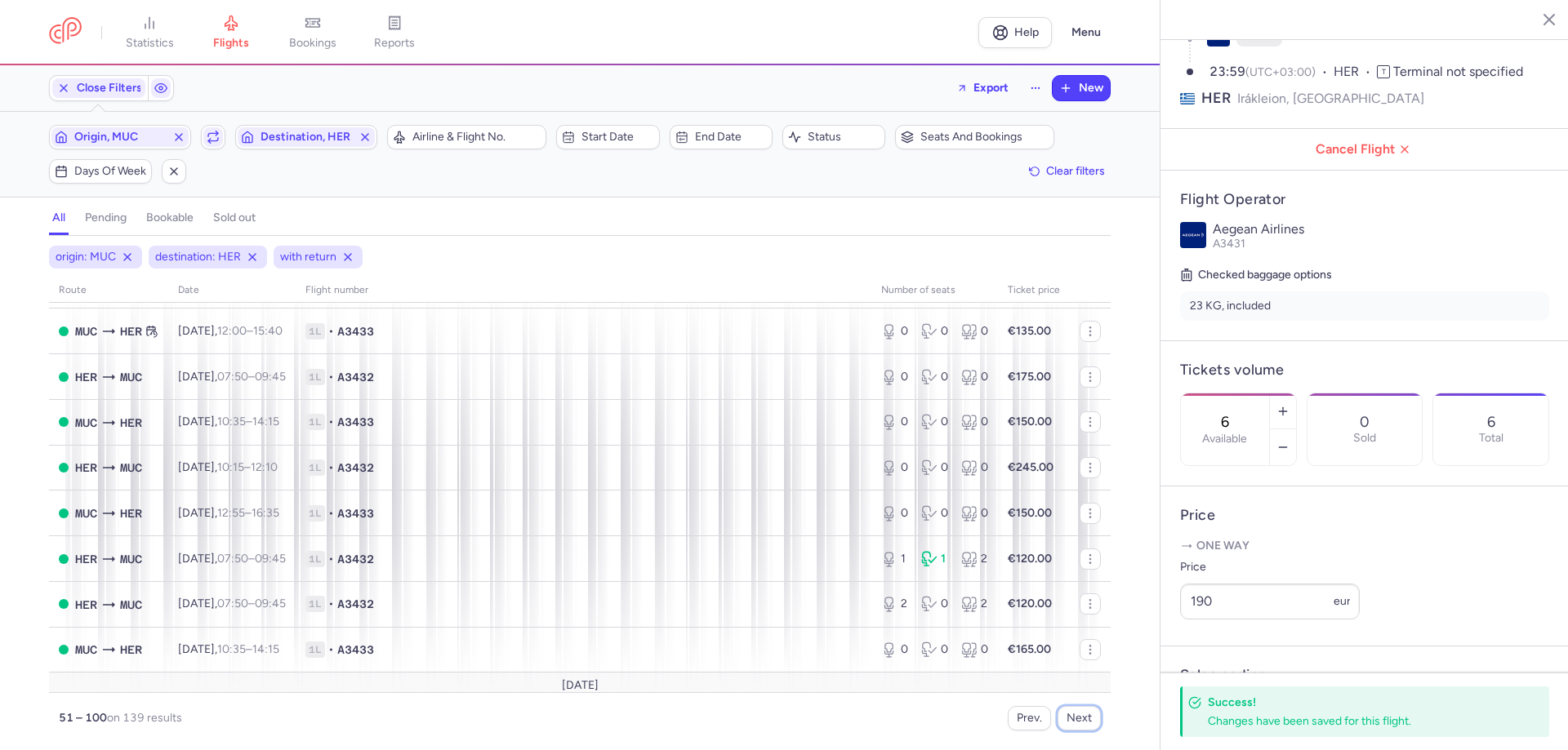
scroll to position [1796, 0]
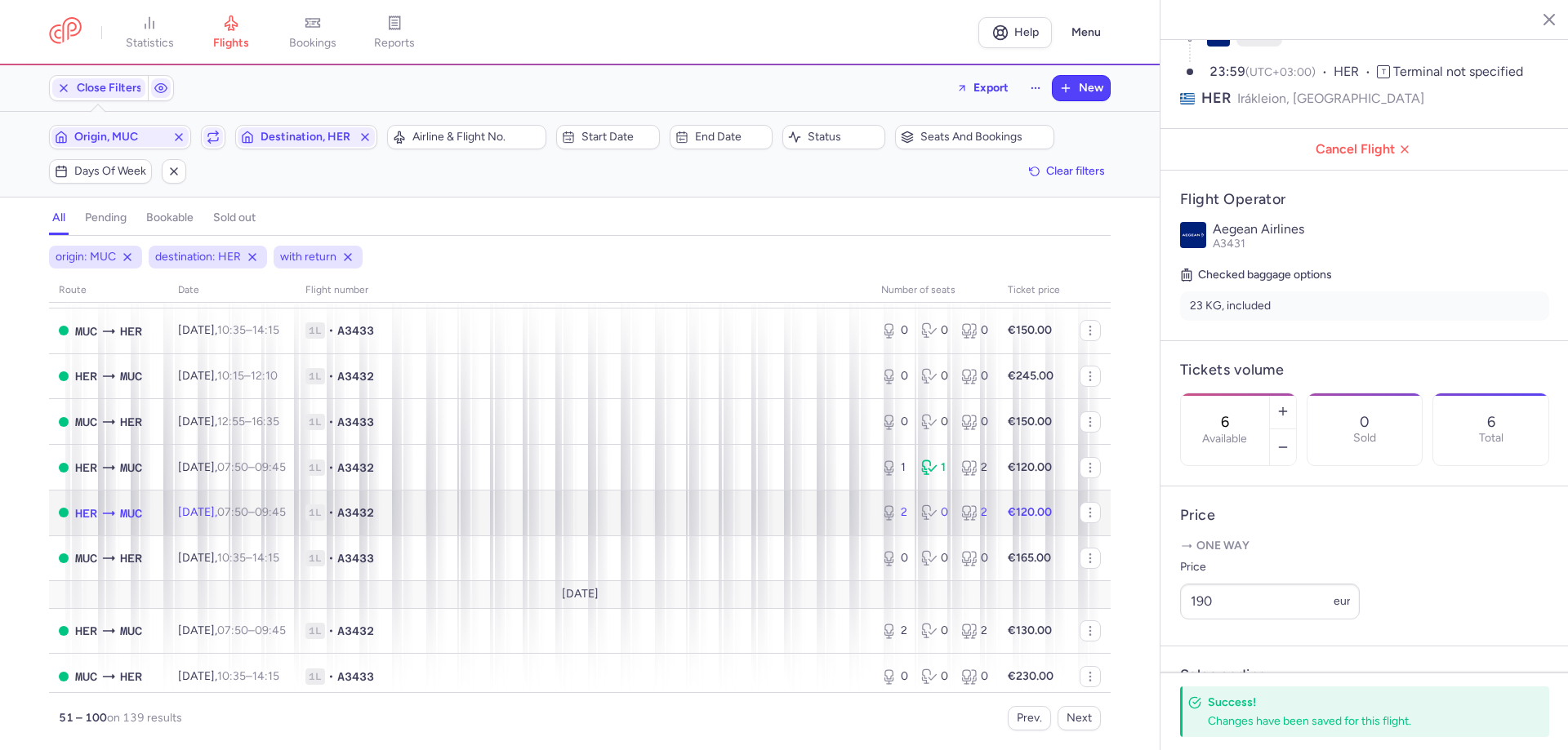
click at [374, 412] on span "A3432" at bounding box center [356, 512] width 37 height 16
type input "2"
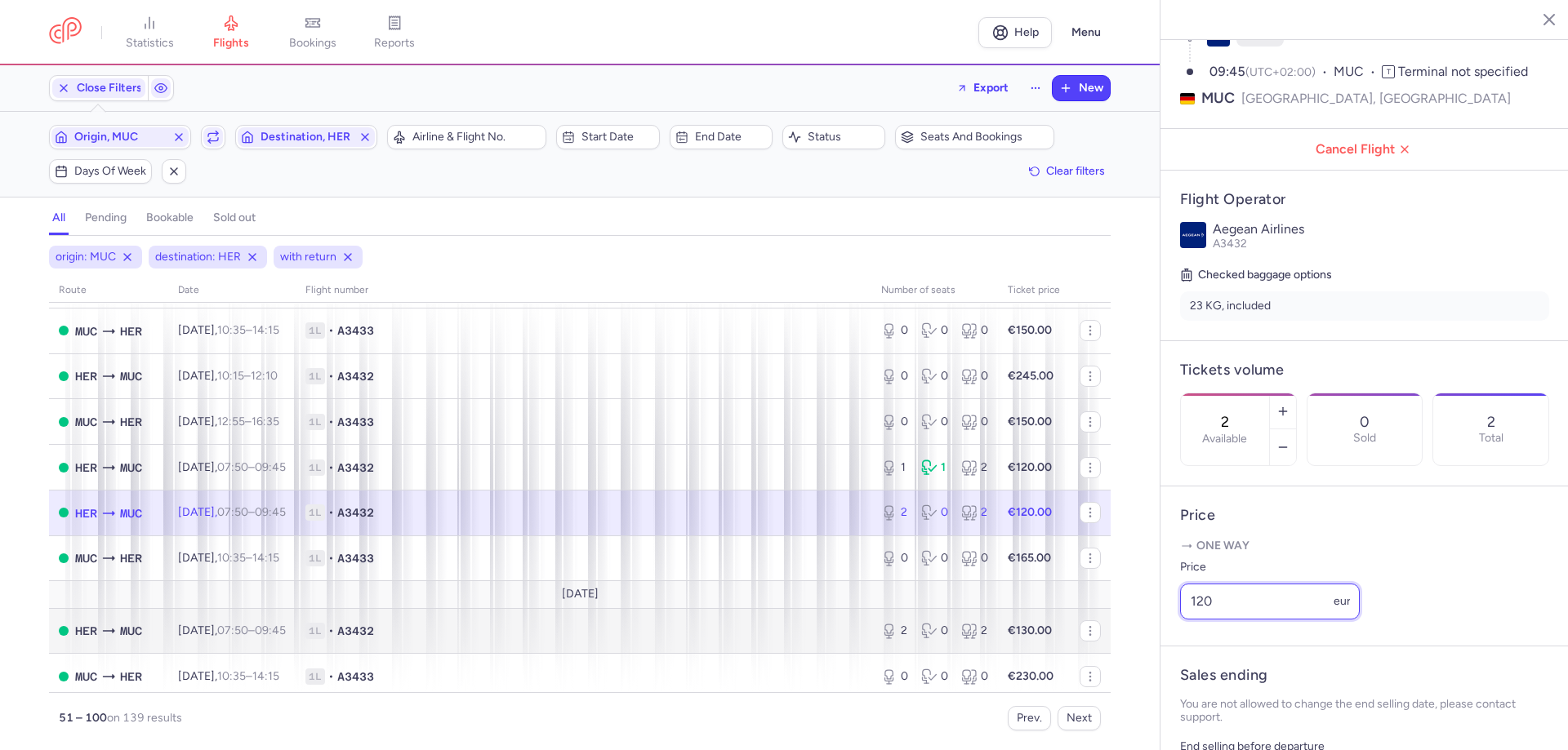
drag, startPoint x: 1241, startPoint y: 642, endPoint x: 1008, endPoint y: 628, distance: 233.4
click at [916, 412] on div "statistics flights bookings reports Help Menu Close Filters Export New Filters …" at bounding box center [784, 375] width 1568 height 750
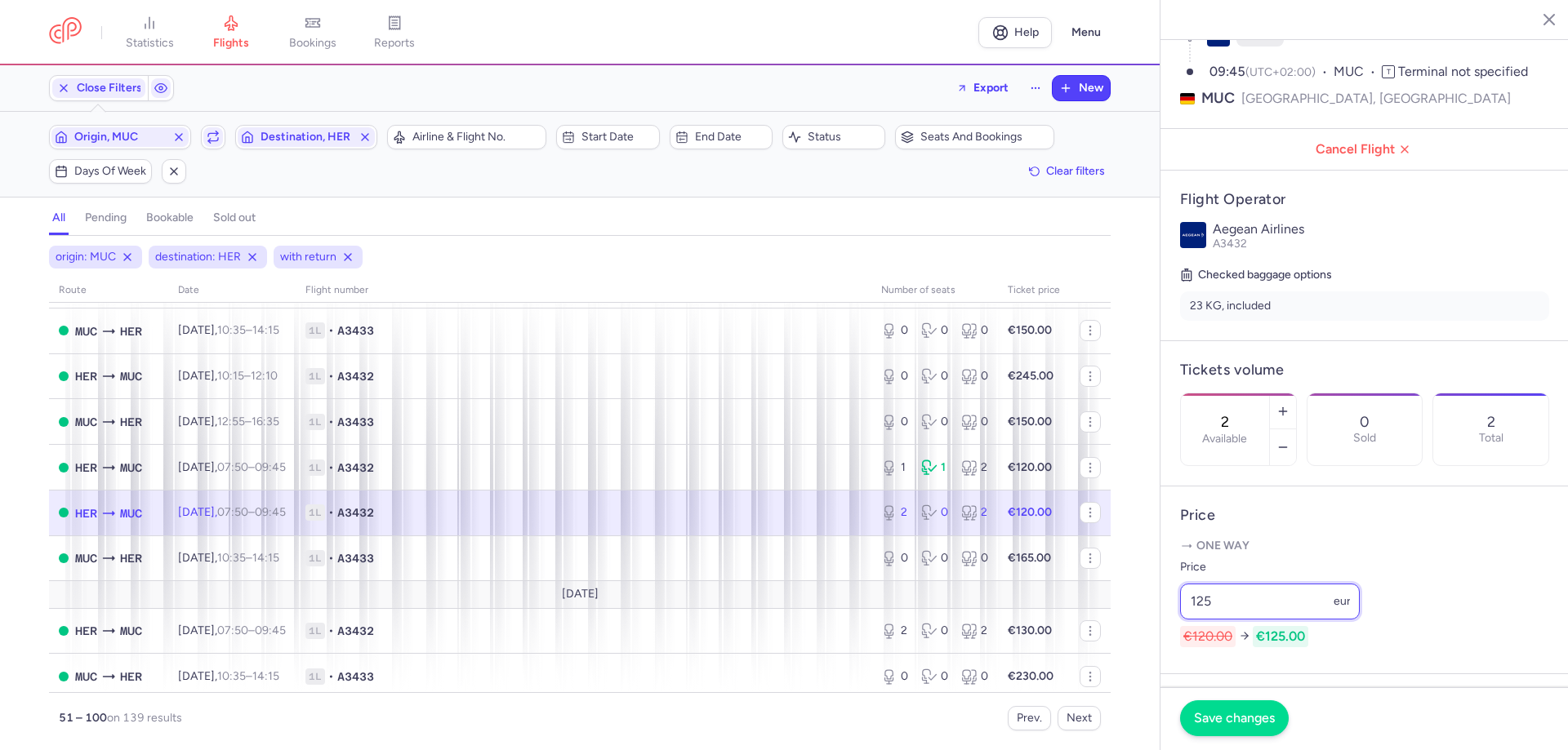
type input "125"
click at [916, 412] on span "Save changes" at bounding box center [1234, 718] width 81 height 14
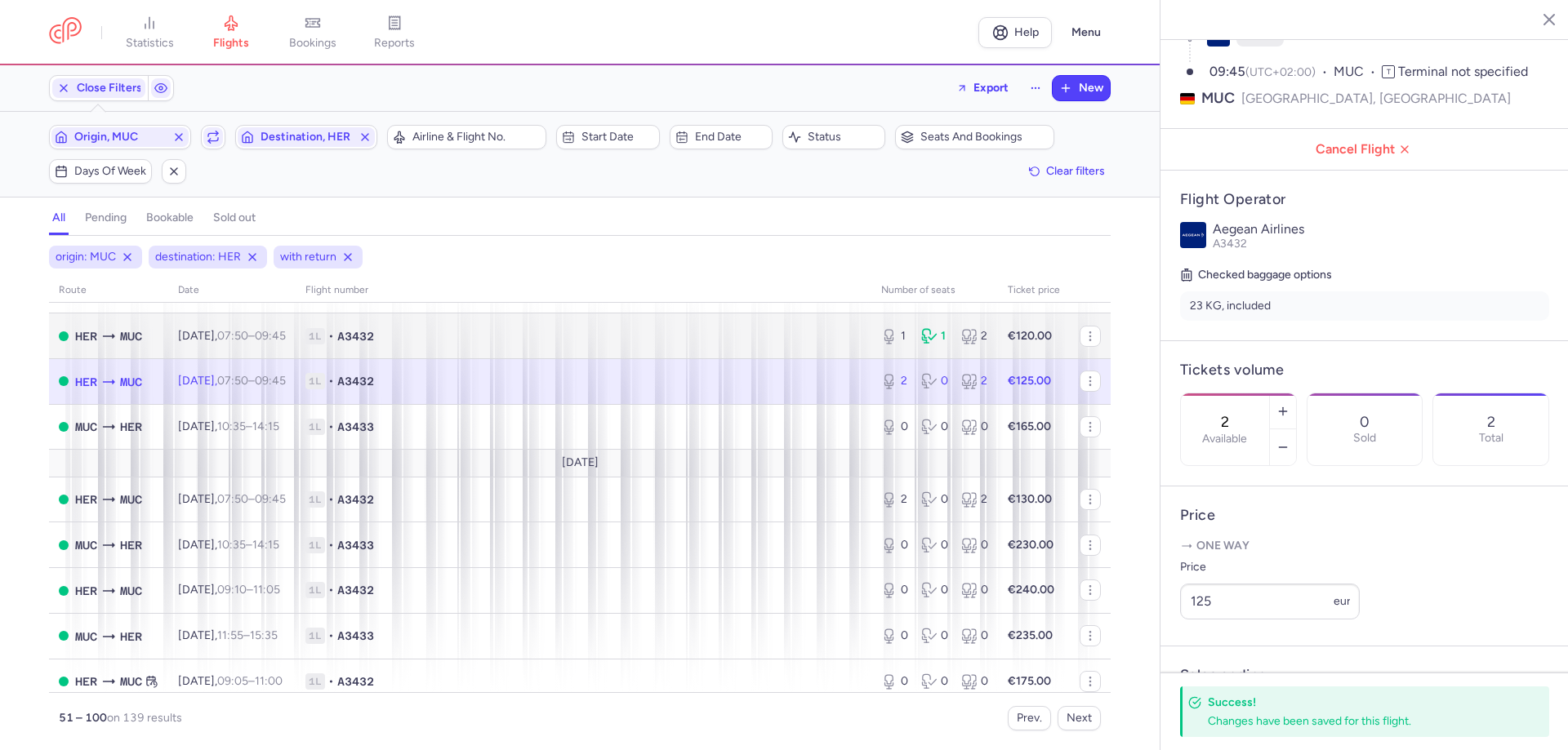
scroll to position [1938, 0]
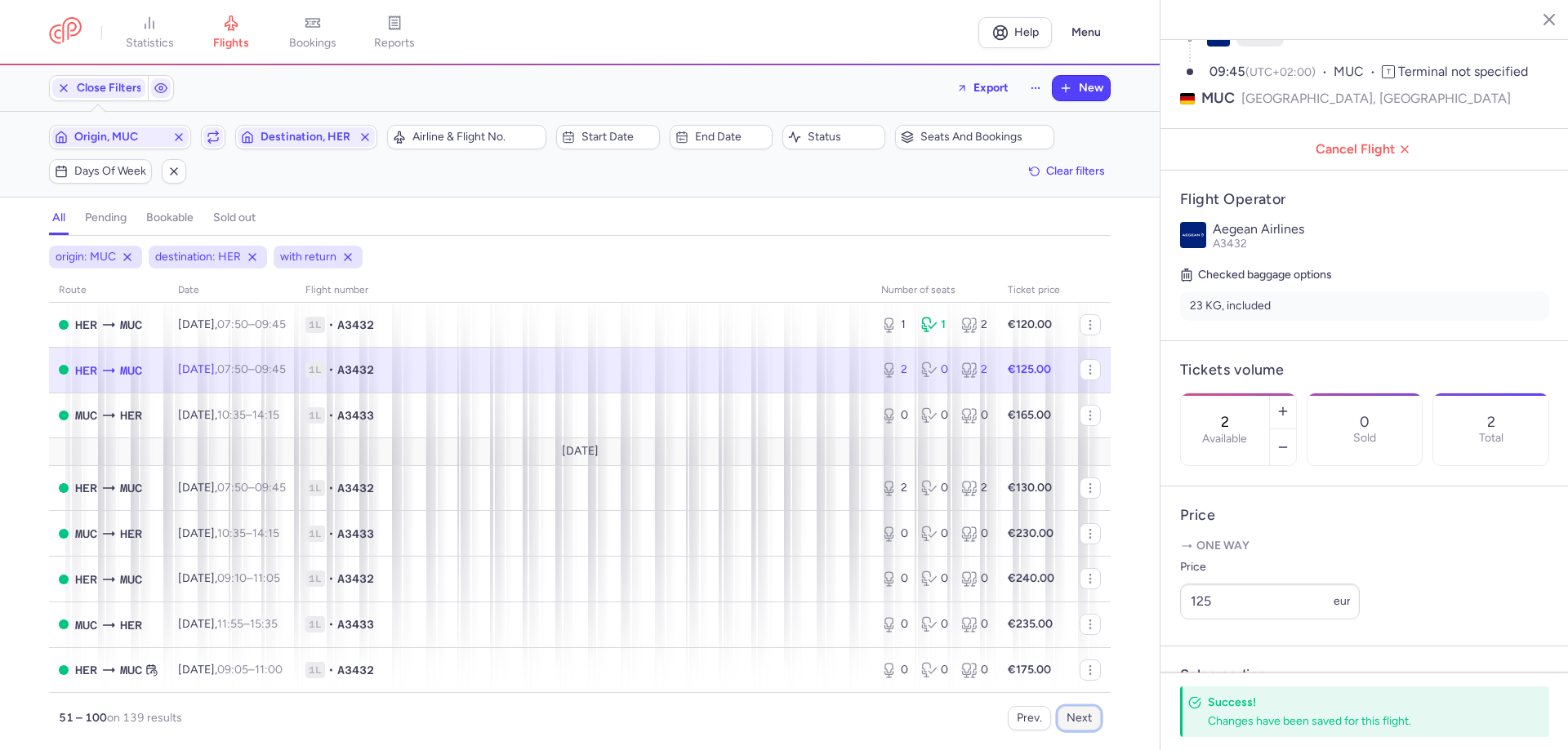
click at [916, 412] on button "Next" at bounding box center [1079, 718] width 43 height 25
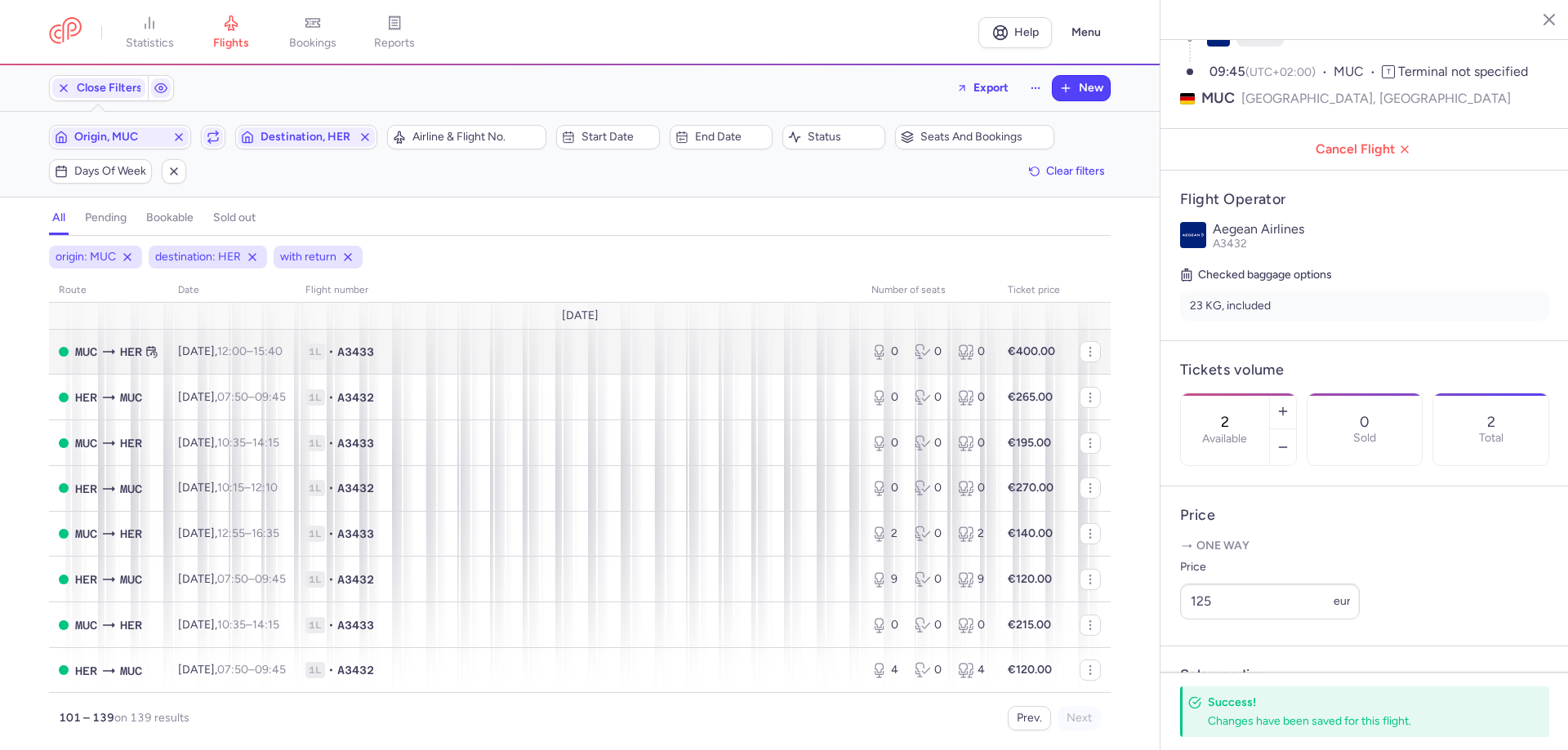
scroll to position [82, 0]
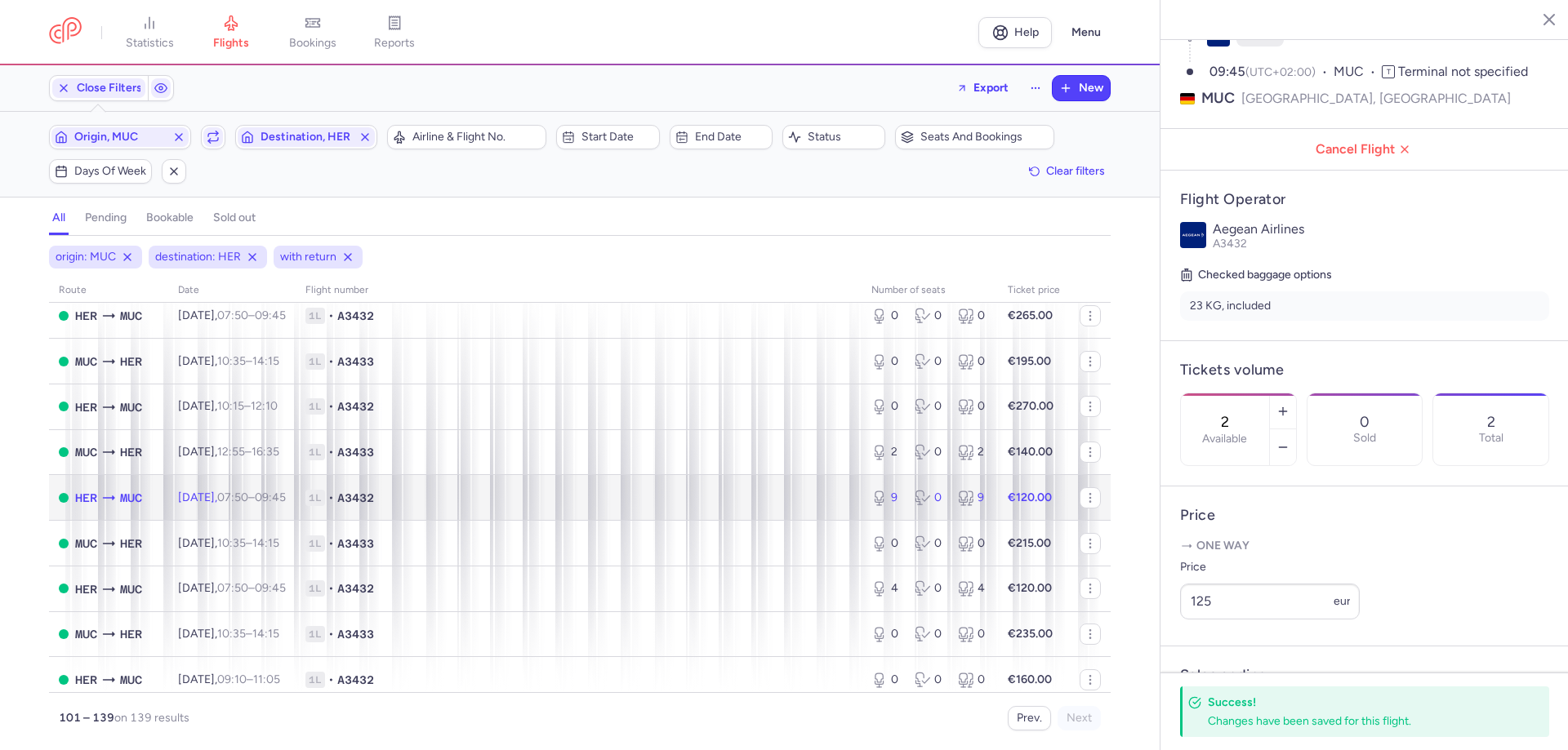
click at [296, 412] on td "[DATE] 07:50 – 09:45 +0" at bounding box center [231, 498] width 127 height 46
type input "9"
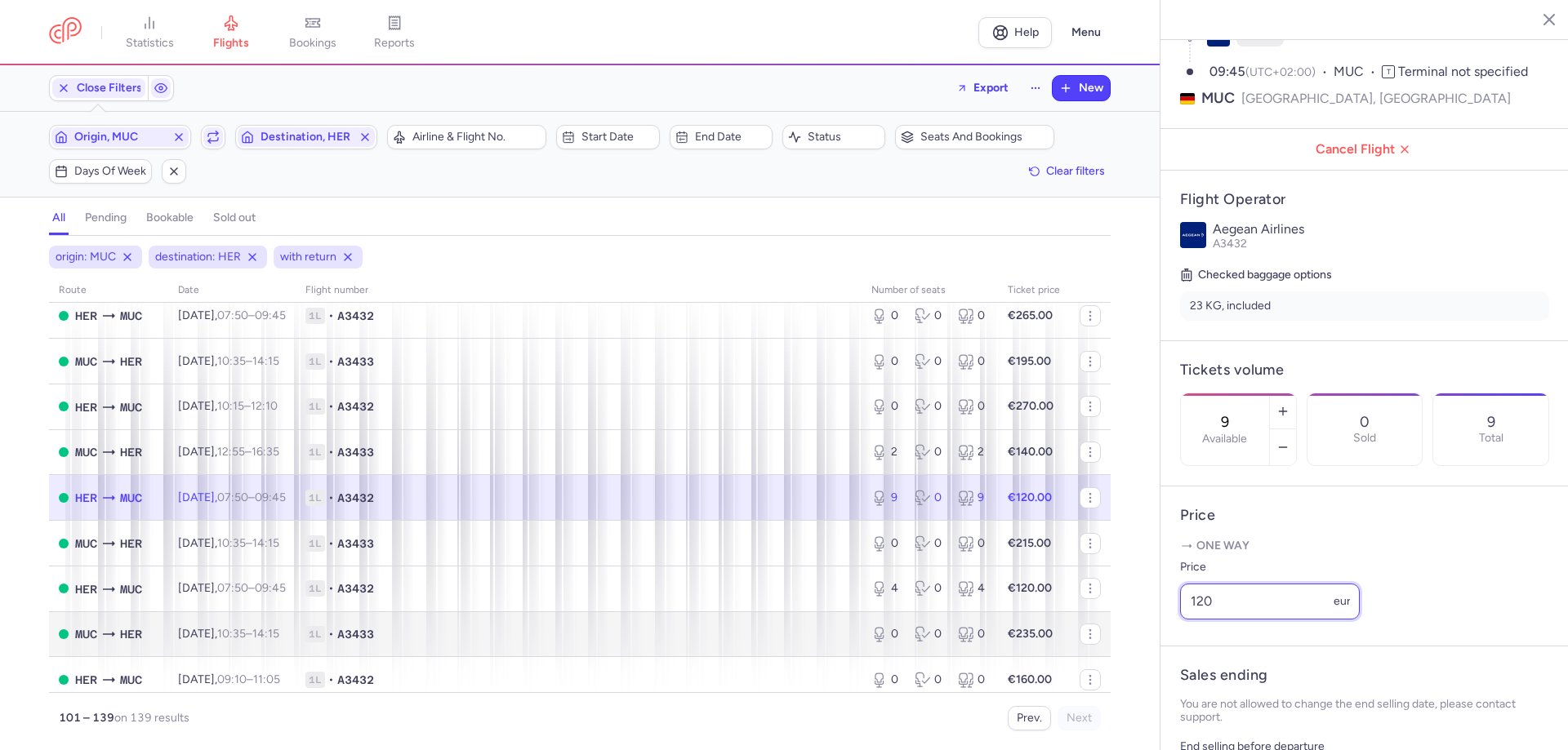
drag, startPoint x: 1224, startPoint y: 657, endPoint x: 1039, endPoint y: 649, distance: 185.2
click at [916, 412] on div "statistics flights bookings reports Help Menu Close Filters Export New Filters …" at bounding box center [784, 375] width 1568 height 750
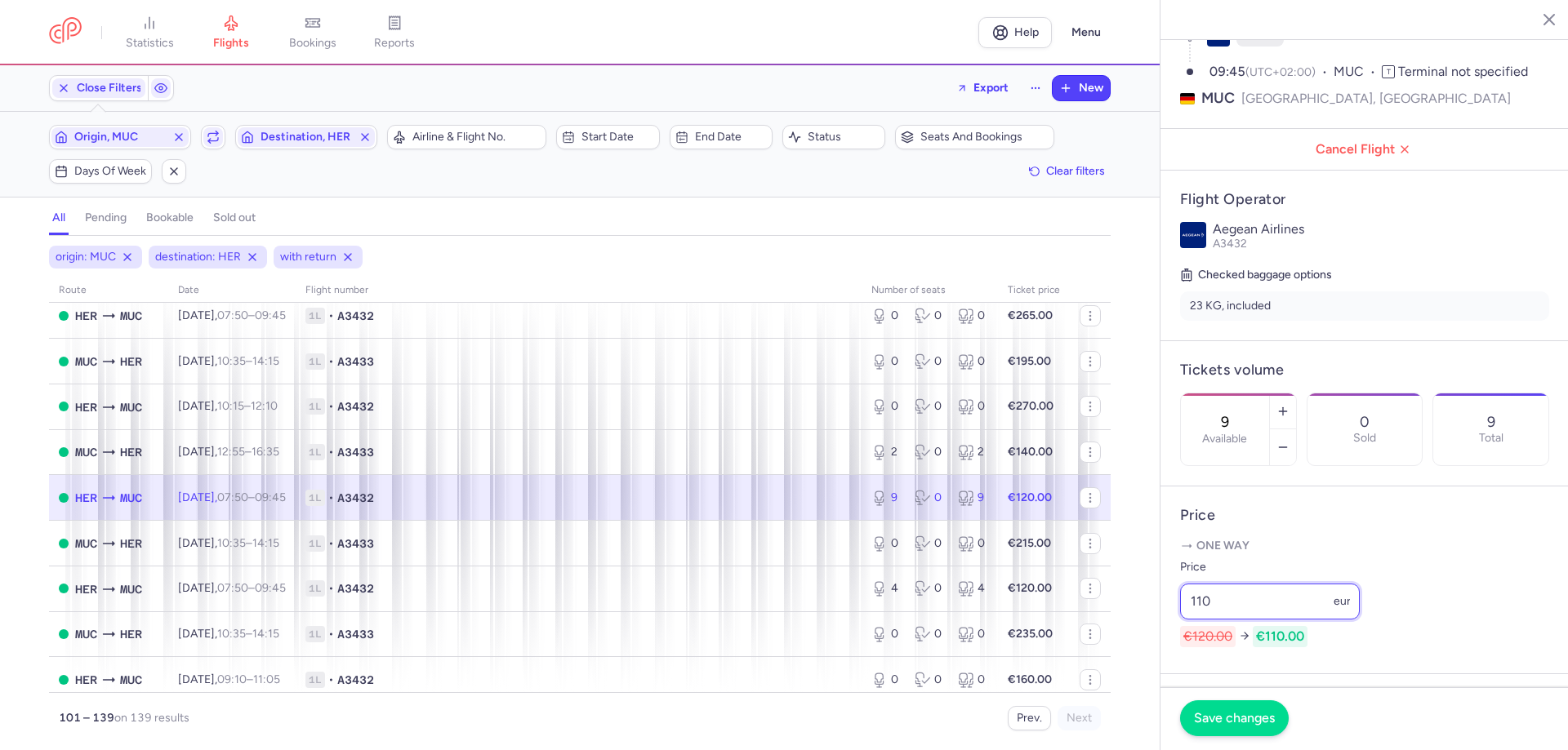
type input "110"
click at [916, 412] on span "Save changes" at bounding box center [1234, 718] width 81 height 14
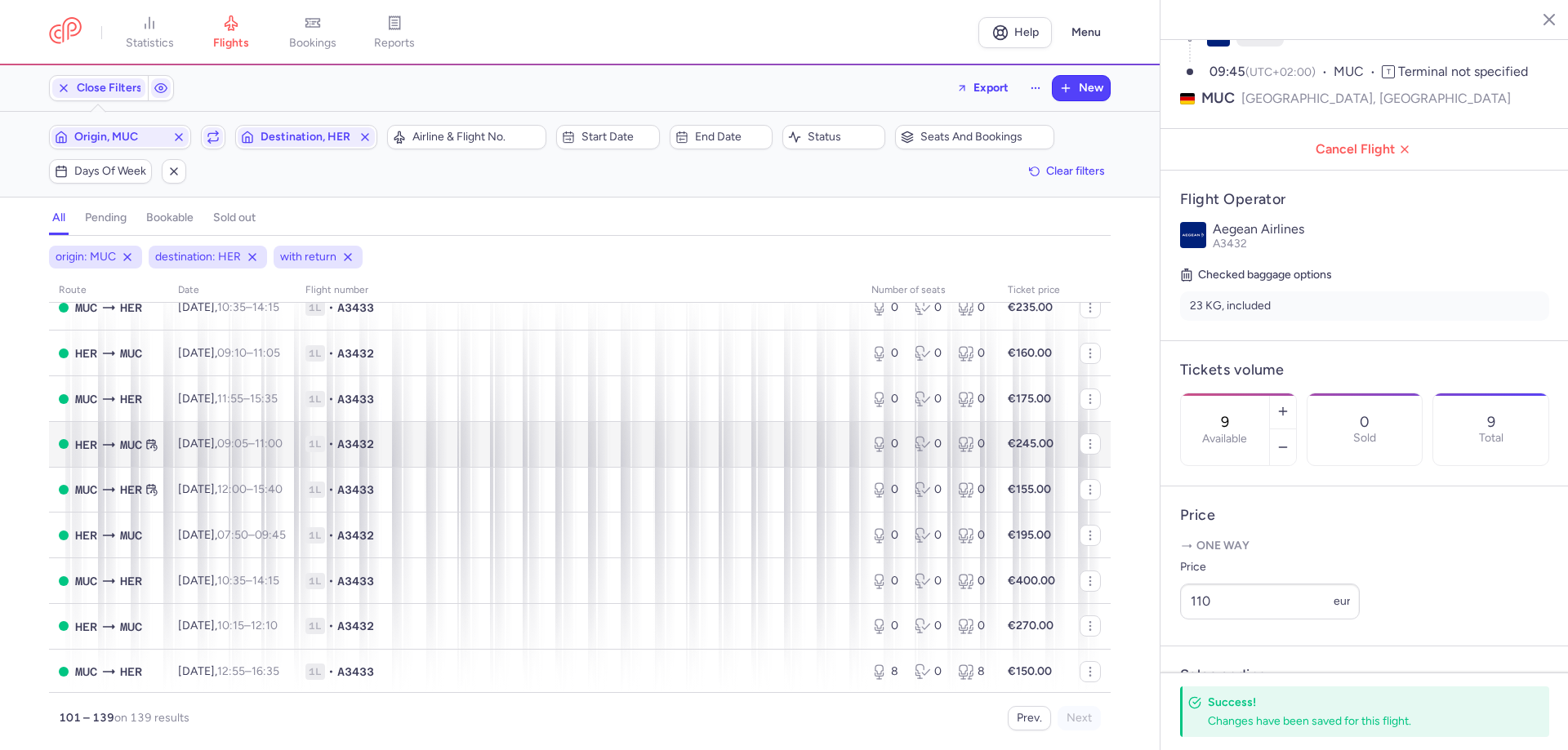
scroll to position [490, 0]
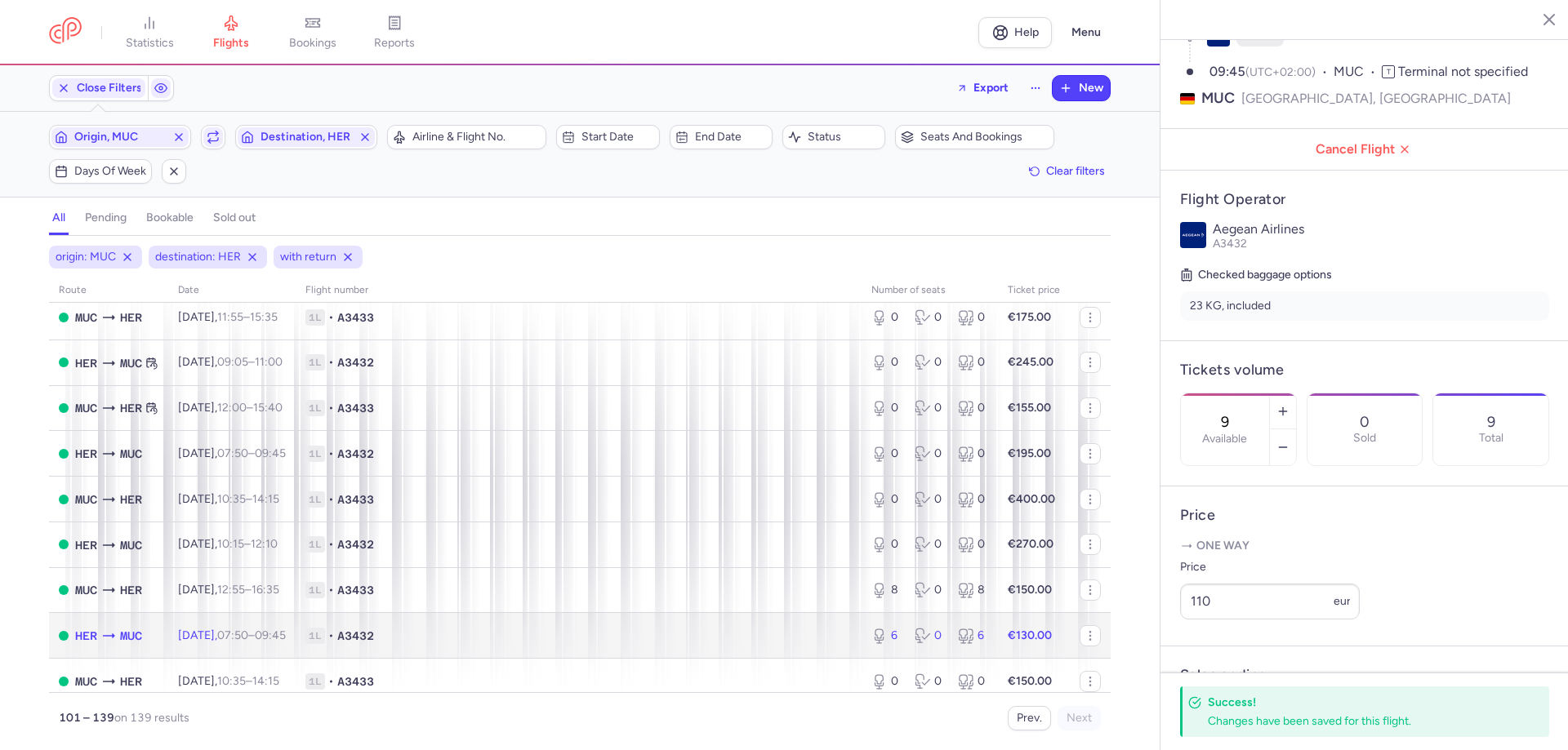
click at [271, 412] on td "[DATE] 07:50 – 09:45 +0" at bounding box center [231, 636] width 127 height 46
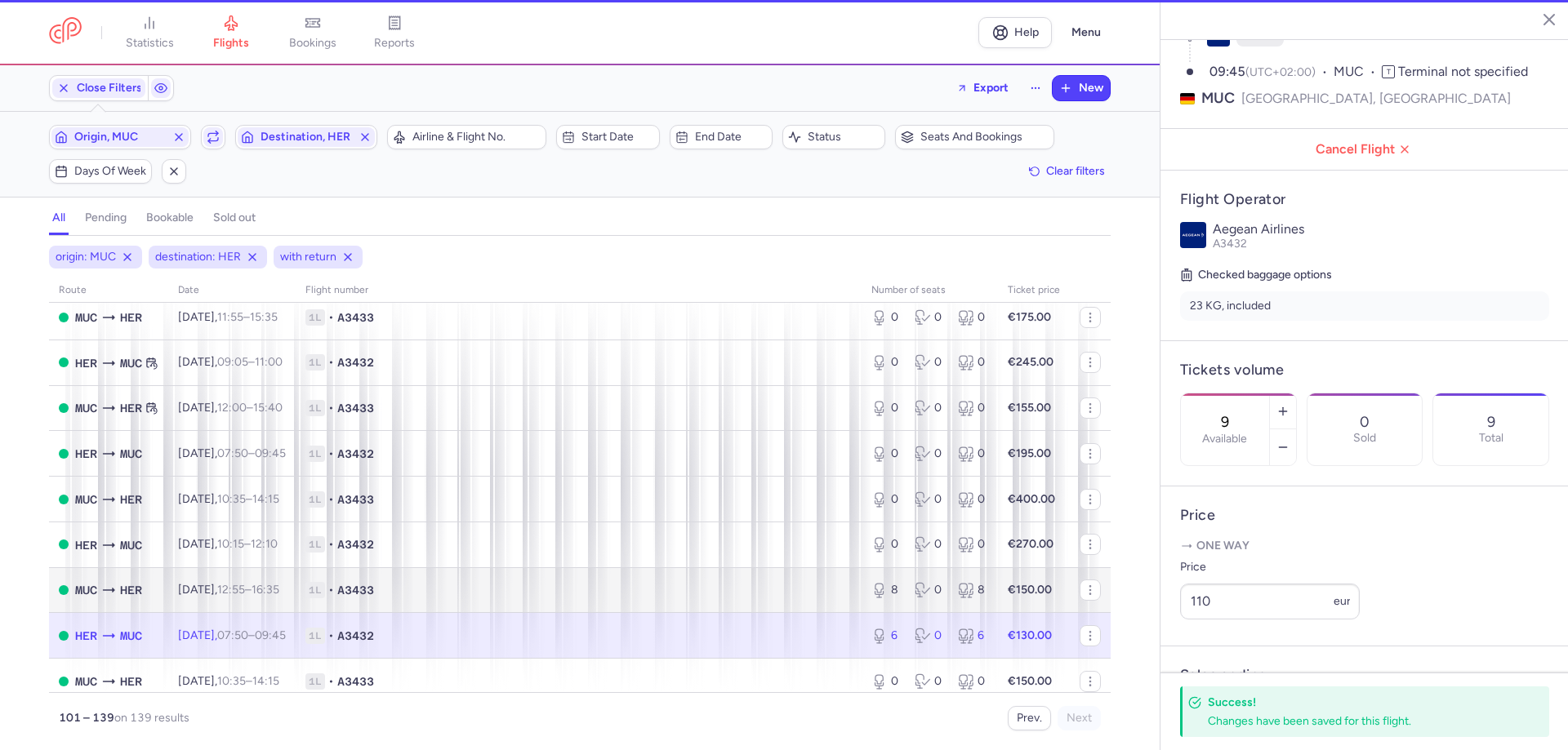
type input "6"
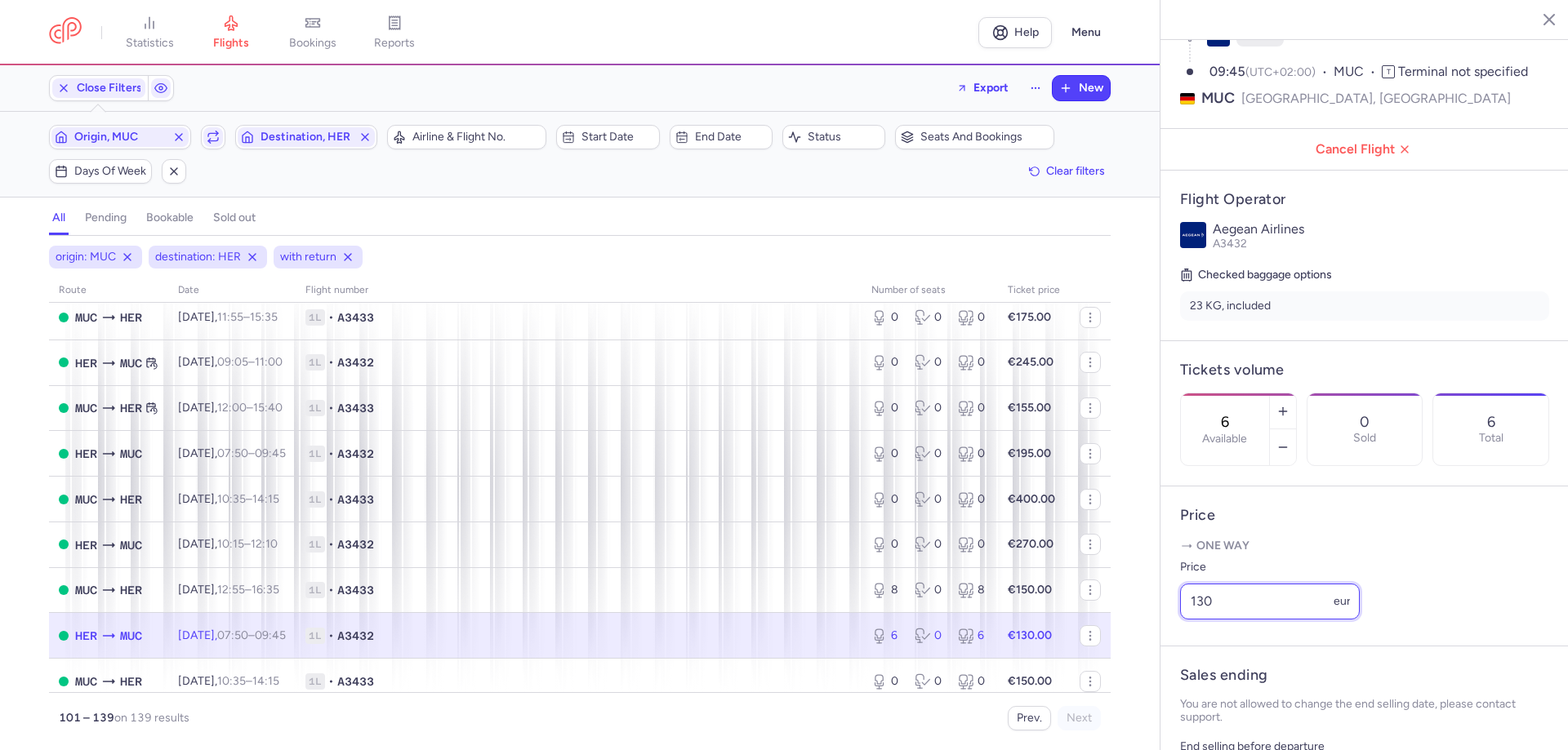
drag, startPoint x: 1159, startPoint y: 641, endPoint x: 1113, endPoint y: 638, distance: 46.1
click at [916, 412] on div "statistics flights bookings reports Help Menu Close Filters Export New Filters …" at bounding box center [784, 375] width 1568 height 750
type input "140"
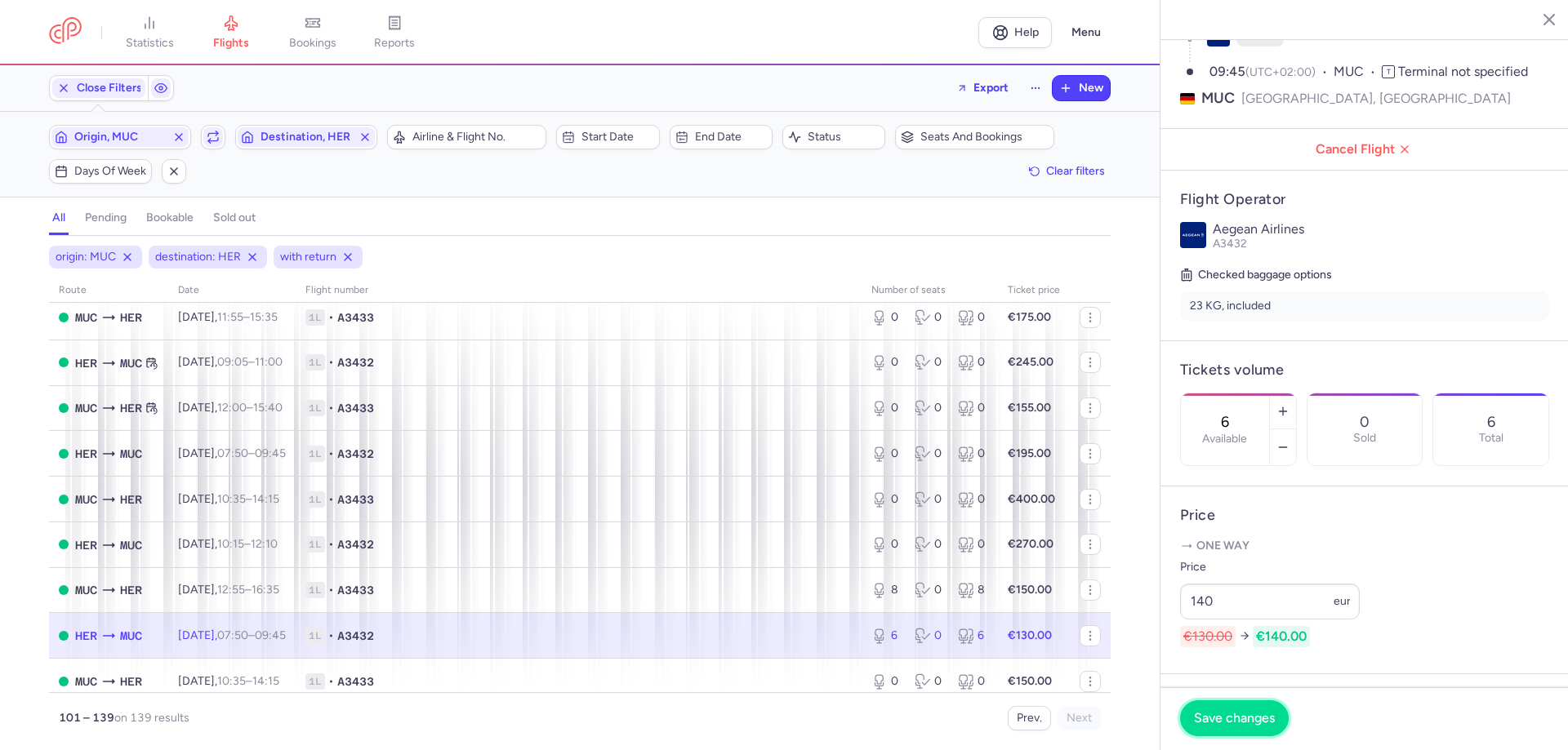
click at [916, 412] on span "Save changes" at bounding box center [1234, 718] width 81 height 14
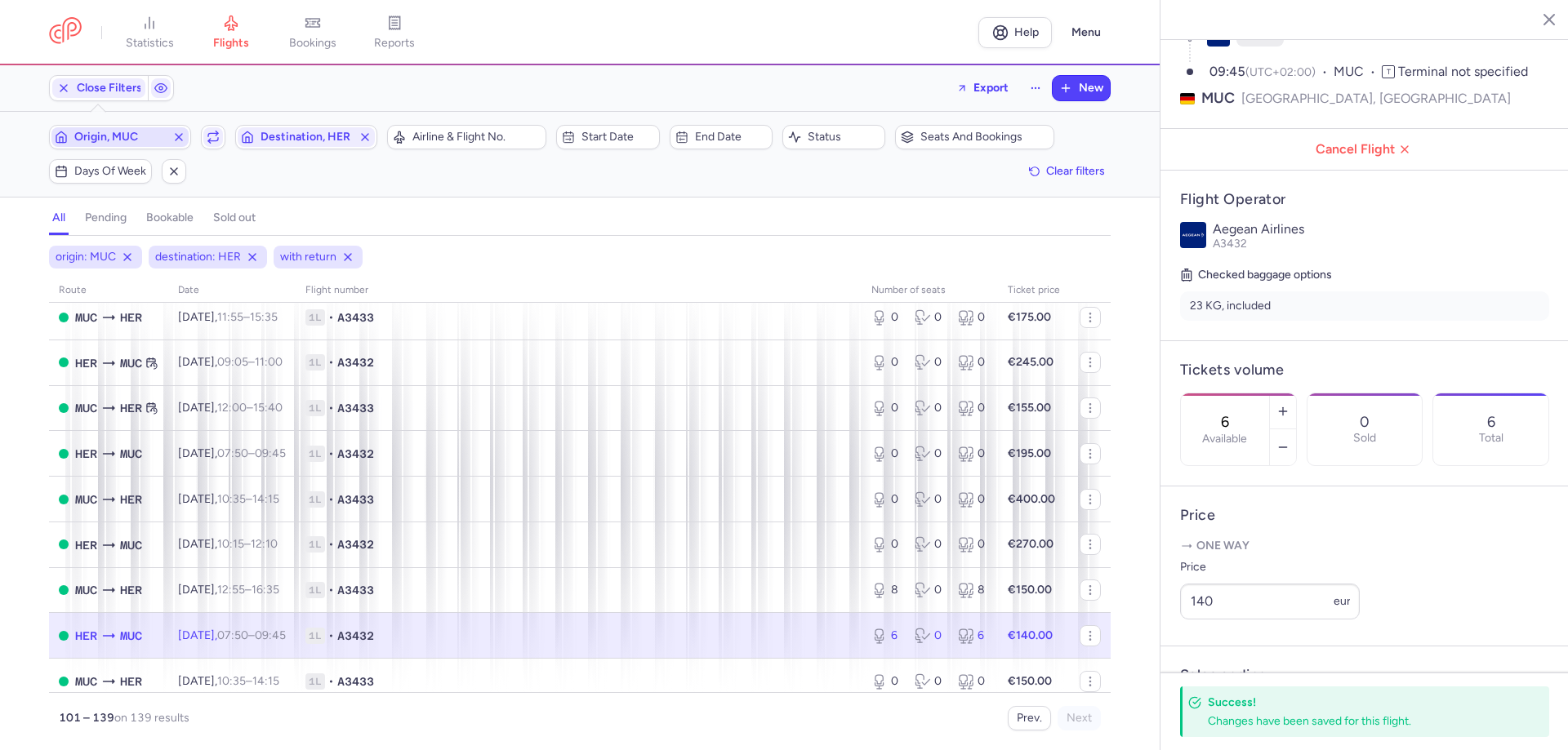
click at [150, 136] on span "Origin, MUC" at bounding box center [119, 136] width 91 height 13
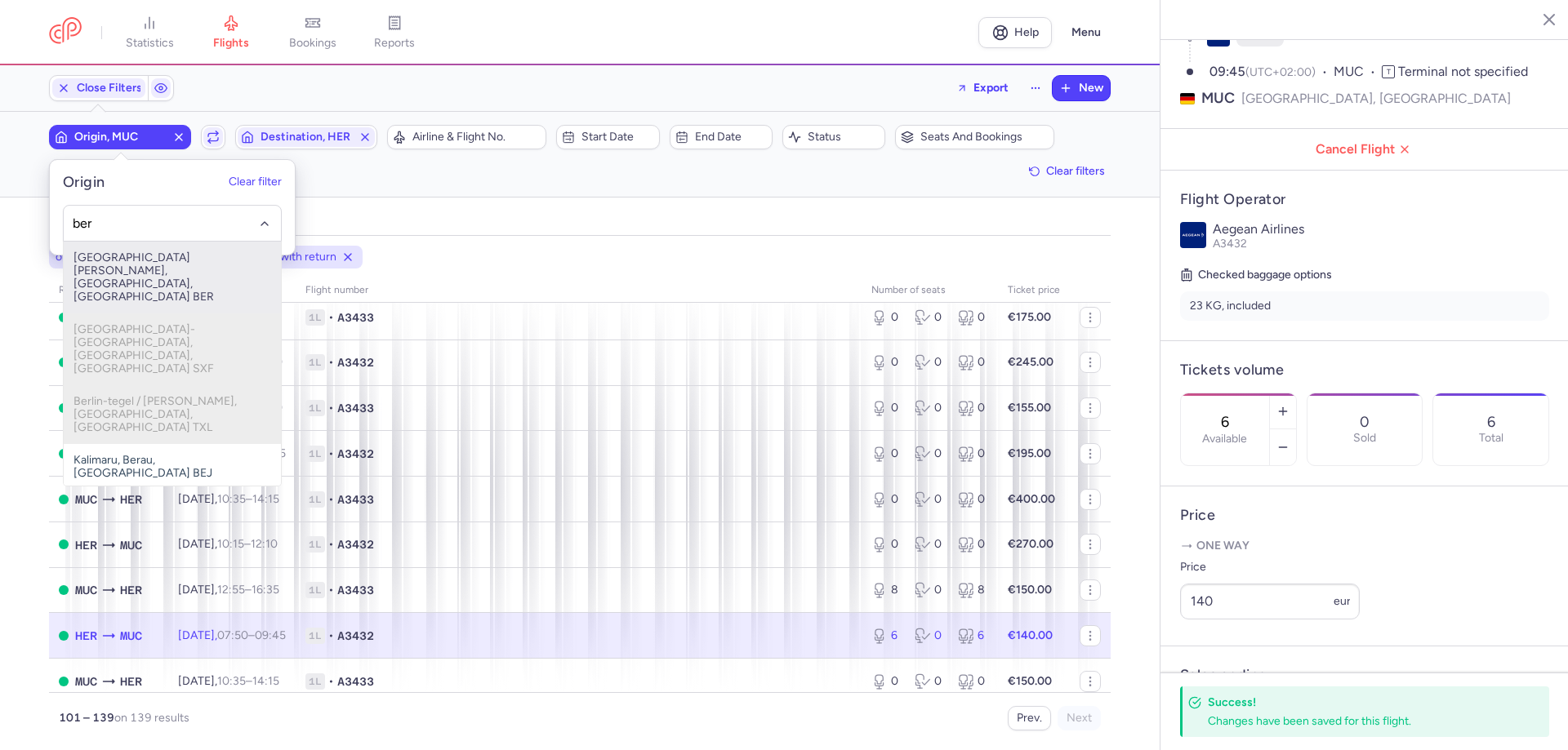
click at [109, 257] on span "[GEOGRAPHIC_DATA][PERSON_NAME], [GEOGRAPHIC_DATA], [GEOGRAPHIC_DATA] BER" at bounding box center [172, 277] width 217 height 72
type input "ber"
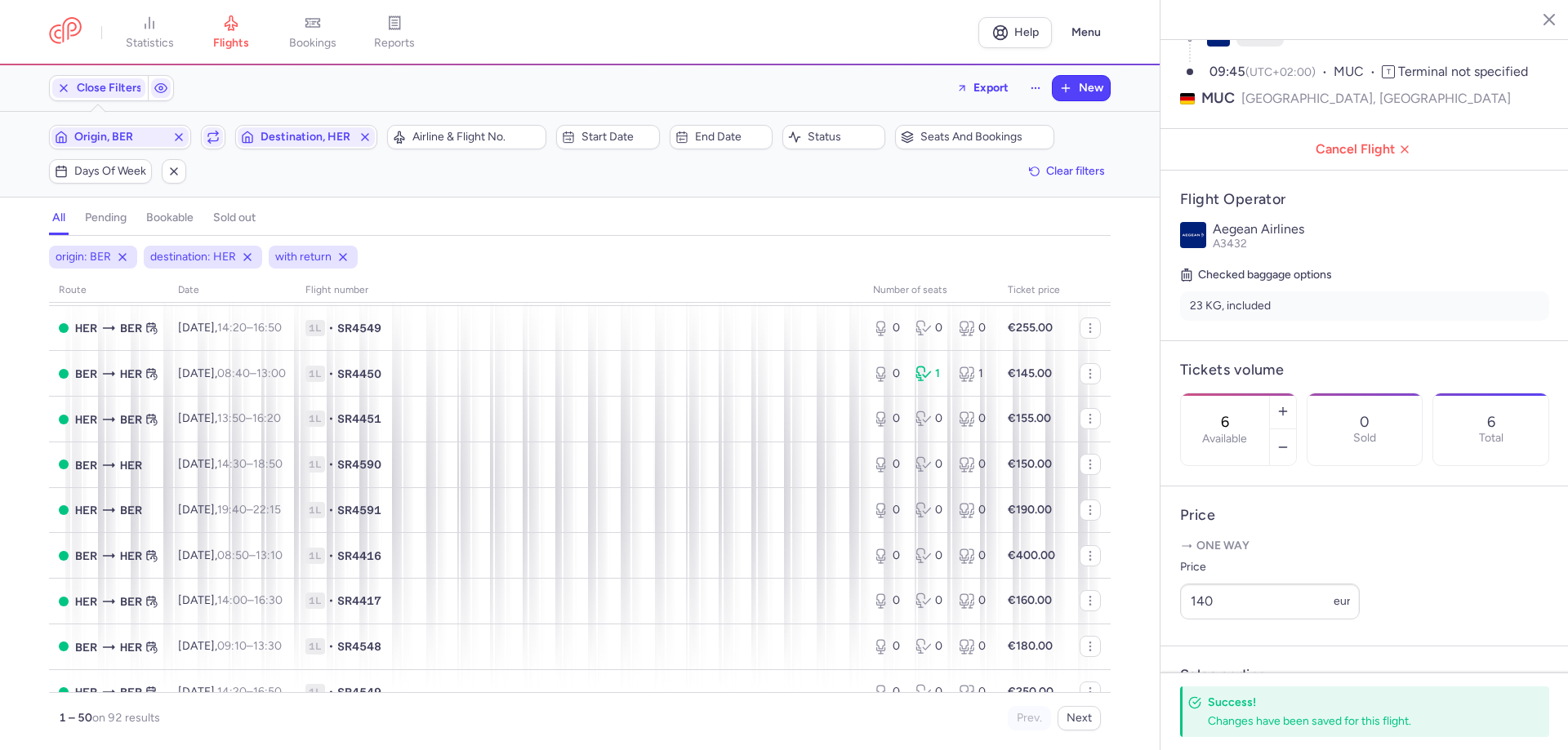
scroll to position [1938, 0]
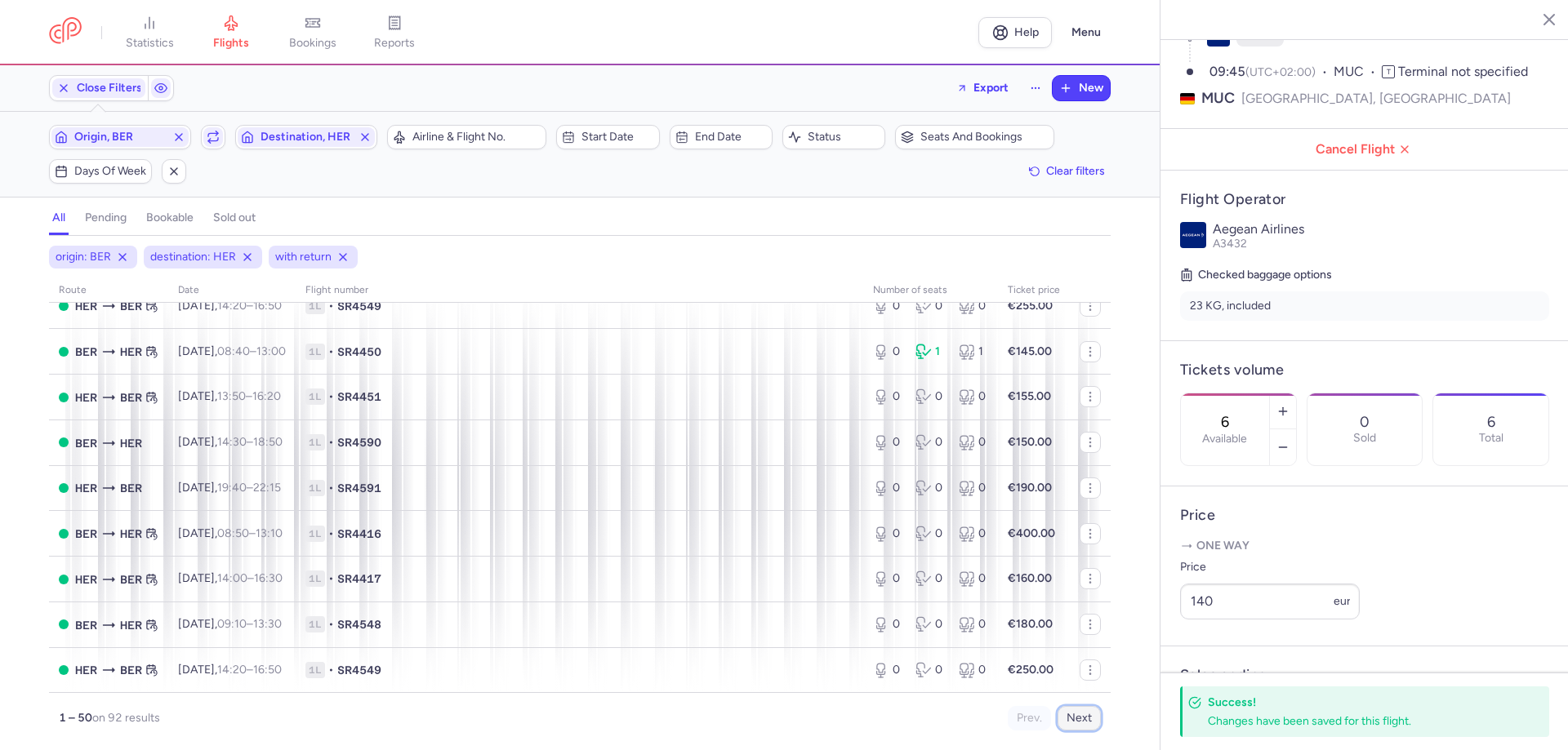
click at [916, 412] on button "Next" at bounding box center [1079, 718] width 43 height 25
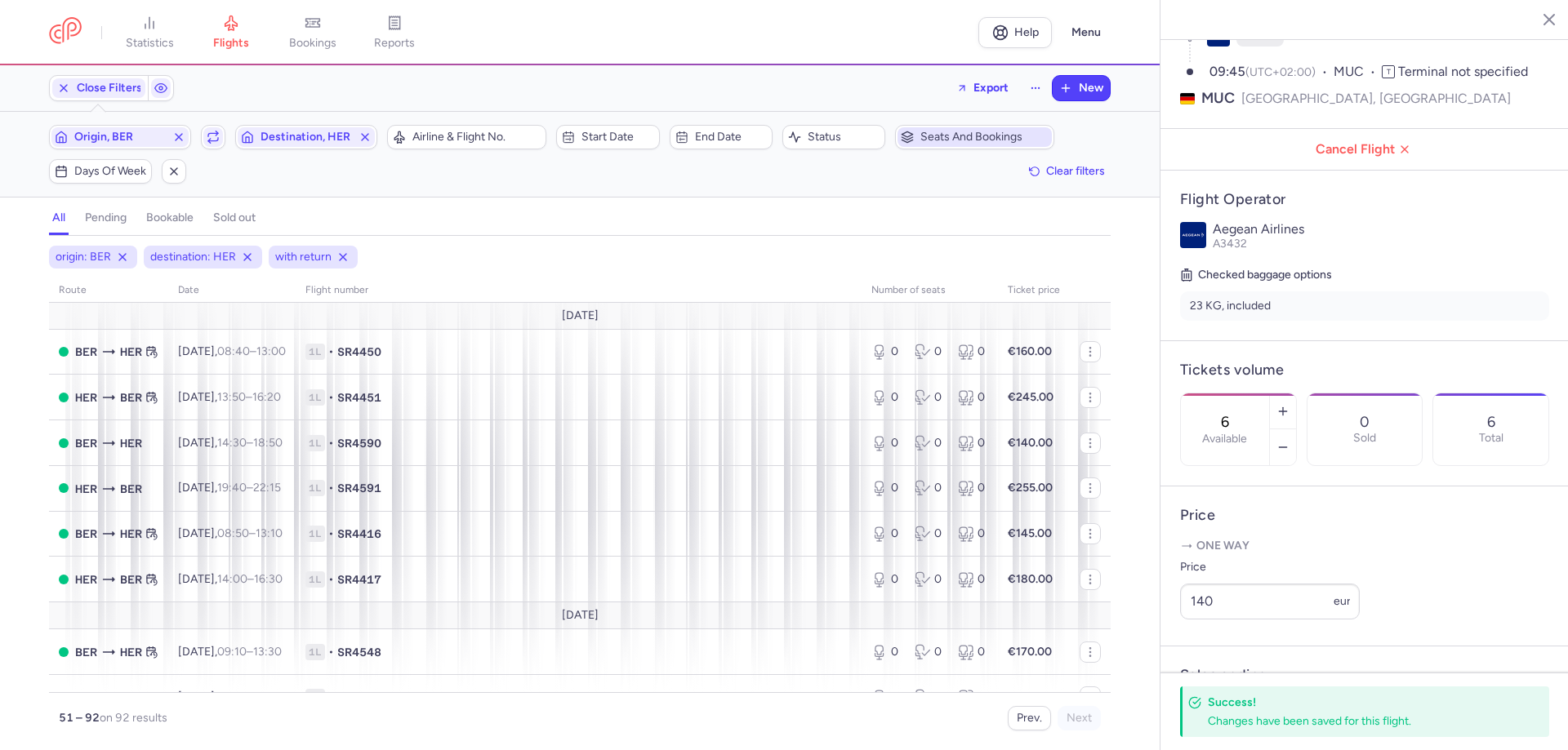
click at [916, 138] on span "Seats and bookings" at bounding box center [984, 136] width 128 height 13
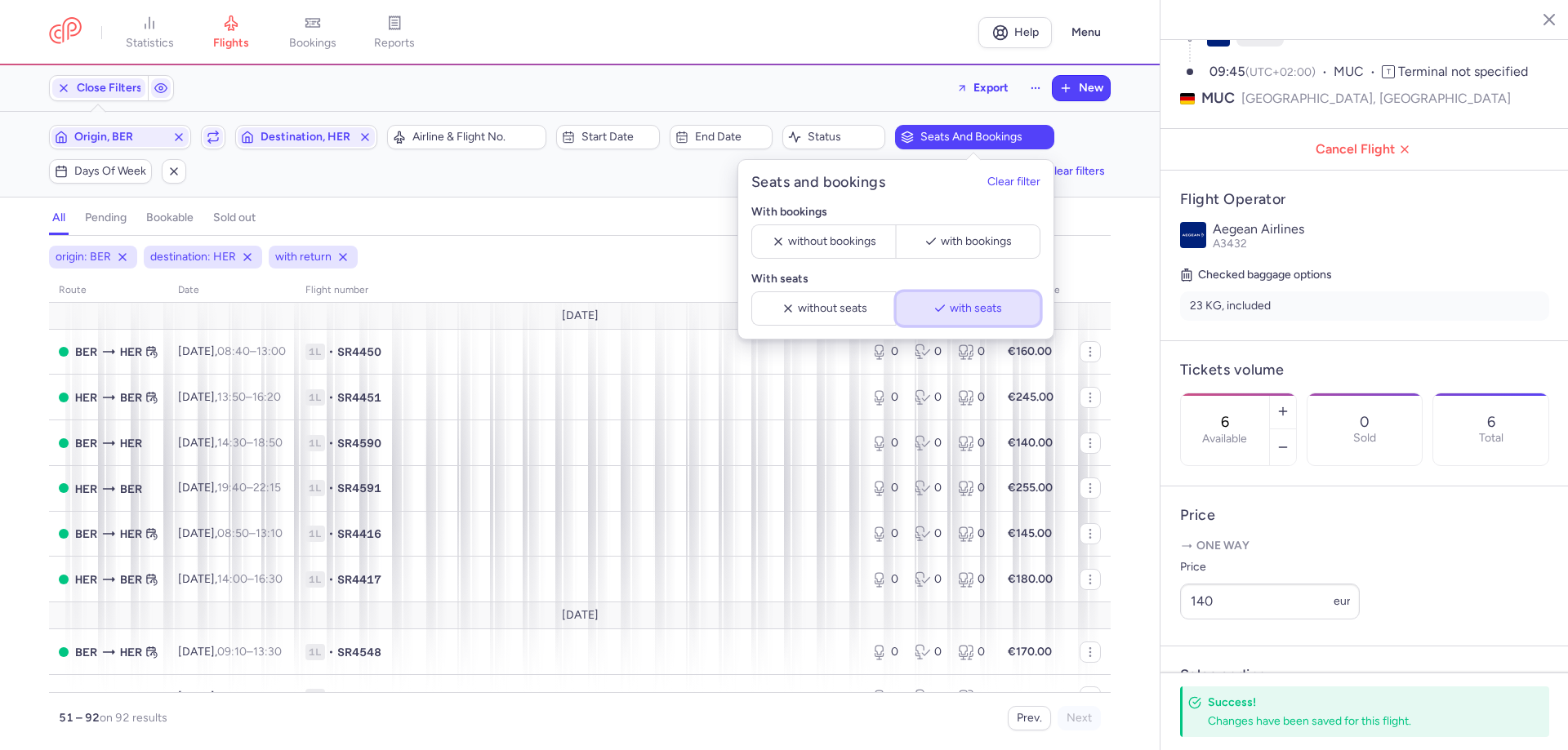
click at [916, 316] on button "with seats" at bounding box center [969, 309] width 145 height 34
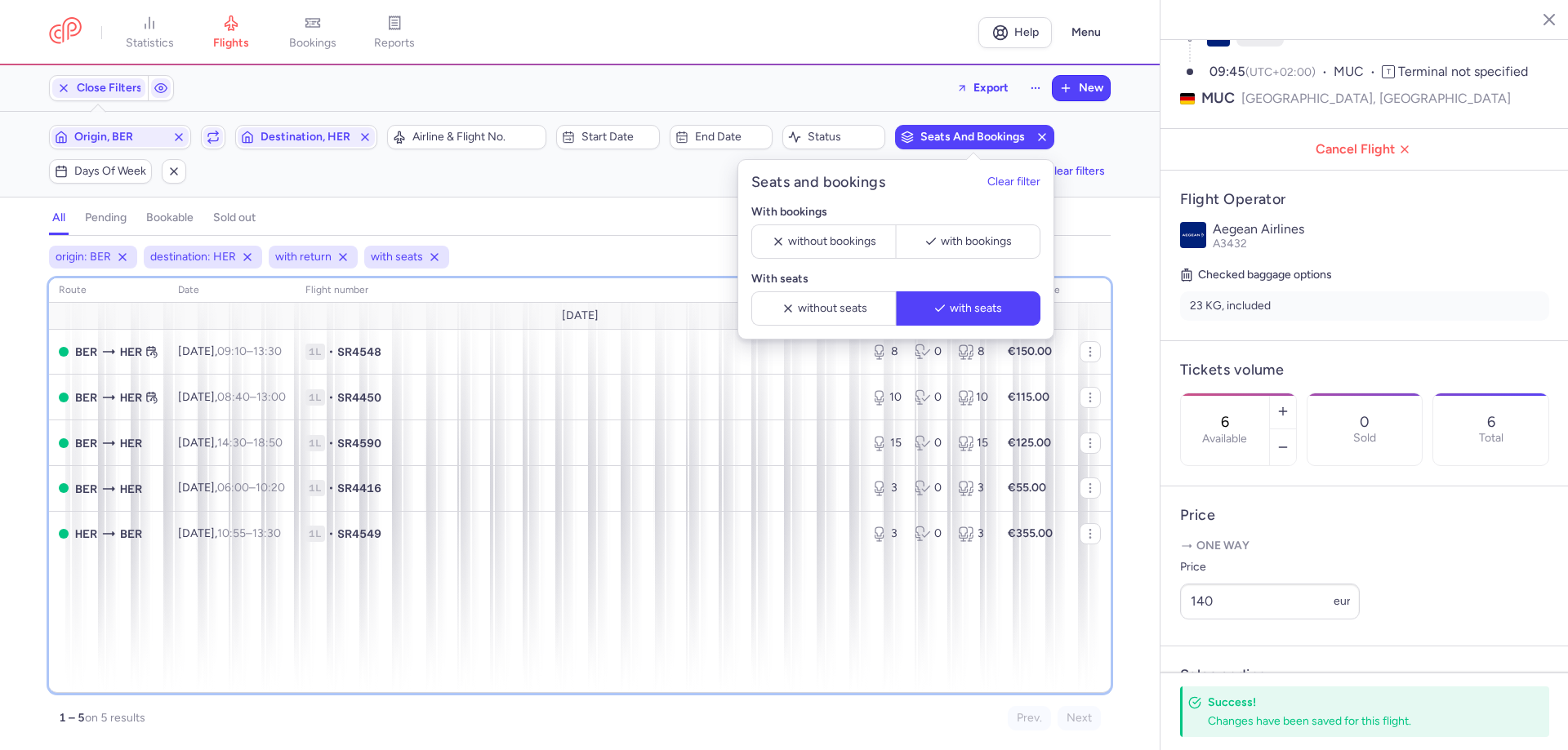
click at [336, 412] on div "route date Flight number number of seats Ticket price [DATE] BER HER [DATE] 09:…" at bounding box center [579, 486] width 1062 height 414
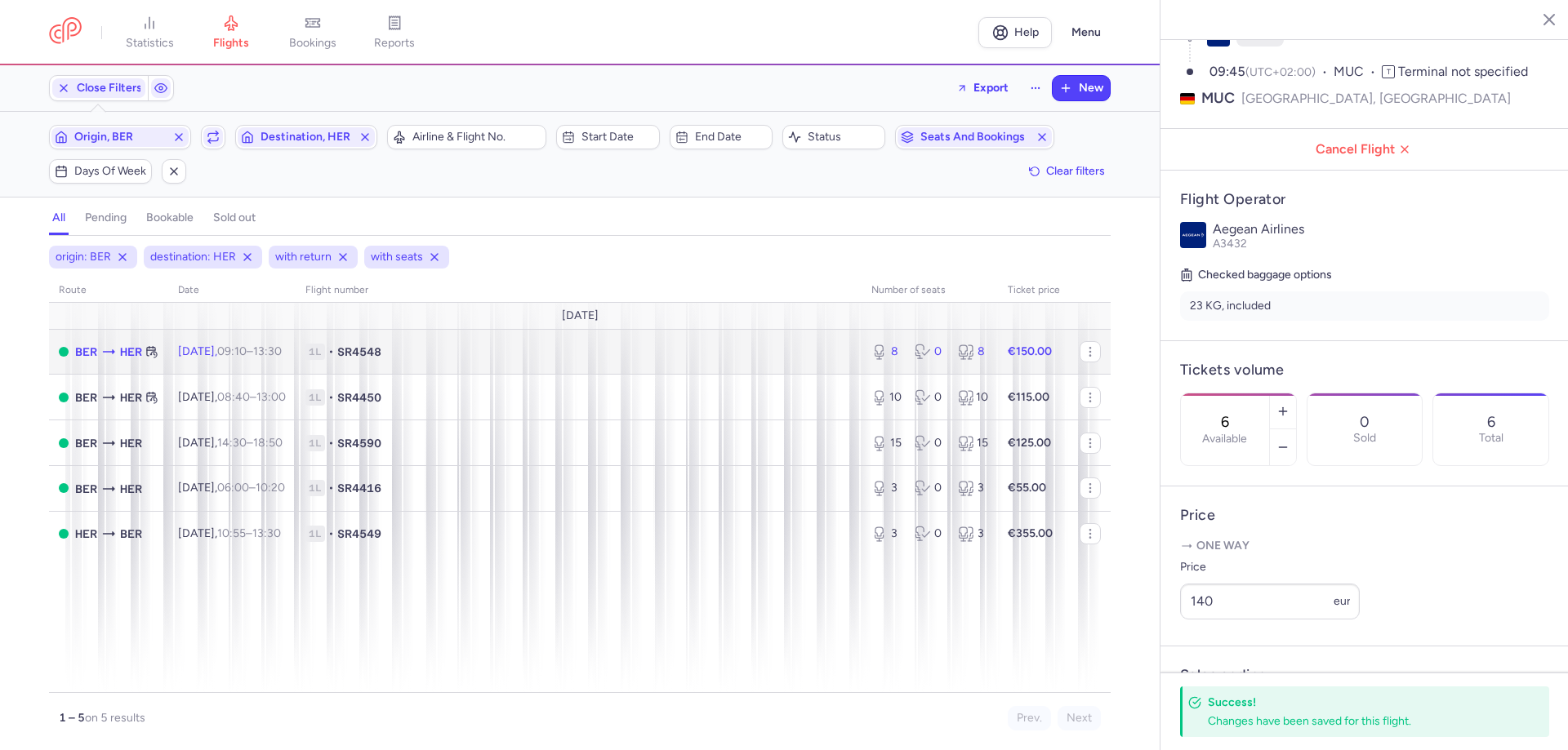
click at [296, 355] on td "[DATE] 09:10 – 13:30 +0" at bounding box center [231, 352] width 127 height 46
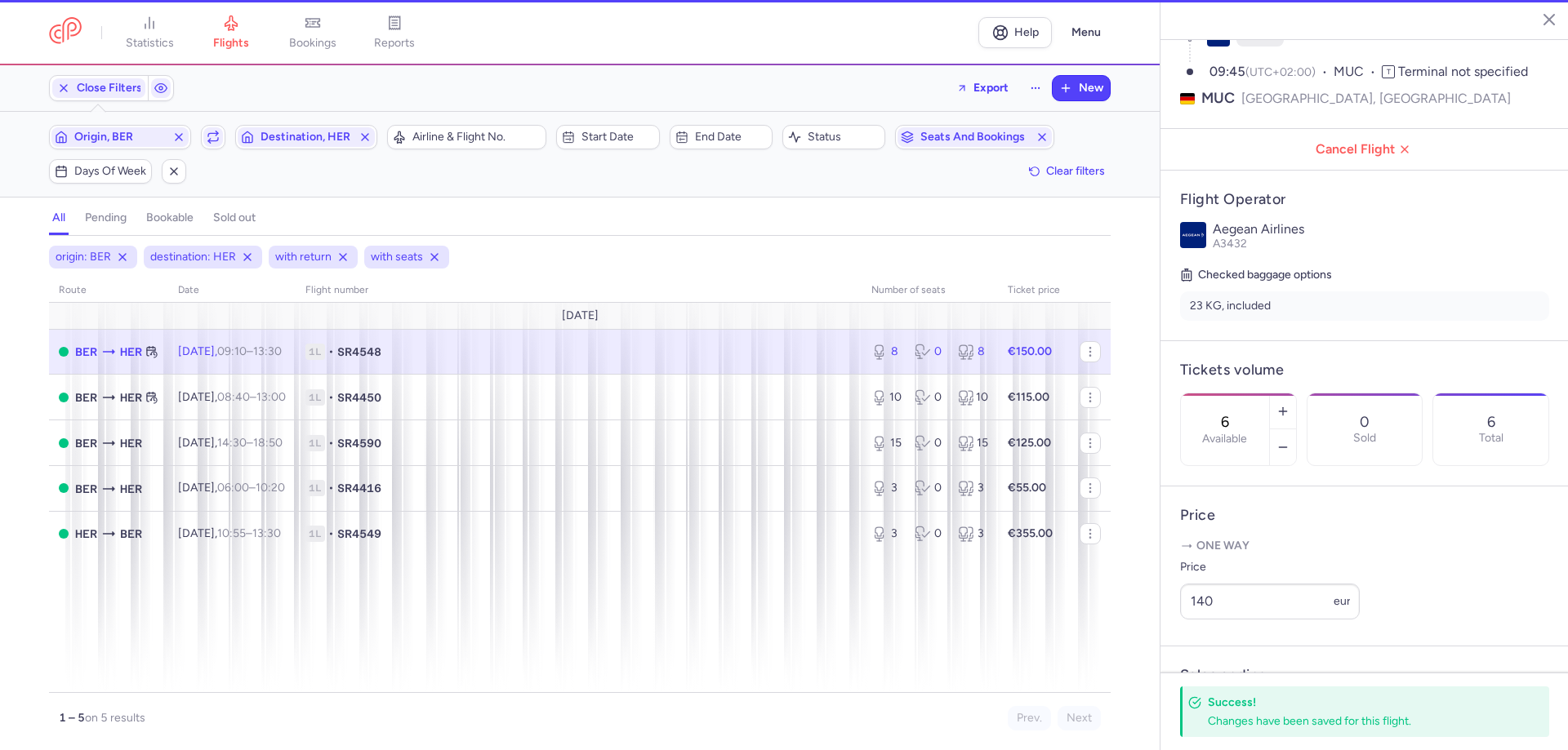
type input "8"
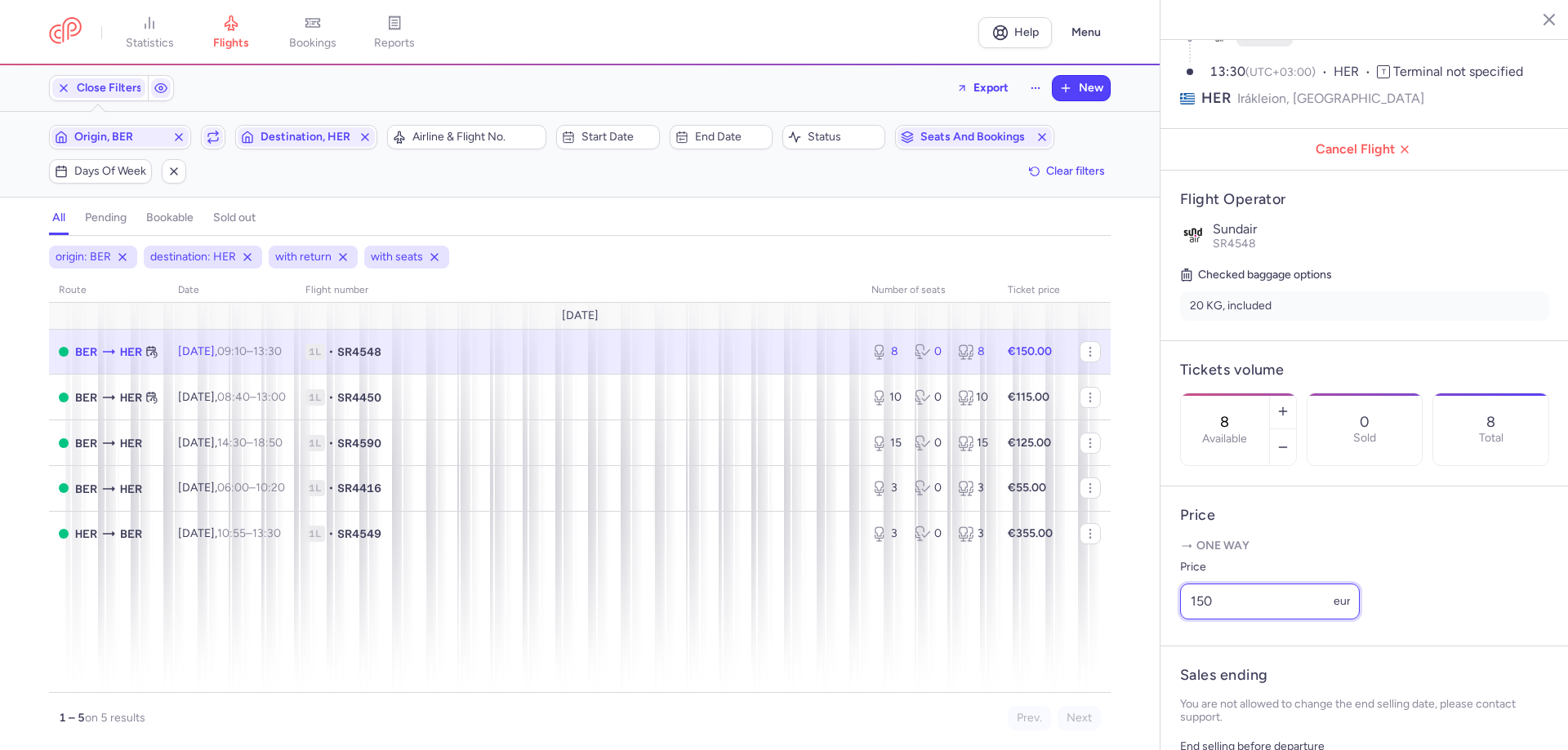
click at [916, 412] on div "statistics flights bookings reports Help Menu Close Filters Export New Filters …" at bounding box center [784, 375] width 1568 height 750
type input "170"
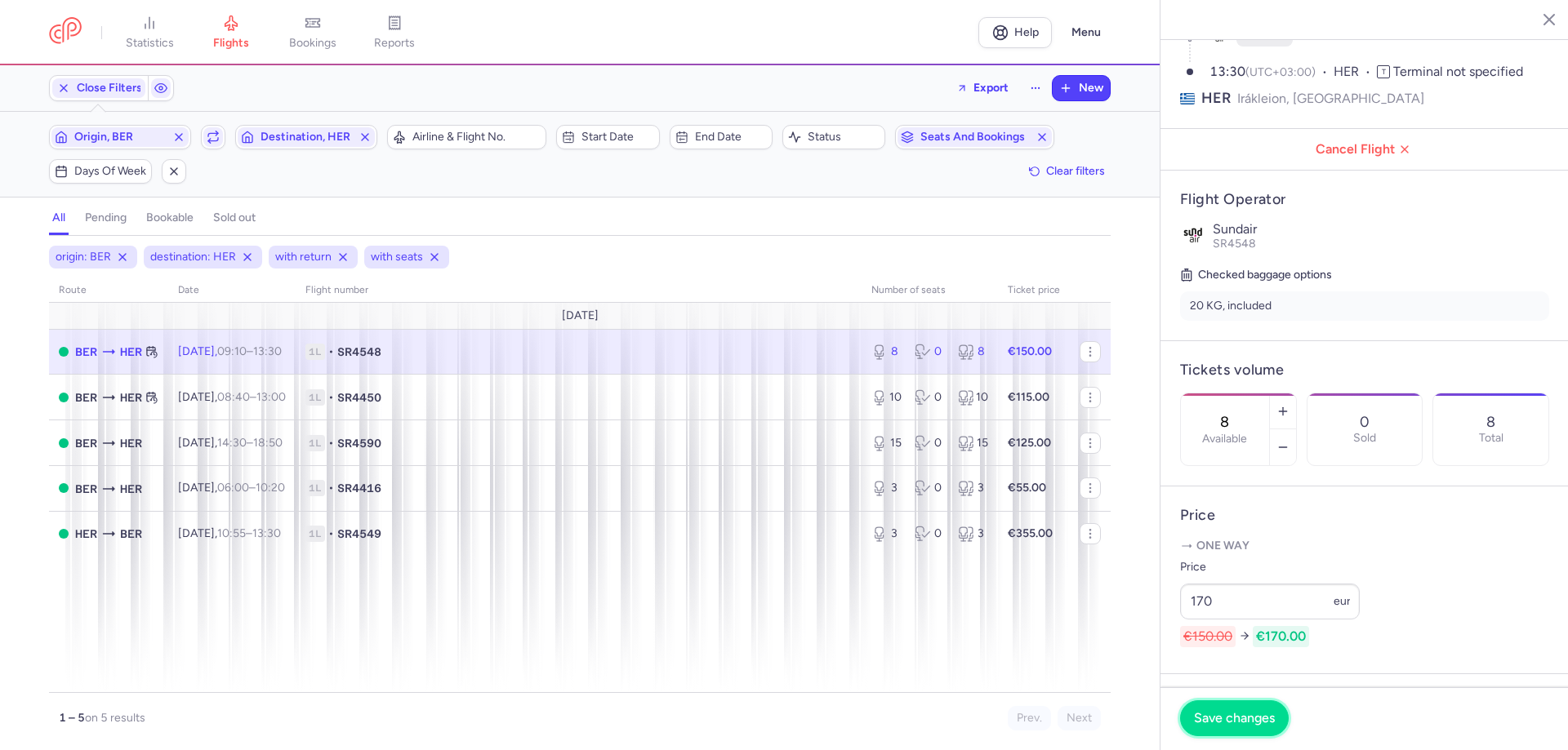
click at [916, 412] on span "Save changes" at bounding box center [1234, 718] width 81 height 14
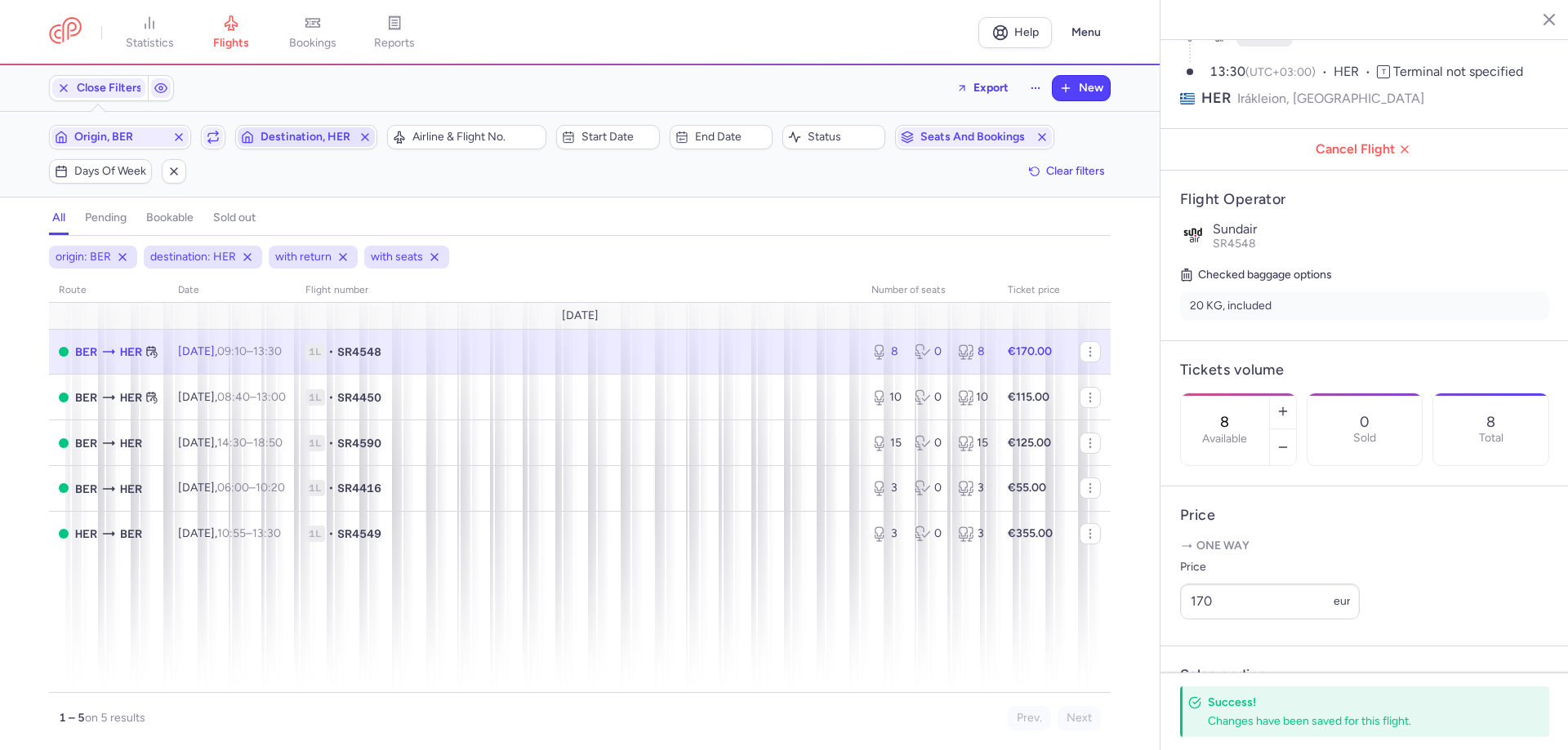
click at [293, 138] on span "Destination, HER" at bounding box center [305, 136] width 91 height 13
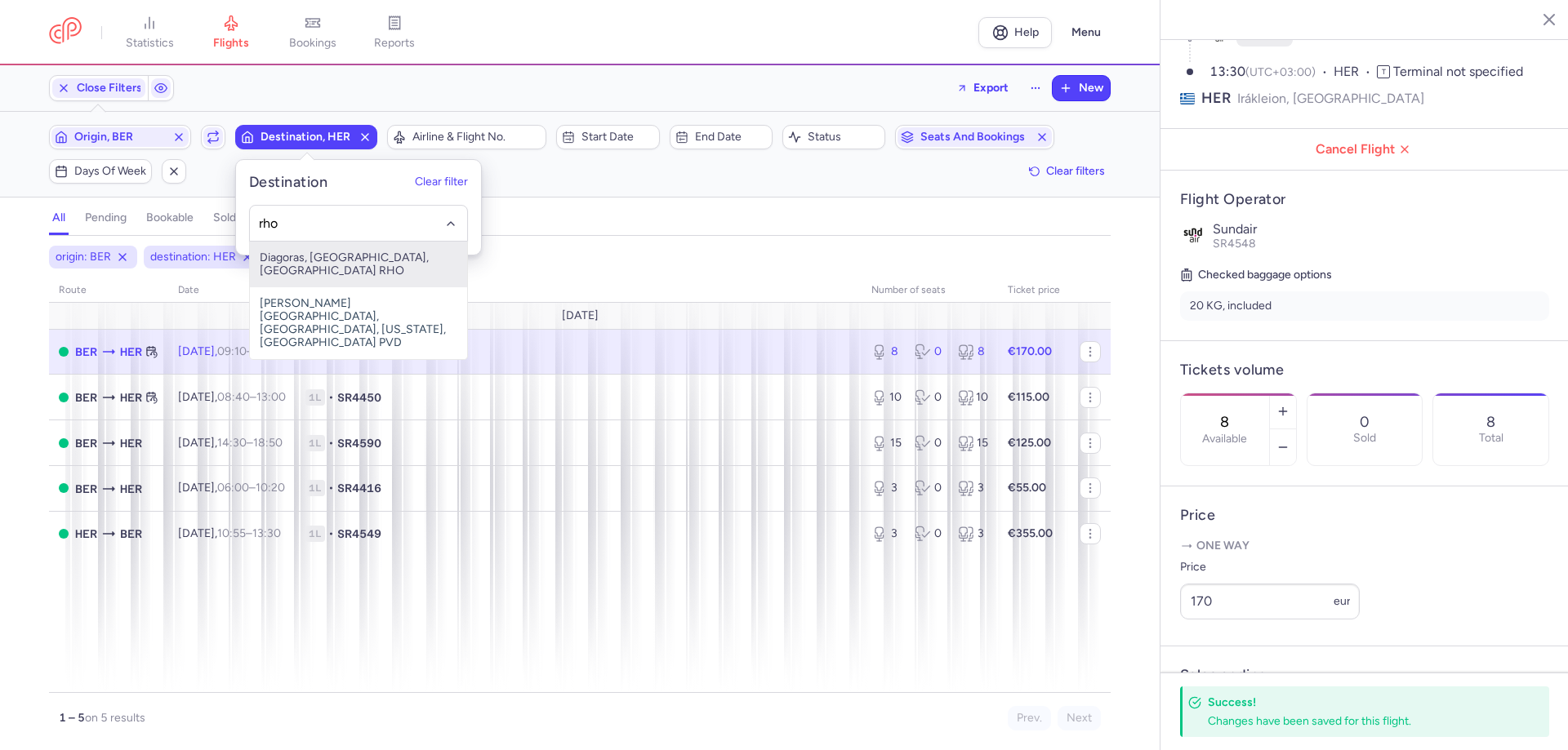
click at [317, 251] on span "Diagoras, [GEOGRAPHIC_DATA], [GEOGRAPHIC_DATA] RHO" at bounding box center [358, 264] width 217 height 46
type input "rho"
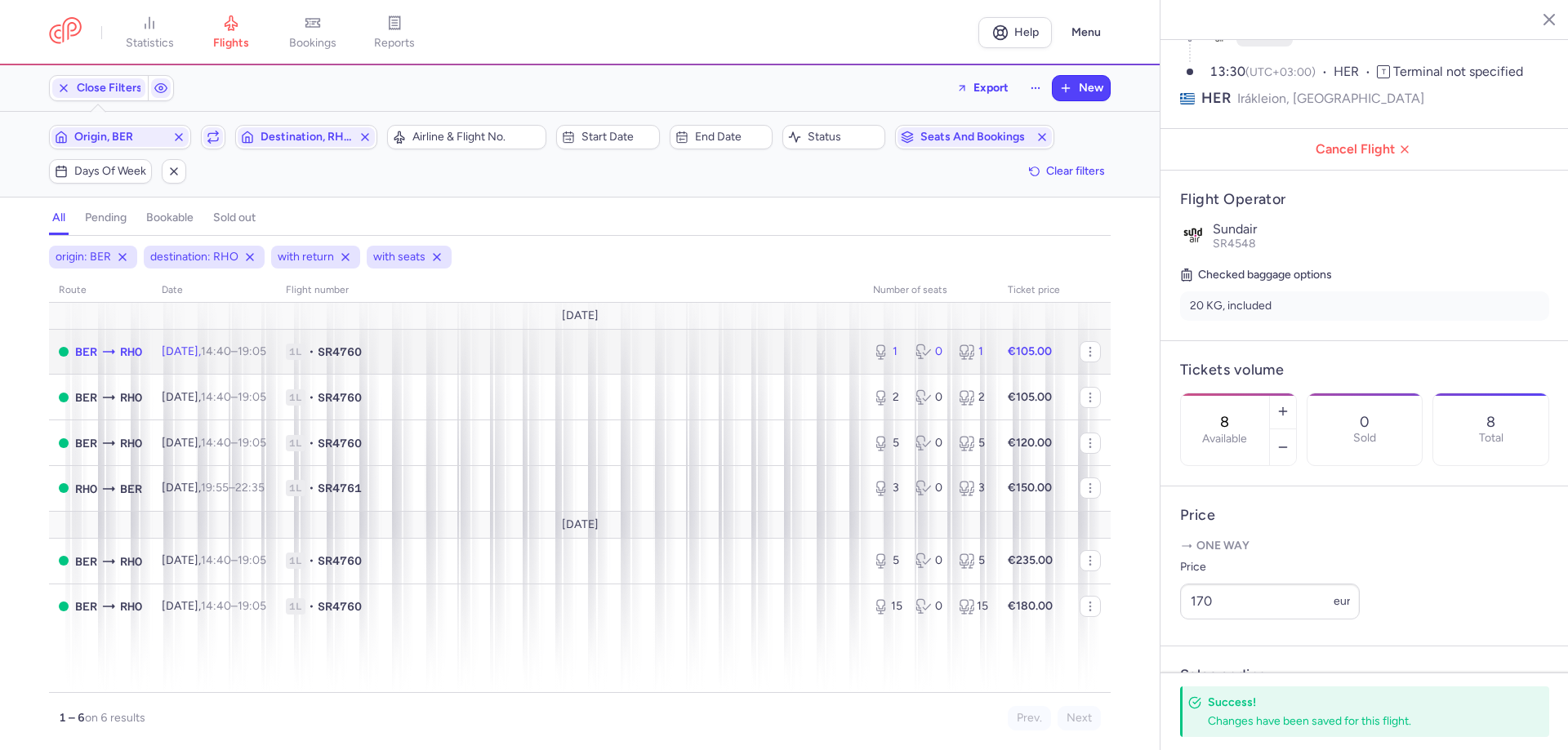
click at [314, 349] on td "1L • SR4760" at bounding box center [570, 352] width 587 height 46
type input "1"
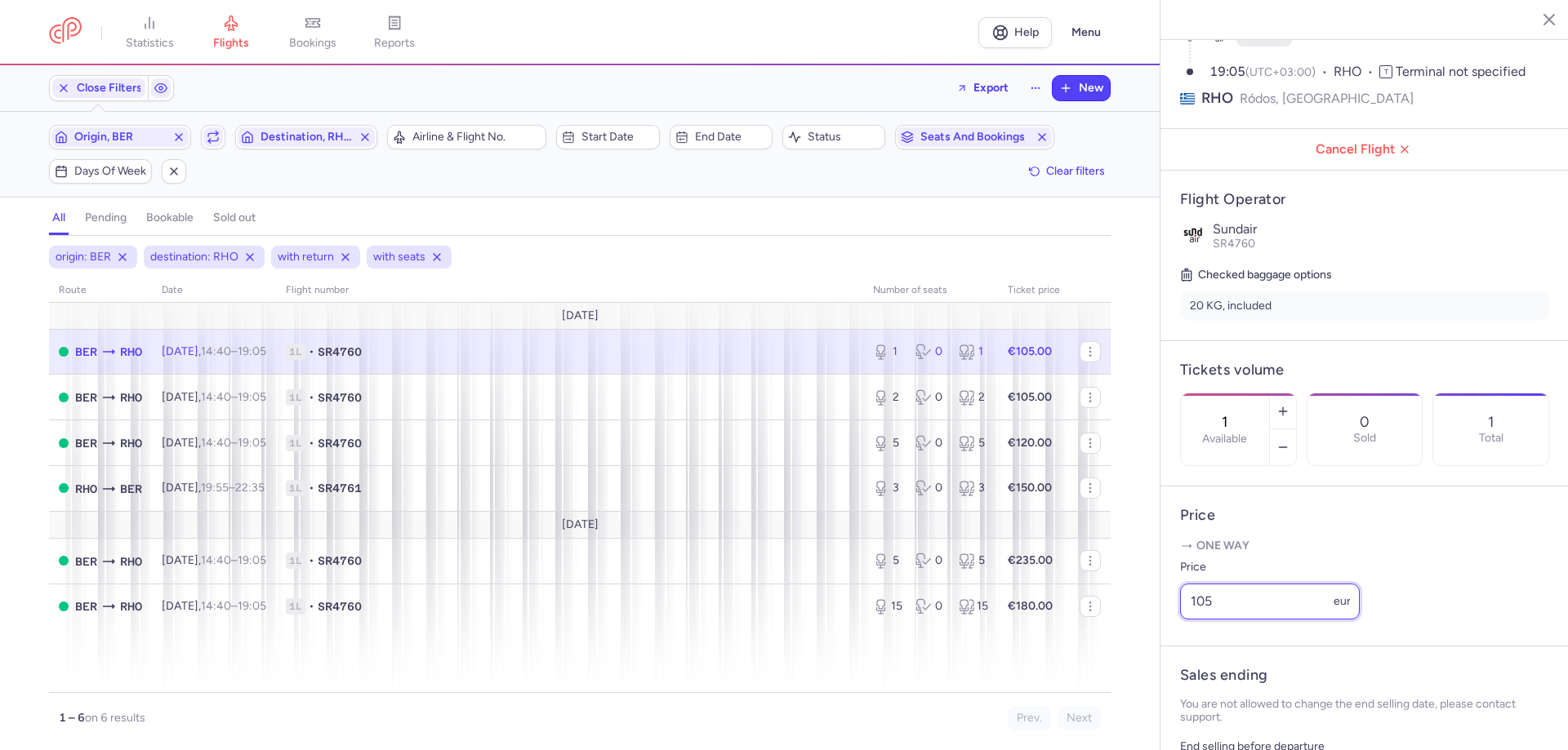
drag, startPoint x: 1225, startPoint y: 649, endPoint x: 1132, endPoint y: 630, distance: 94.9
click at [916, 412] on article "Price One way Price 105 eur" at bounding box center [1364, 567] width 408 height 160
type input "85"
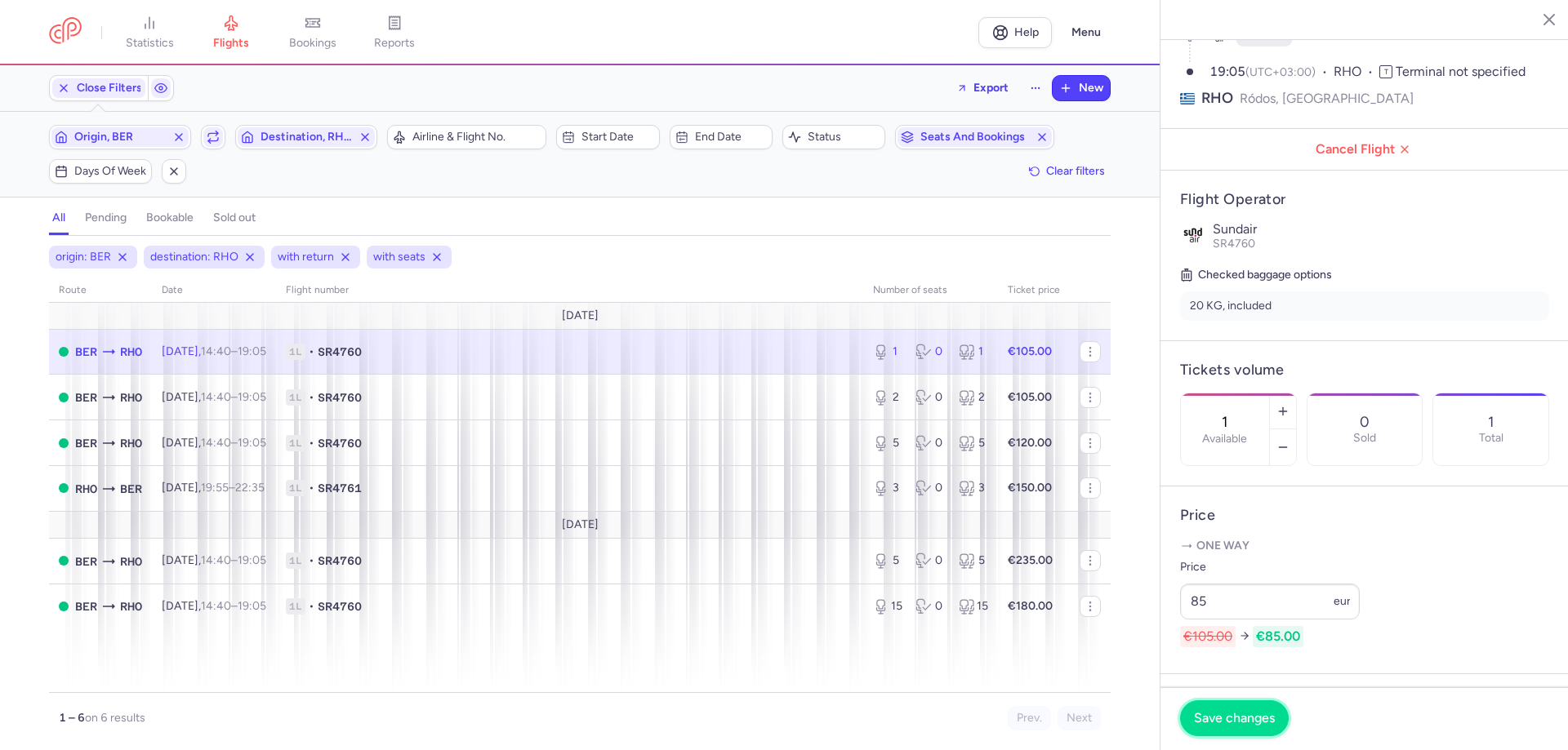
click at [916, 412] on span "Save changes" at bounding box center [1234, 718] width 81 height 14
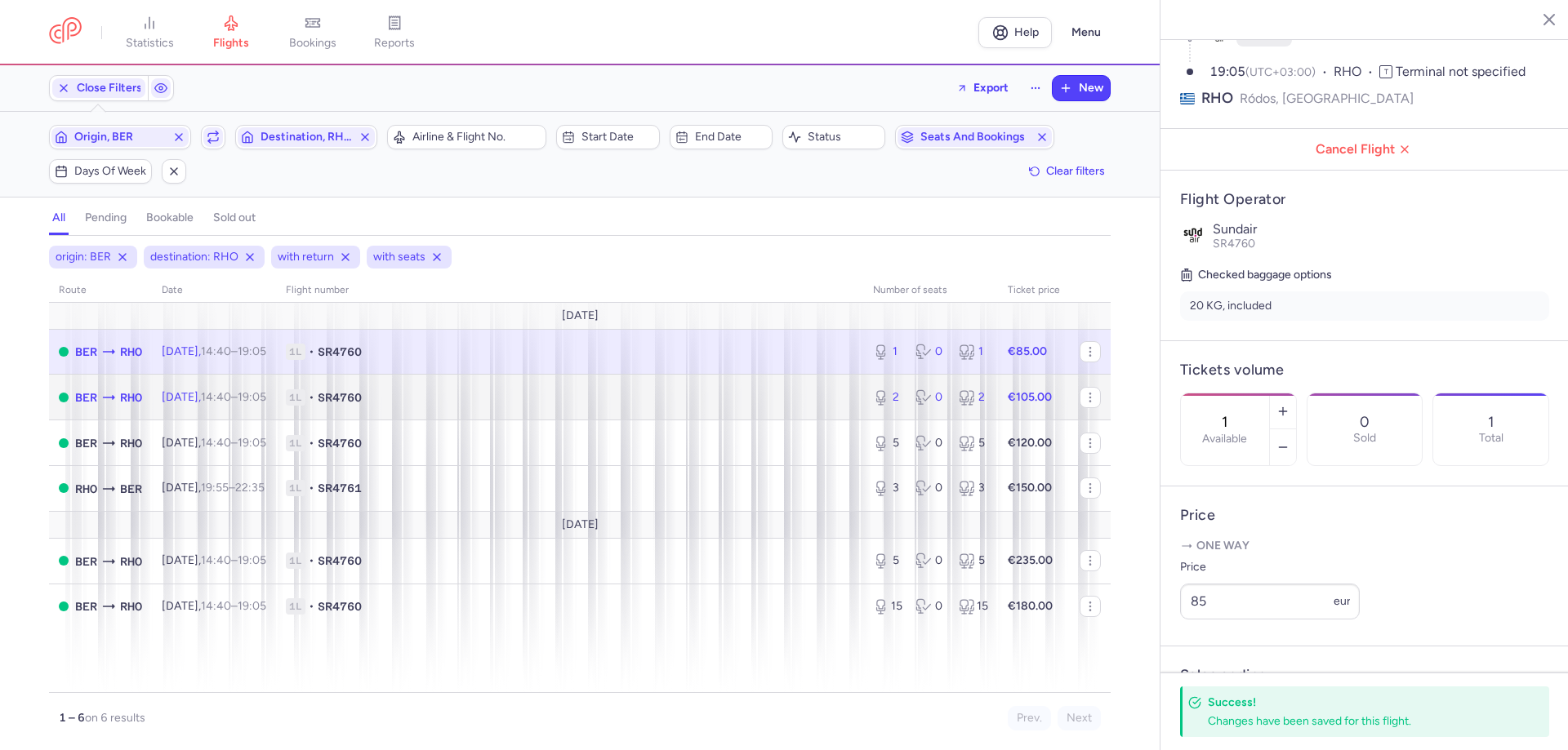
click at [362, 402] on span "SR4760" at bounding box center [340, 397] width 44 height 16
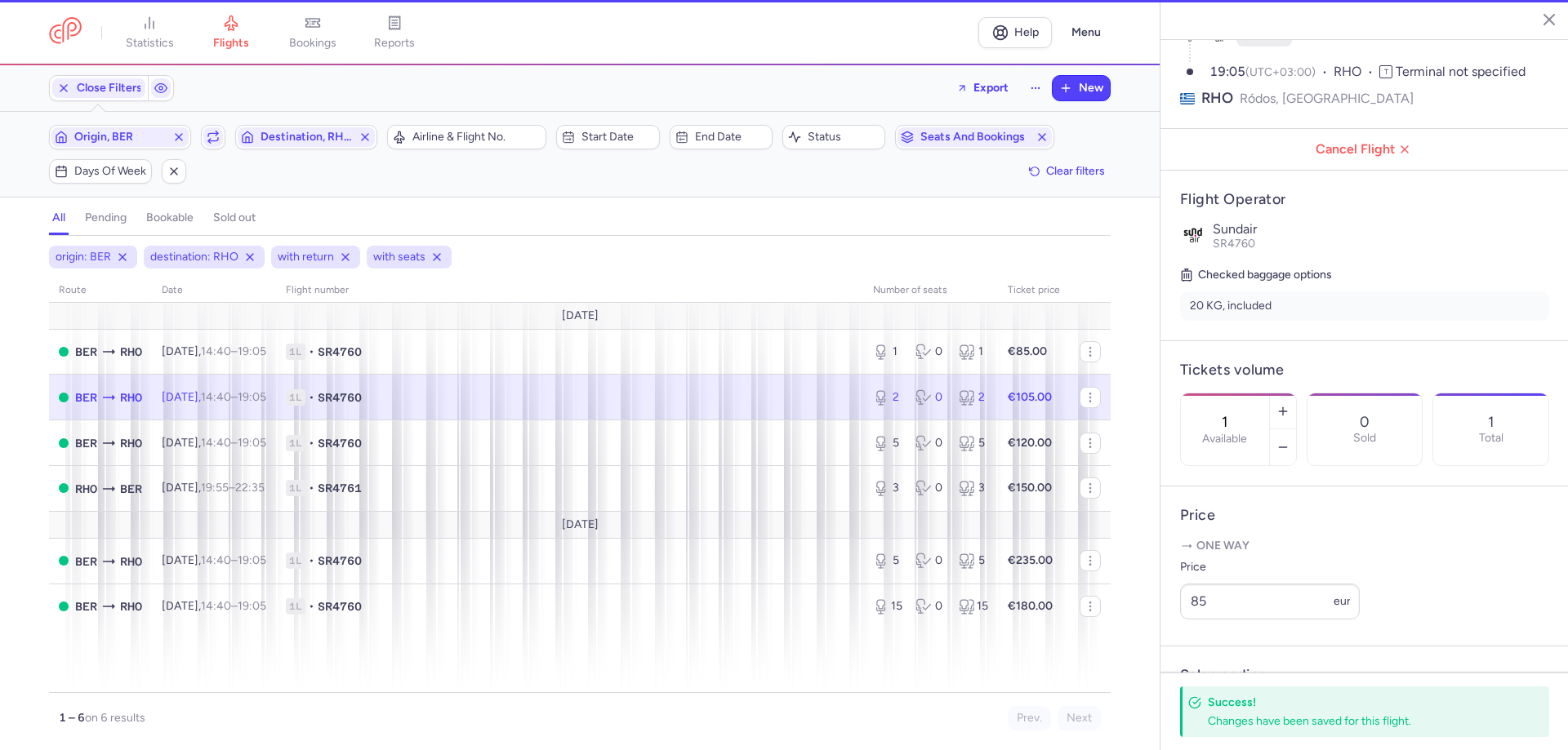
type input "2"
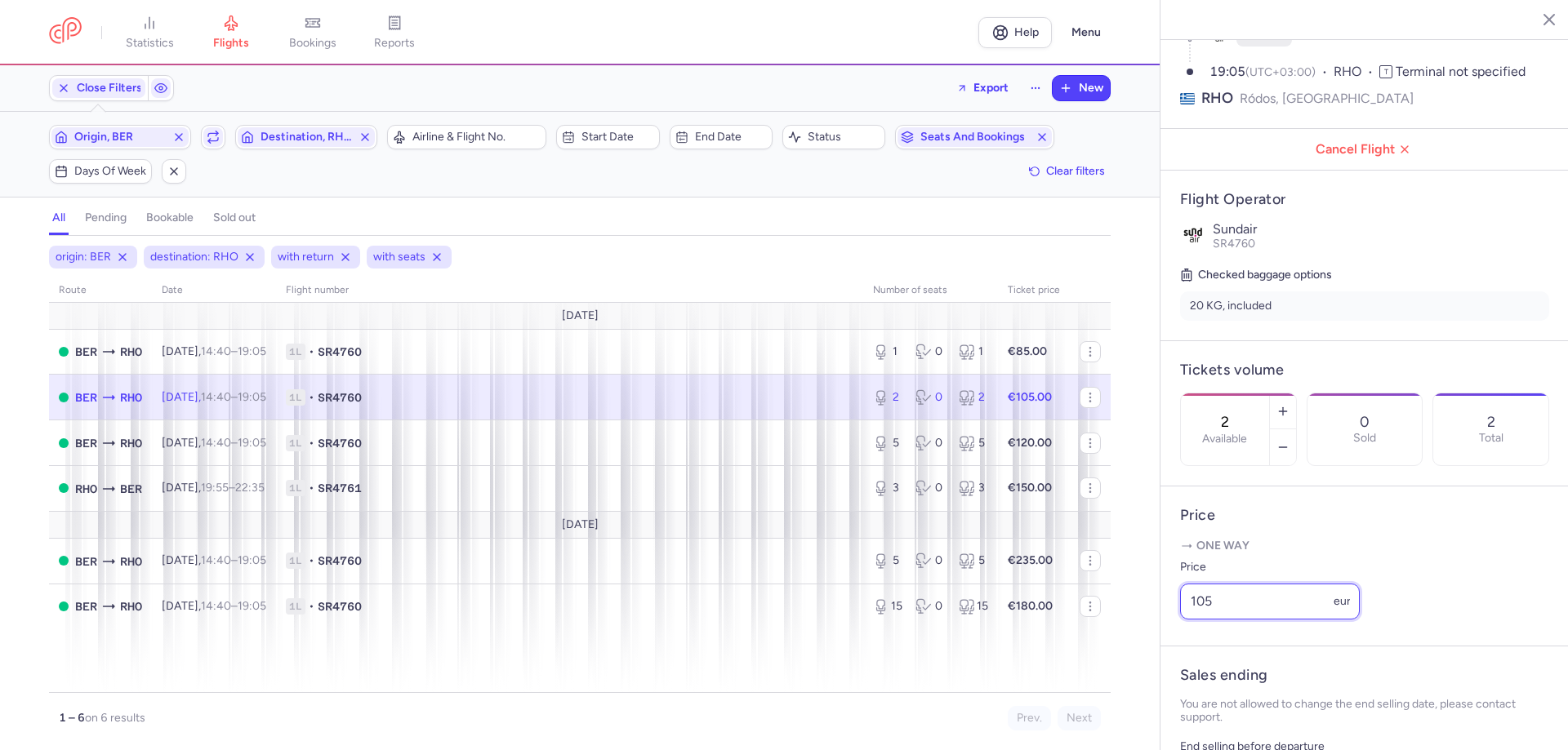
drag, startPoint x: 1201, startPoint y: 649, endPoint x: 1010, endPoint y: 679, distance: 193.3
click at [916, 412] on div "statistics flights bookings reports Help Menu Close Filters Export New Filters …" at bounding box center [784, 375] width 1568 height 750
type input "125"
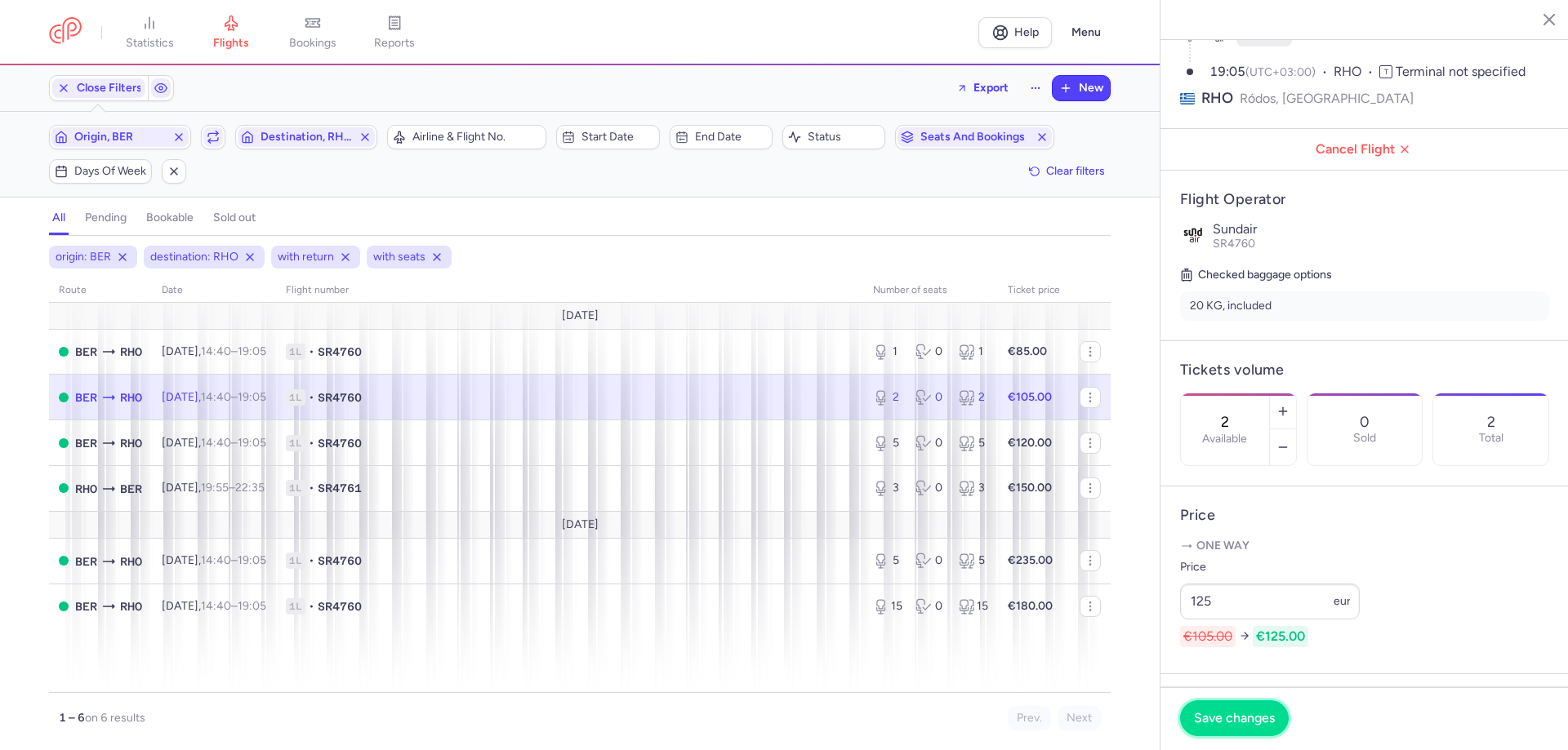
click at [916, 412] on span "Save changes" at bounding box center [1234, 718] width 81 height 14
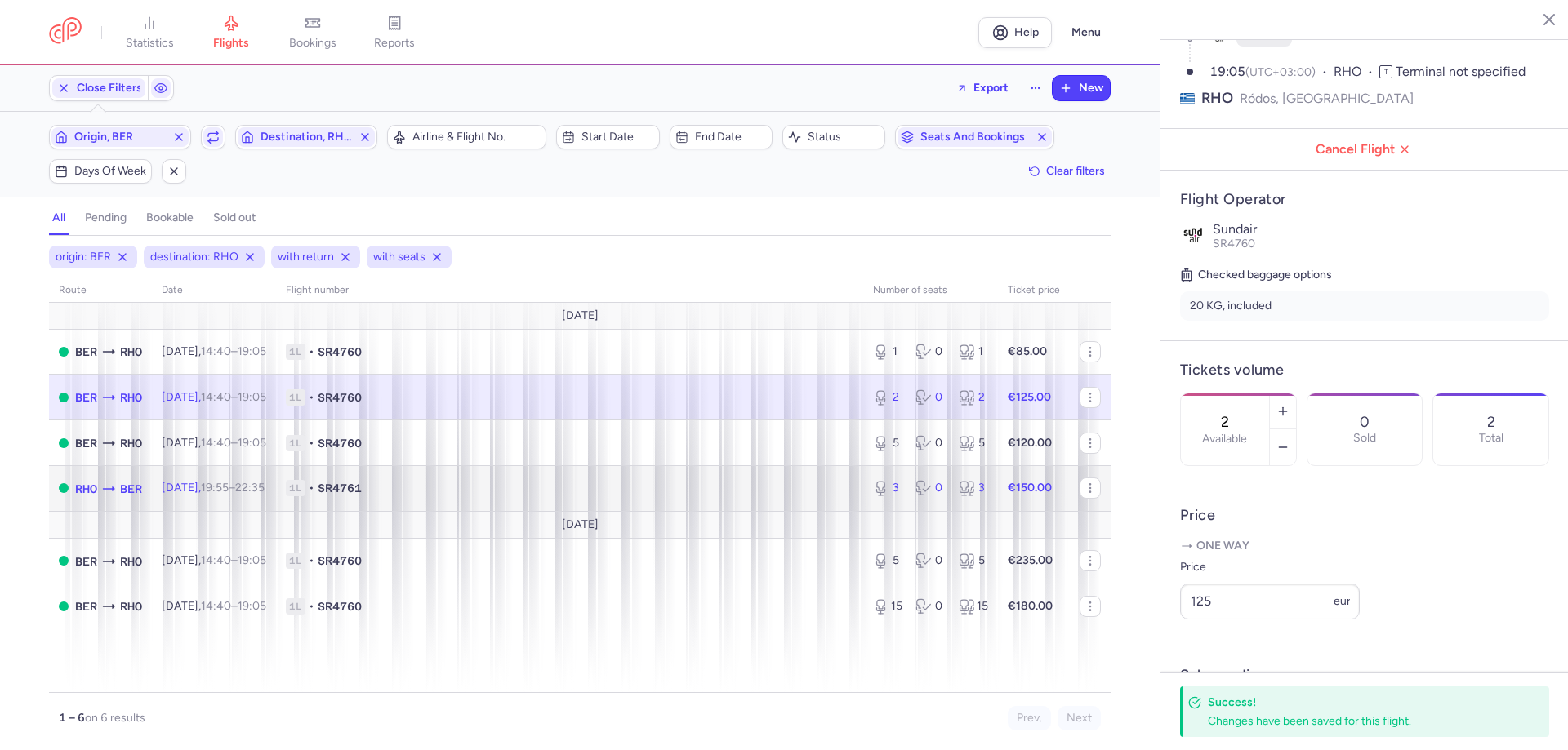
click at [362, 412] on span "SR4761" at bounding box center [340, 488] width 44 height 16
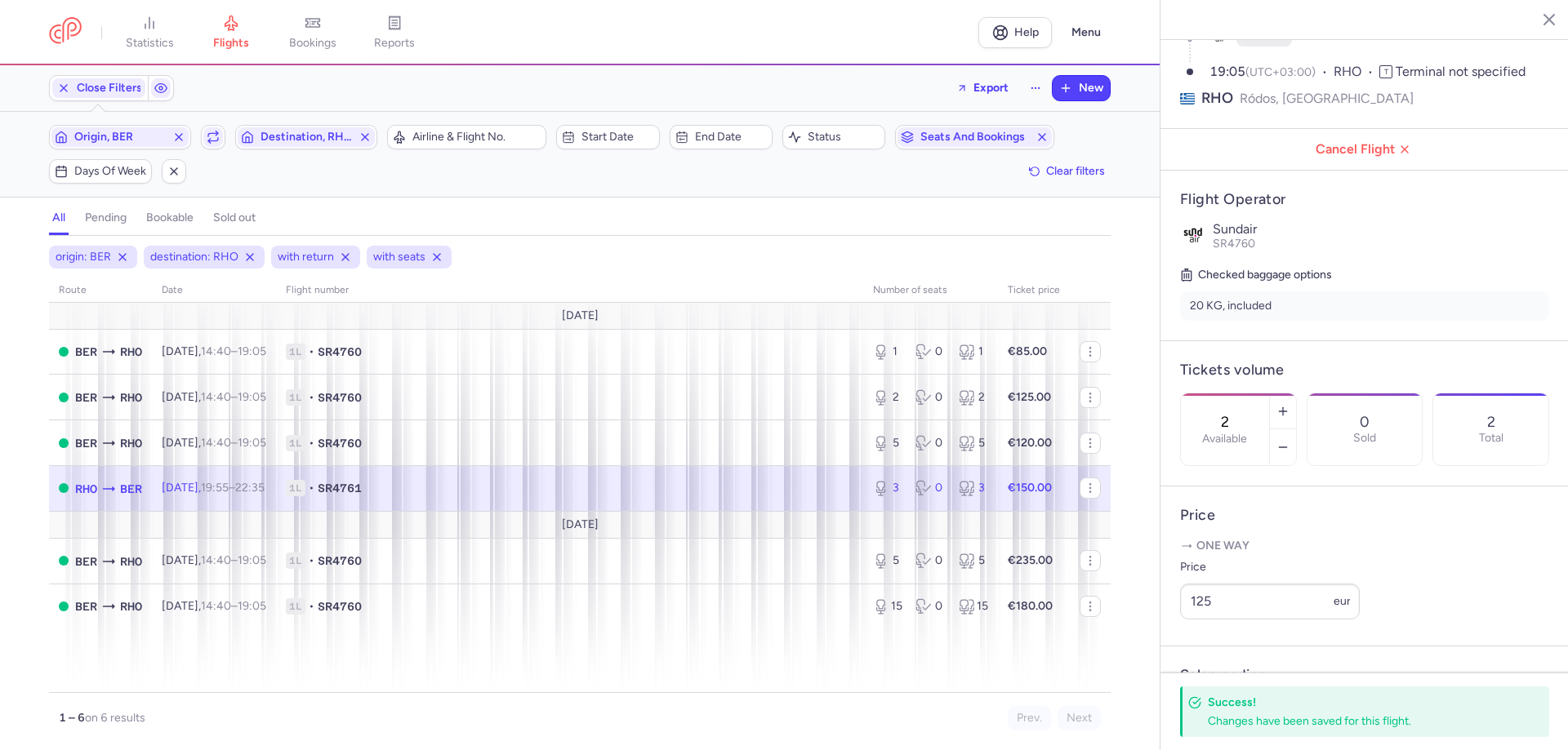
type input "3"
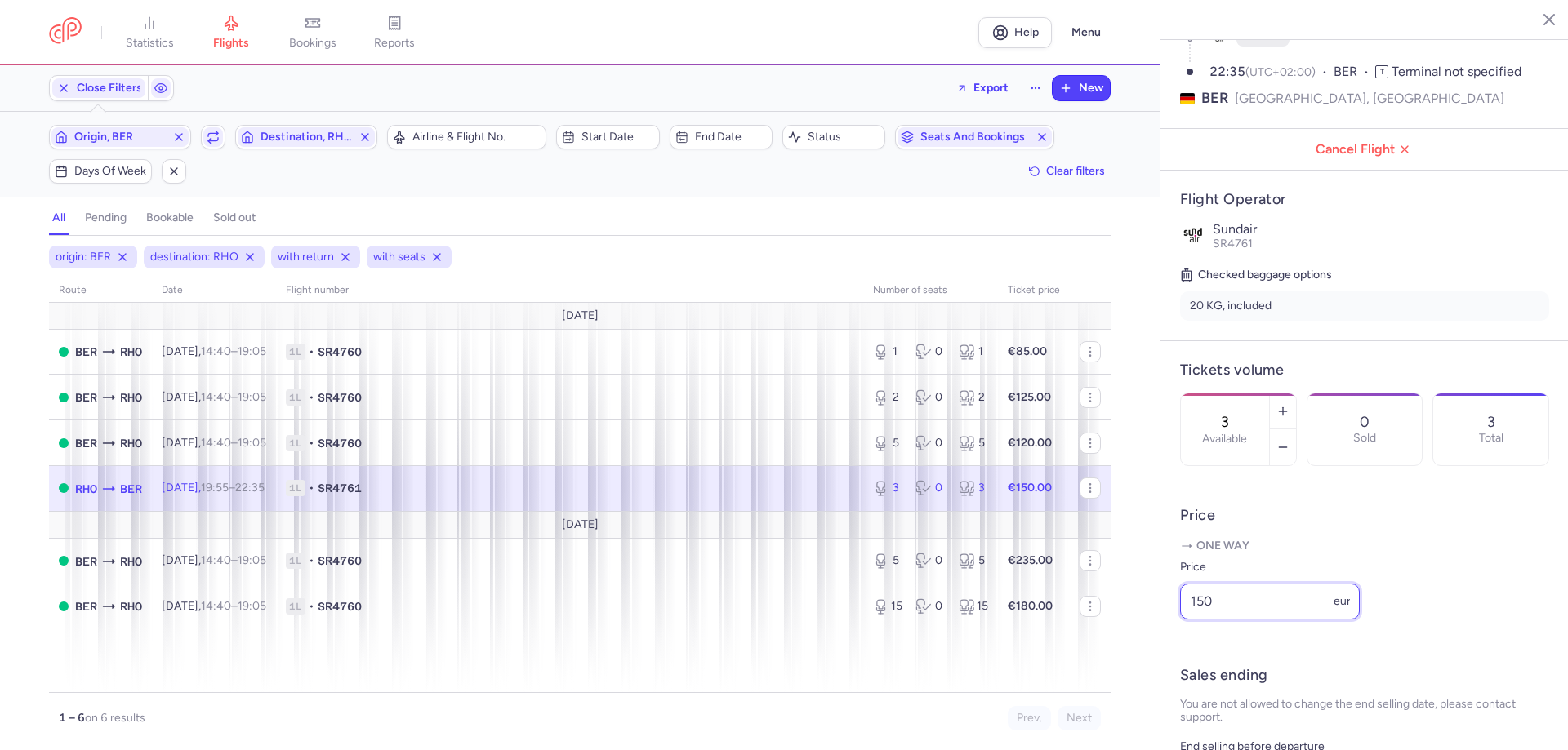
drag, startPoint x: 1256, startPoint y: 649, endPoint x: 1021, endPoint y: 640, distance: 235.2
click at [916, 412] on div "statistics flights bookings reports Help Menu Close Filters Export New Filters …" at bounding box center [784, 375] width 1568 height 750
type input "140"
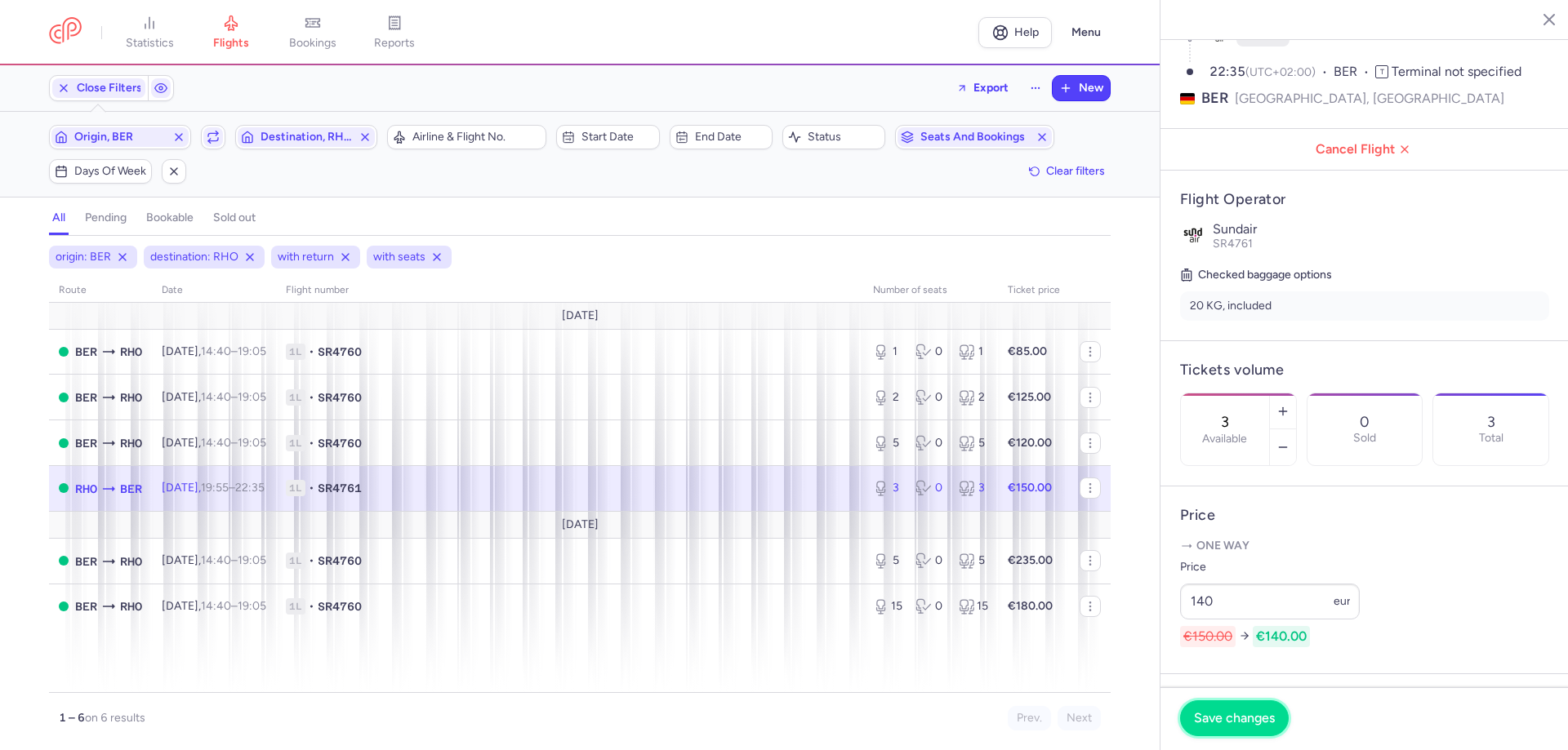
click at [916, 412] on span "Save changes" at bounding box center [1234, 718] width 81 height 14
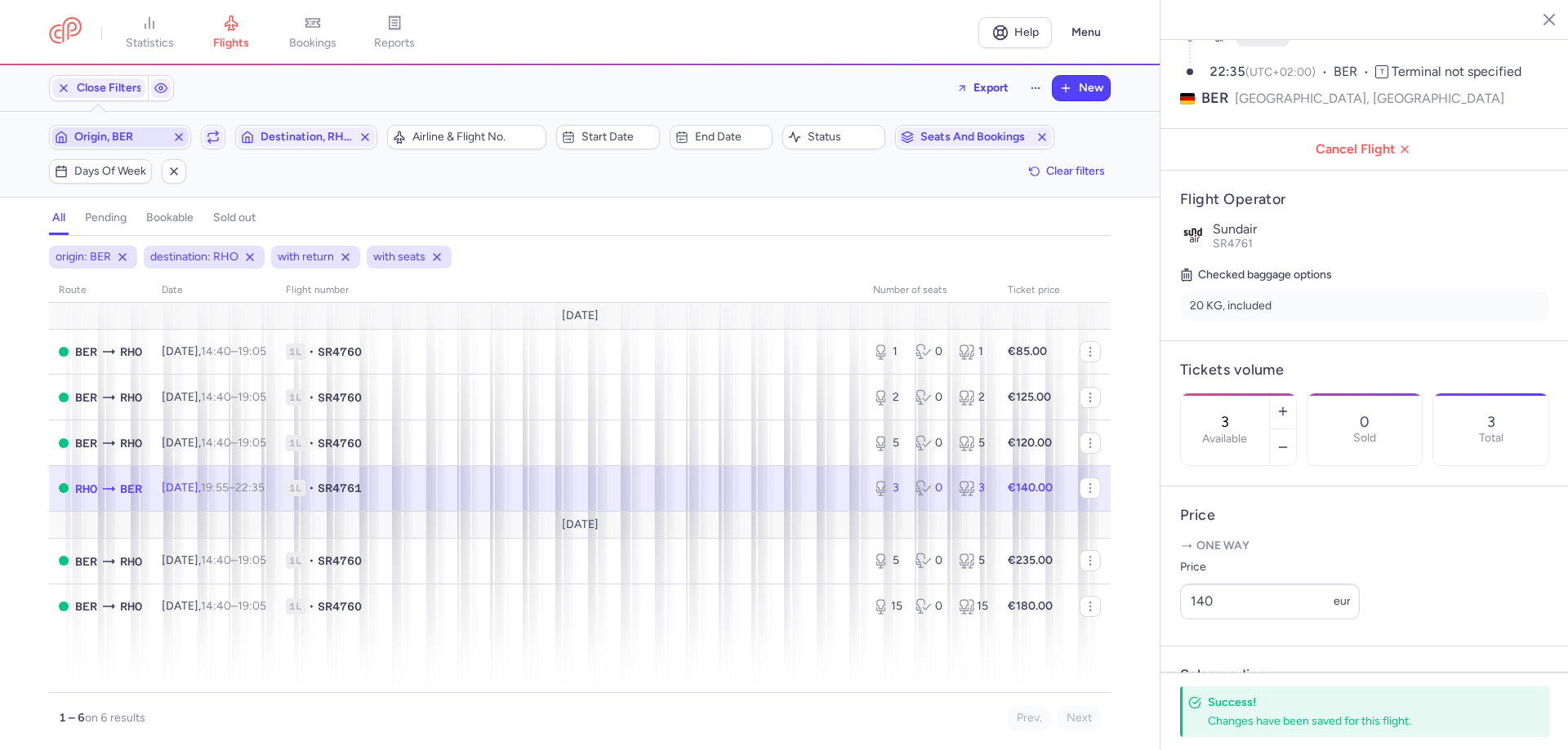
click at [142, 141] on span "Origin, BER" at bounding box center [119, 136] width 91 height 13
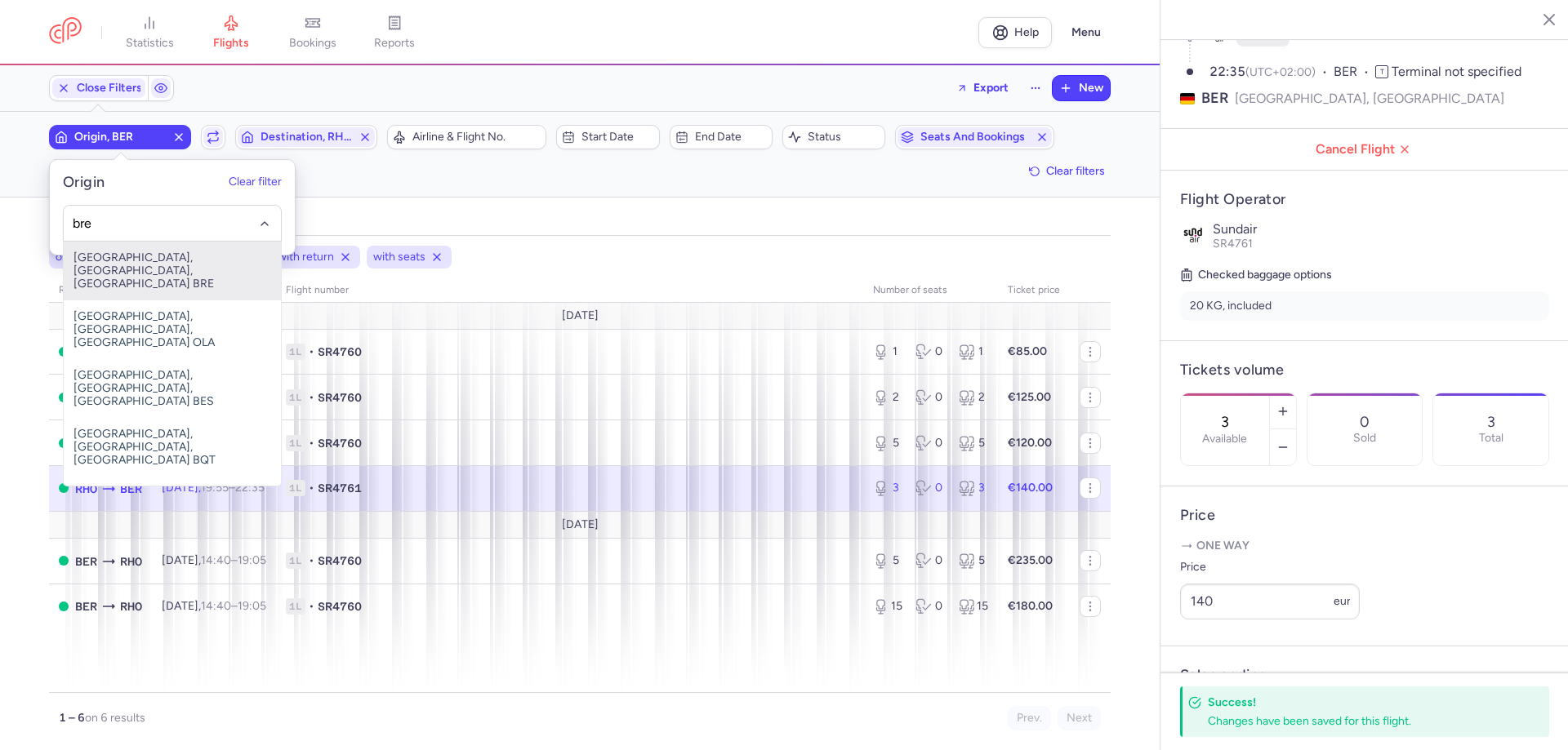
click at [126, 260] on span "[GEOGRAPHIC_DATA], [GEOGRAPHIC_DATA], [GEOGRAPHIC_DATA] BRE" at bounding box center [172, 270] width 217 height 59
type input "bre"
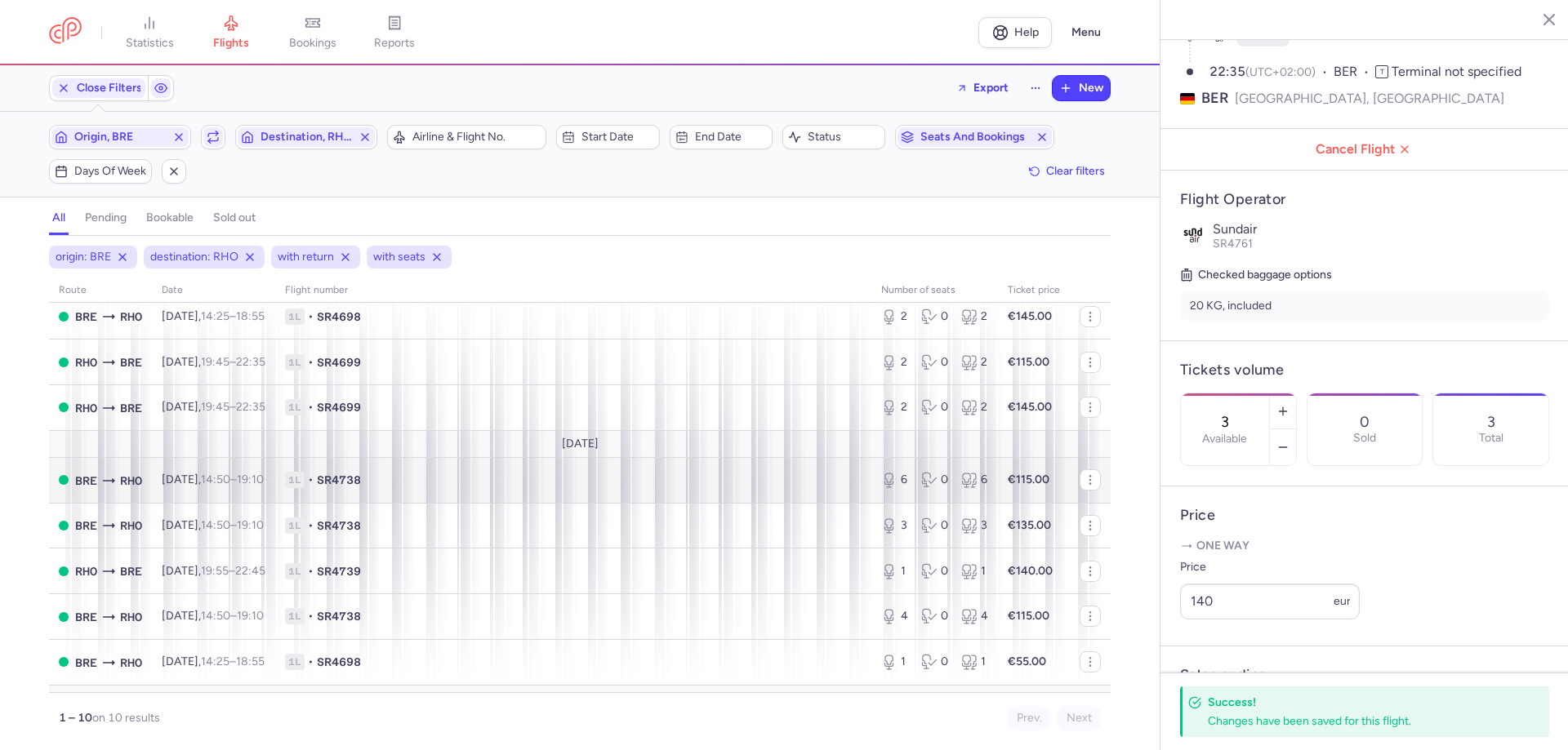
scroll to position [145, 0]
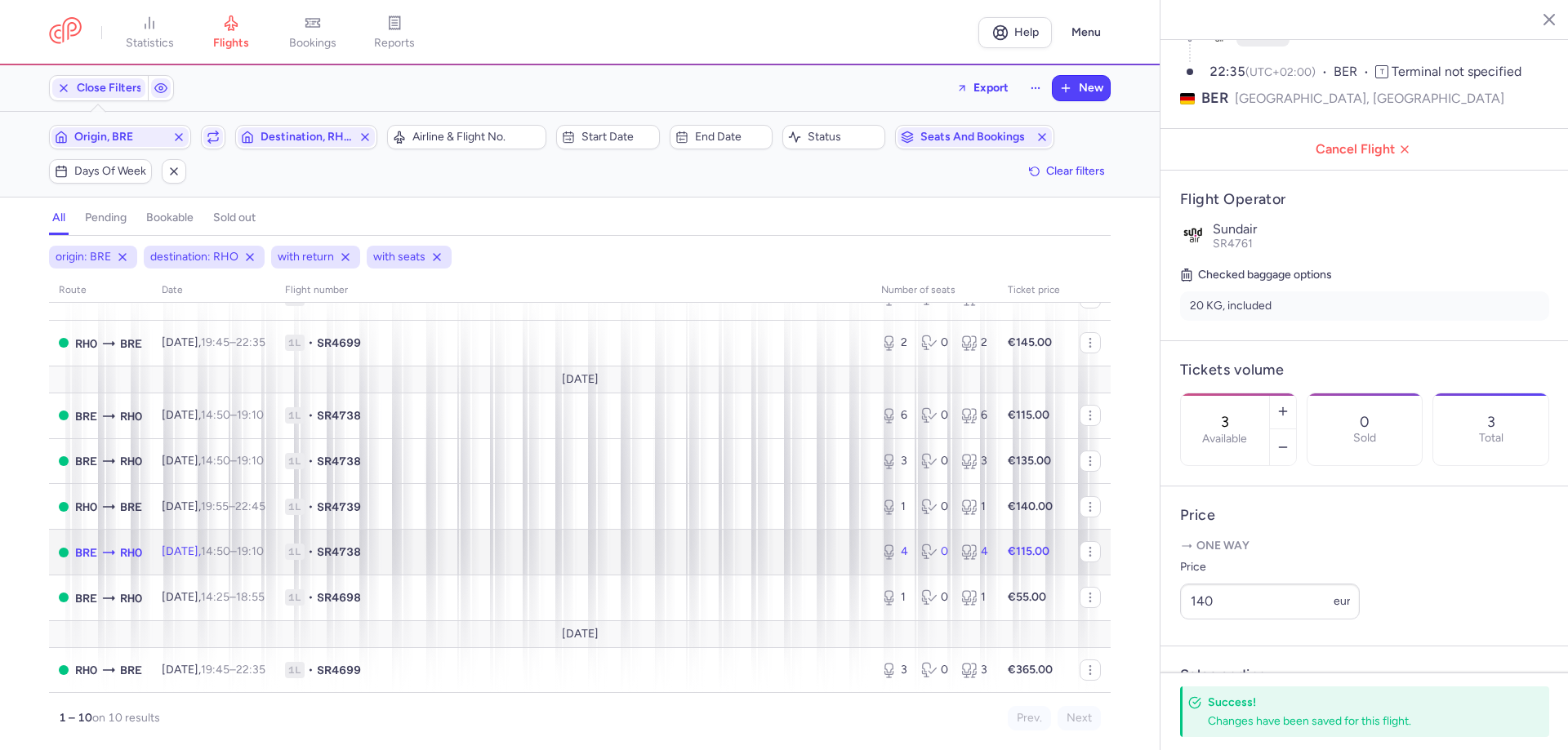
click at [326, 412] on td "1L • SR4738" at bounding box center [573, 553] width 596 height 46
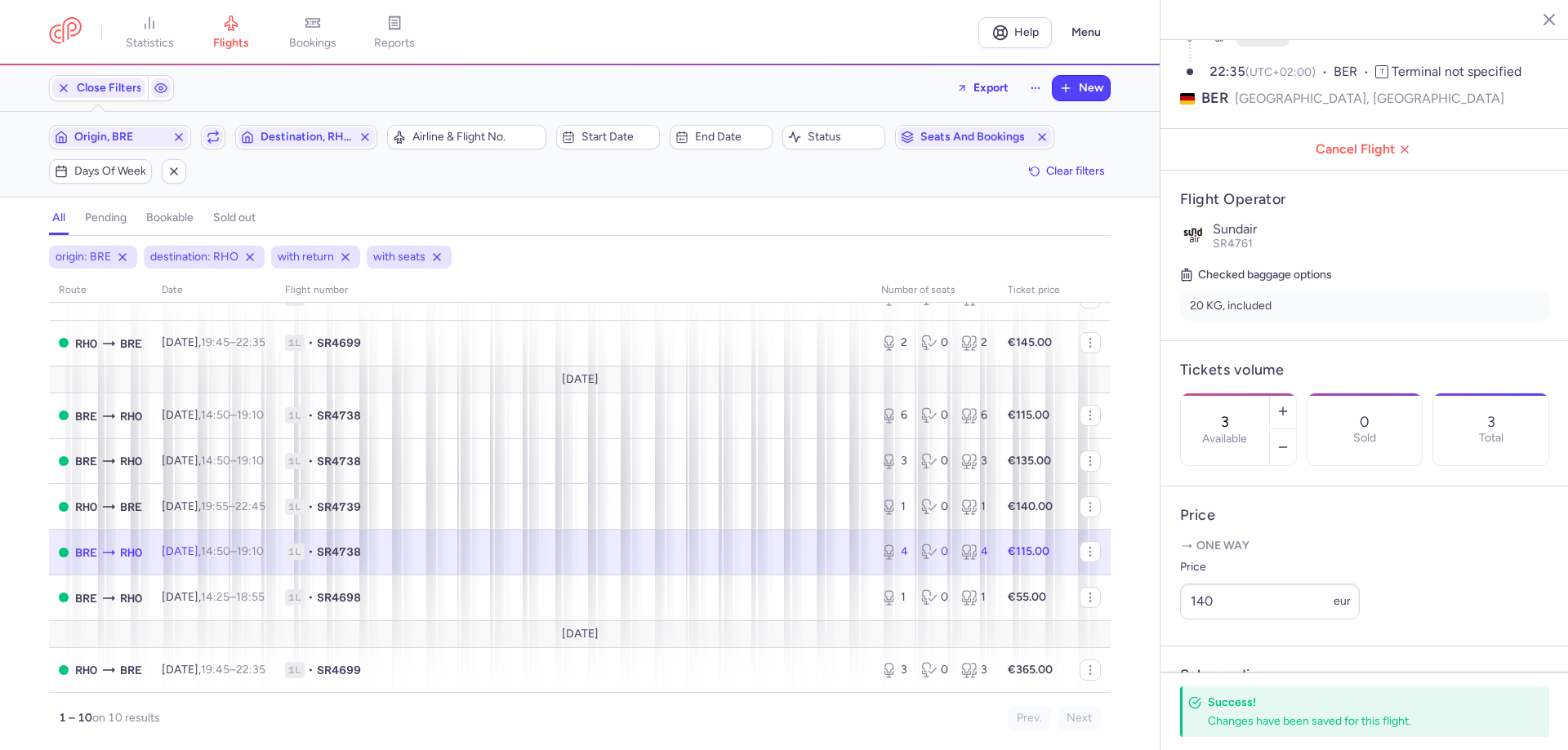
type input "4"
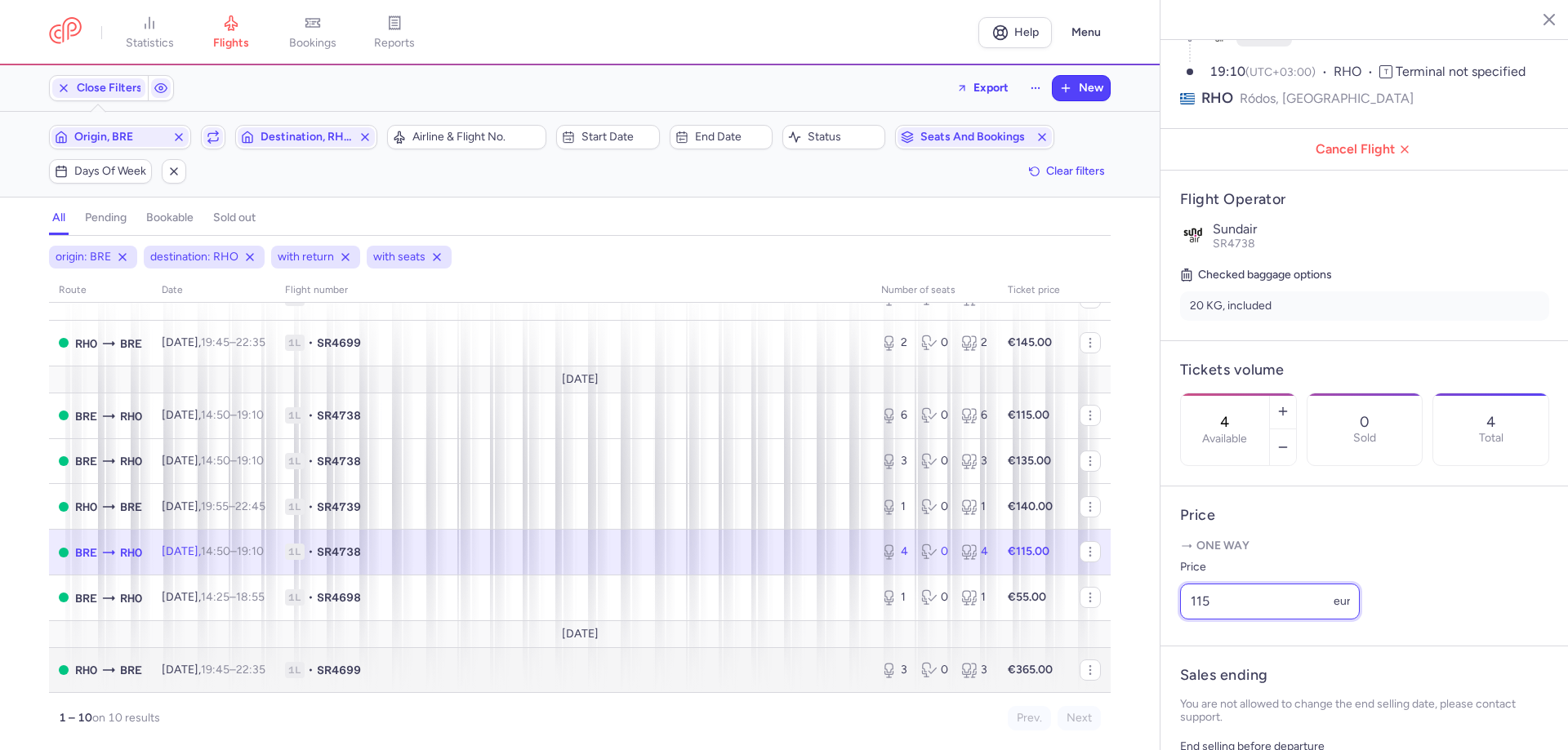
drag, startPoint x: 1235, startPoint y: 642, endPoint x: 1068, endPoint y: 661, distance: 168.1
click at [916, 412] on div "statistics flights bookings reports Help Menu Close Filters Export New Filters …" at bounding box center [784, 375] width 1568 height 750
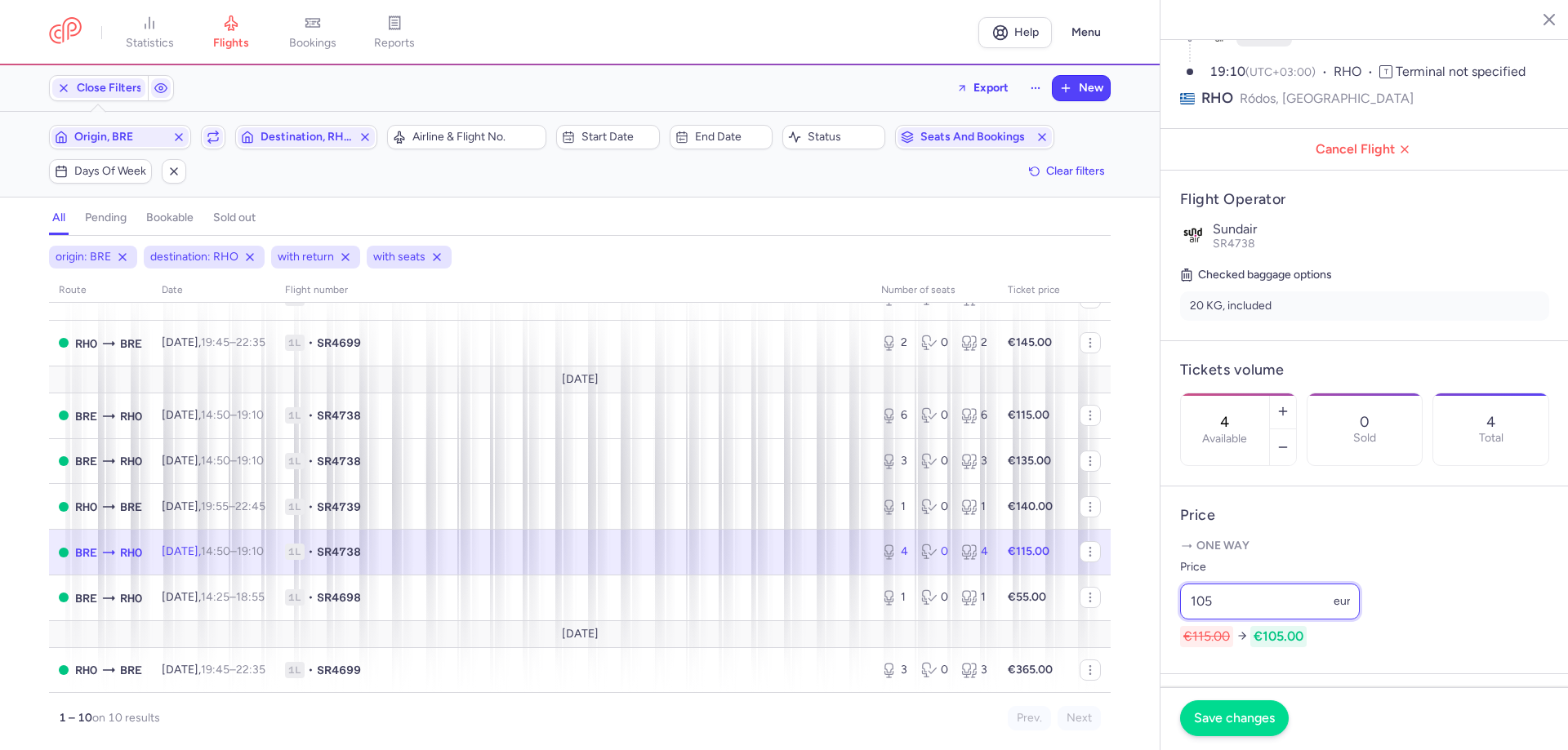
type input "105"
click at [916, 412] on span "Save changes" at bounding box center [1234, 718] width 81 height 14
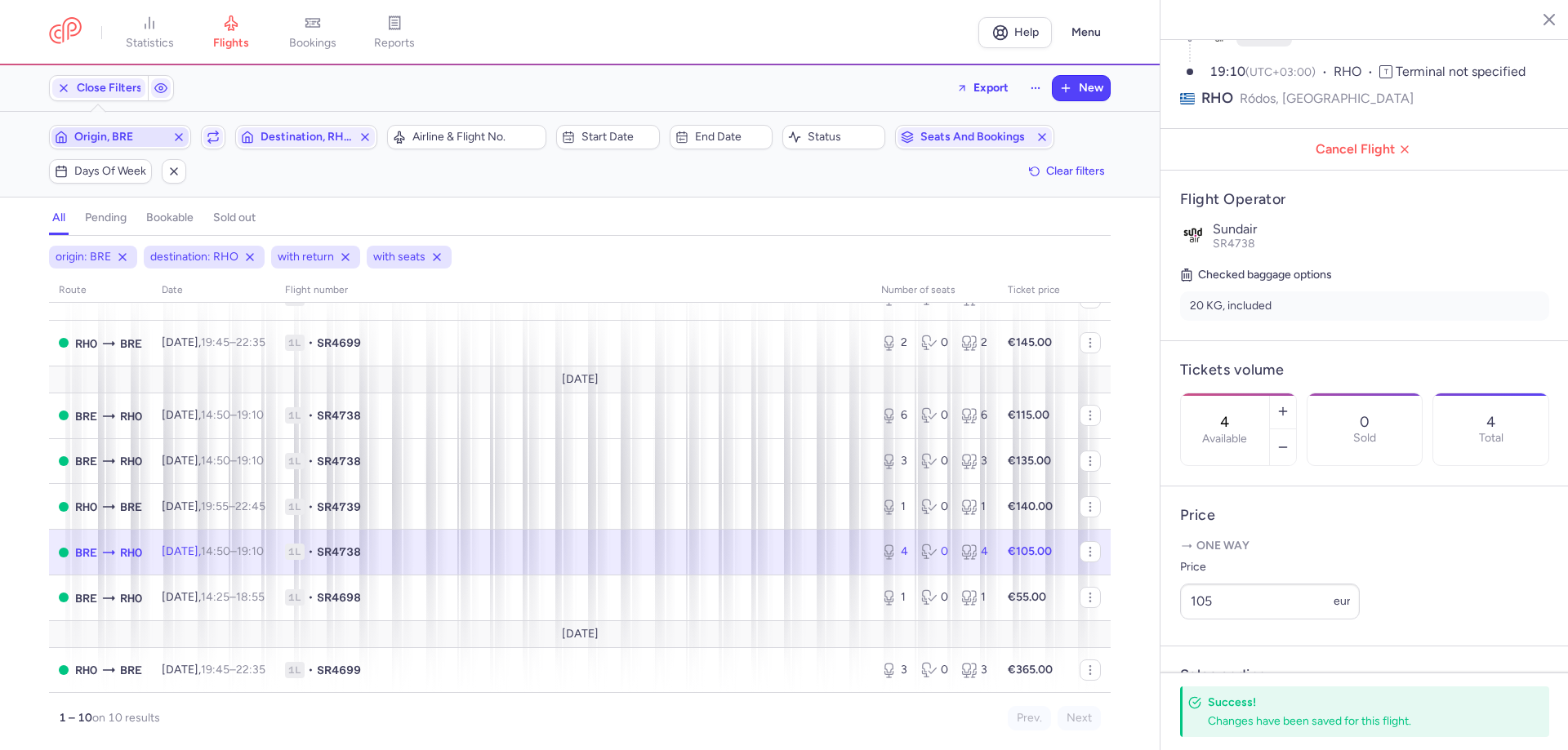
click at [146, 134] on span "Origin, BRE" at bounding box center [119, 136] width 91 height 13
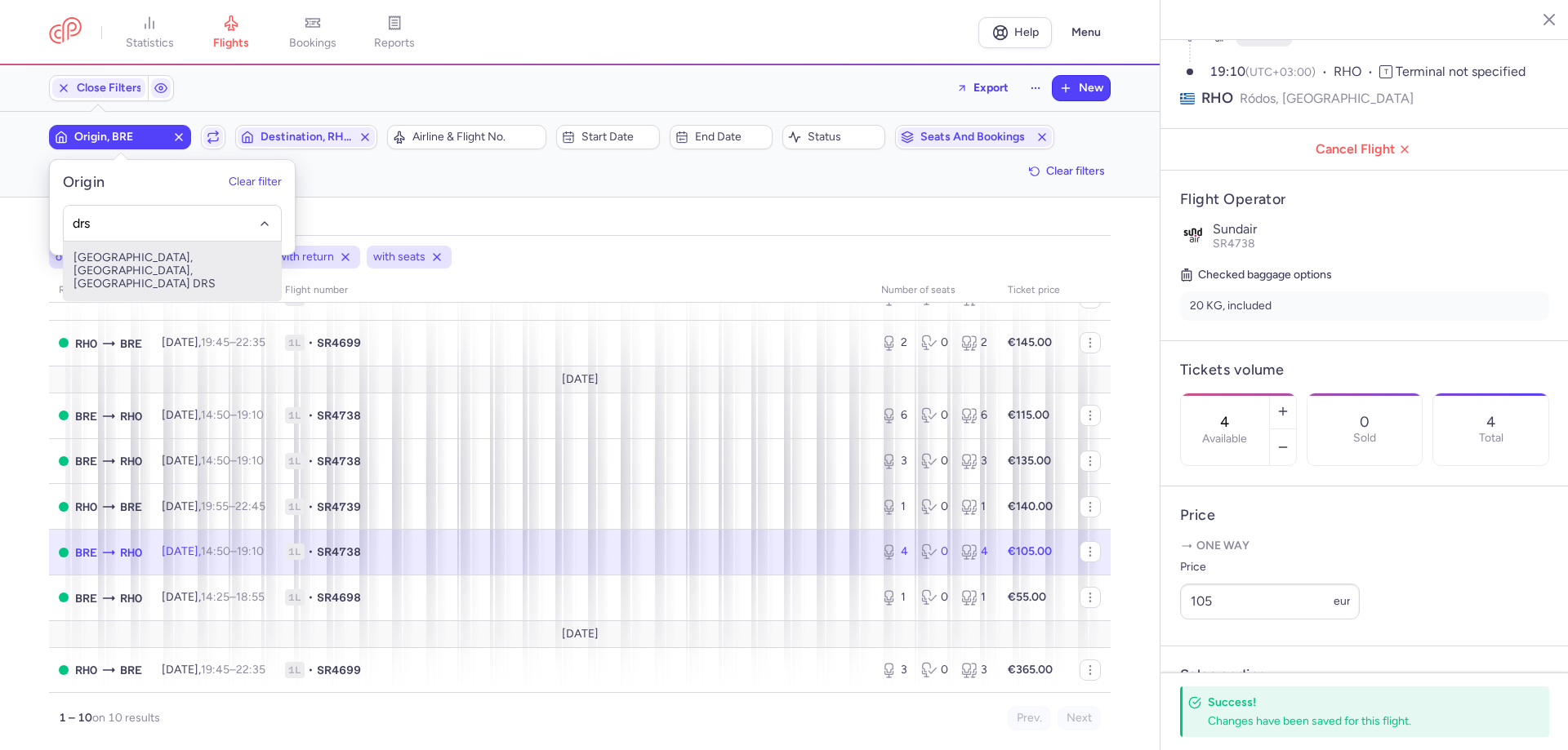
click at [120, 261] on span "[GEOGRAPHIC_DATA], [GEOGRAPHIC_DATA], [GEOGRAPHIC_DATA] DRS" at bounding box center [172, 270] width 217 height 59
type input "drs"
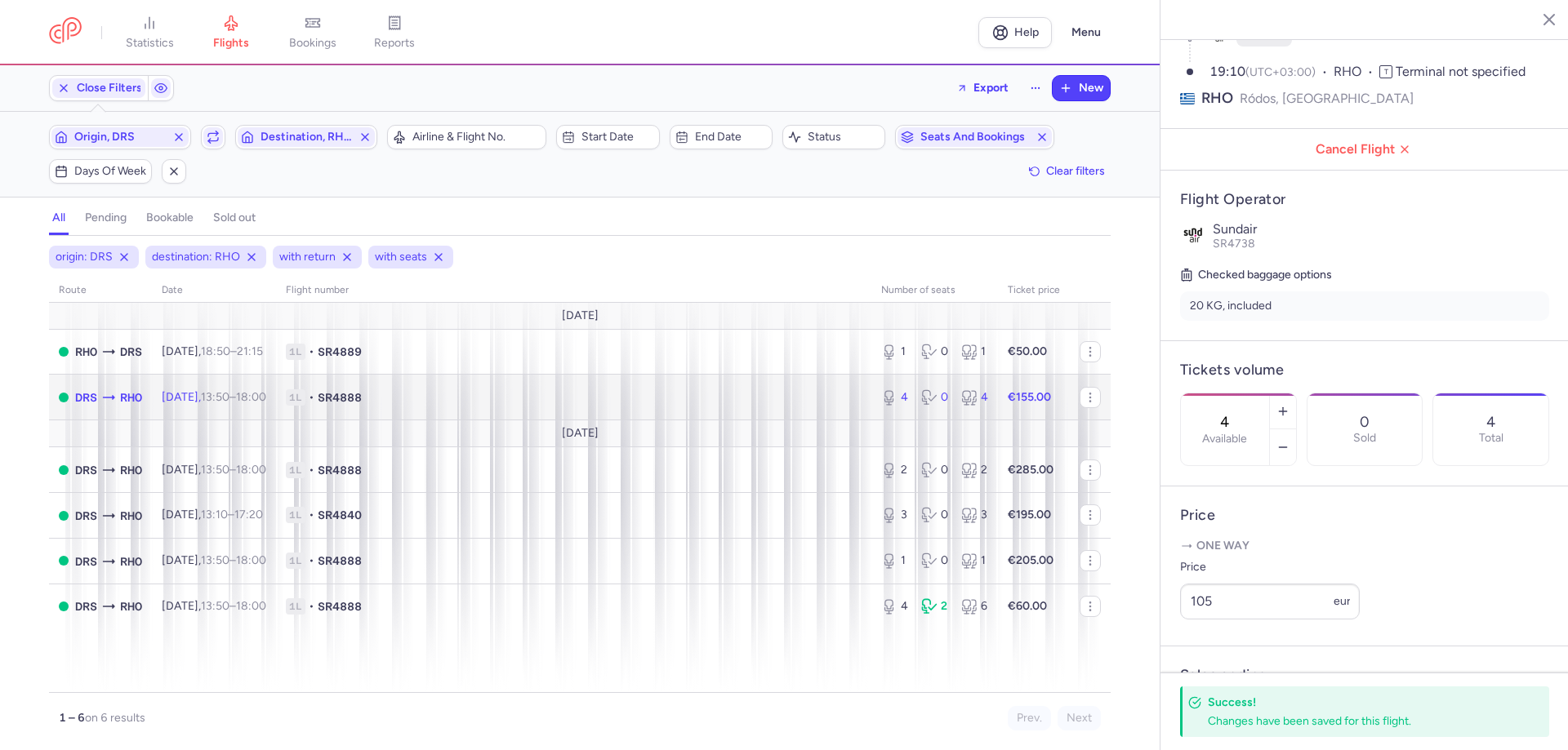
click at [229, 401] on time "13:50" at bounding box center [216, 397] width 29 height 14
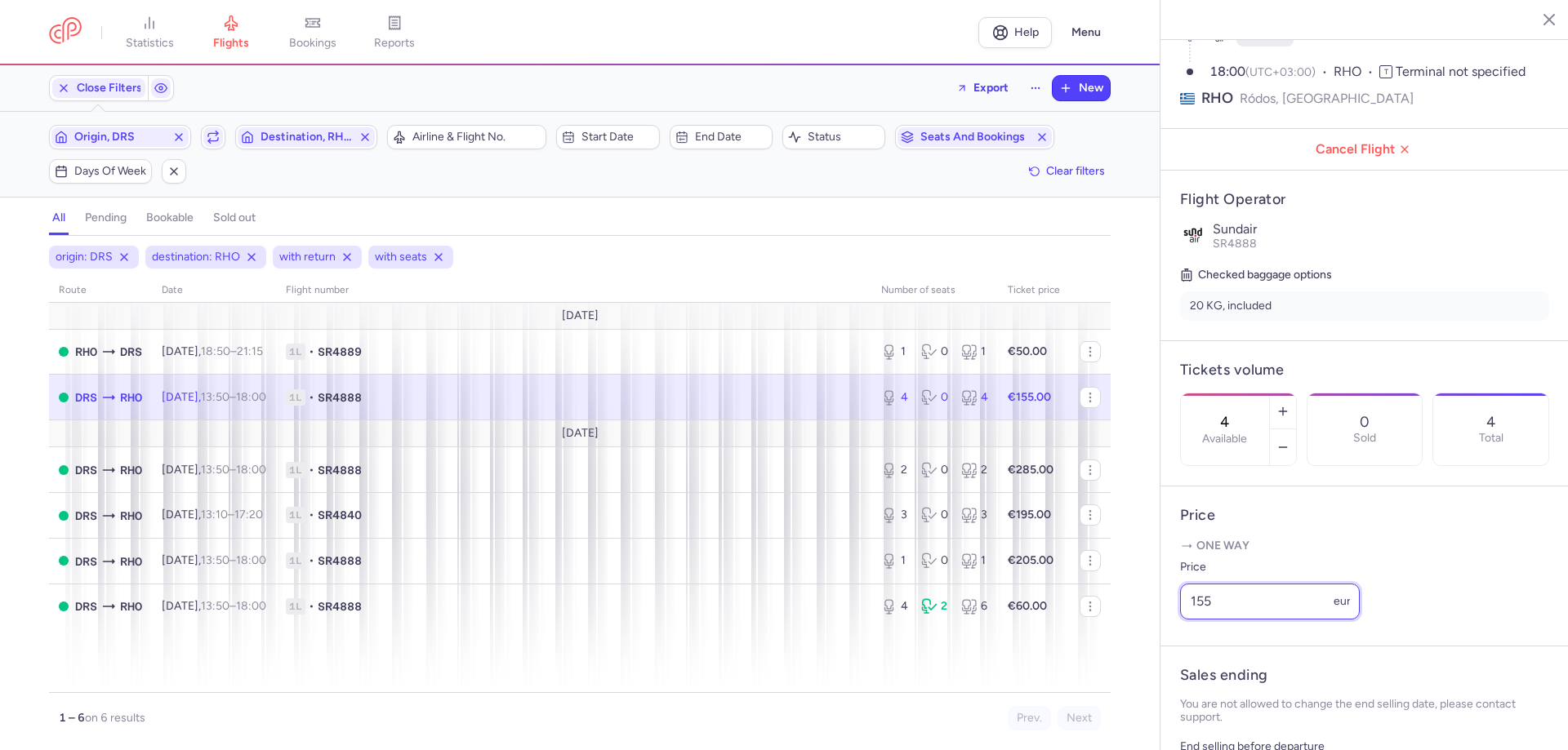
drag, startPoint x: 1253, startPoint y: 640, endPoint x: 1055, endPoint y: 654, distance: 198.5
click at [916, 412] on div "statistics flights bookings reports Help Menu Close Filters Export New Filters …" at bounding box center [784, 375] width 1568 height 750
type input "165"
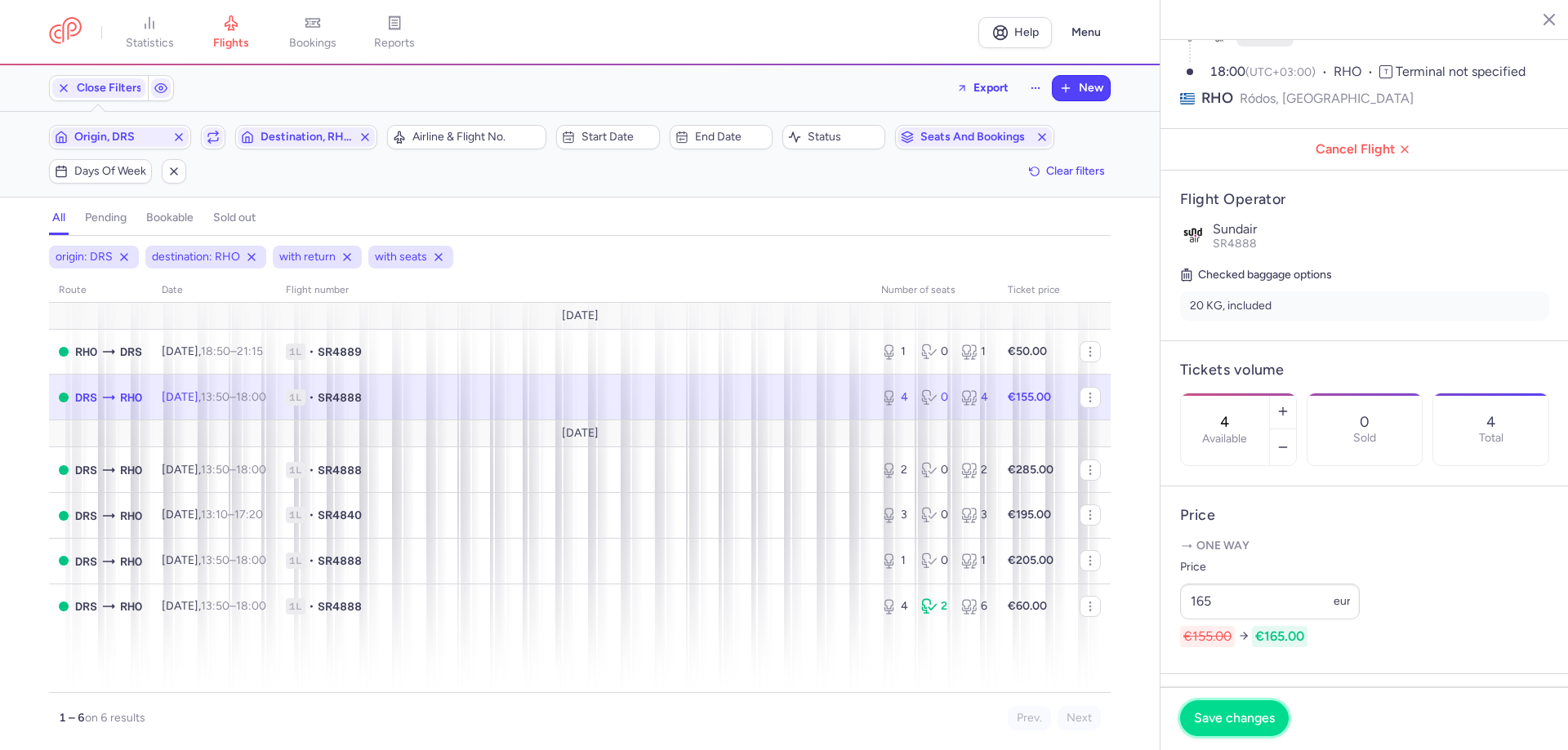
click at [916, 412] on button "Save changes" at bounding box center [1234, 718] width 108 height 36
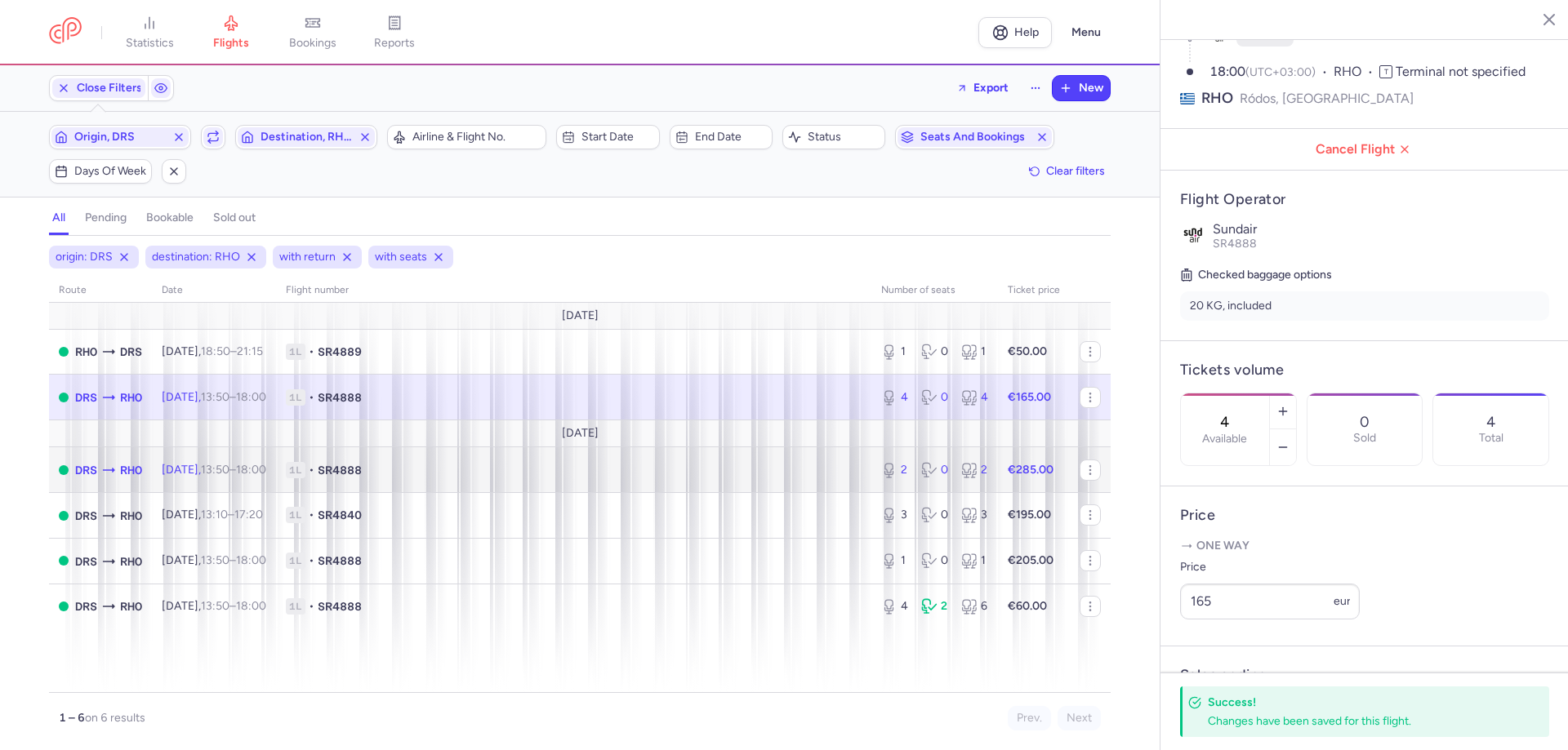
click at [263, 412] on time "18:00 +0" at bounding box center [251, 470] width 30 height 14
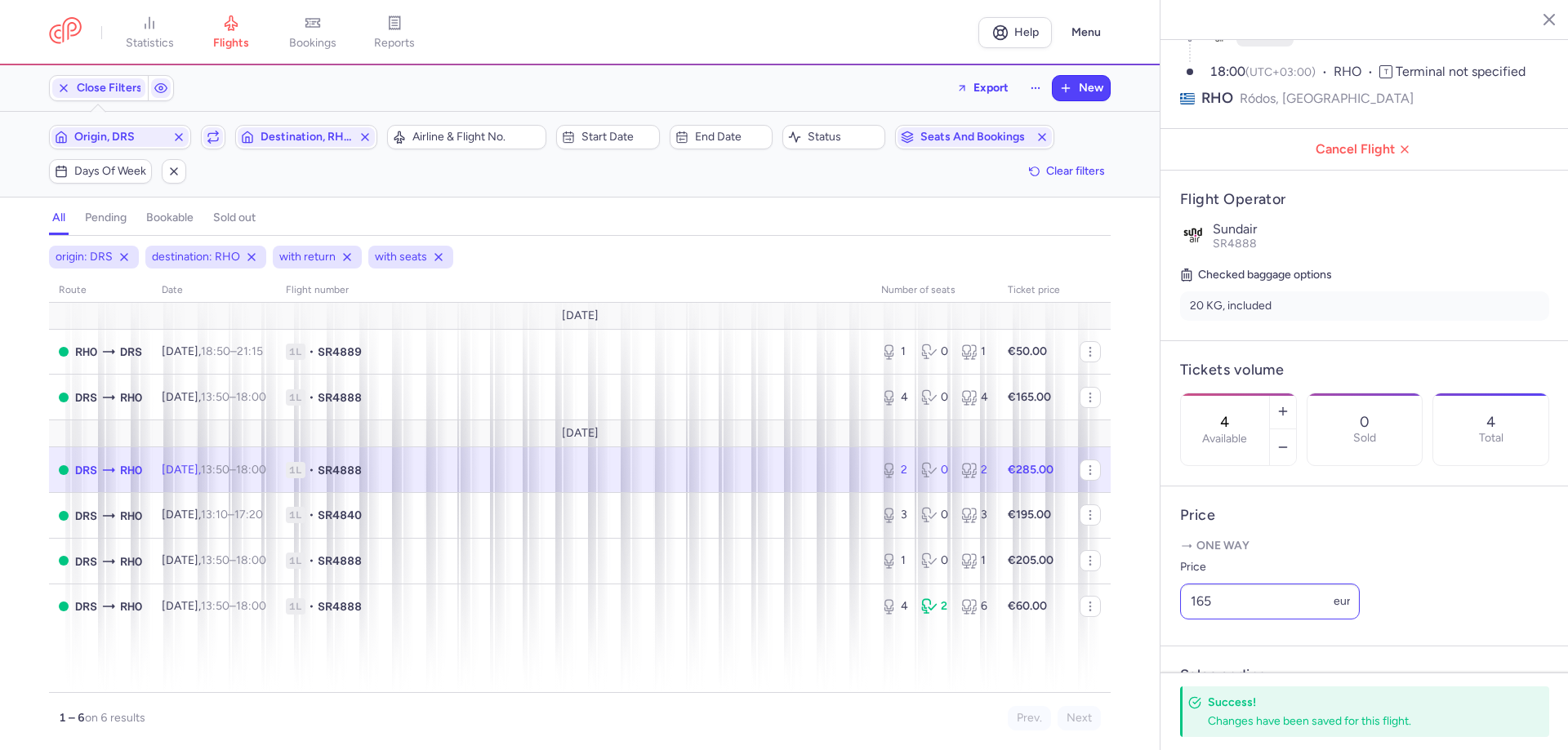
type input "2"
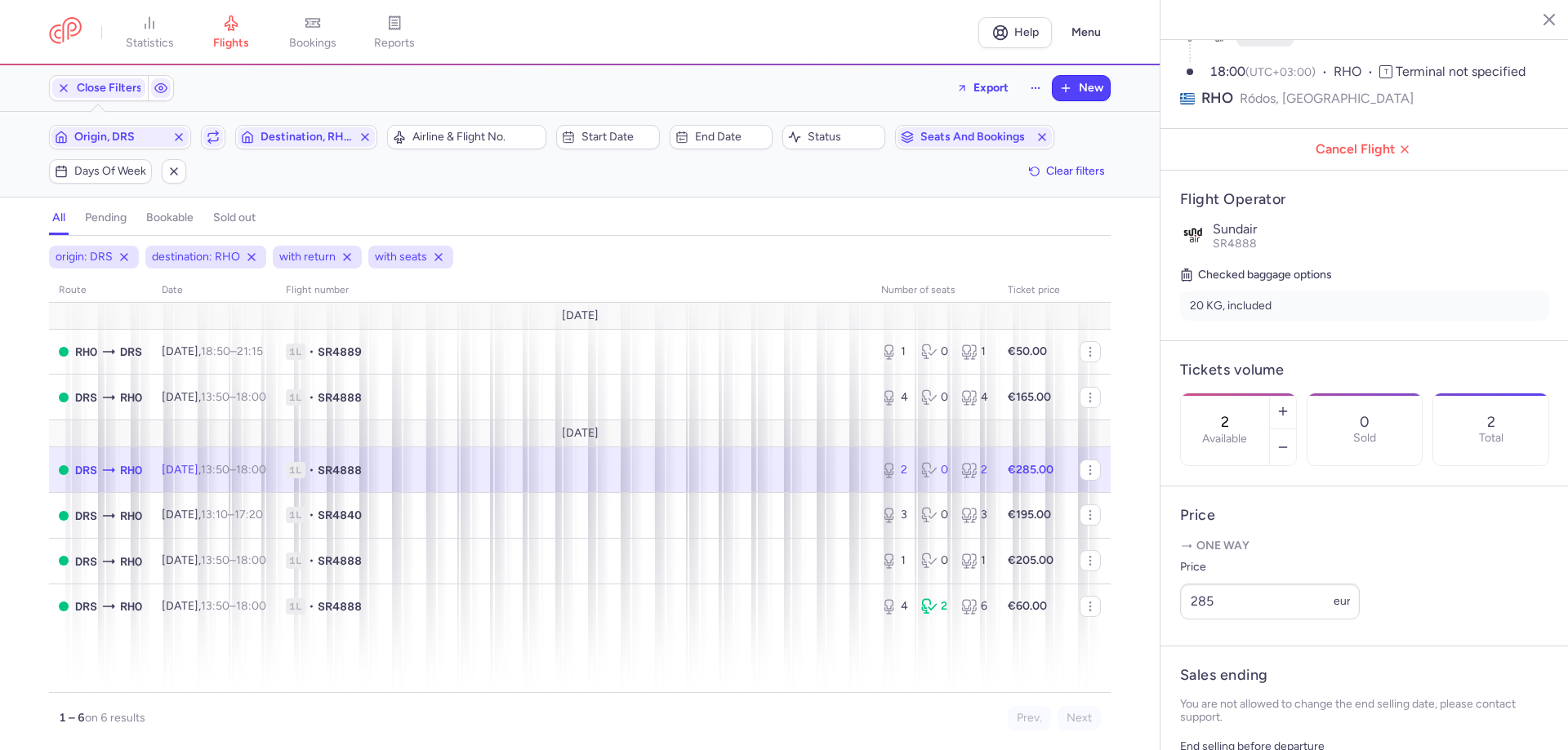
click at [916, 412] on div "statistics flights bookings reports Help Menu Close Filters Export New Filters …" at bounding box center [784, 375] width 1568 height 750
type input "275"
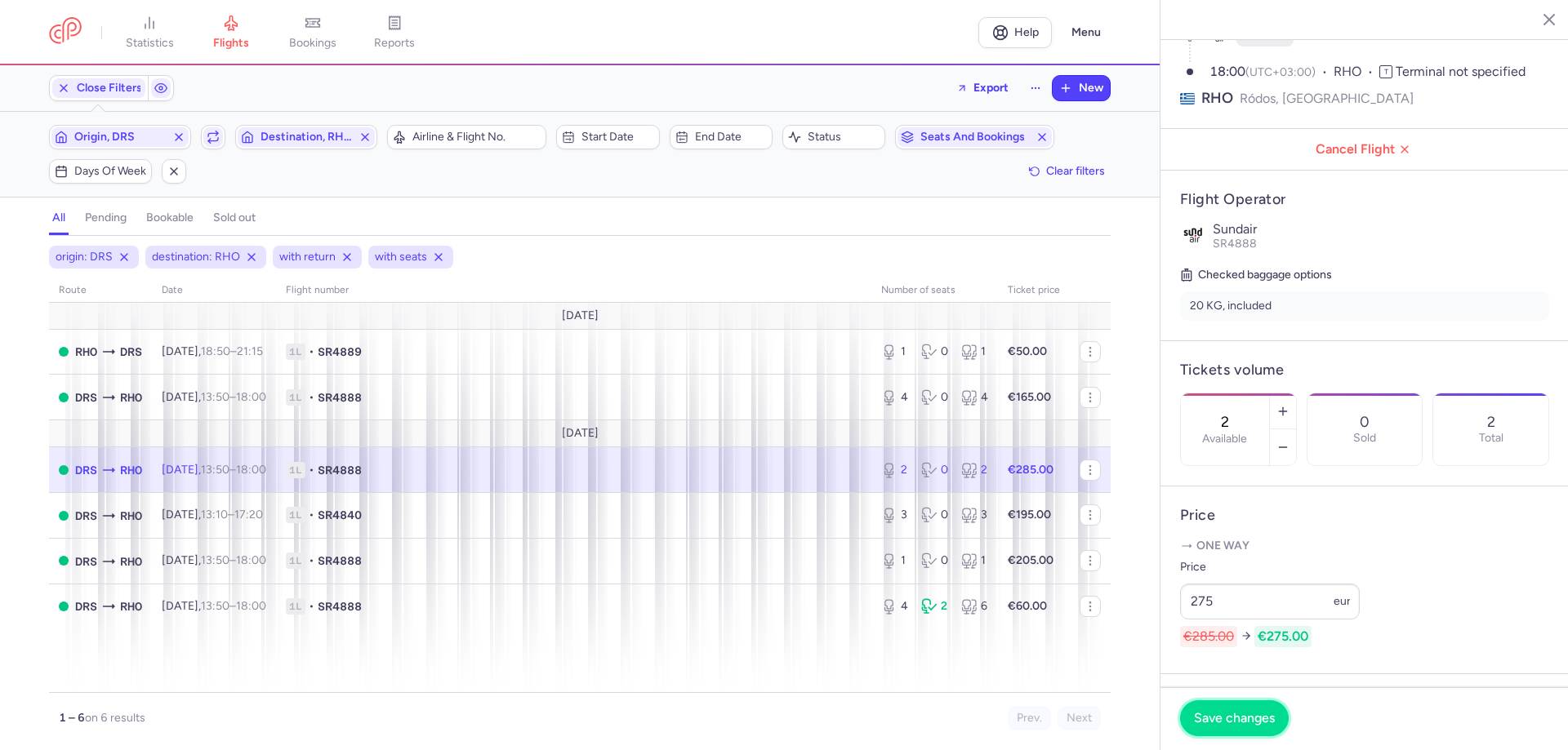
click at [916, 412] on button "Save changes" at bounding box center [1234, 718] width 108 height 36
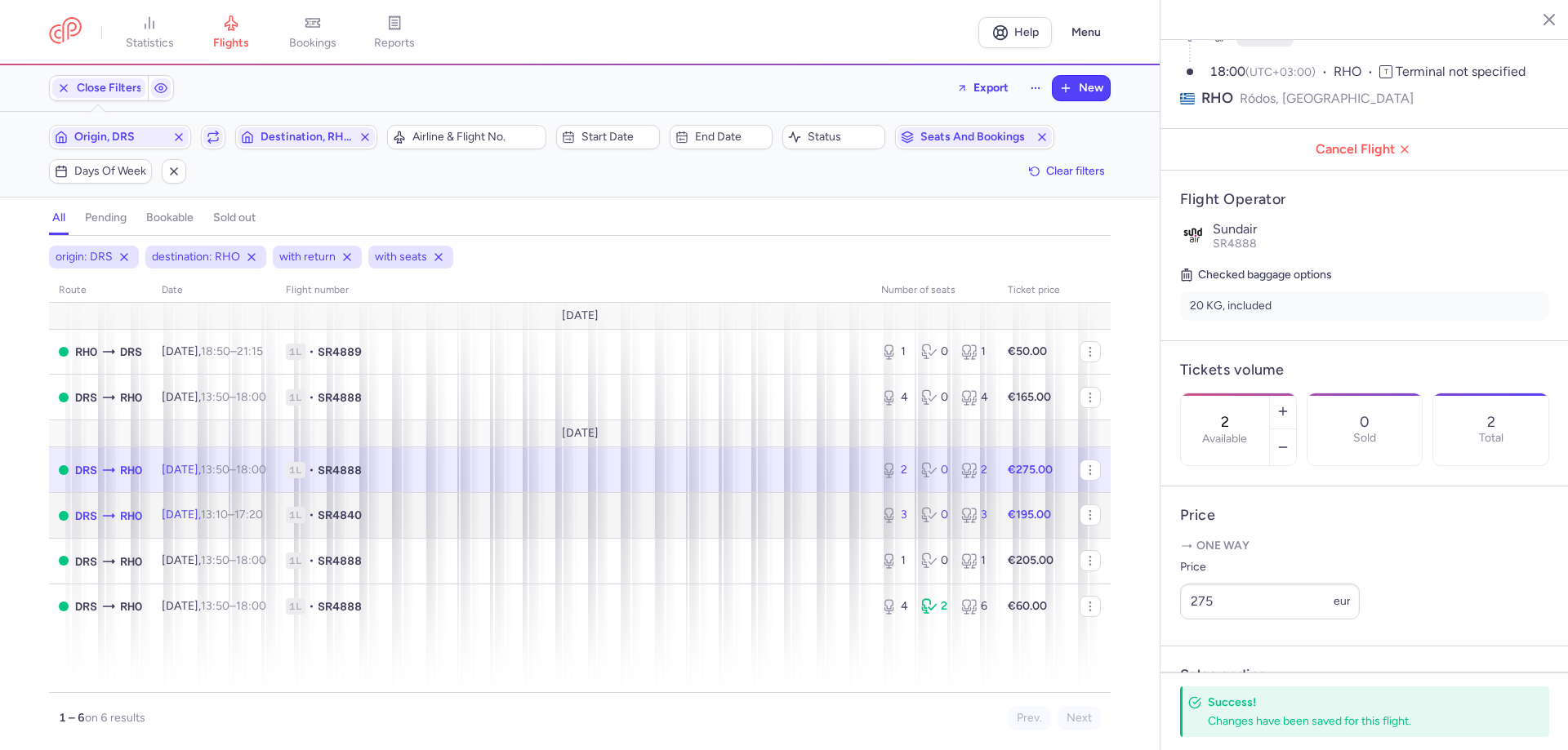
click at [314, 412] on td "1L • SR4840" at bounding box center [574, 516] width 595 height 46
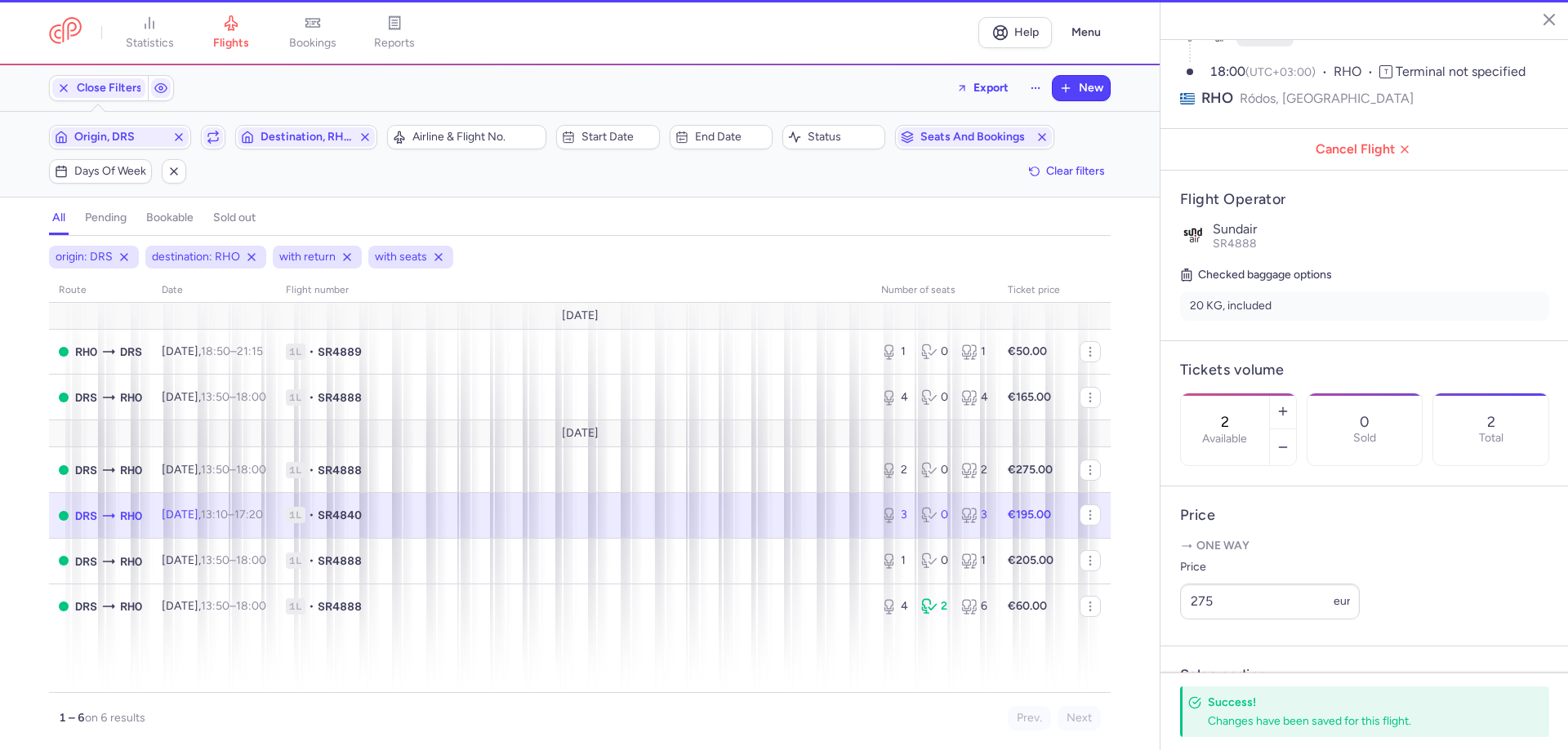
type input "3"
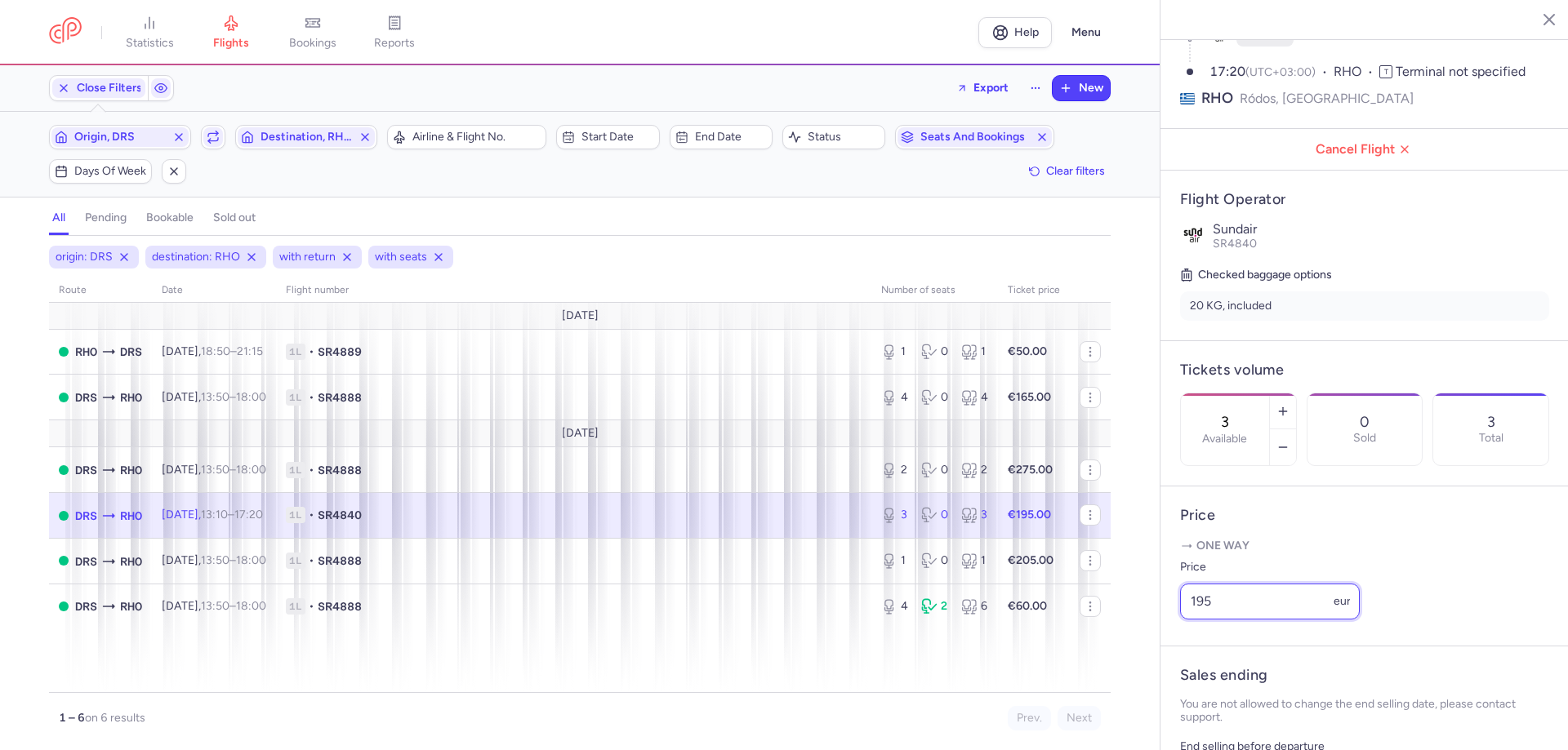
drag, startPoint x: 1011, startPoint y: 642, endPoint x: 944, endPoint y: 642, distance: 67.0
click at [916, 412] on div "statistics flights bookings reports Help Menu Close Filters Export New Filters …" at bounding box center [784, 375] width 1568 height 750
type input "205"
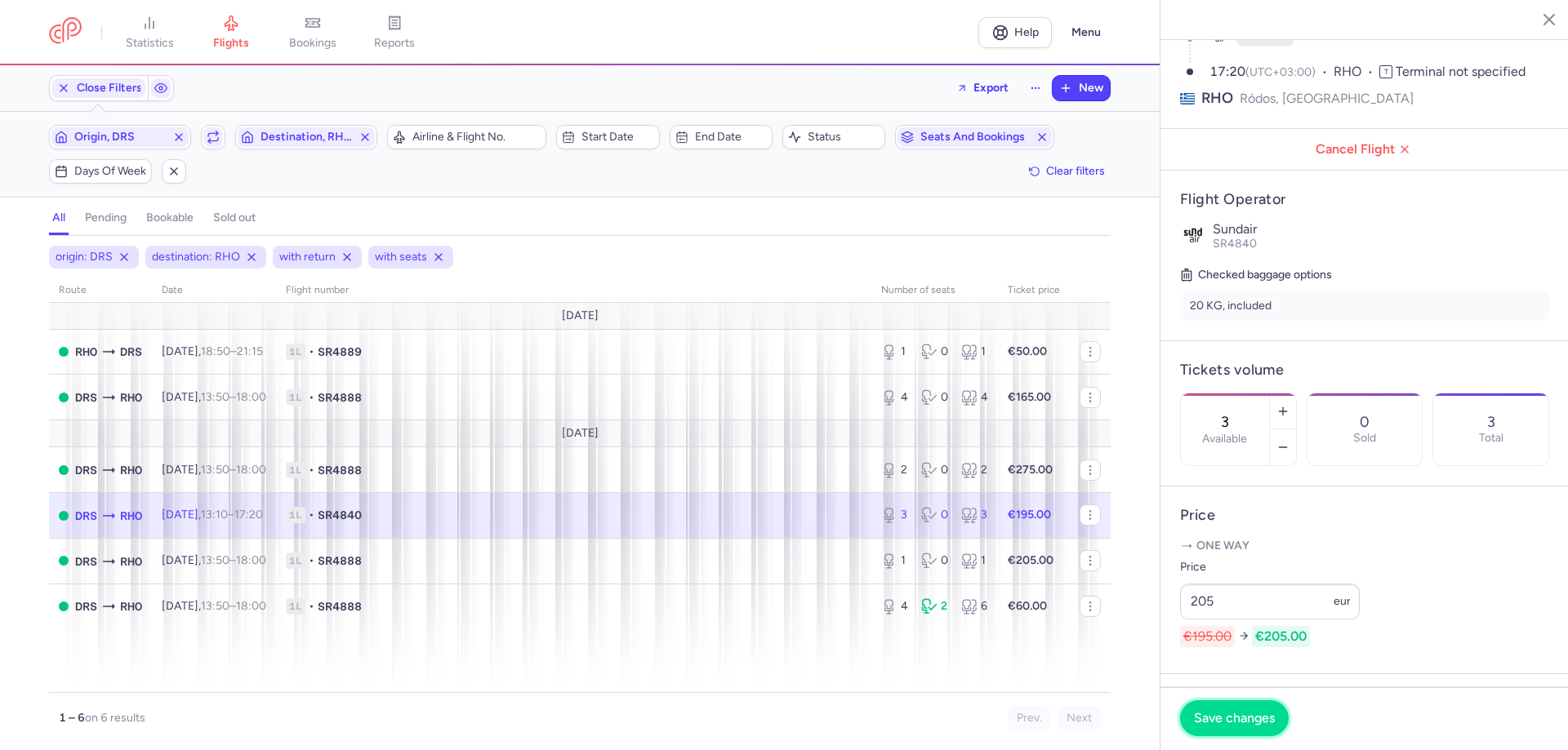
click at [916, 412] on button "Save changes" at bounding box center [1234, 718] width 108 height 36
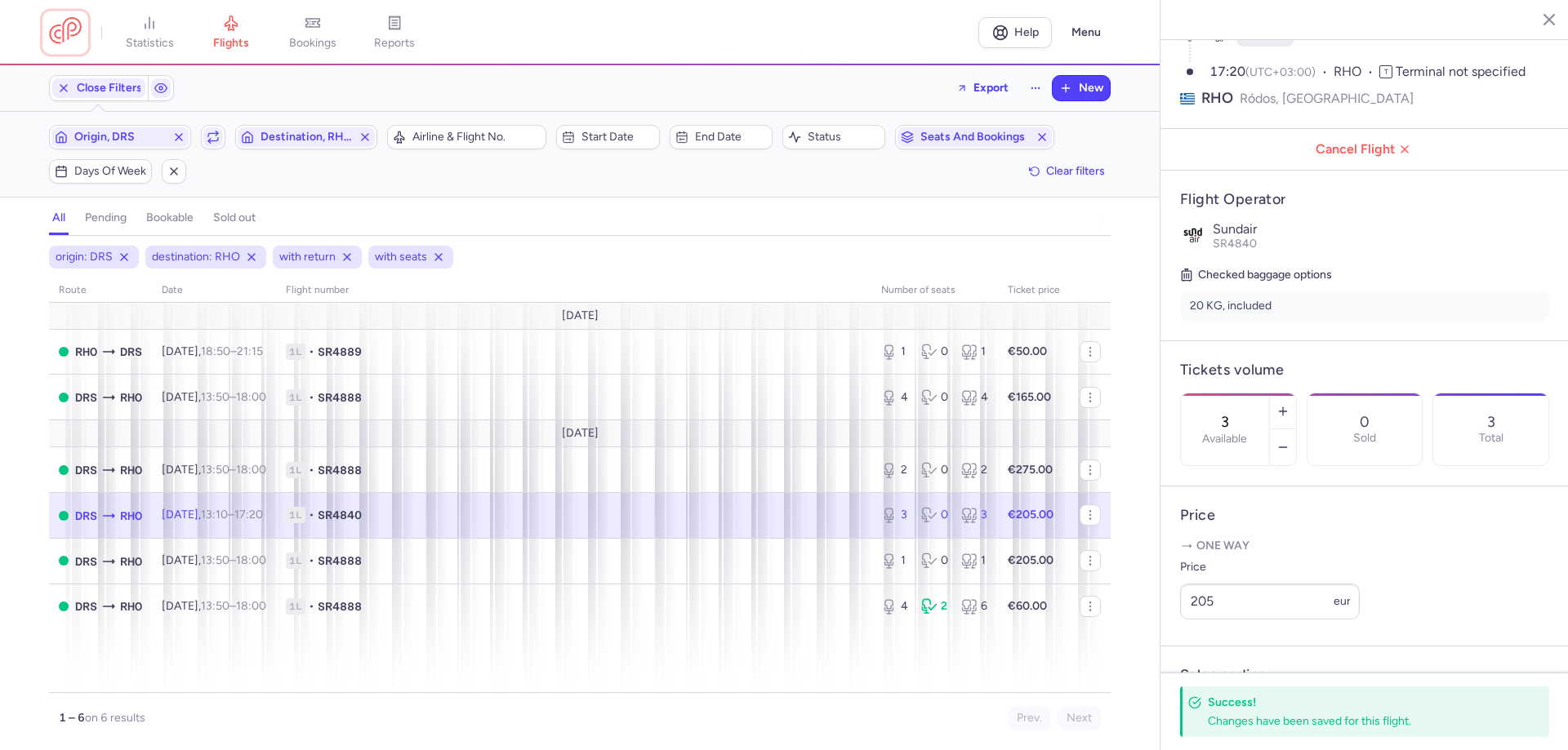
click at [49, 31] on link at bounding box center [65, 32] width 32 height 30
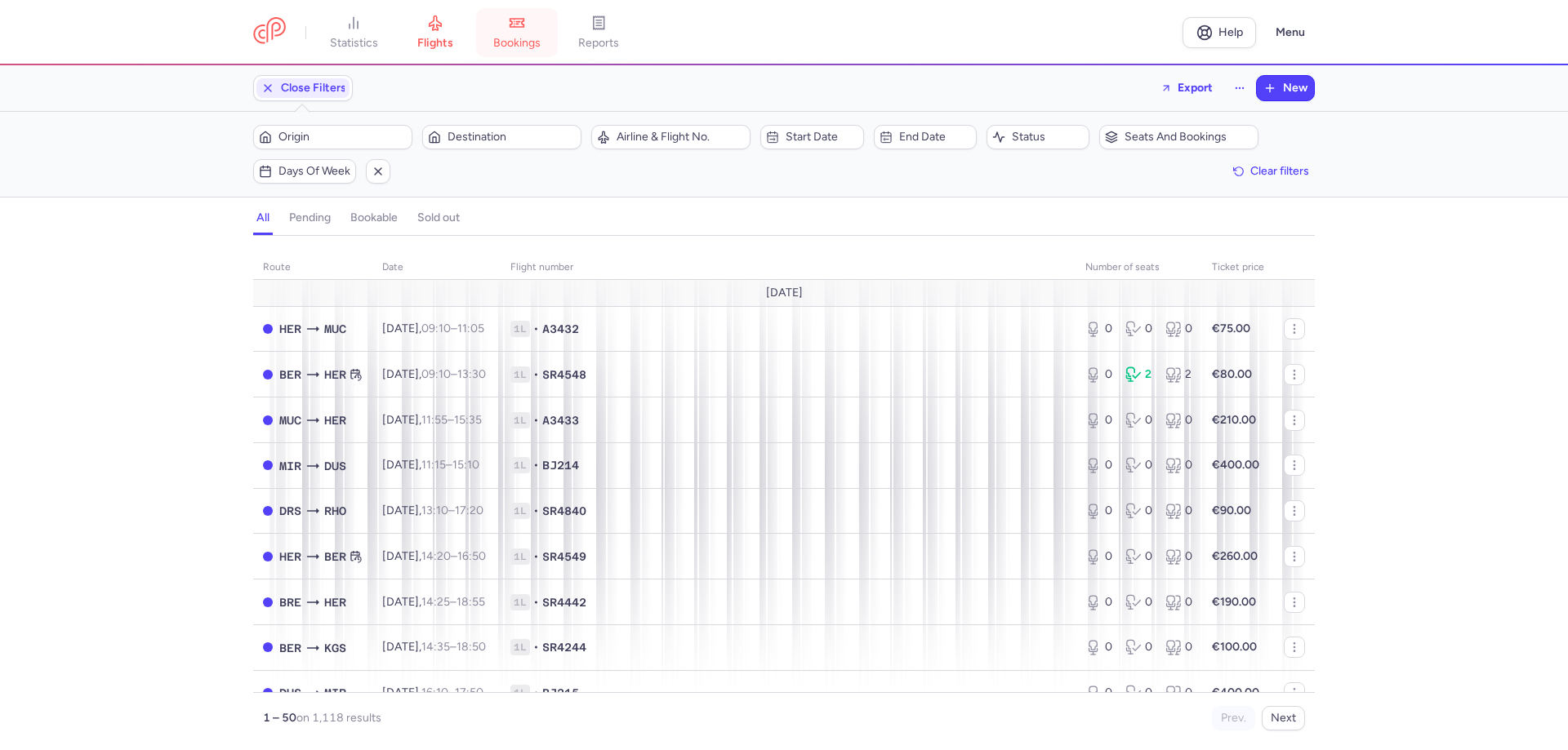
click at [535, 25] on link "bookings" at bounding box center [517, 32] width 82 height 36
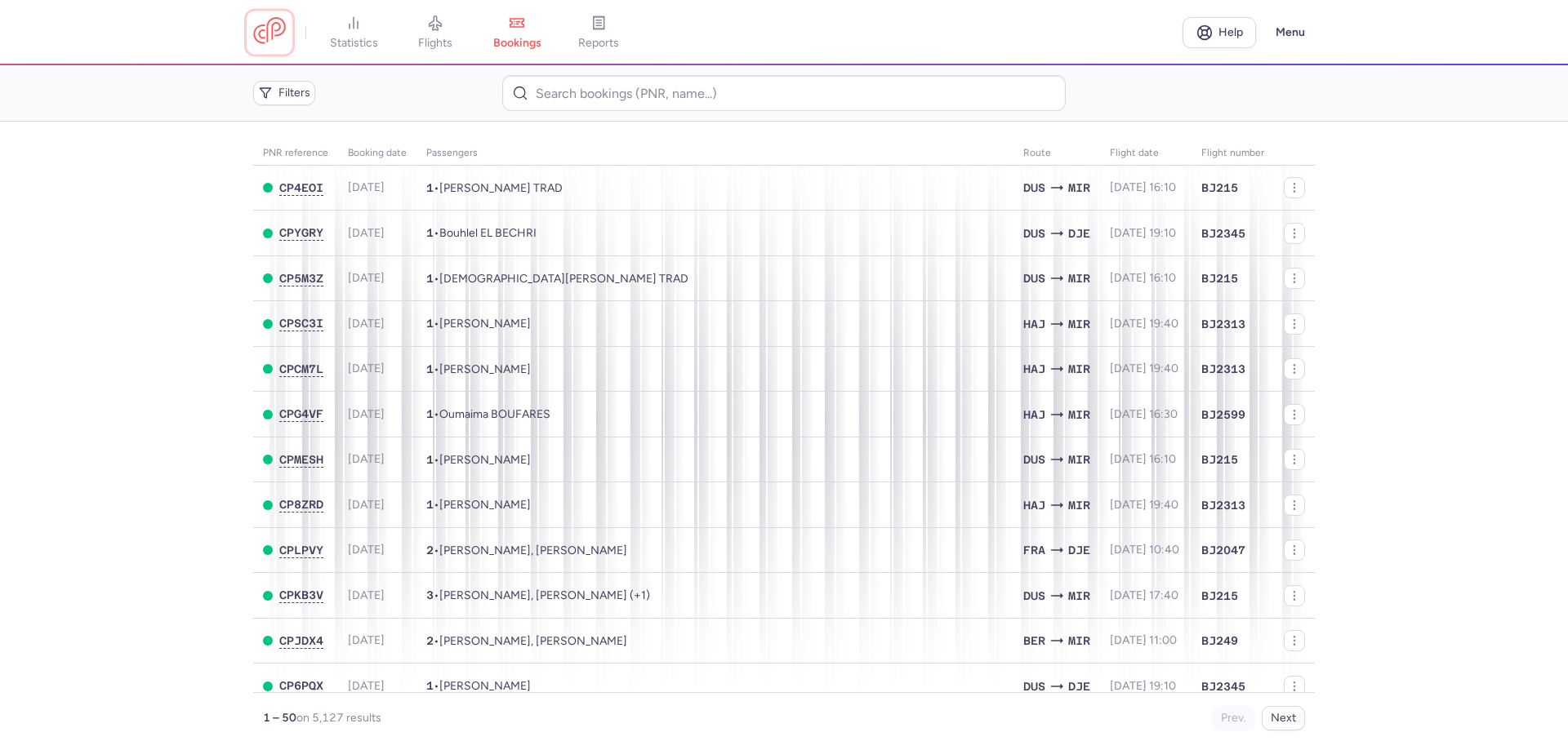
click at [280, 36] on link at bounding box center [269, 32] width 32 height 30
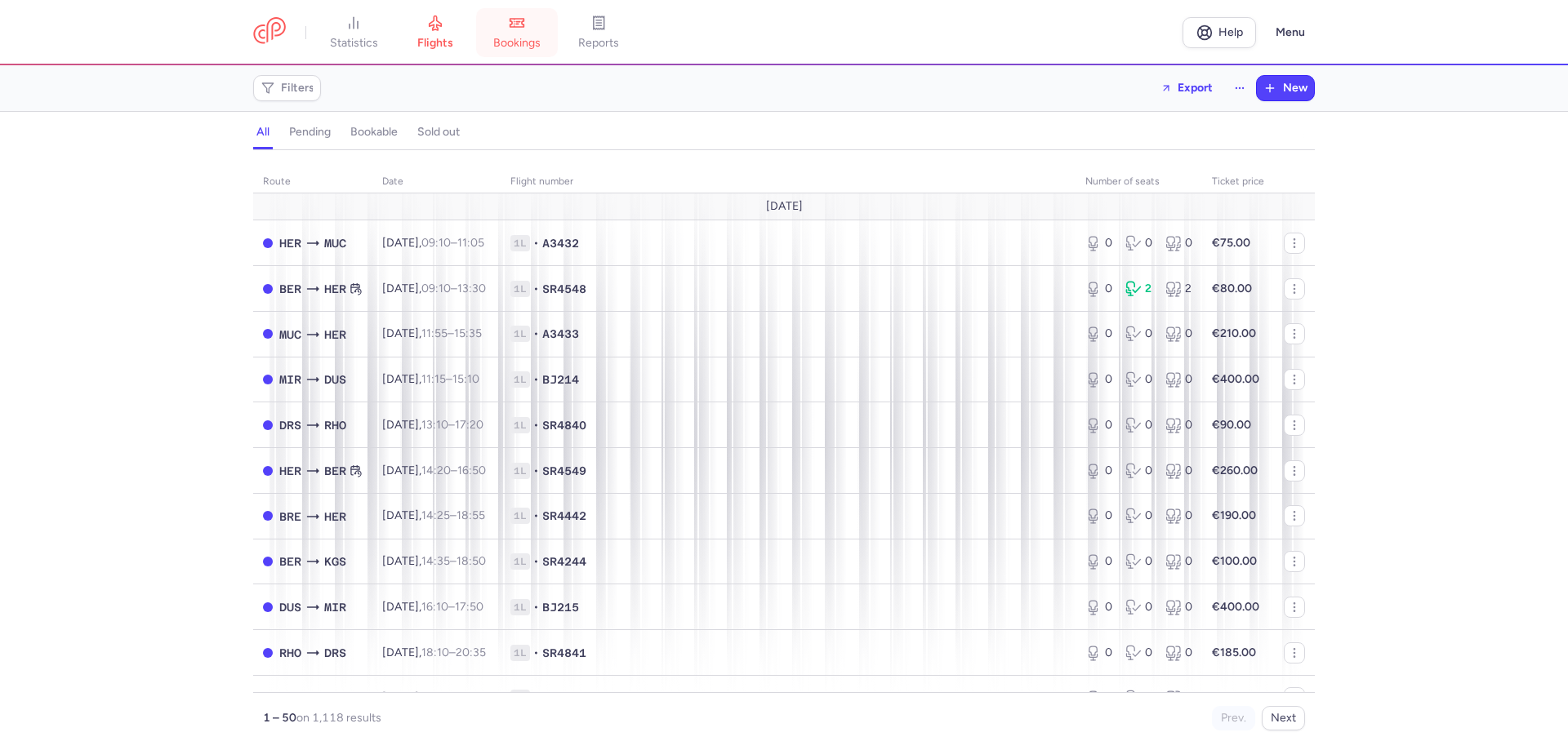
click at [549, 39] on link "bookings" at bounding box center [517, 32] width 82 height 36
